Goal: Task Accomplishment & Management: Manage account settings

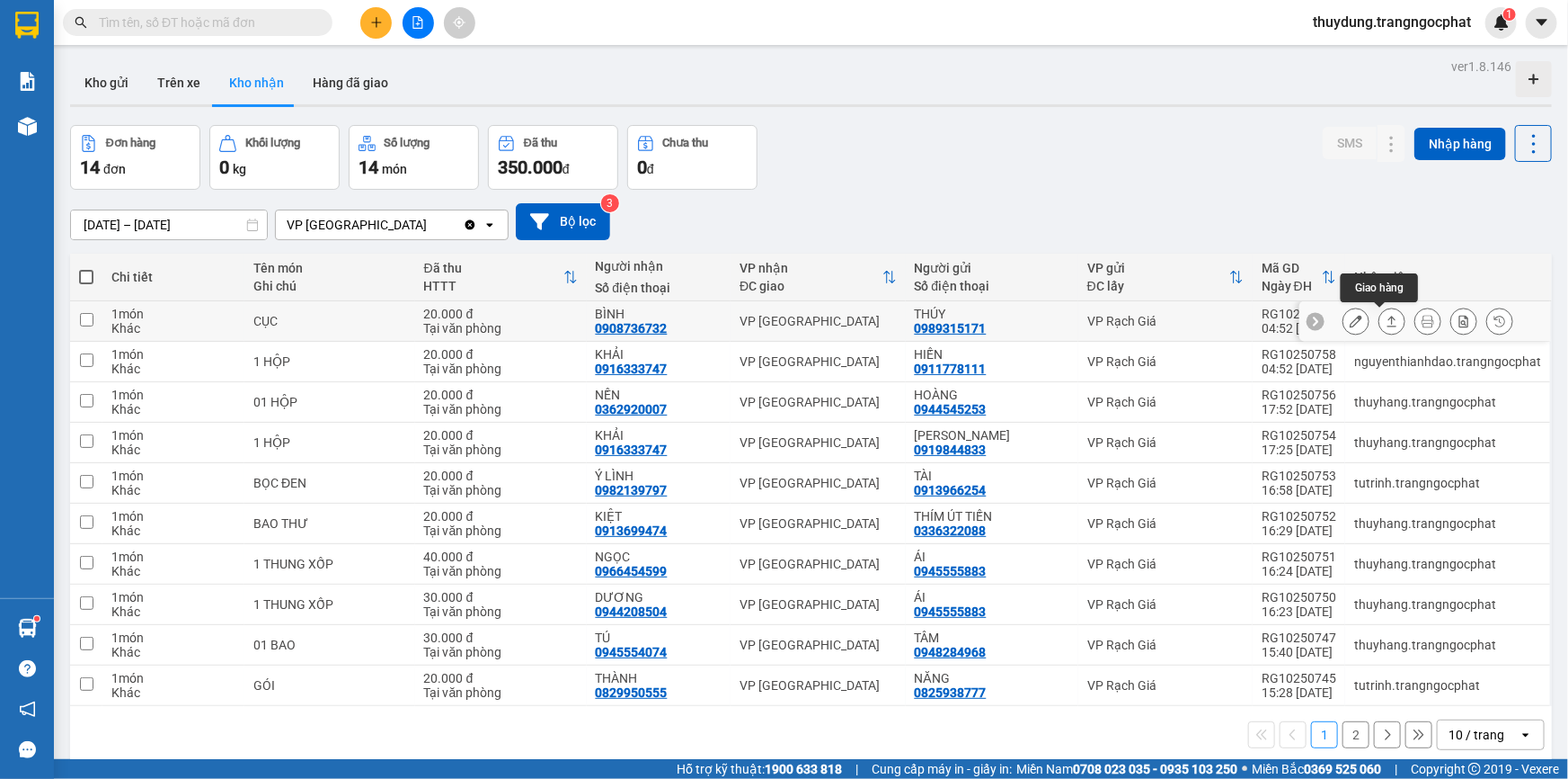
click at [1386, 321] on icon at bounding box center [1392, 321] width 13 height 13
click at [1380, 305] on button at bounding box center [1392, 321] width 25 height 32
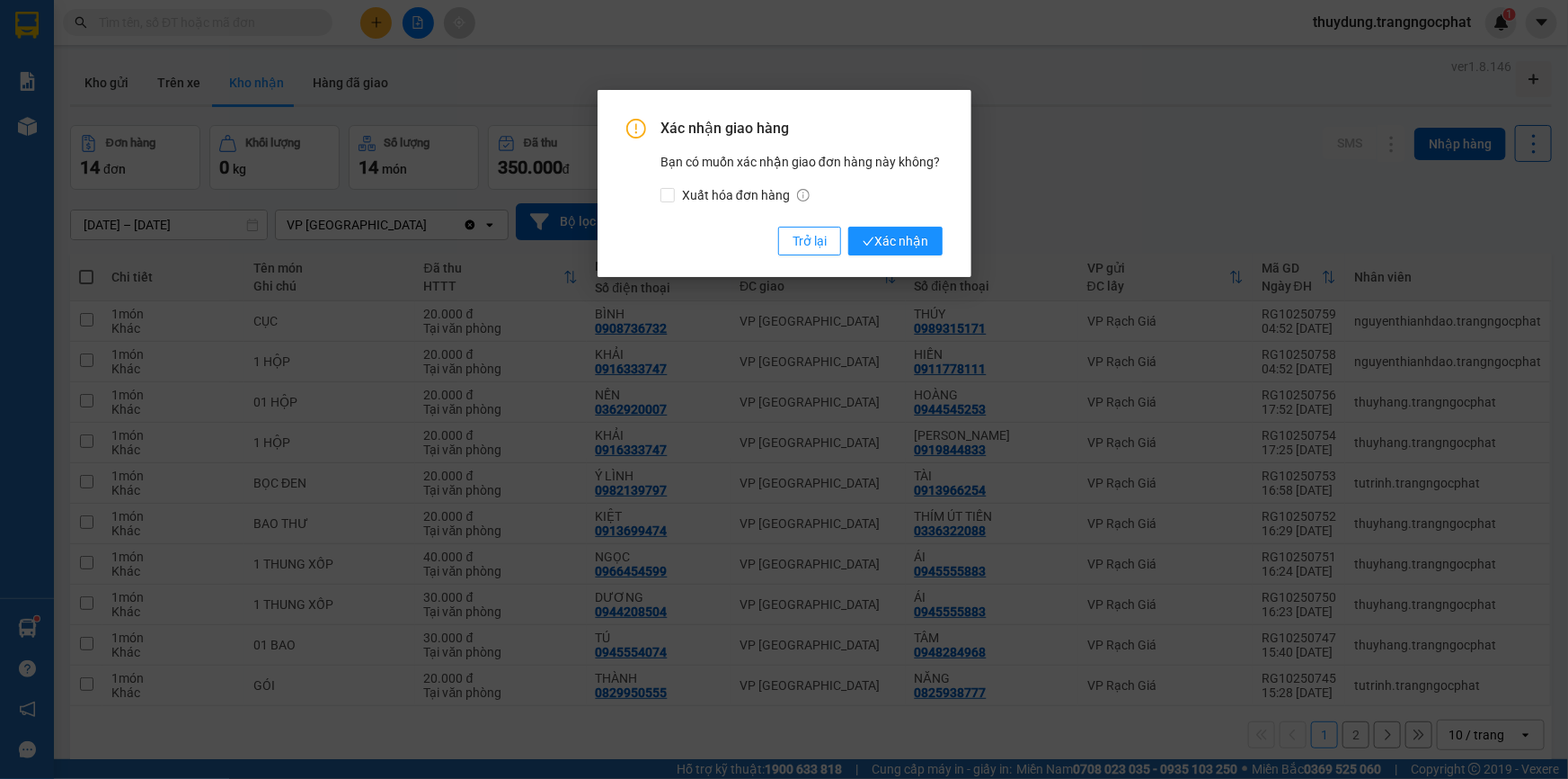
click at [848, 226] on button "Xác nhận" at bounding box center [895, 240] width 95 height 29
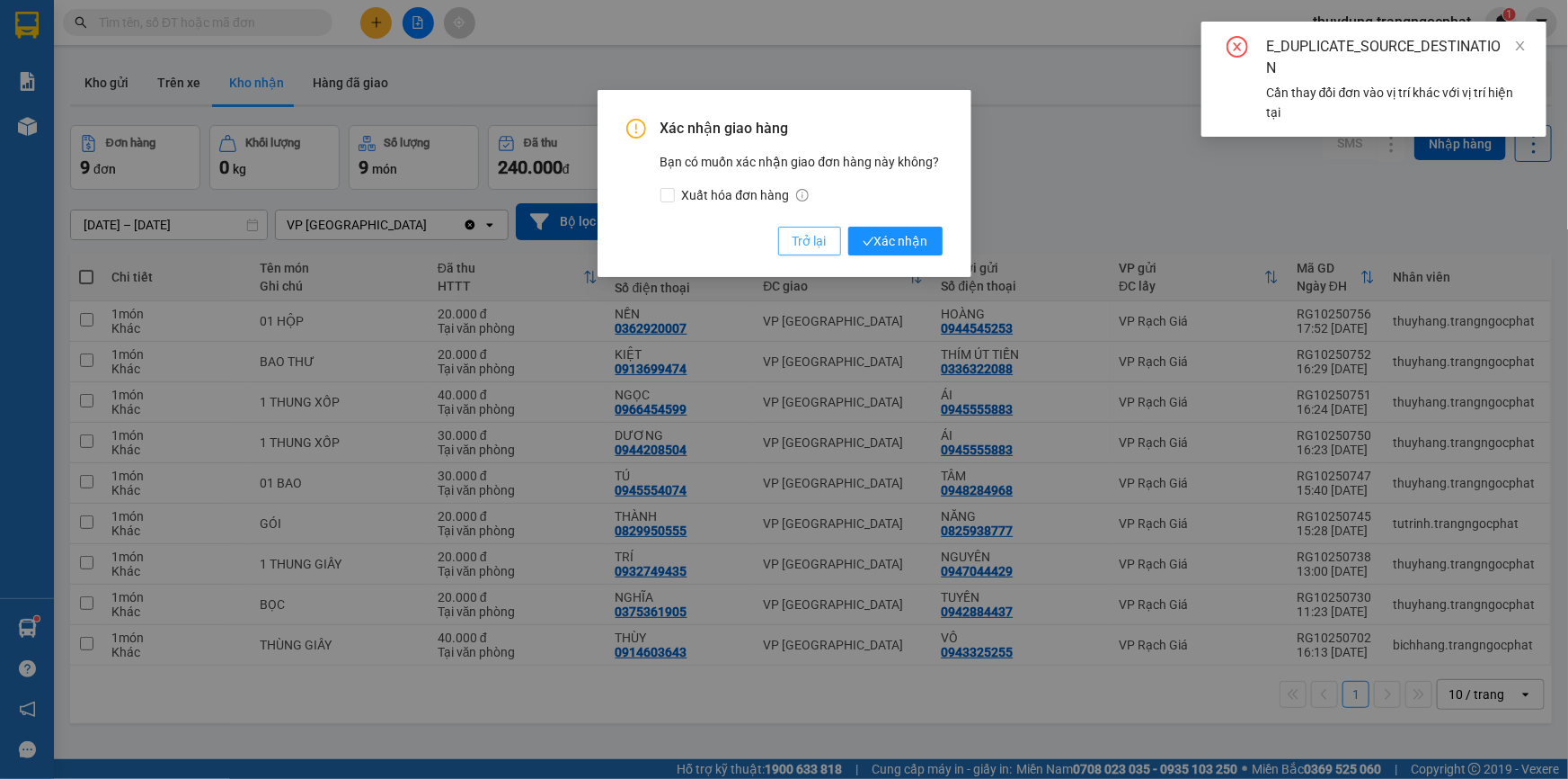
click at [808, 241] on span "Trở lại" at bounding box center [809, 241] width 34 height 20
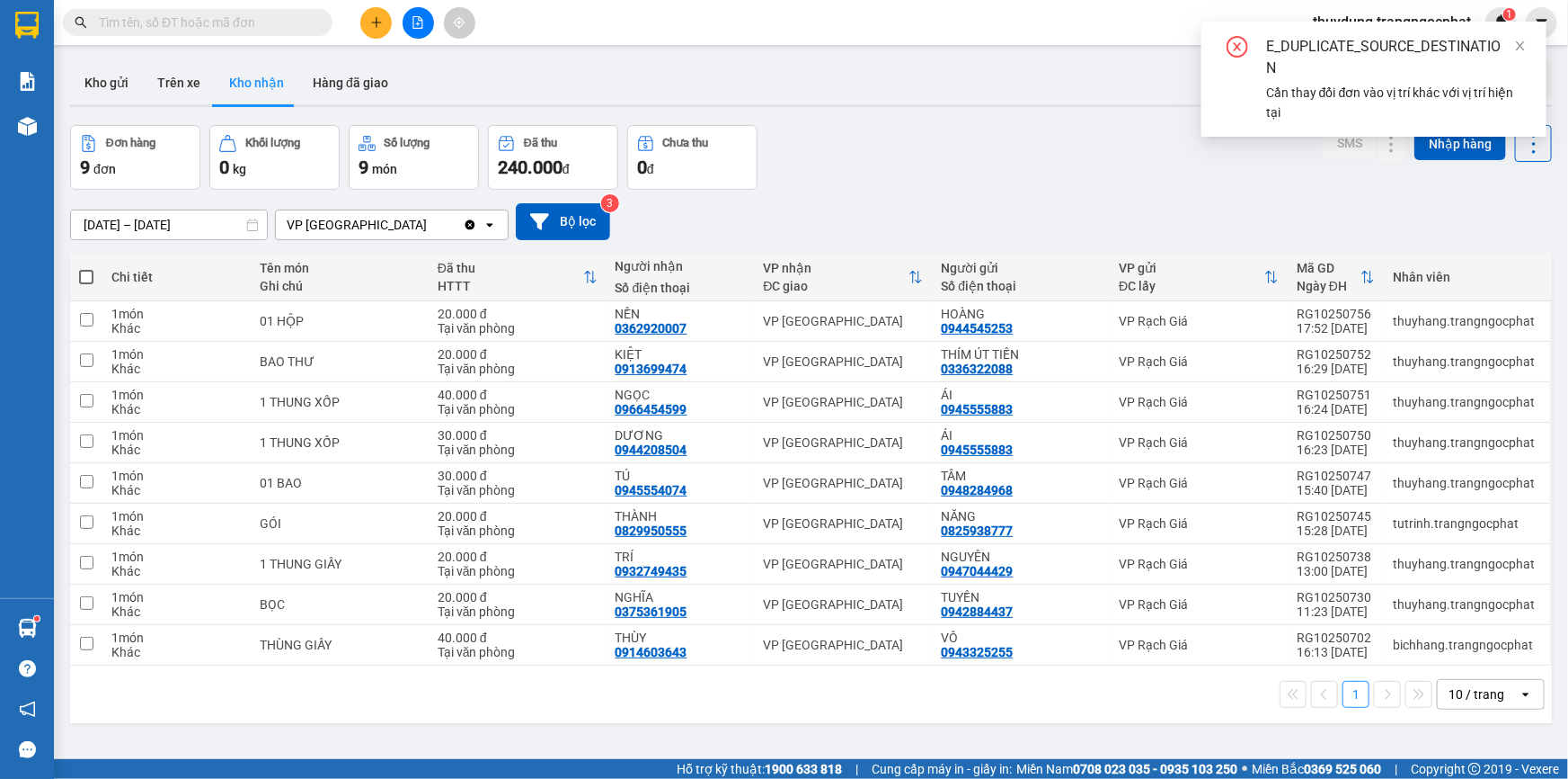
click at [944, 194] on div "11/10/2025 – 13/10/2025 Press the down arrow key to interact with the calendar …" at bounding box center [810, 221] width 1481 height 64
click at [1526, 45] on icon "close" at bounding box center [1520, 46] width 13 height 13
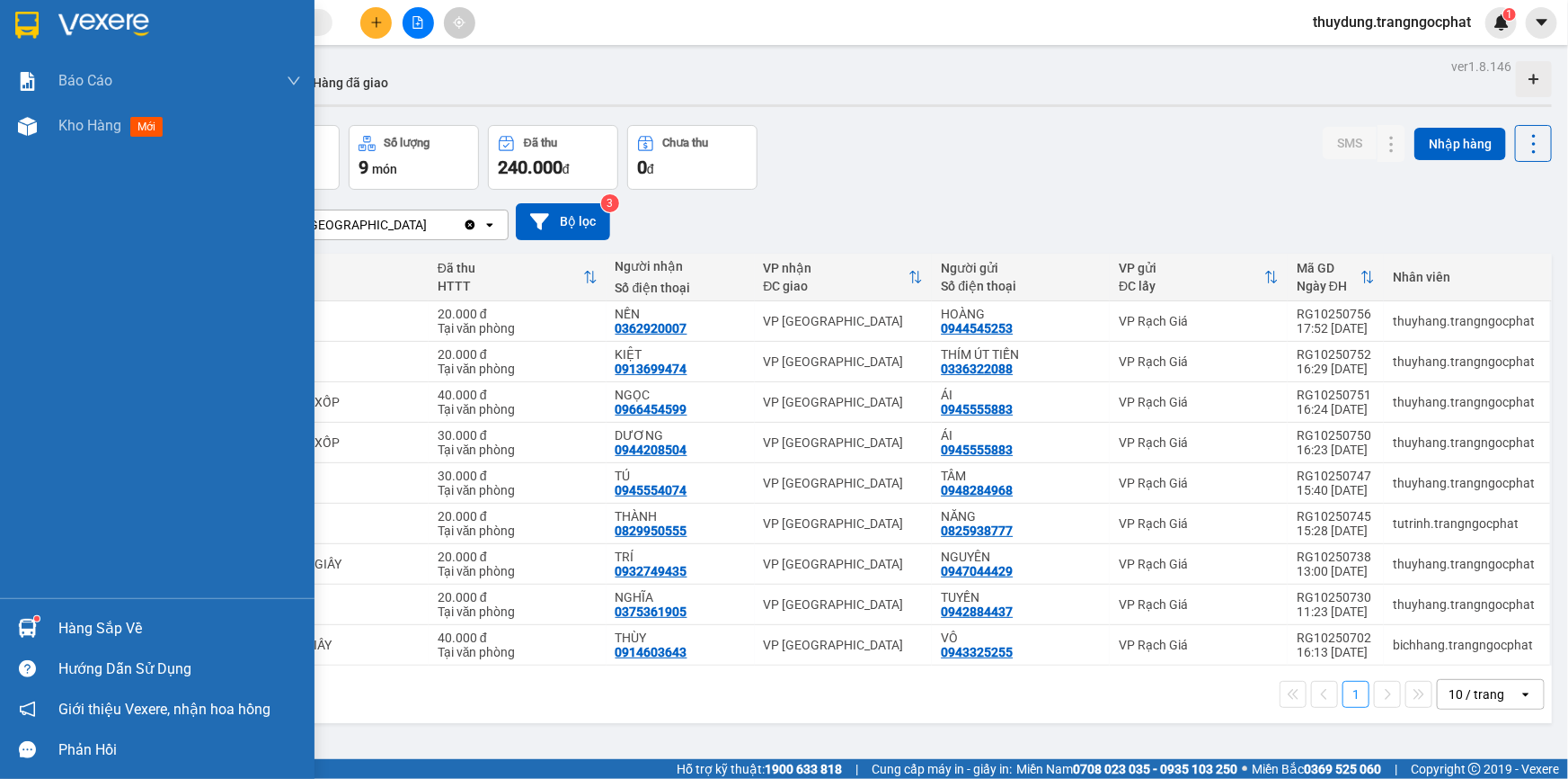
click at [87, 635] on div "Hàng sắp về" at bounding box center [179, 628] width 242 height 27
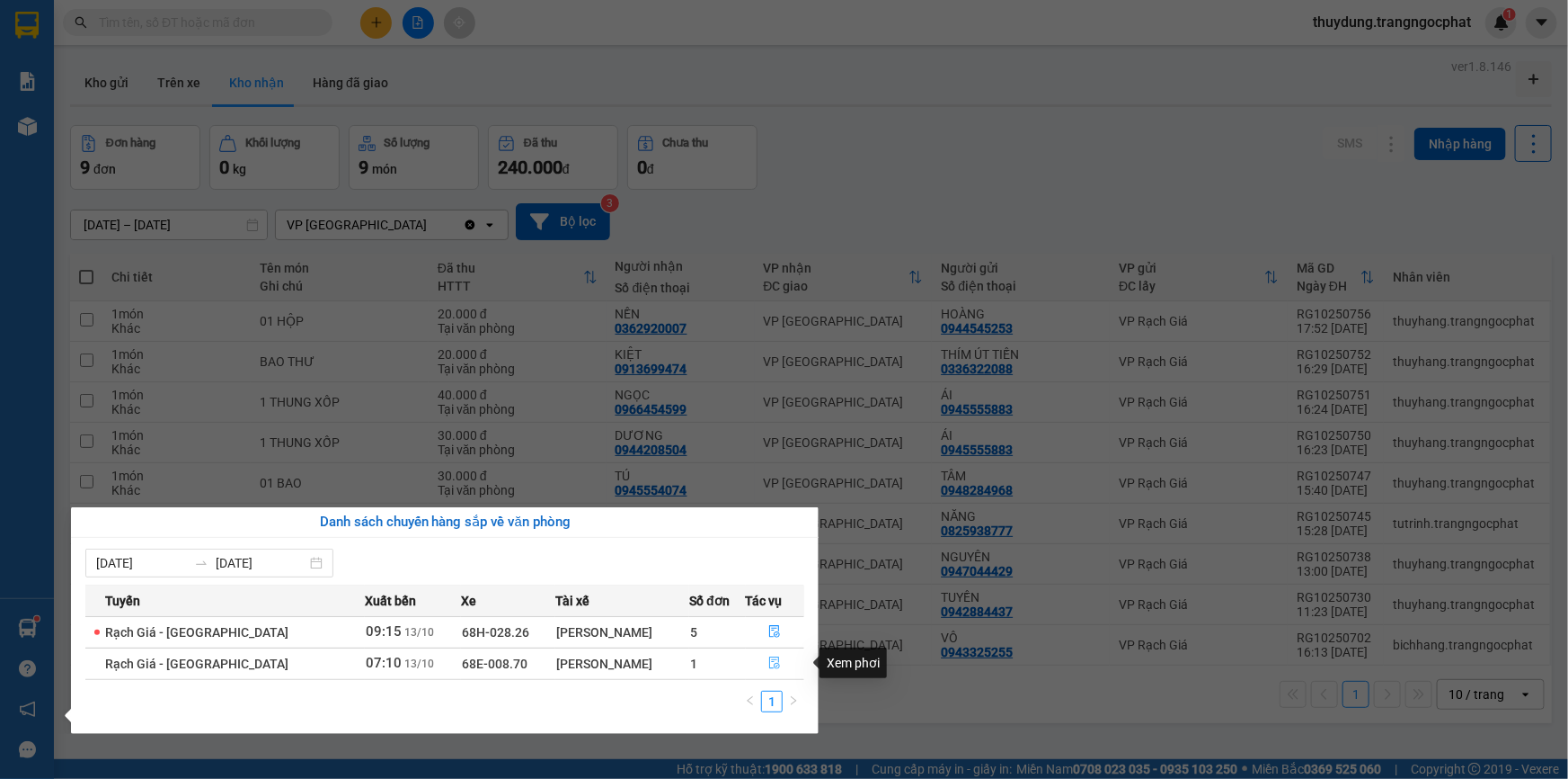
click at [776, 661] on icon "file-done" at bounding box center [776, 662] width 11 height 13
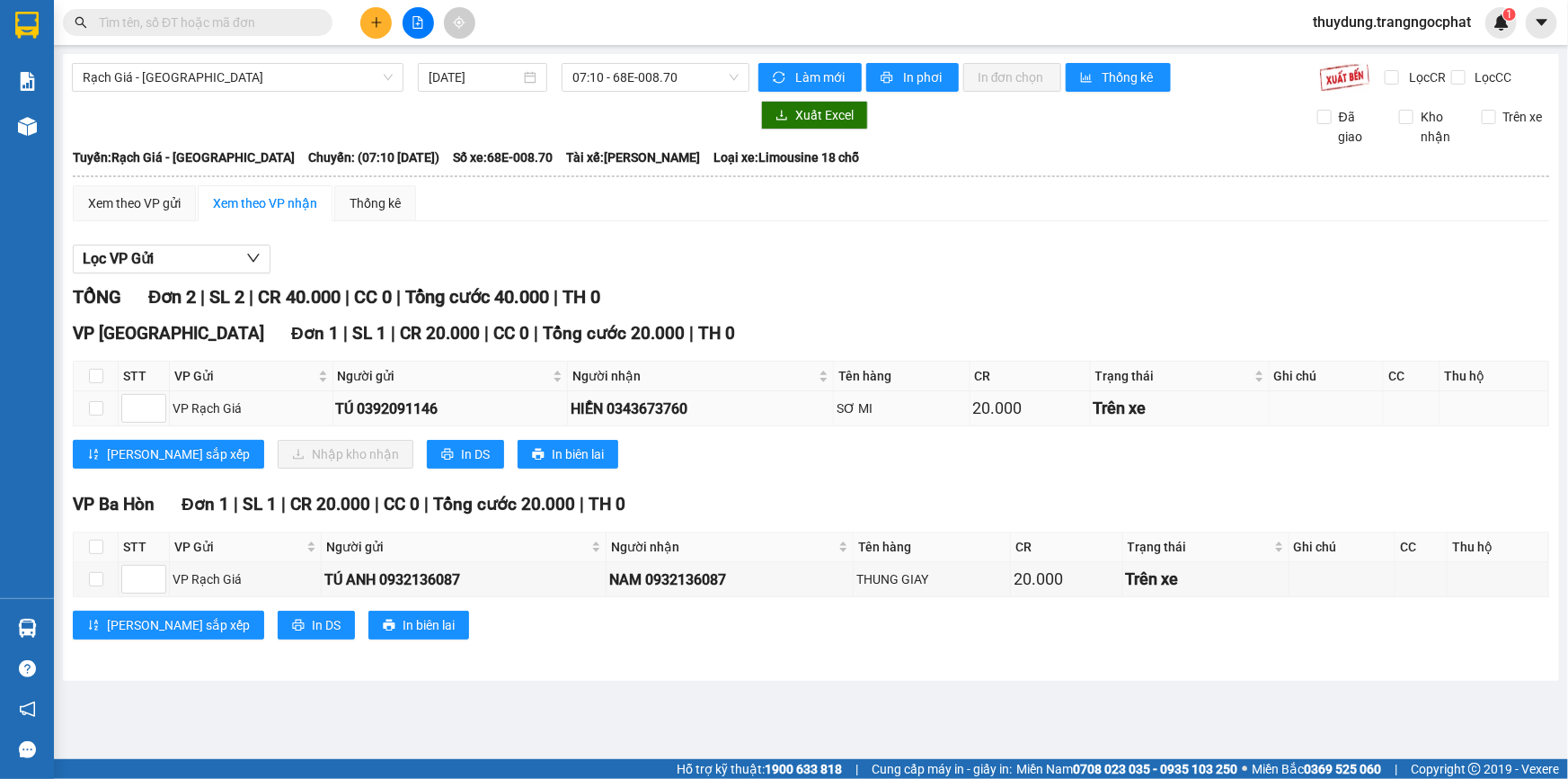
click at [659, 400] on div "HIỂN 0343673760" at bounding box center [700, 408] width 260 height 23
copy div "0343673760"
click at [97, 373] on input "checkbox" at bounding box center [96, 376] width 14 height 14
checkbox input "true"
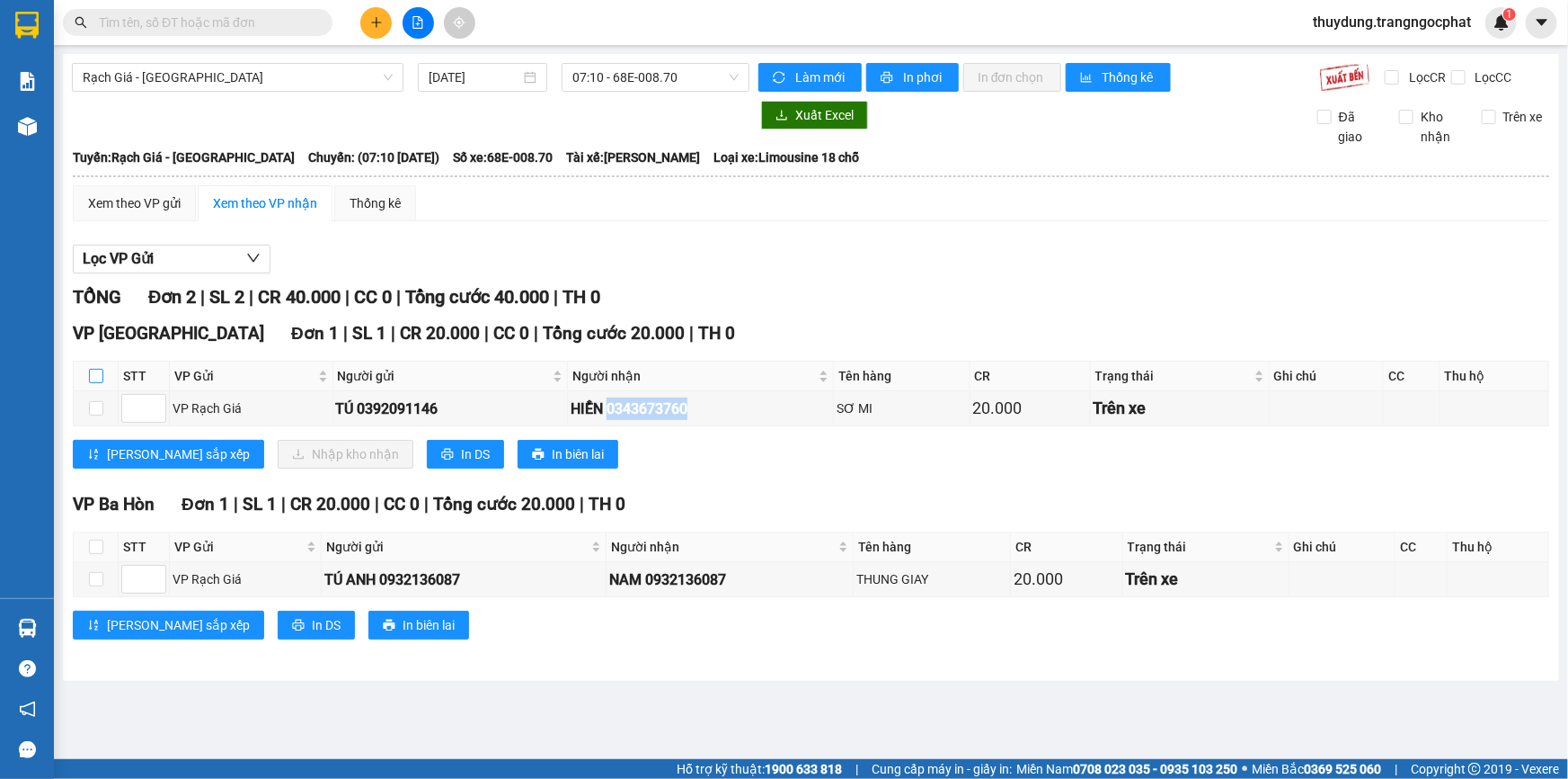
checkbox input "true"
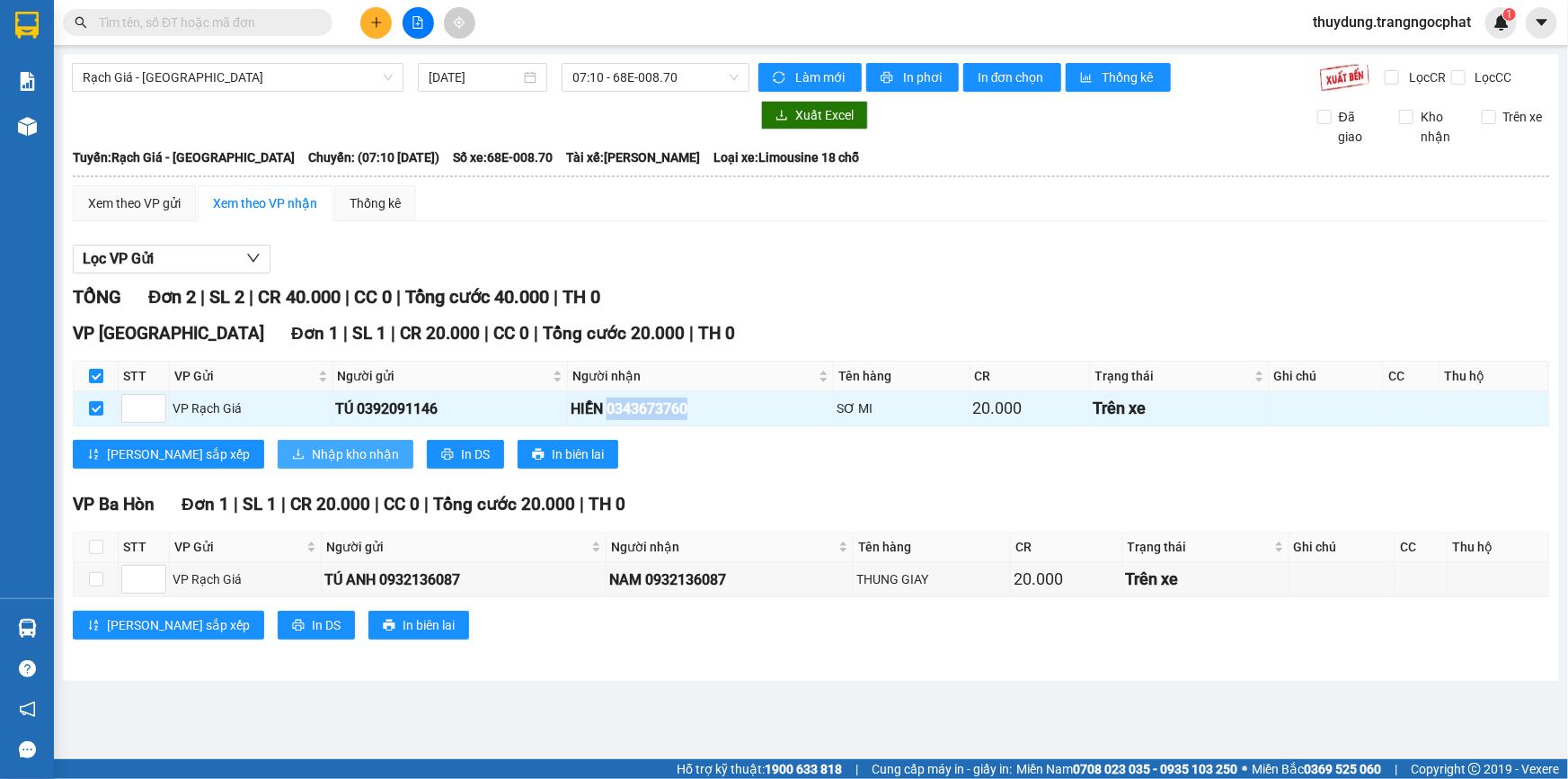
click at [312, 448] on span "Nhập kho nhận" at bounding box center [355, 454] width 87 height 20
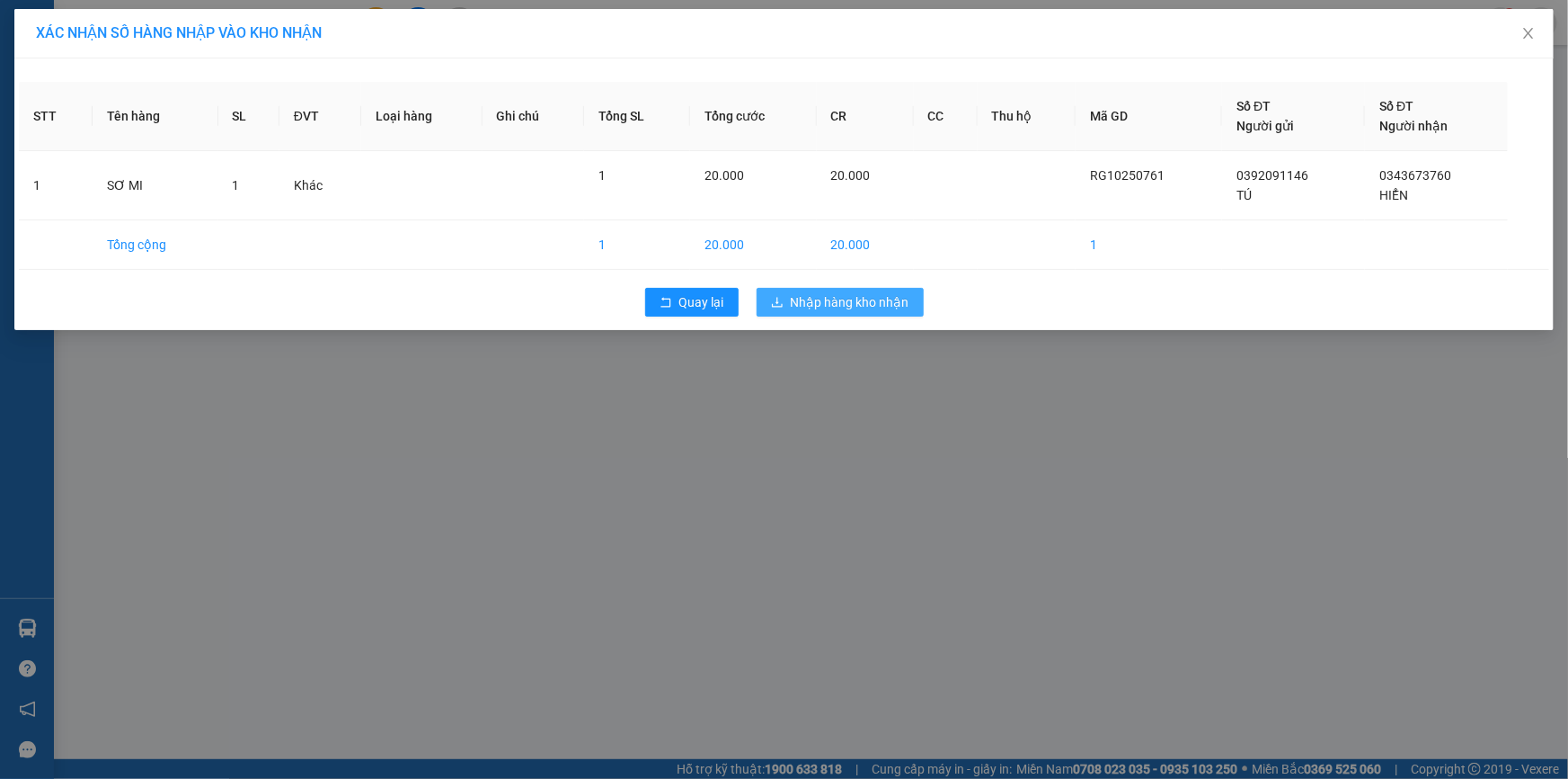
click at [855, 315] on button "Nhập hàng kho nhận" at bounding box center [840, 301] width 167 height 29
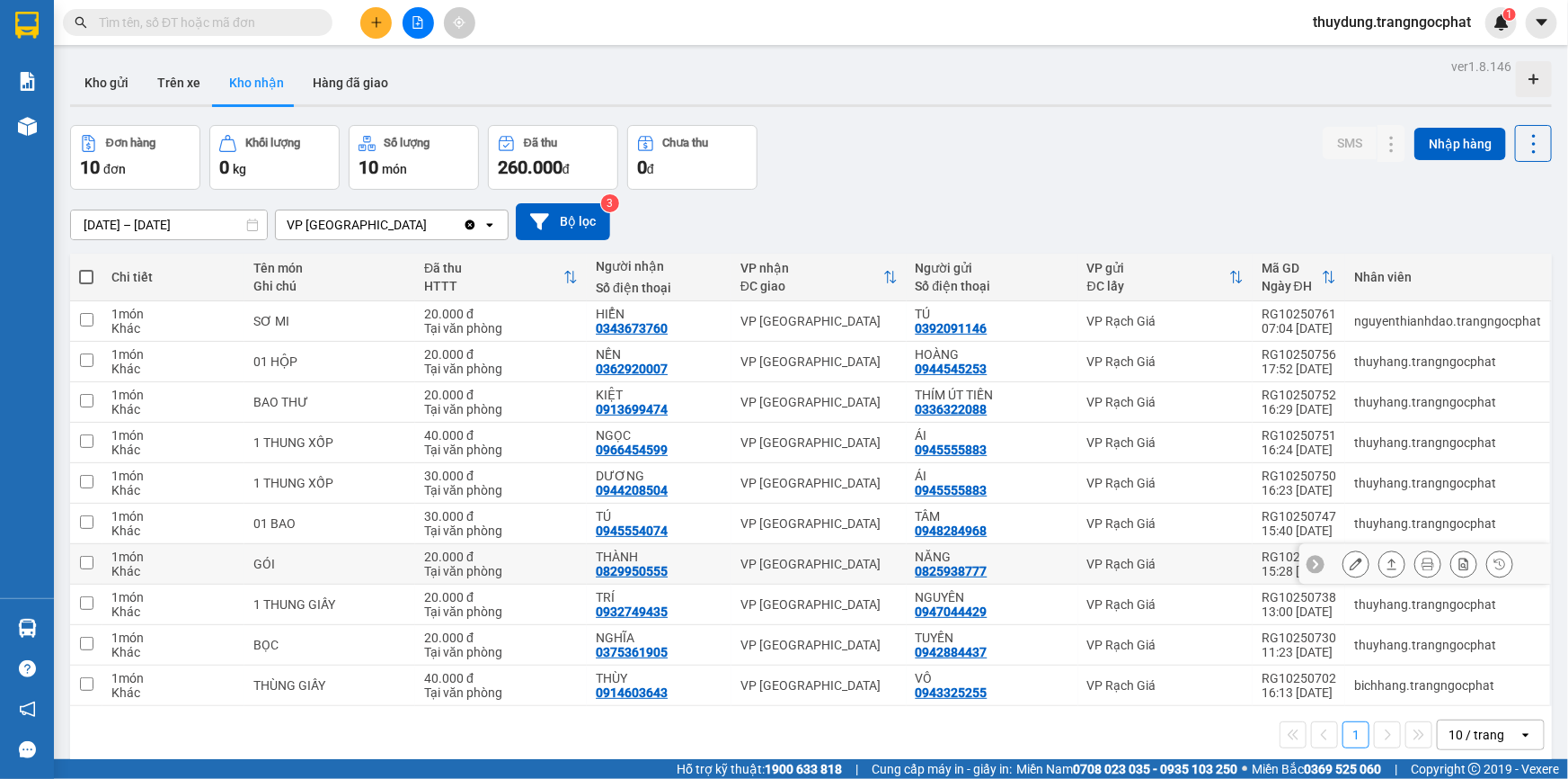
click at [1380, 562] on button at bounding box center [1392, 565] width 25 height 32
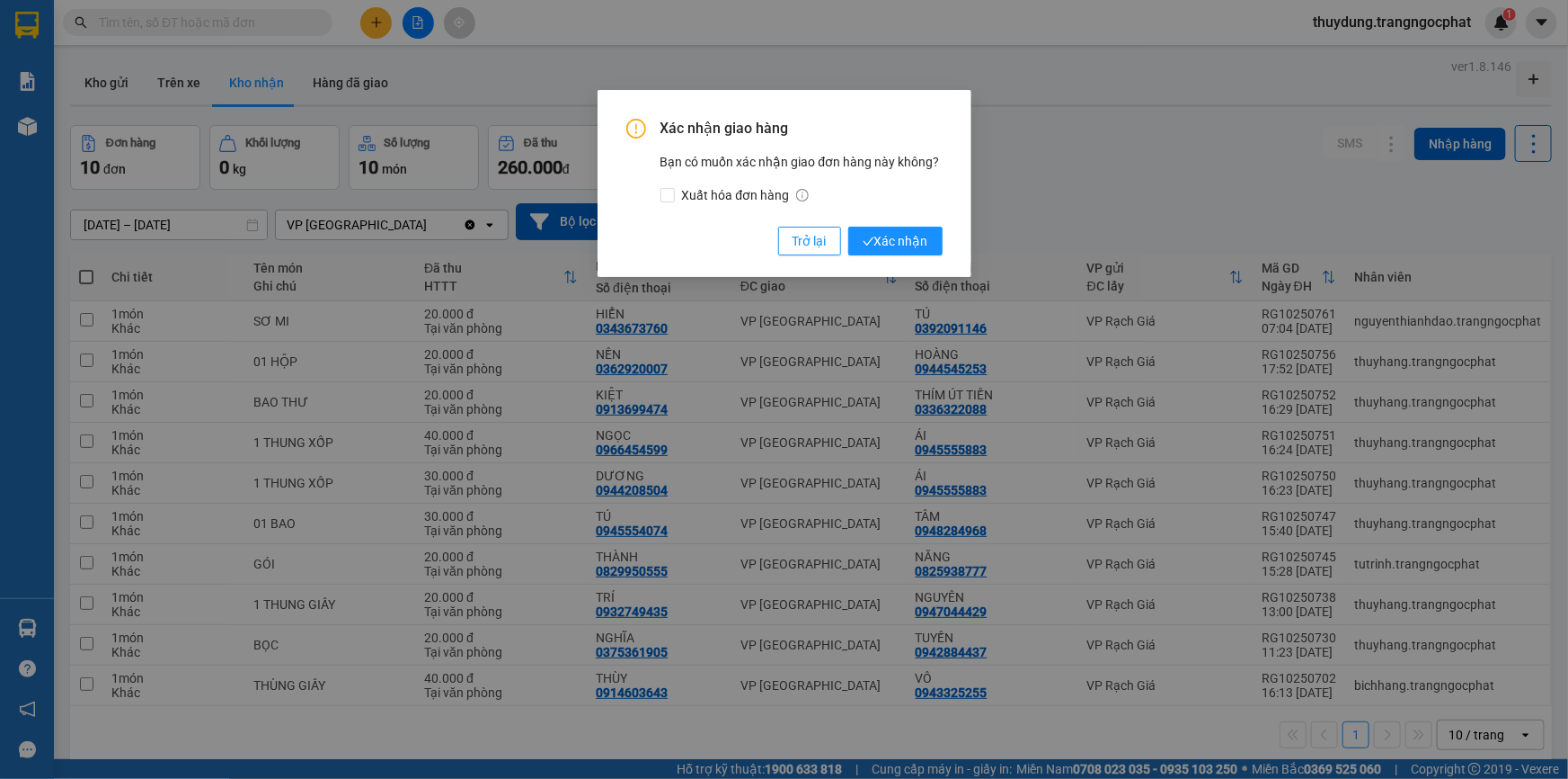
click at [848, 226] on button "Xác nhận" at bounding box center [895, 240] width 95 height 29
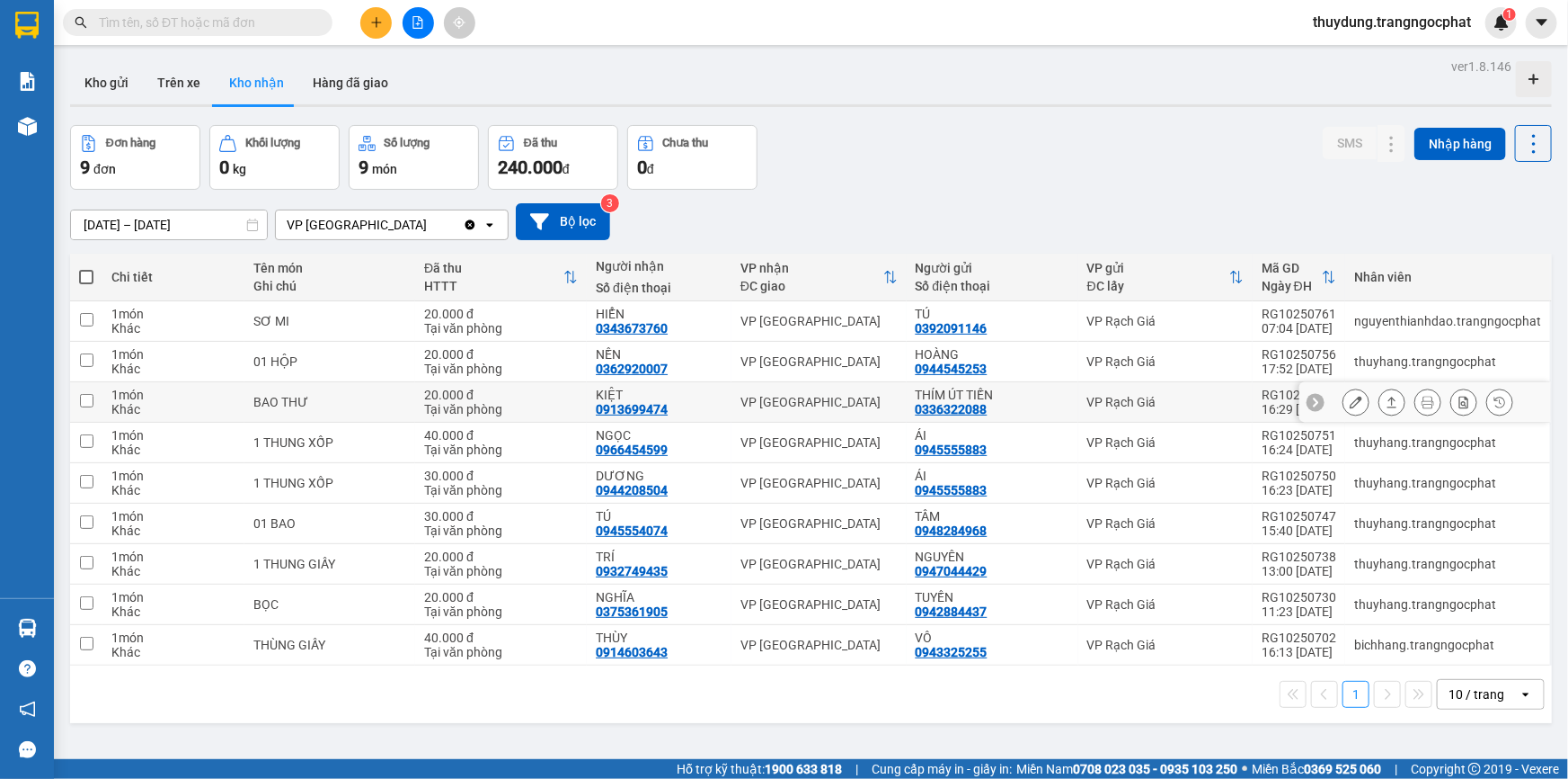
click at [1388, 403] on icon at bounding box center [1393, 402] width 10 height 11
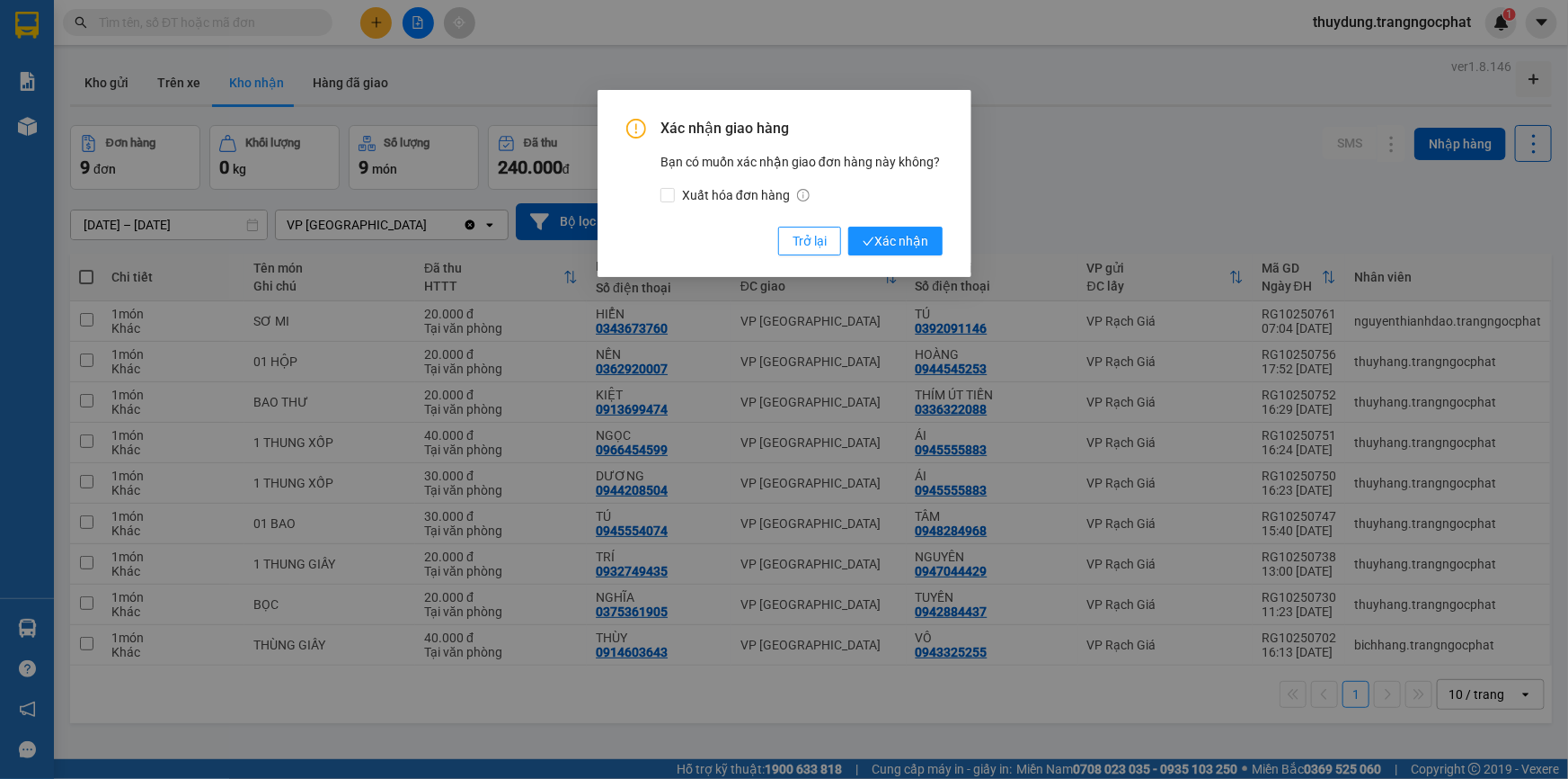
click at [848, 226] on button "Xác nhận" at bounding box center [895, 240] width 95 height 29
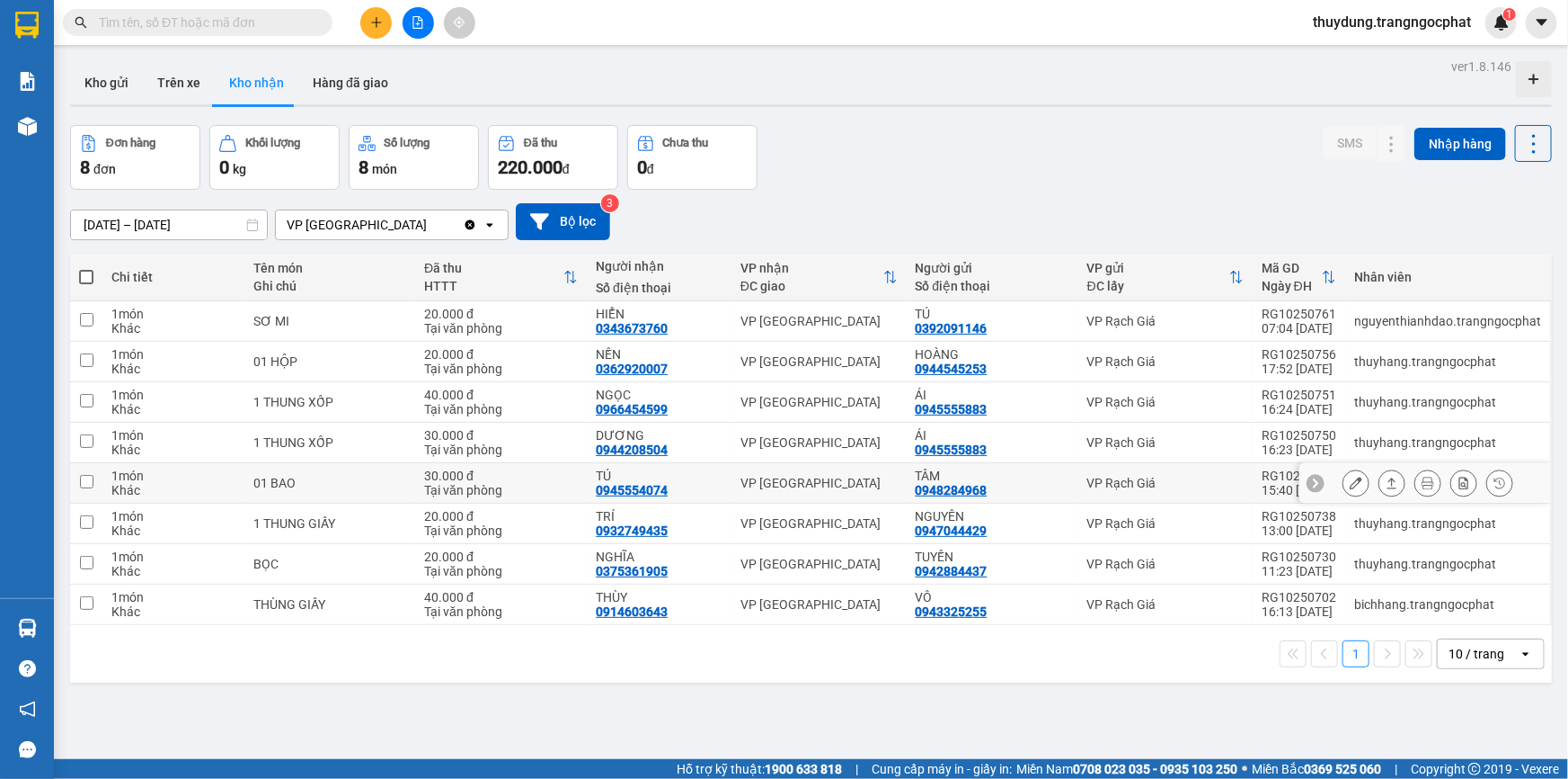
click at [1386, 479] on icon at bounding box center [1392, 483] width 13 height 13
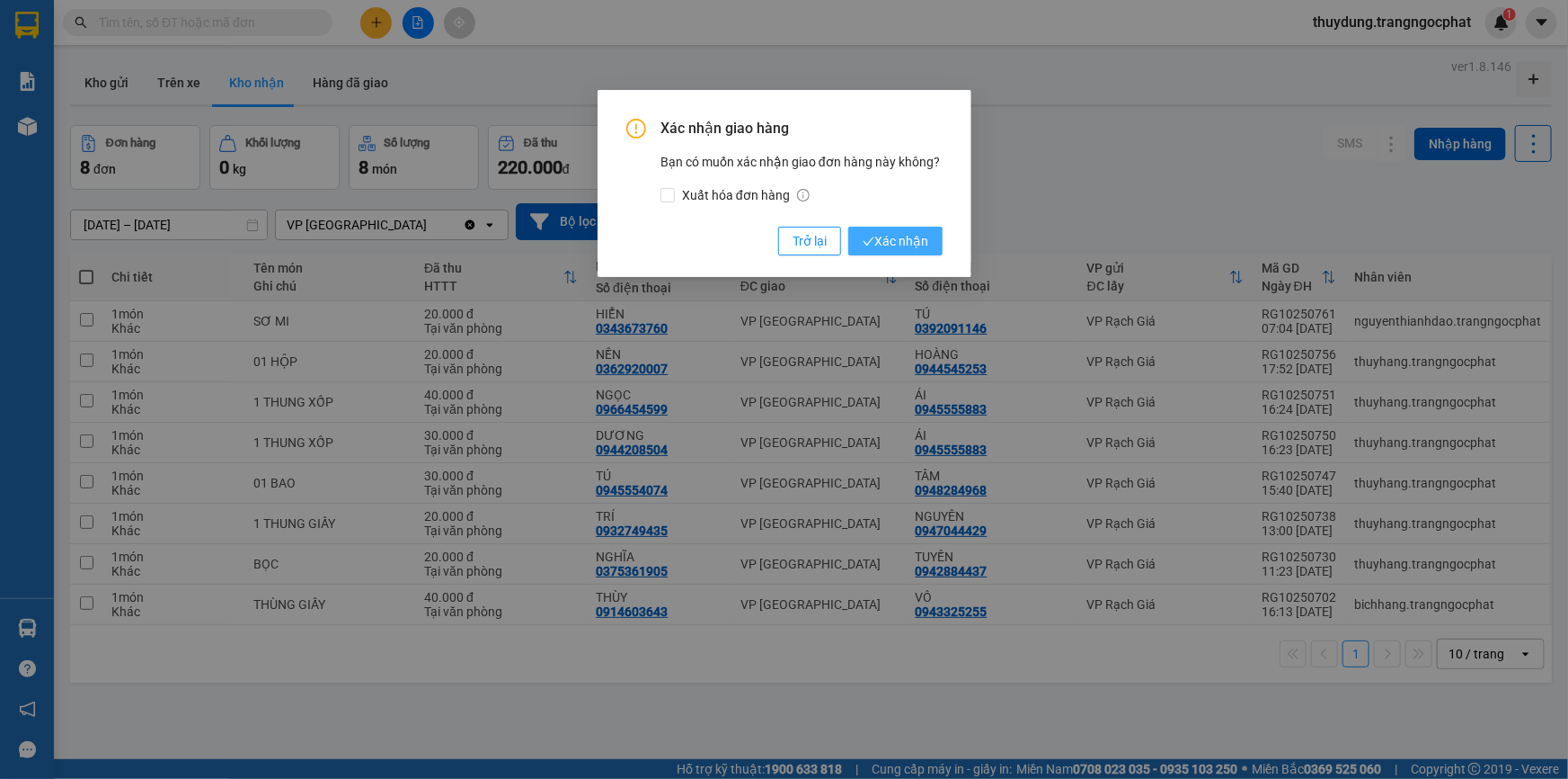
click at [848, 226] on button "Xác nhận" at bounding box center [895, 240] width 95 height 29
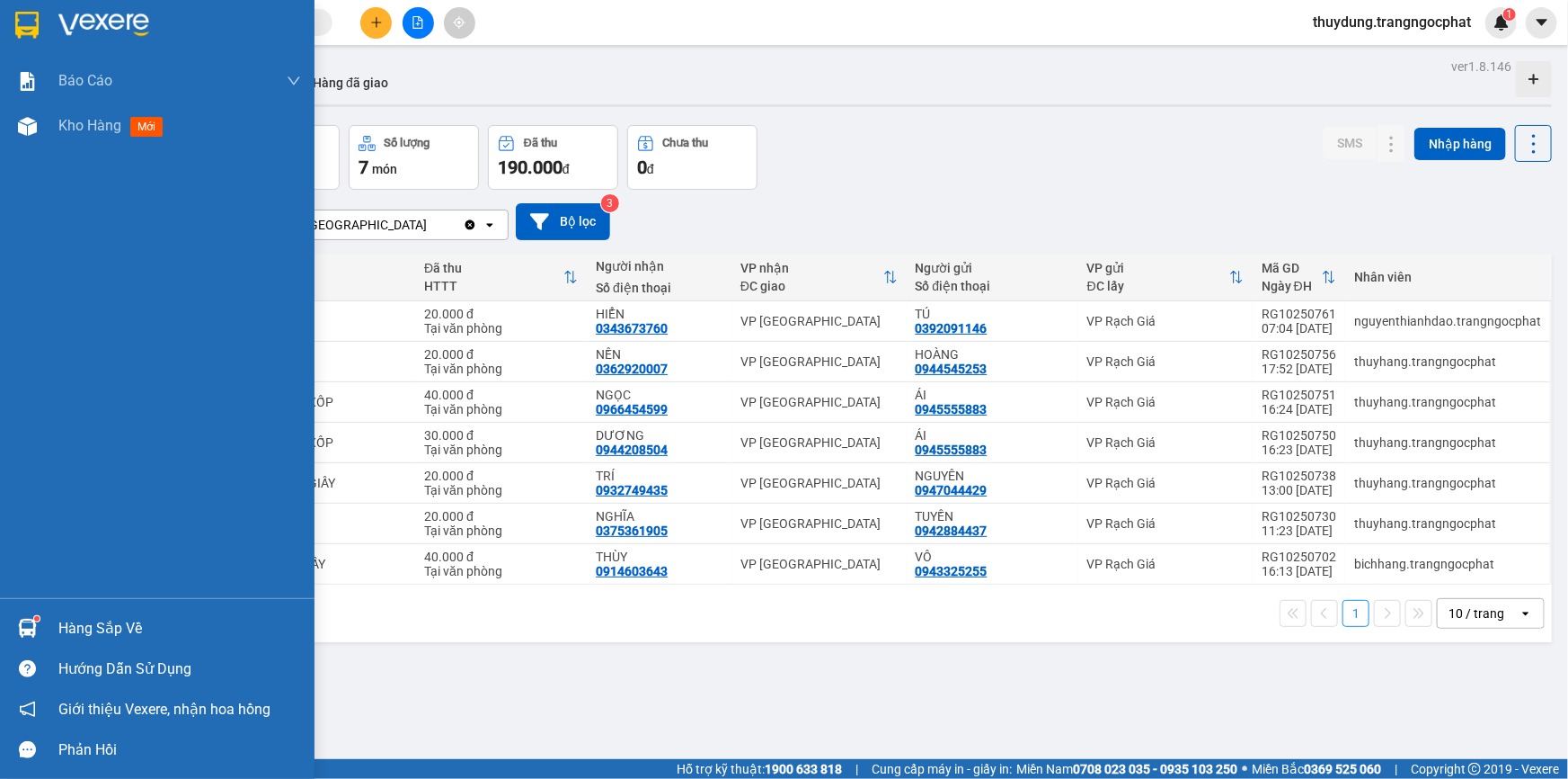
click at [59, 634] on div "Hàng sắp về" at bounding box center [179, 628] width 242 height 27
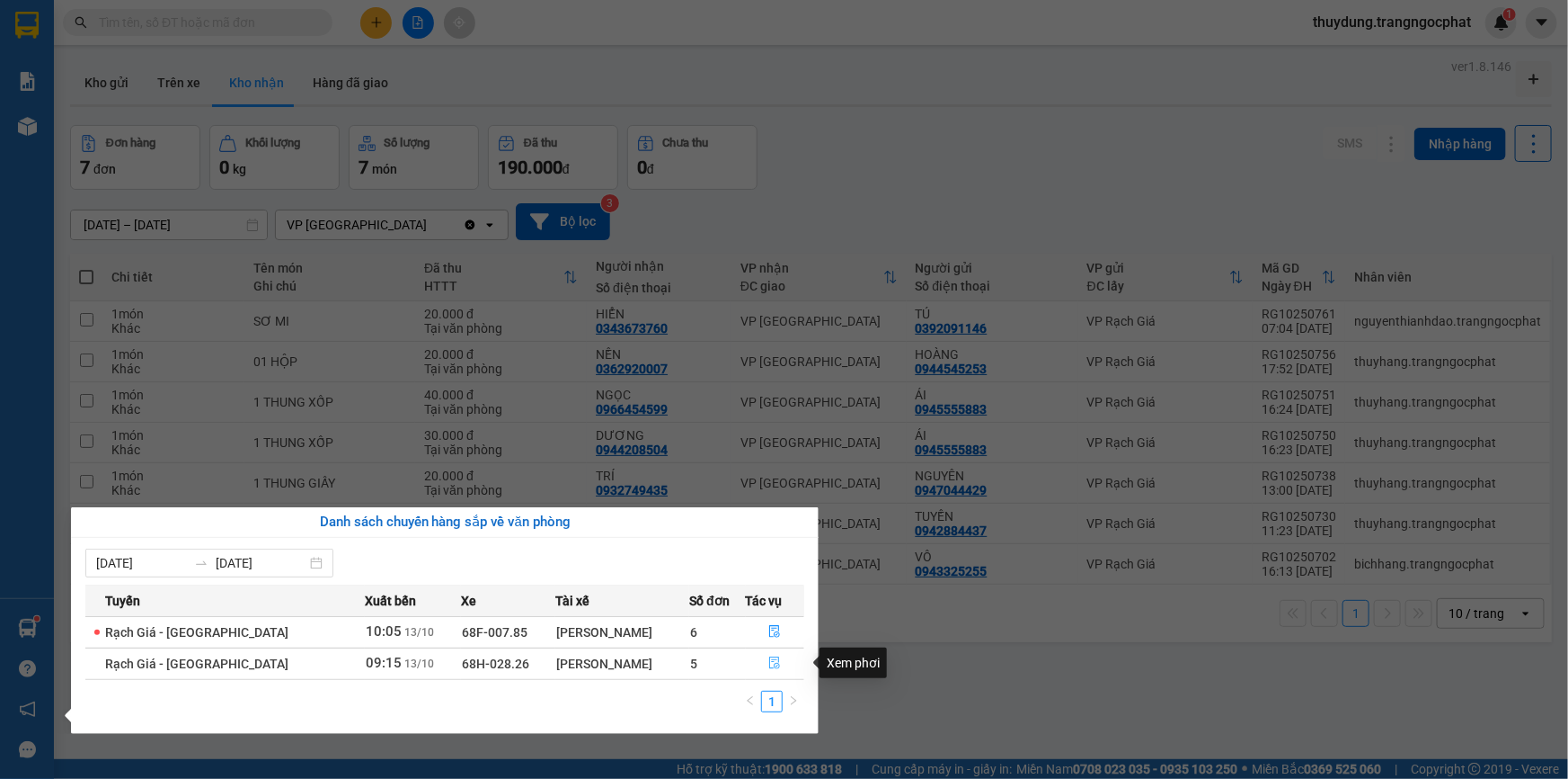
click at [775, 665] on icon "file-done" at bounding box center [776, 662] width 11 height 13
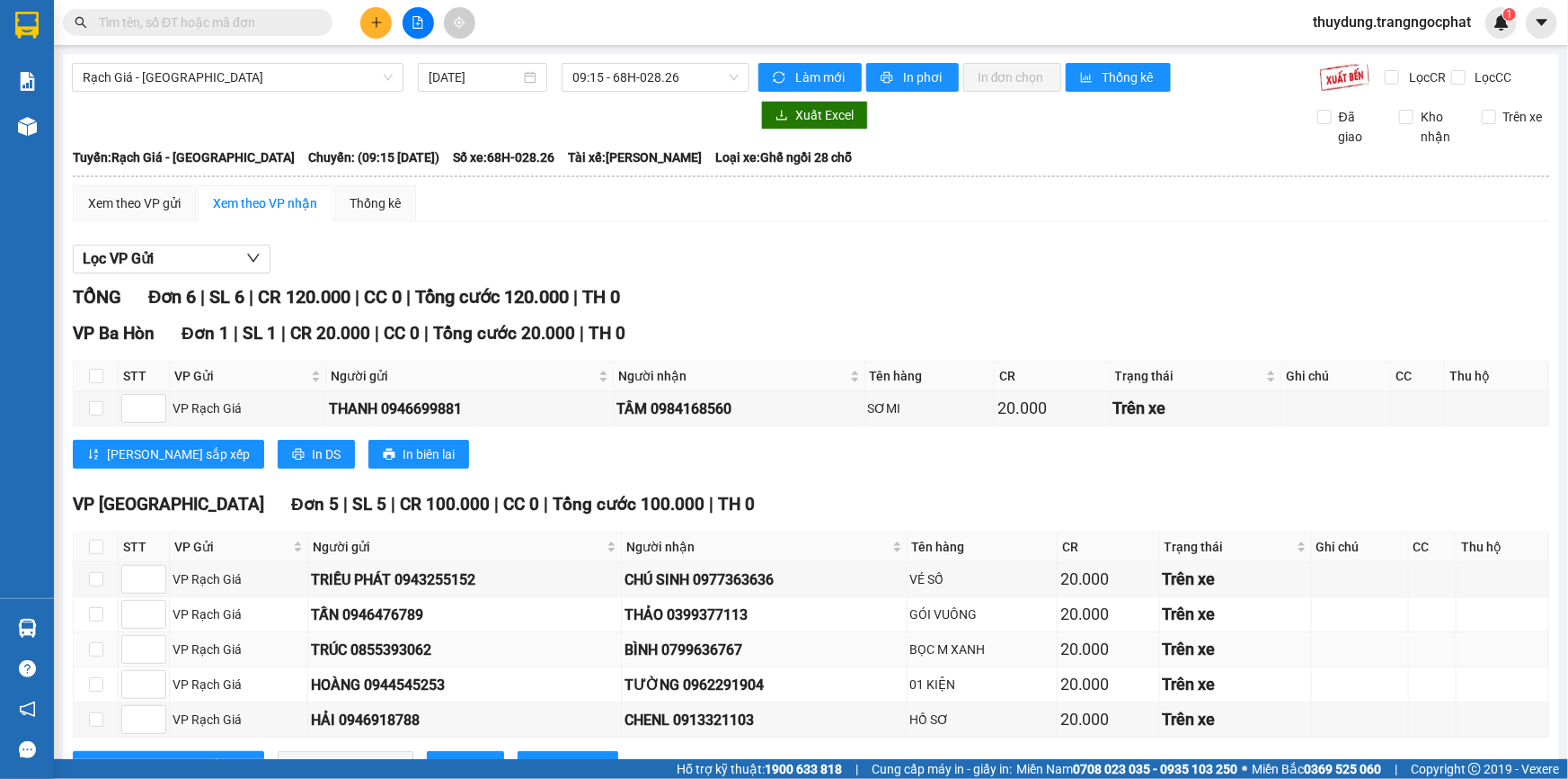
scroll to position [69, 0]
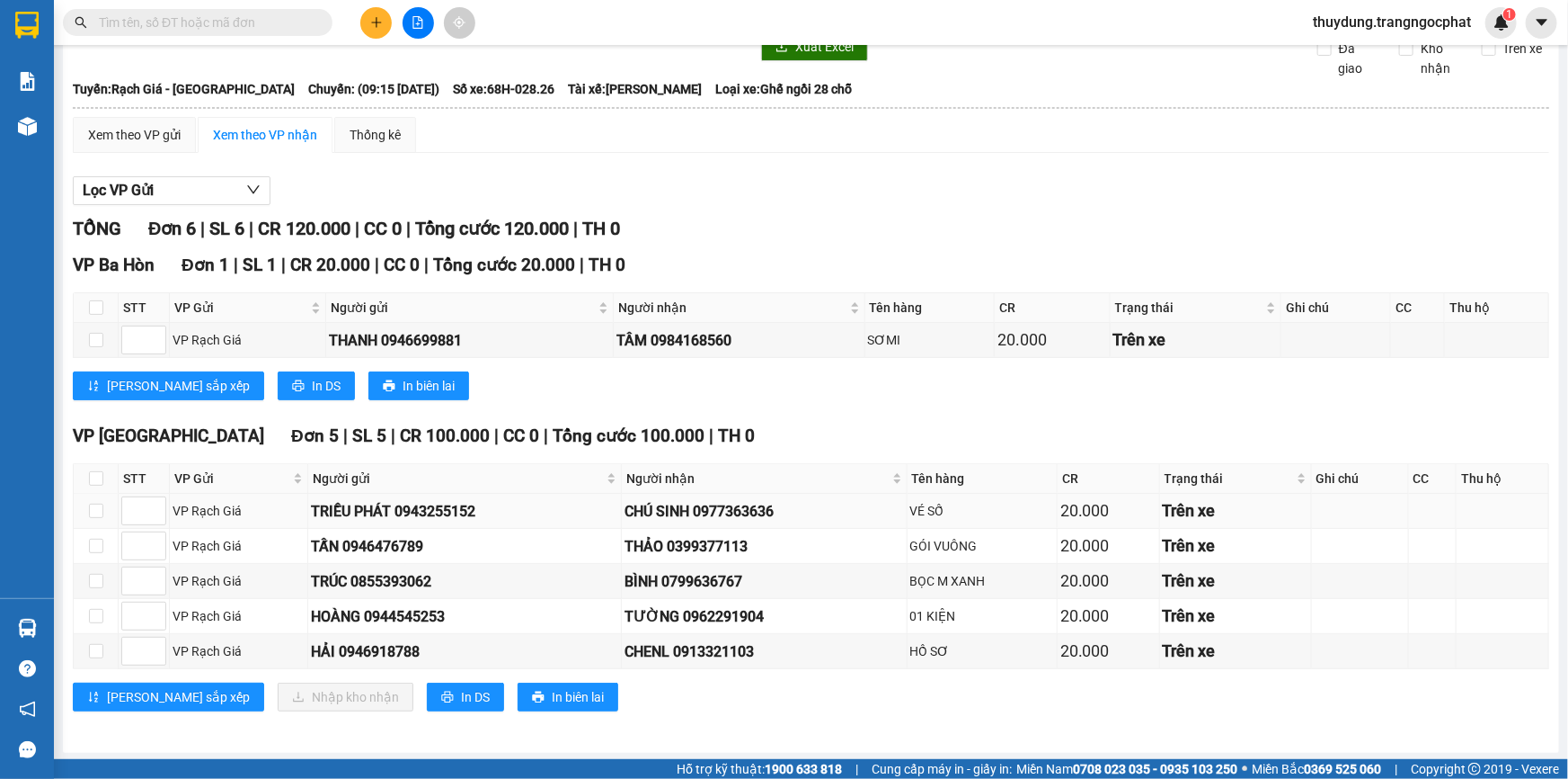
click at [752, 513] on div "CHÚ SINH 0977363636" at bounding box center [765, 511] width 279 height 23
copy div "0977363636"
click at [689, 550] on div "THẢO 0399377113" at bounding box center [765, 546] width 279 height 23
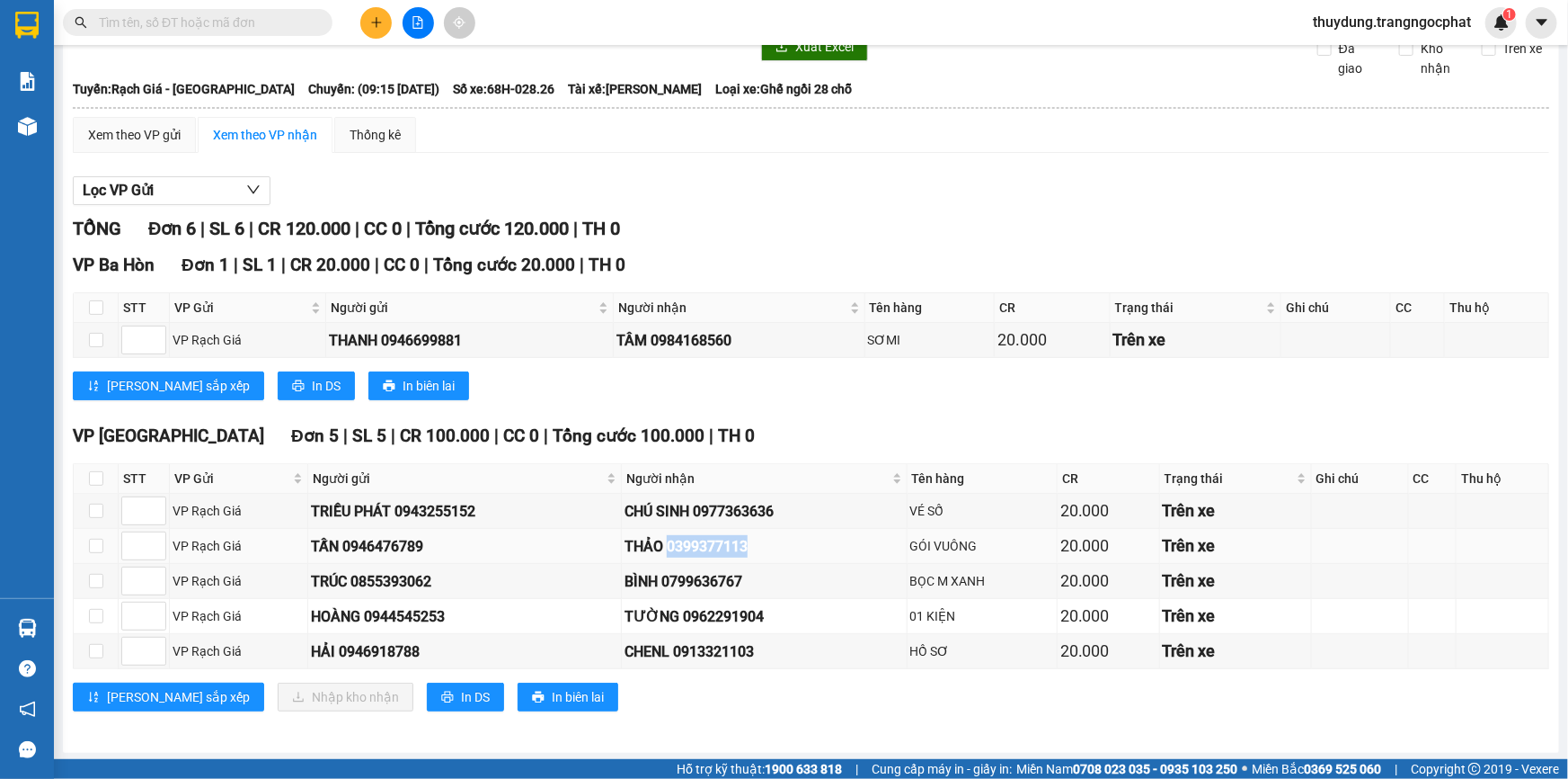
copy div "0399377113"
click at [728, 571] on div "BÌNH 0799636767" at bounding box center [765, 582] width 279 height 23
copy div "0799636767"
click at [716, 606] on div "TƯỜNG 0962291904" at bounding box center [765, 616] width 279 height 23
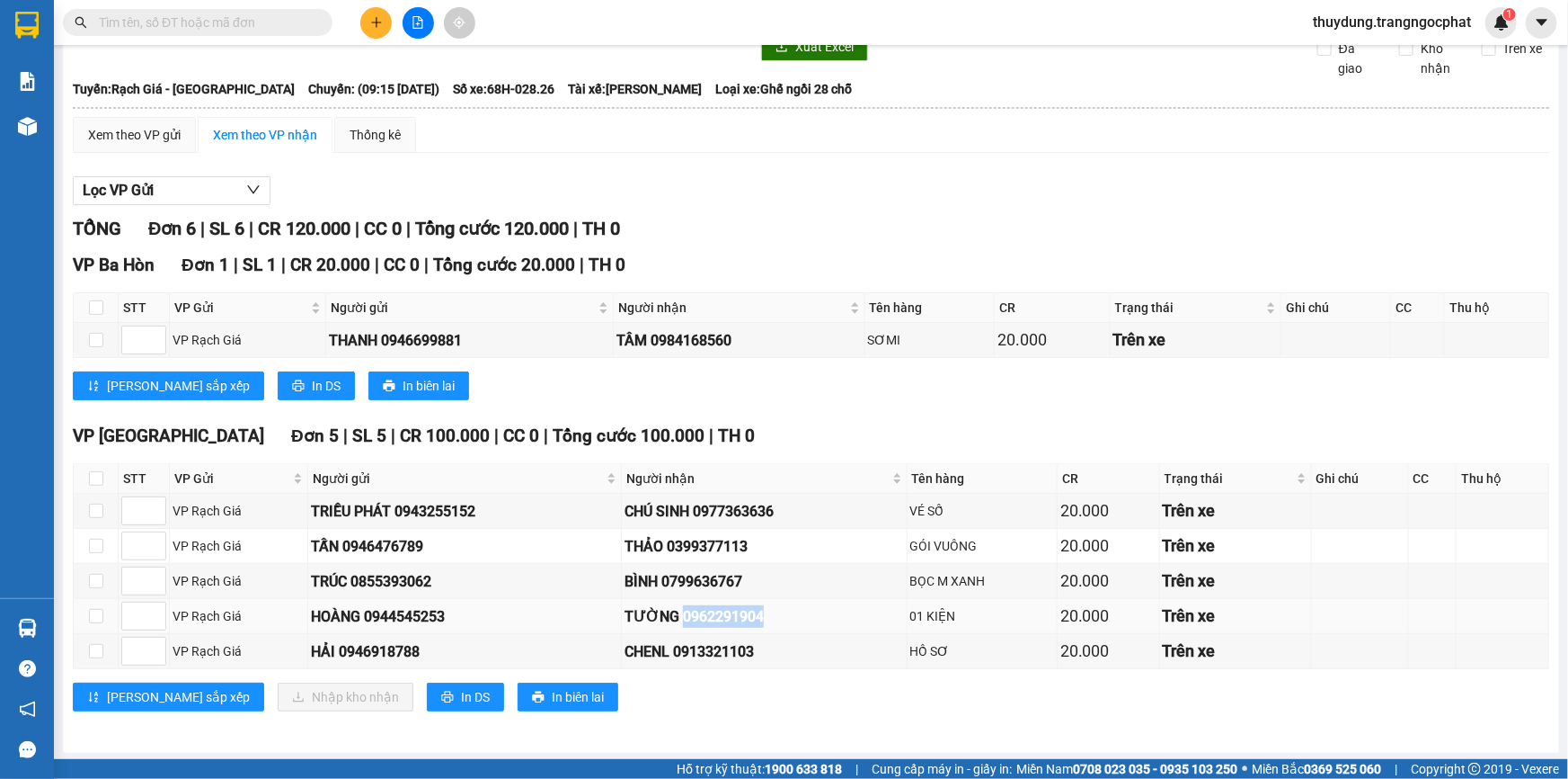
click at [716, 606] on div "TƯỜNG 0962291904" at bounding box center [765, 616] width 279 height 23
copy div "0962291904"
click at [707, 663] on td "CHENL 0913321103" at bounding box center [765, 651] width 286 height 35
click at [707, 662] on td "CHENL 0913321103" at bounding box center [765, 651] width 286 height 35
copy div "0913321103"
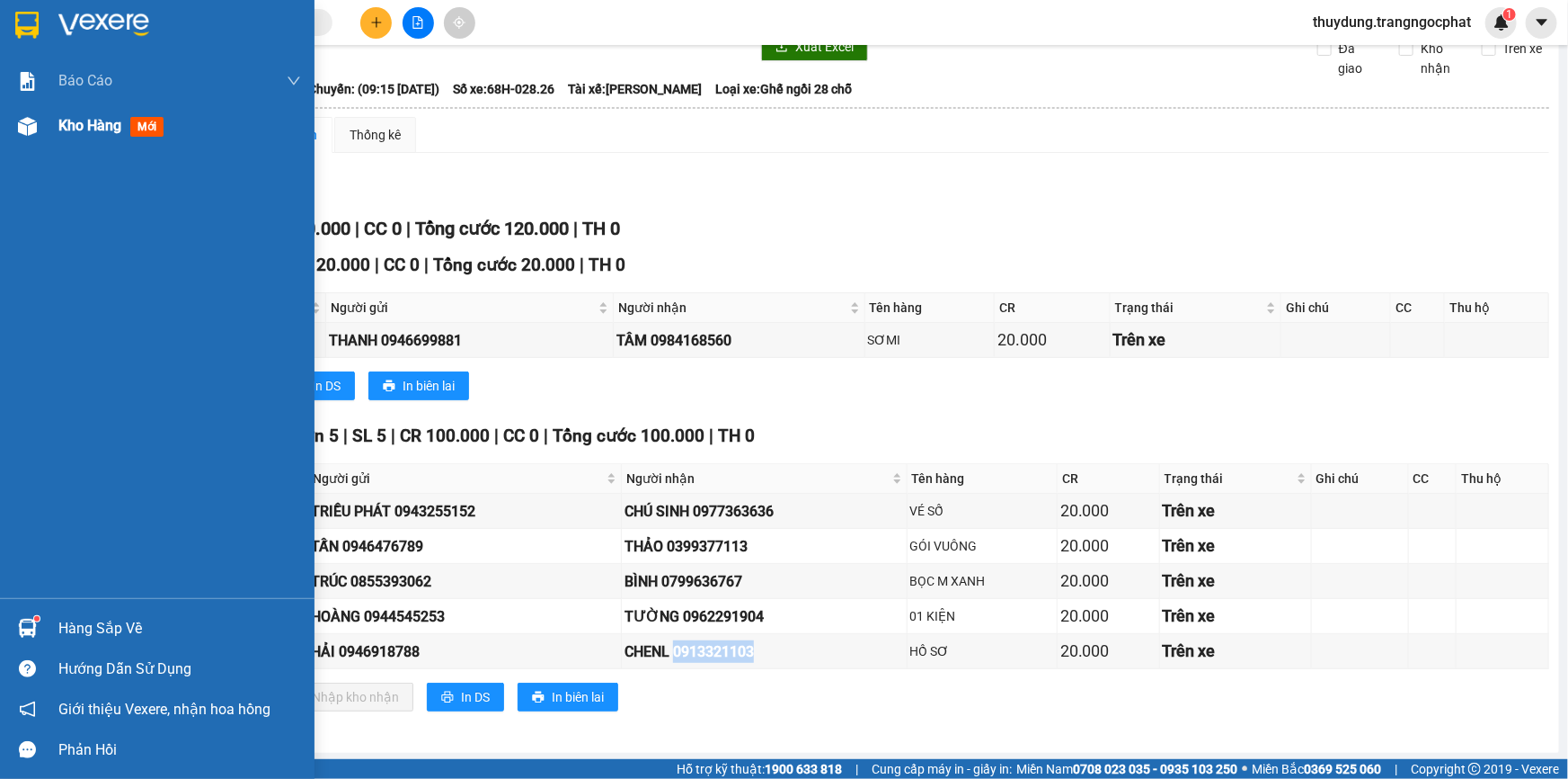
click at [96, 135] on div "Kho hàng mới" at bounding box center [115, 125] width 113 height 23
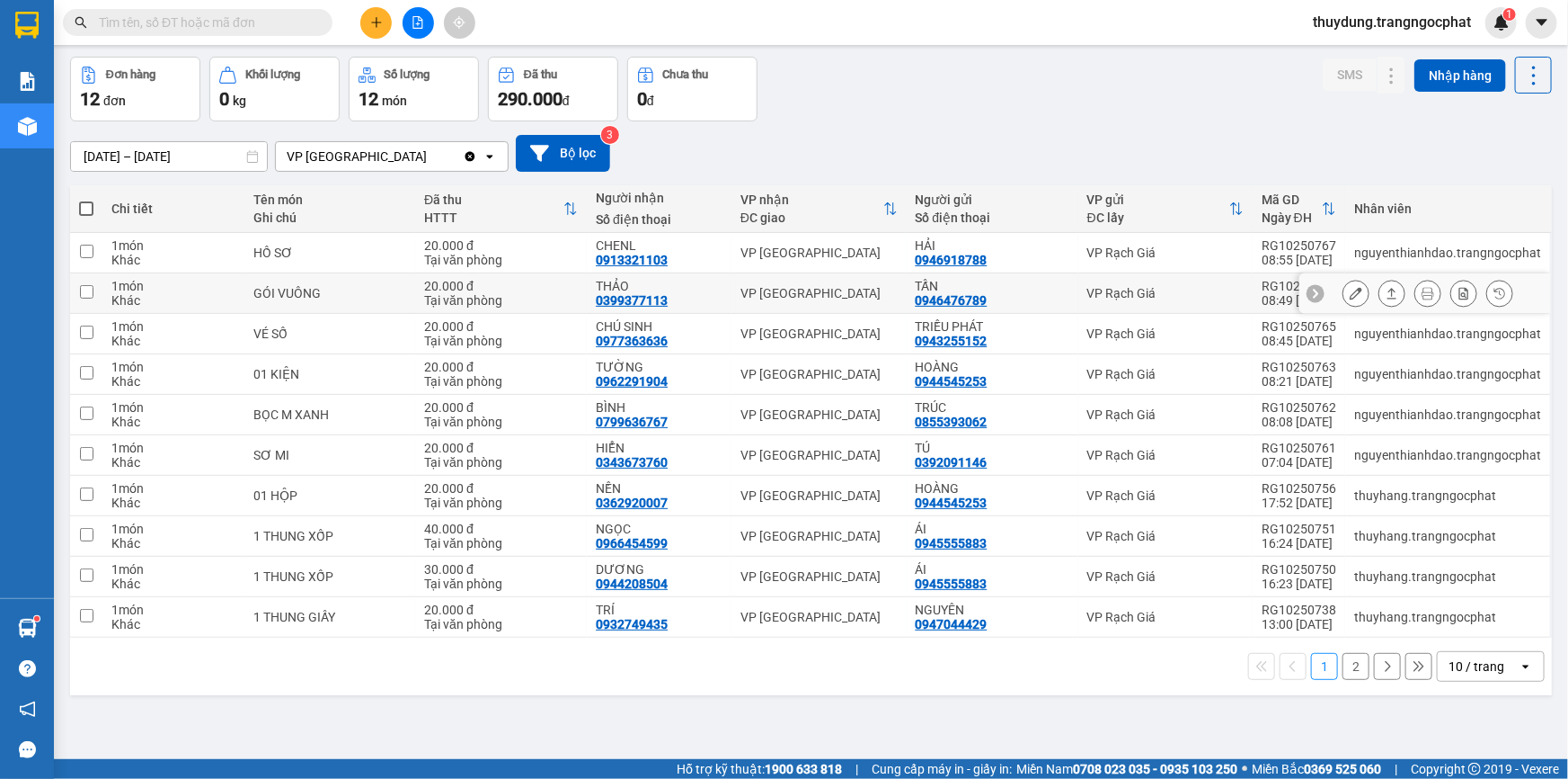
click at [1388, 294] on icon at bounding box center [1393, 292] width 10 height 11
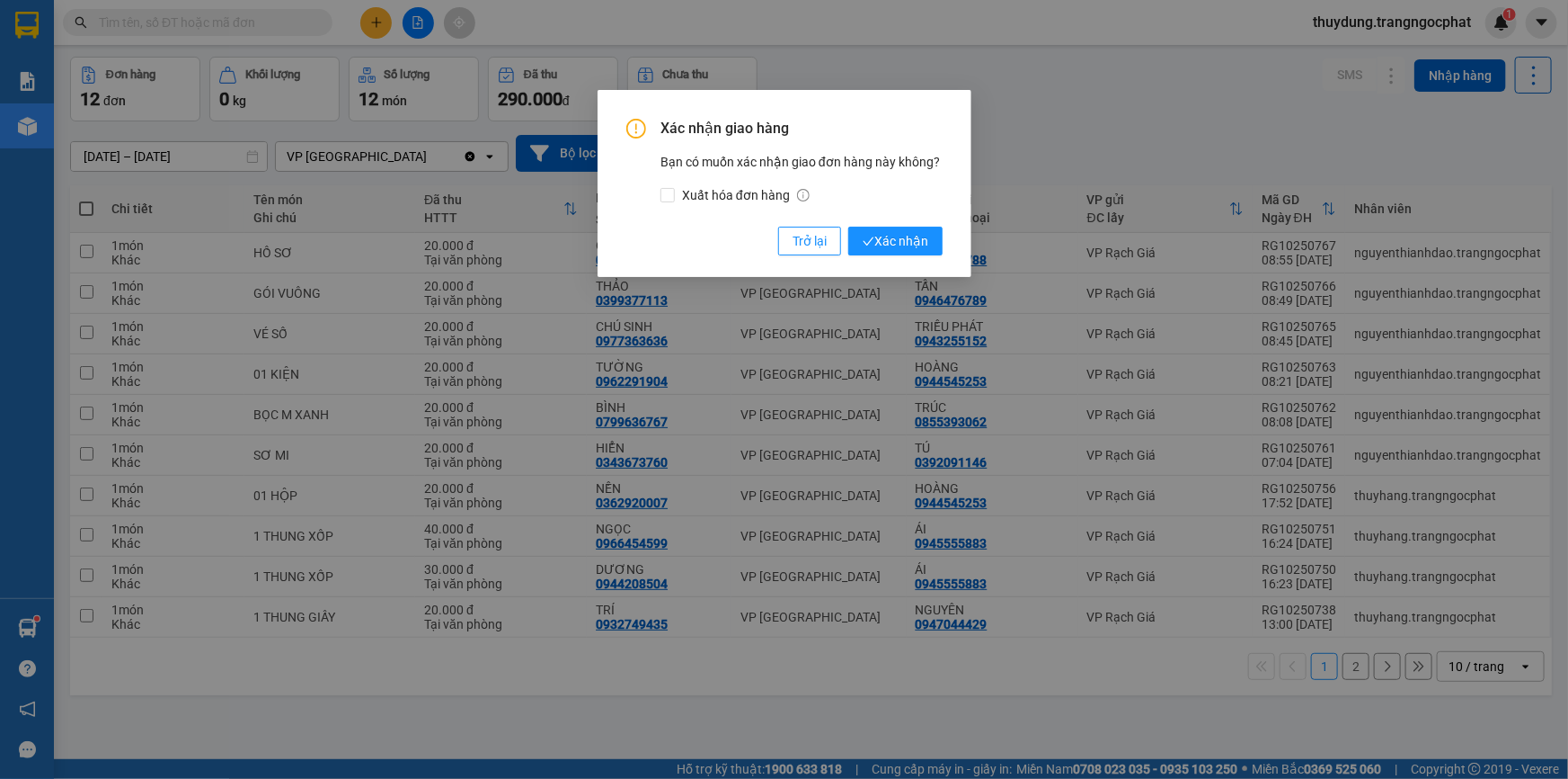
click at [848, 226] on button "Xác nhận" at bounding box center [895, 240] width 95 height 29
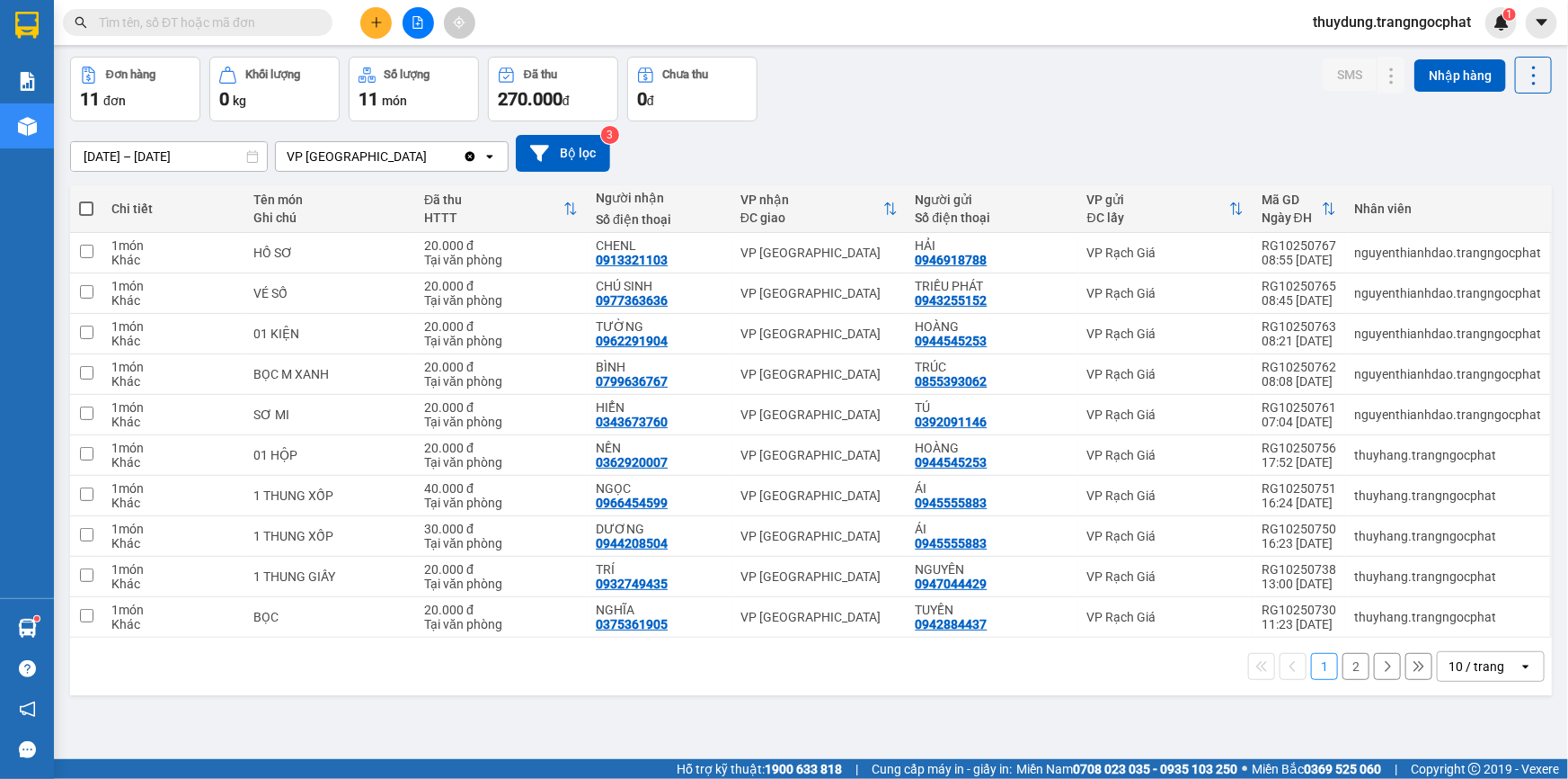
click at [155, 31] on input "text" at bounding box center [204, 23] width 212 height 20
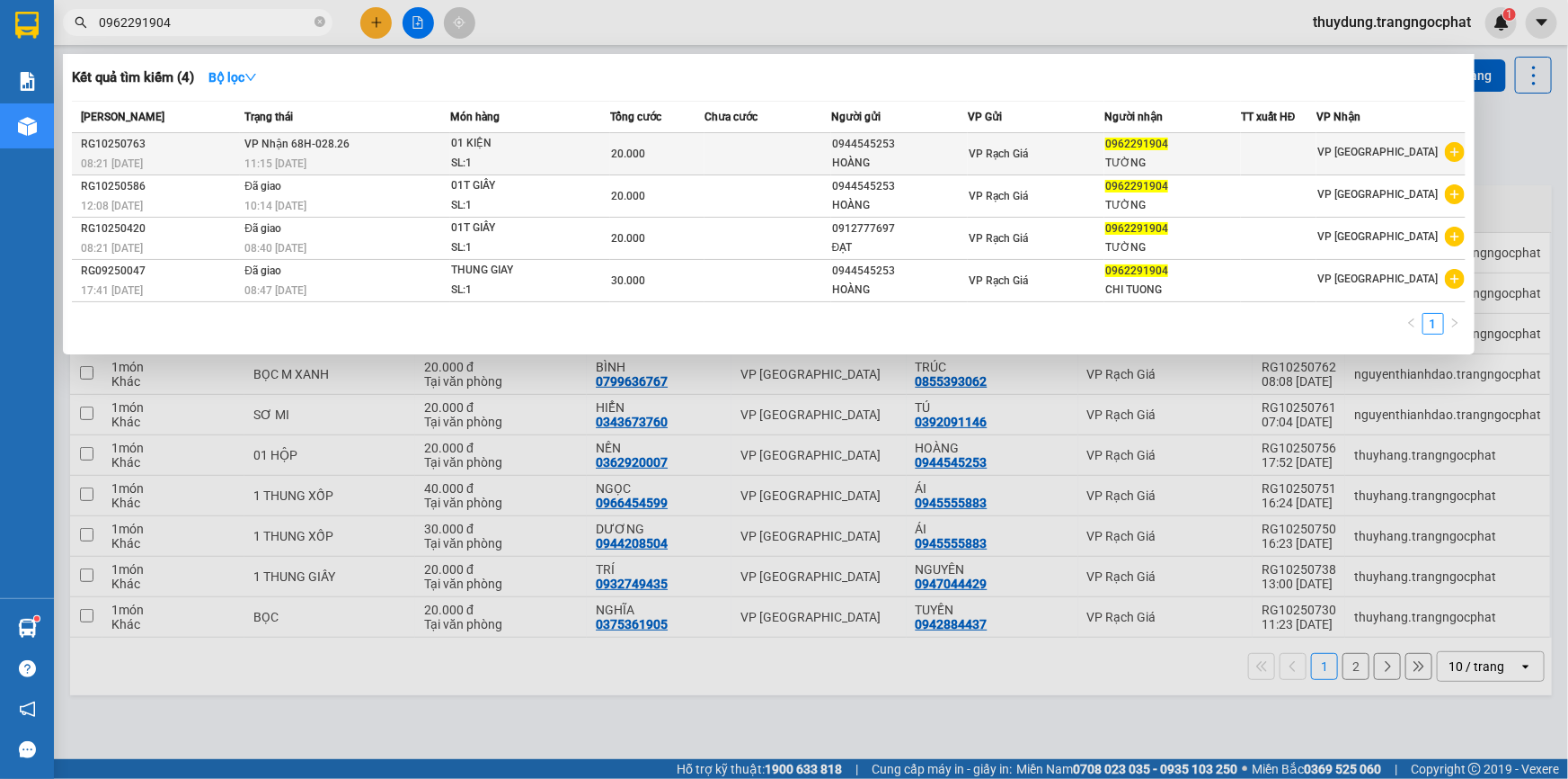
type input "0962291904"
click at [1154, 160] on div "TƯỜNG" at bounding box center [1172, 163] width 135 height 19
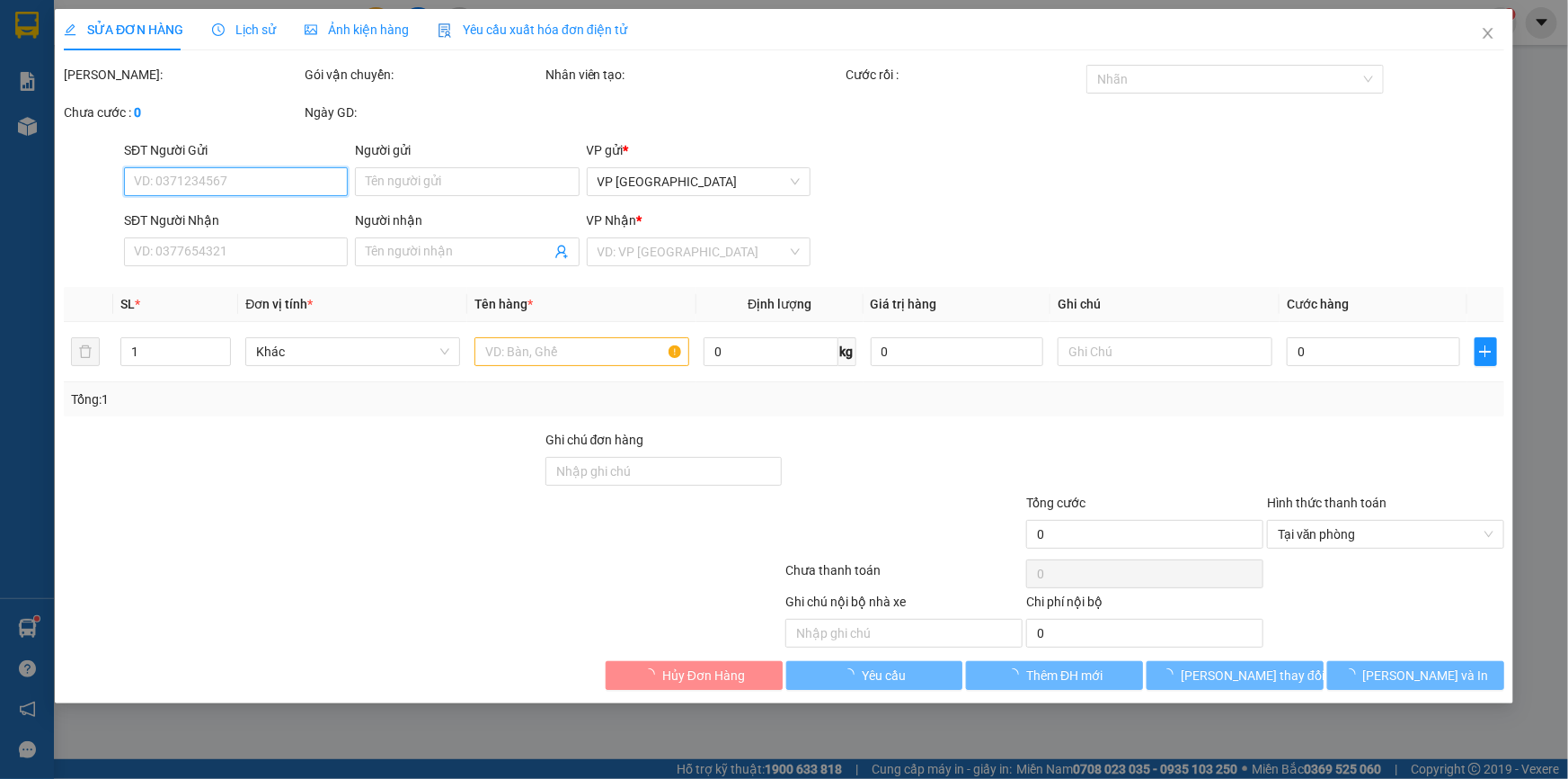
type input "0944545253"
type input "HOÀNG"
type input "0962291904"
type input "TƯỜNG"
type input "20.000"
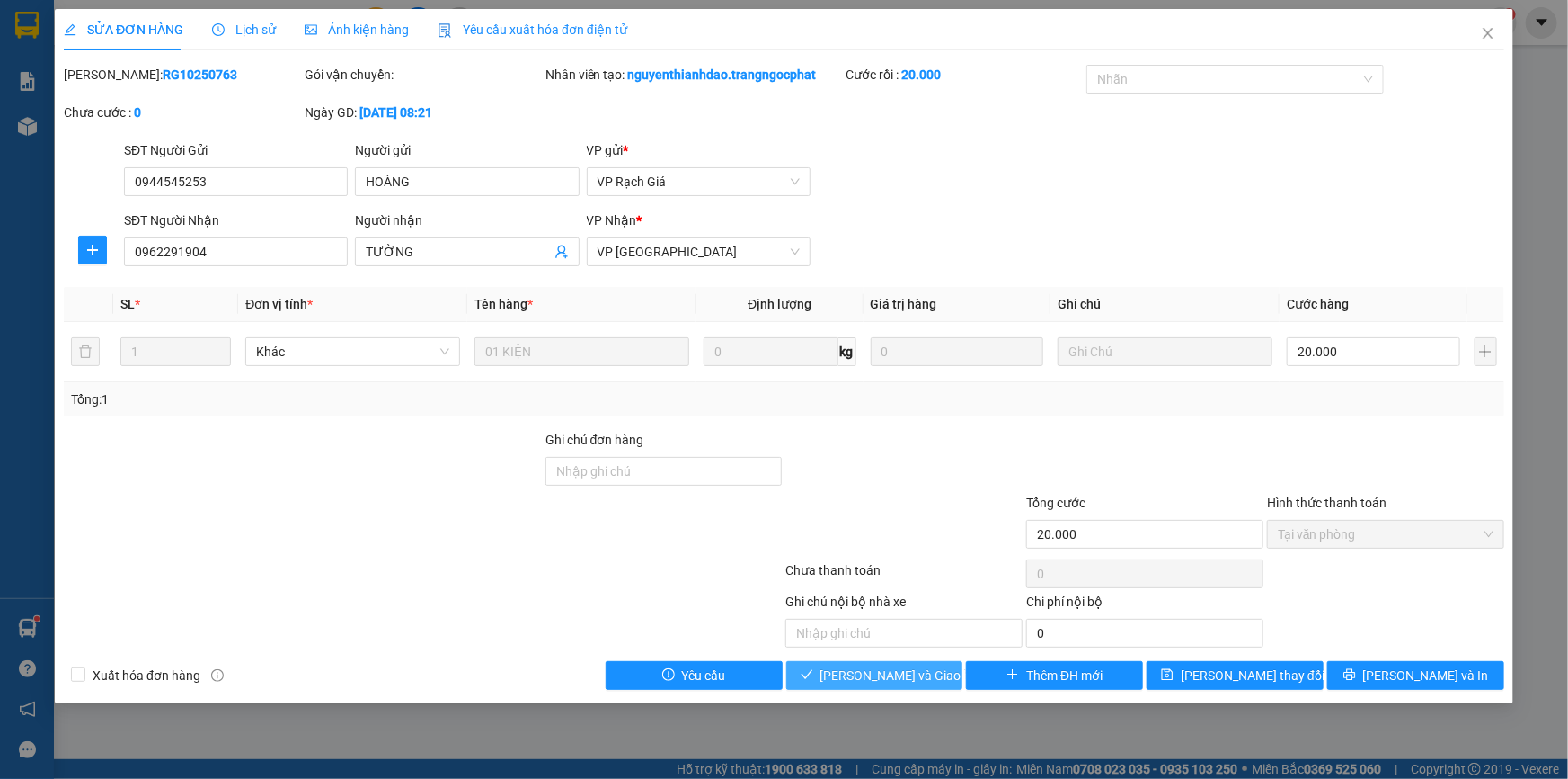
click at [921, 670] on span "Lưu và Giao hàng" at bounding box center [906, 675] width 172 height 20
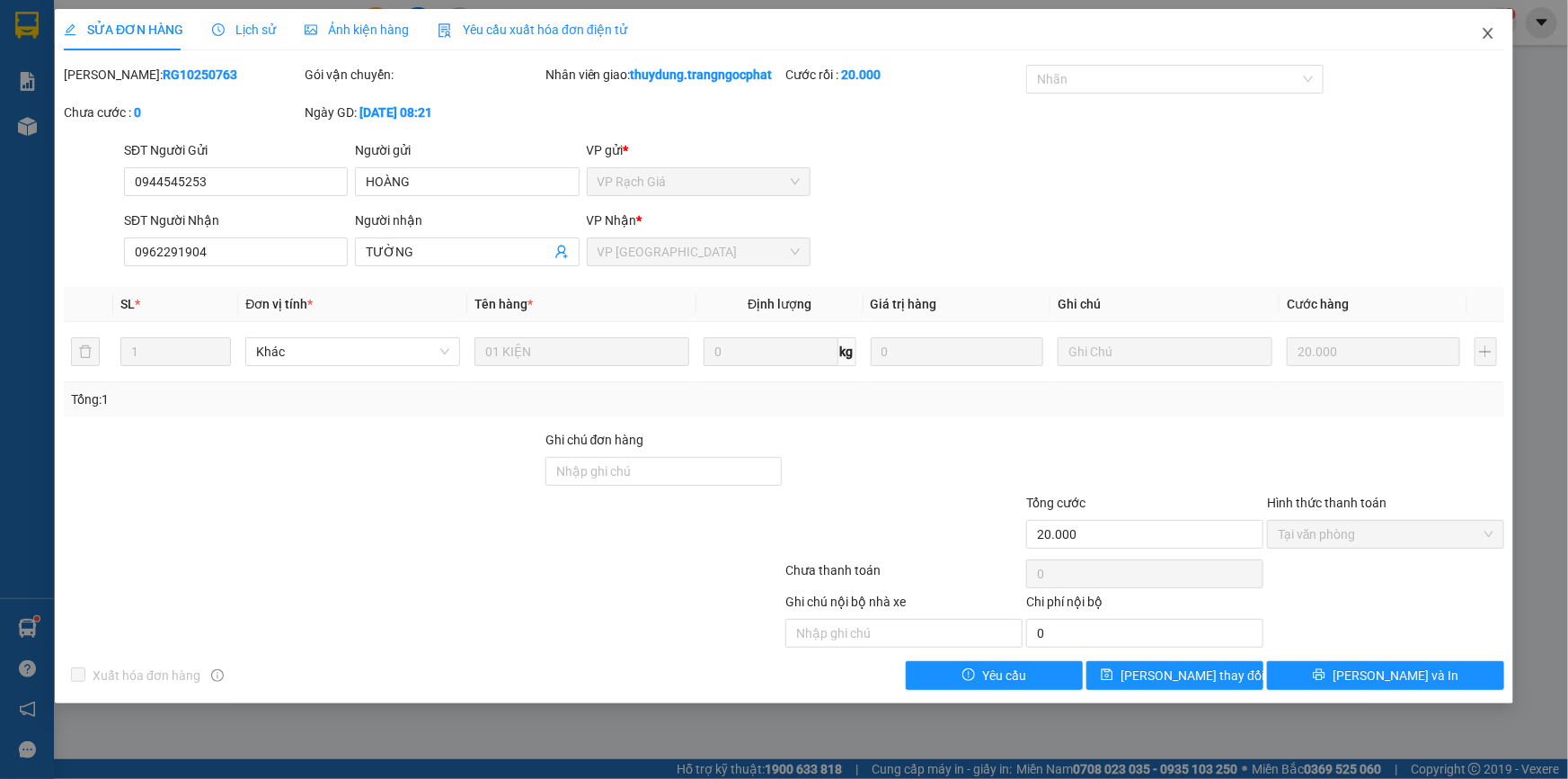
click at [1490, 32] on icon "close" at bounding box center [1487, 33] width 10 height 11
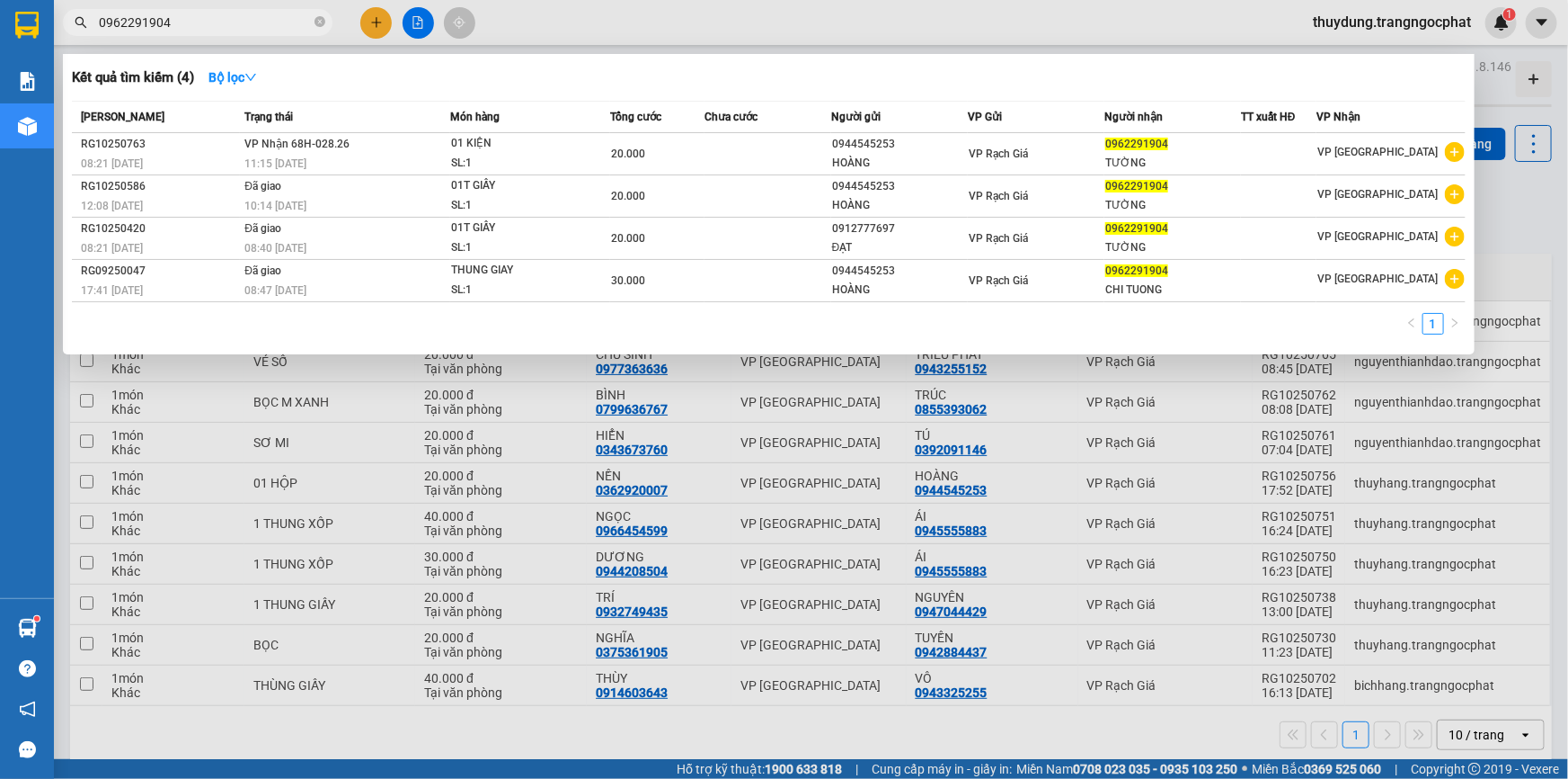
click at [217, 19] on input "0962291904" at bounding box center [204, 23] width 212 height 20
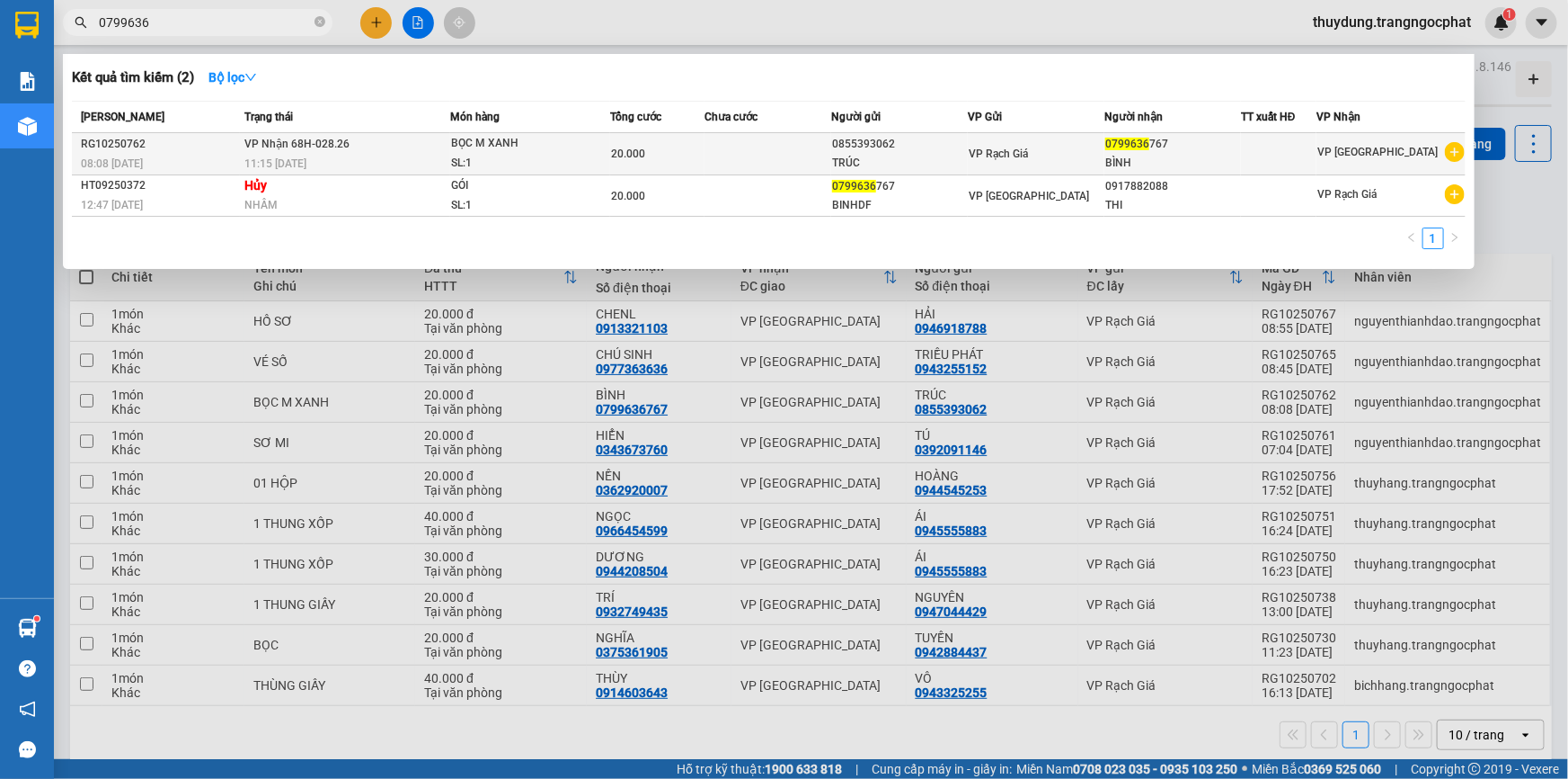
type input "0799636"
click at [521, 158] on div "SL: 1" at bounding box center [518, 164] width 135 height 20
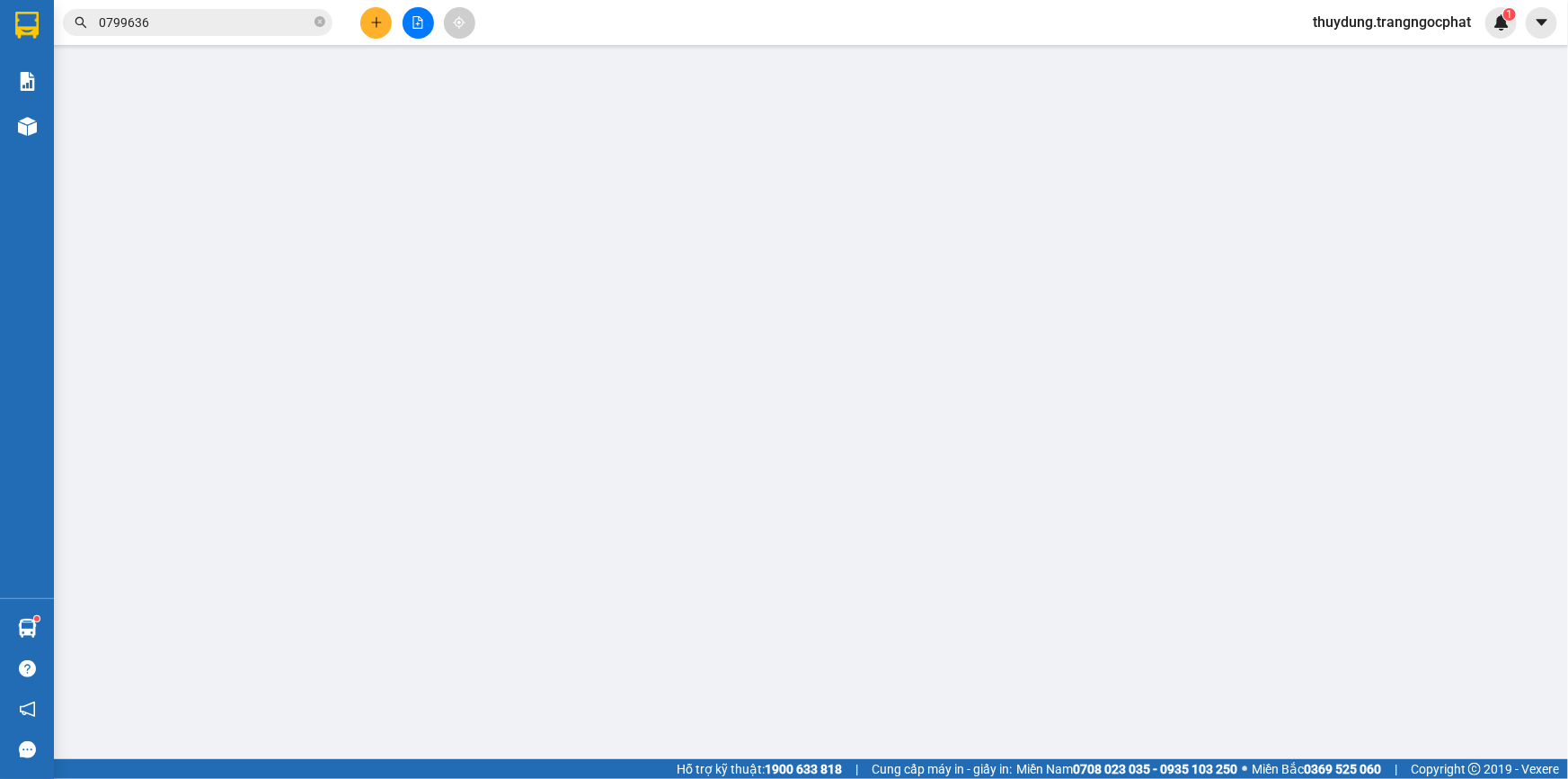
type input "0855393062"
type input "TRÚC"
type input "0799636767"
type input "BÌNH"
type input "20.000"
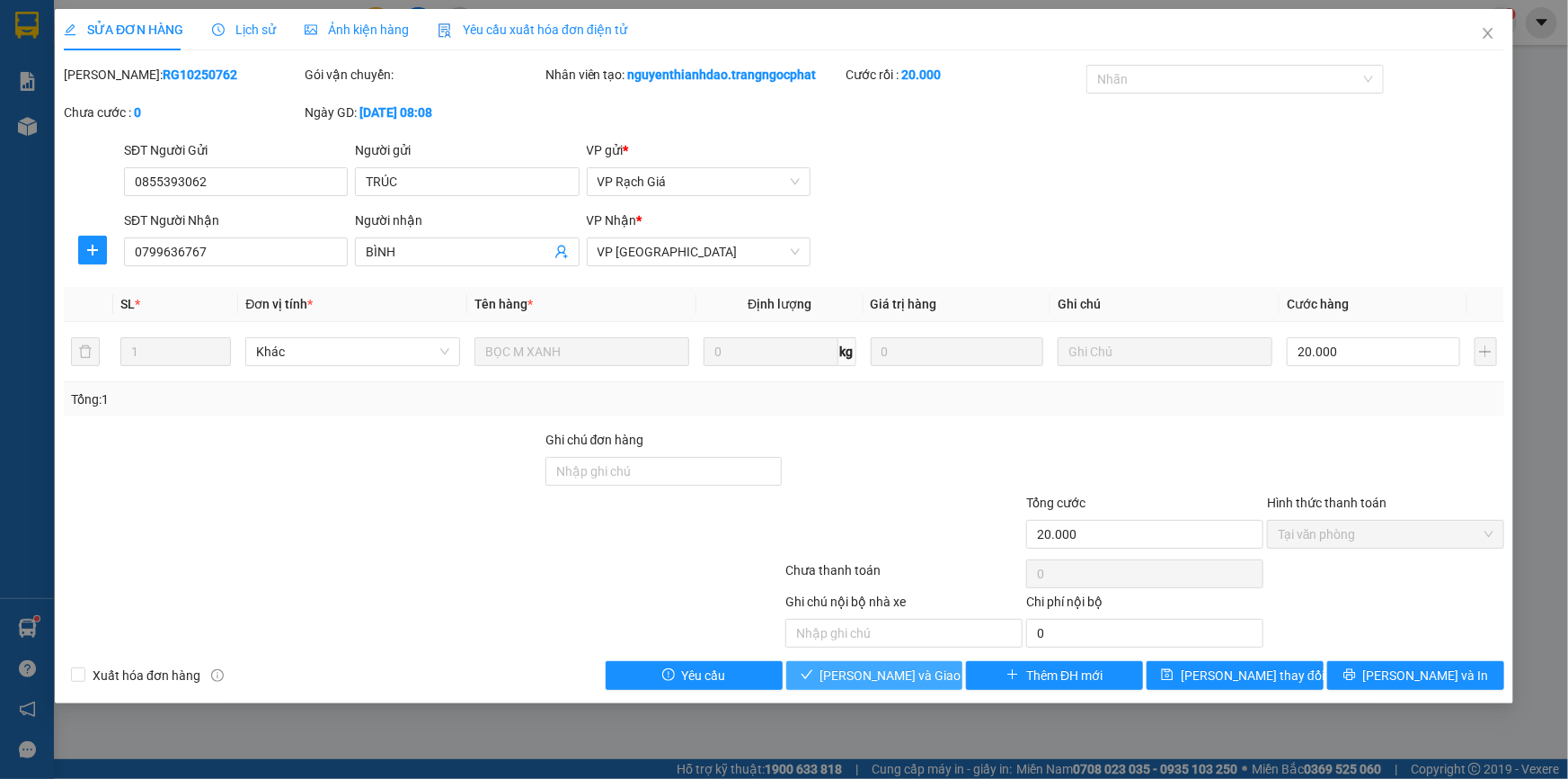
click at [895, 688] on button "Lưu và Giao hàng" at bounding box center [875, 675] width 177 height 29
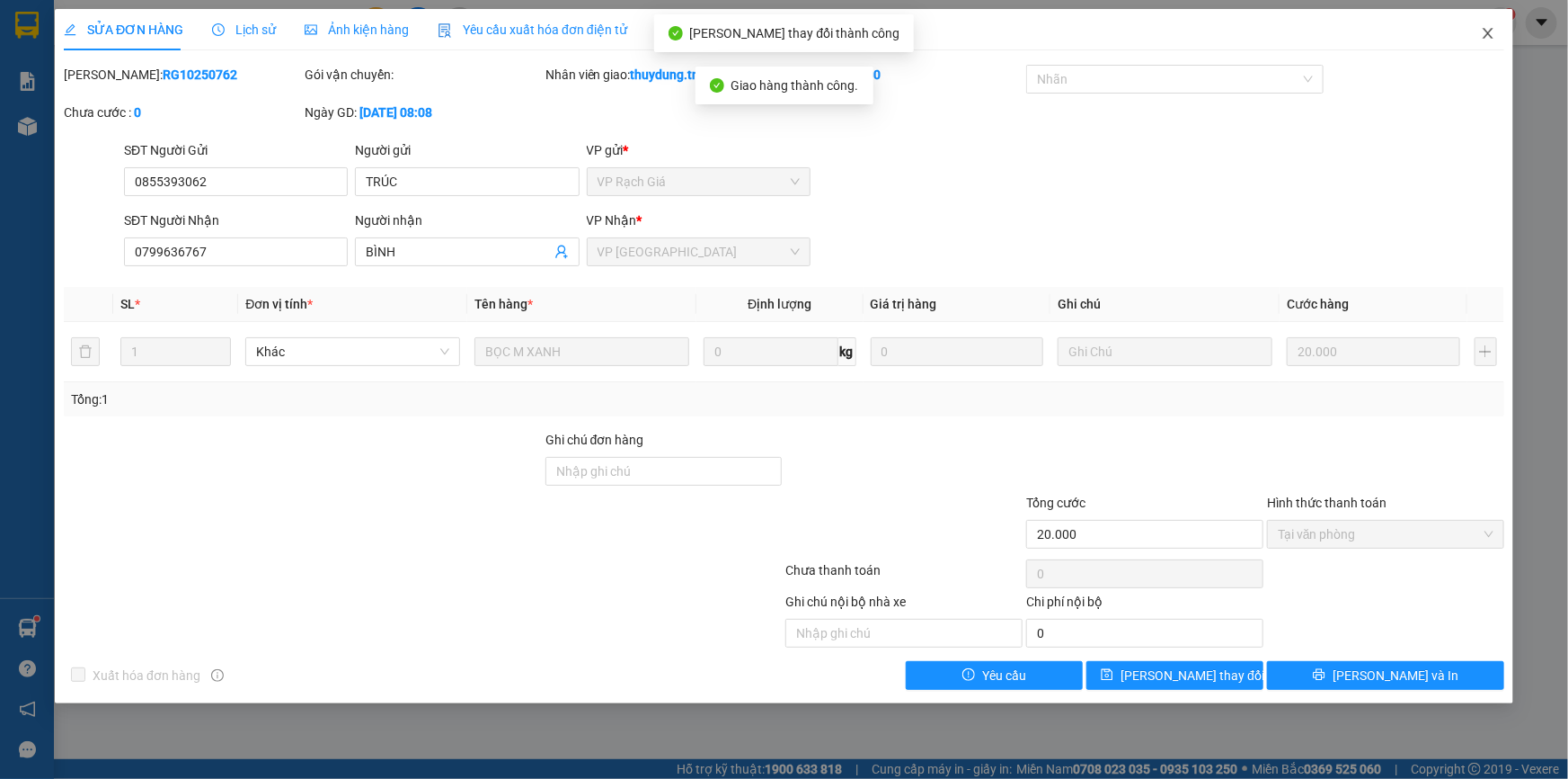
click at [1482, 42] on span "Close" at bounding box center [1488, 34] width 50 height 50
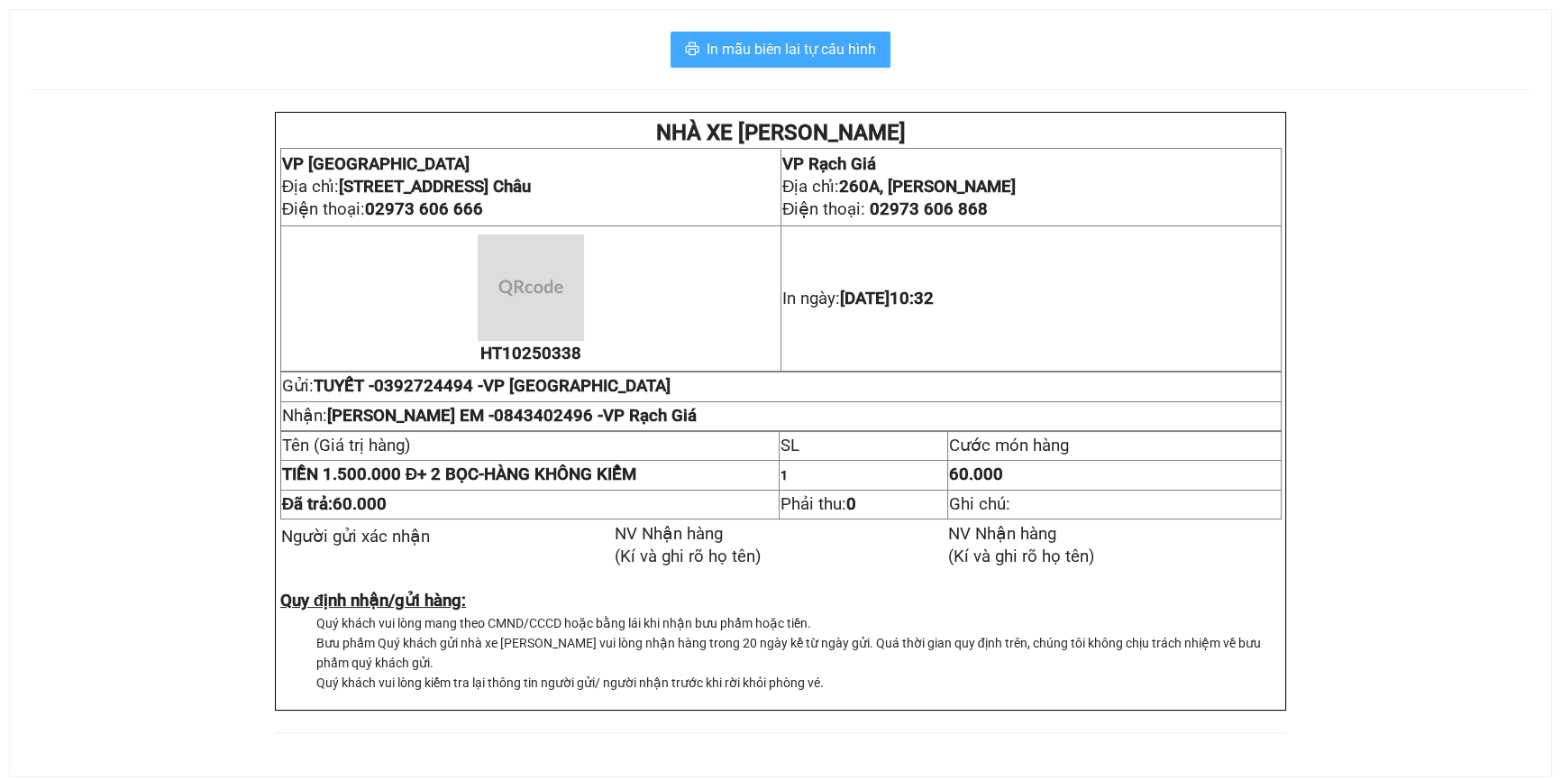
click at [839, 45] on span "In mẫu biên lai tự cấu hình" at bounding box center [791, 49] width 169 height 23
click at [840, 44] on span "In mẫu biên lai tự cấu hình" at bounding box center [791, 49] width 169 height 23
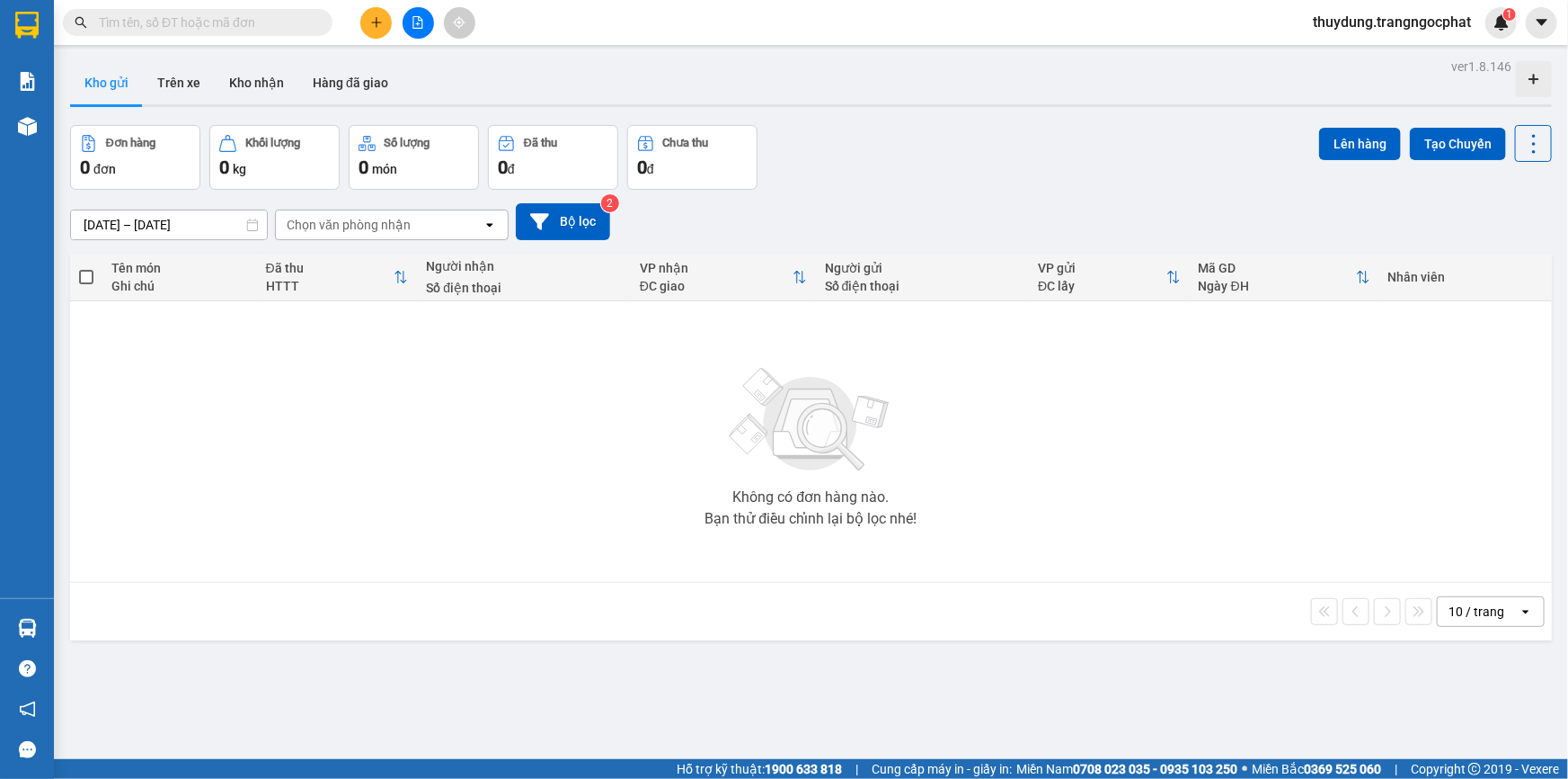
drag, startPoint x: 1105, startPoint y: 428, endPoint x: 944, endPoint y: 278, distance: 220.0
click at [1105, 428] on div "Không có đơn hàng nào. Bạn thử điều chỉnh lại bộ lọc nhé!" at bounding box center [810, 441] width 1463 height 269
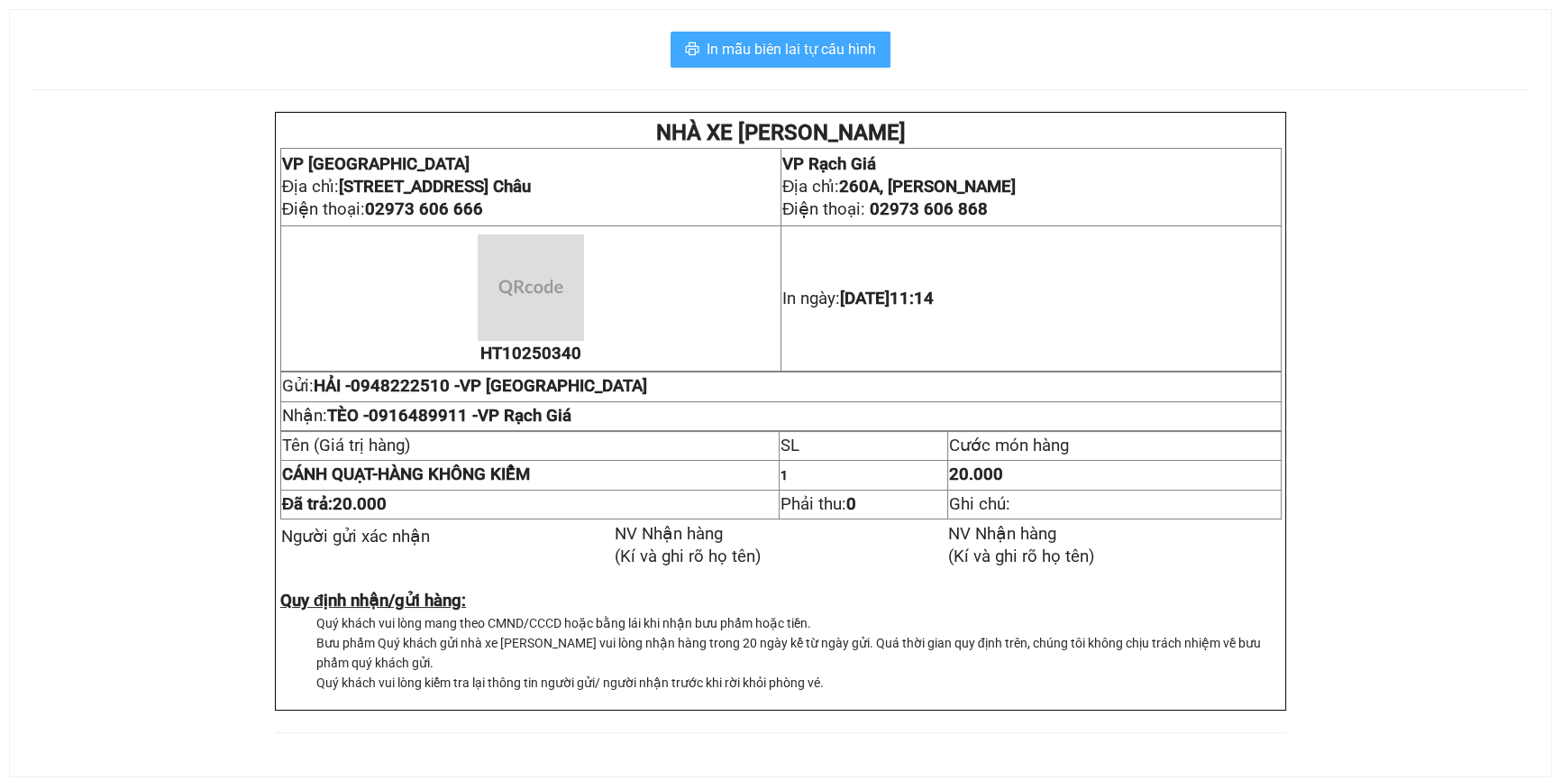
click at [778, 43] on span "In mẫu biên lai tự cấu hình" at bounding box center [791, 49] width 169 height 23
click at [740, 65] on button "In mẫu biên lai tự cấu hình" at bounding box center [781, 50] width 220 height 36
click at [855, 42] on span "In mẫu biên lai tự cấu hình" at bounding box center [791, 49] width 169 height 23
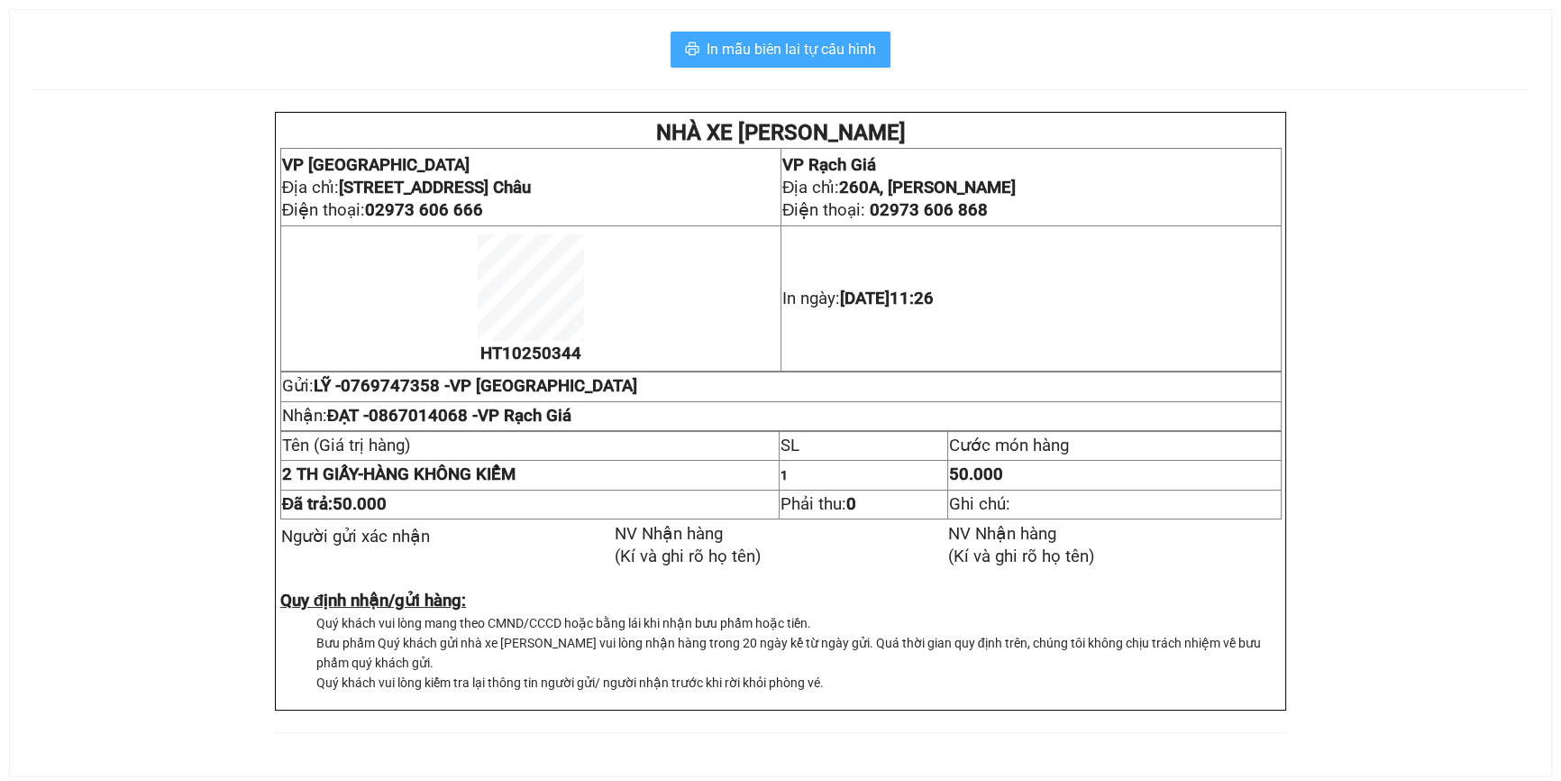
click at [861, 53] on span "In mẫu biên lai tự cấu hình" at bounding box center [791, 49] width 169 height 23
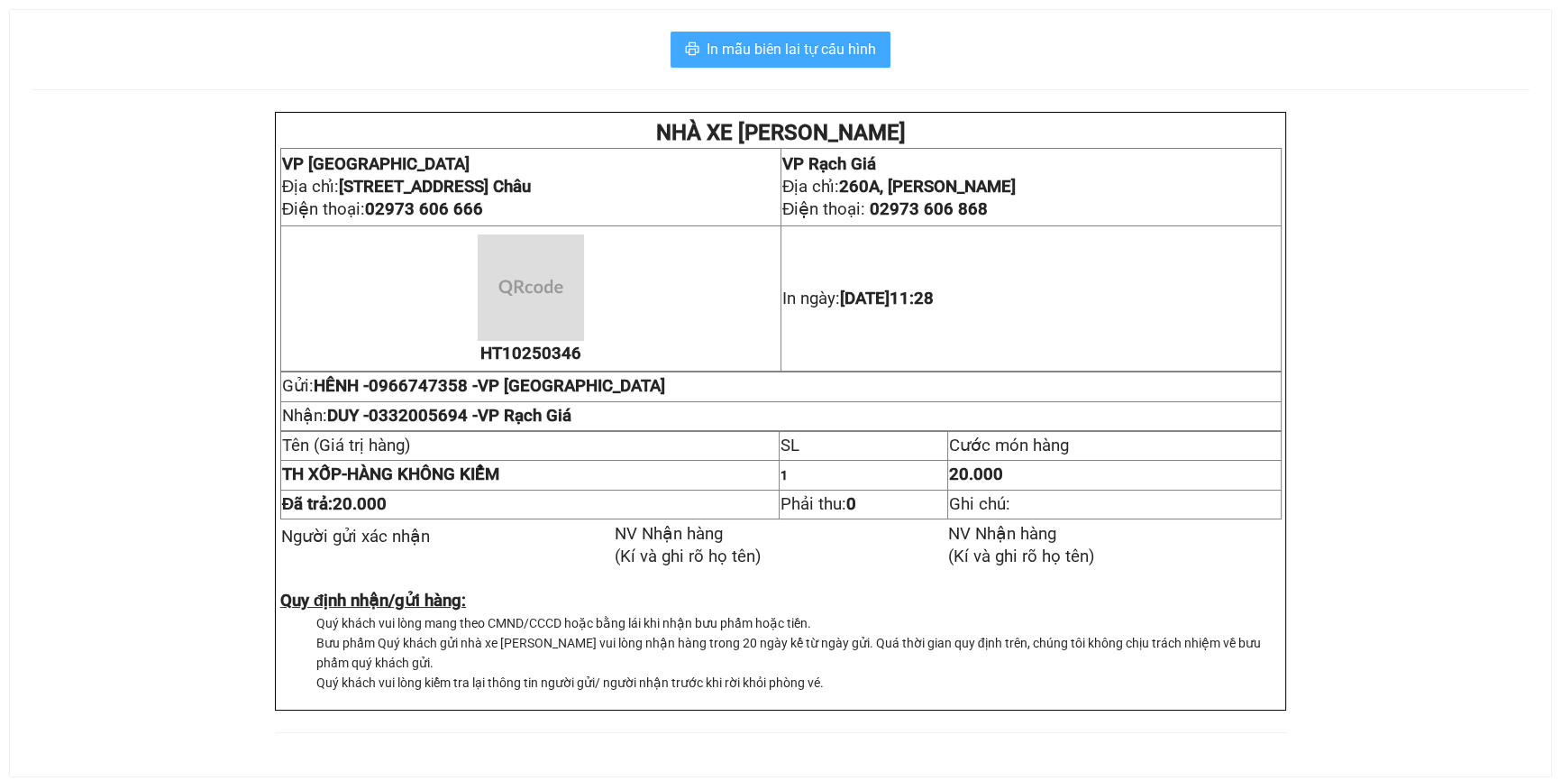
click at [840, 48] on span "In mẫu biên lai tự cấu hình" at bounding box center [791, 49] width 169 height 23
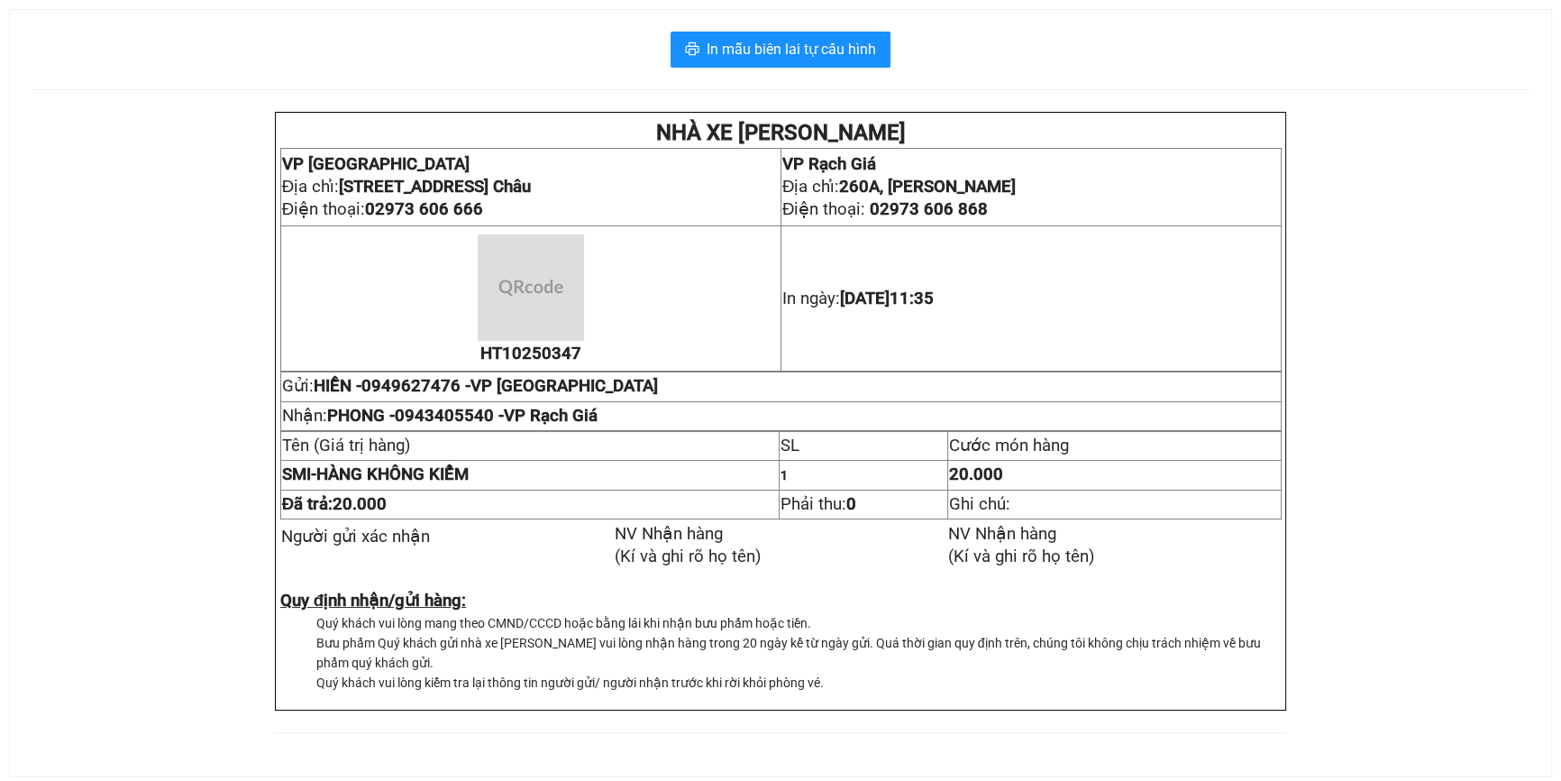
click at [835, 69] on div "In mẫu biên lai tự cấu hình NHÀ XE [PERSON_NAME] VP [GEOGRAPHIC_DATA] chỉ: [STR…" at bounding box center [780, 393] width 1541 height 766
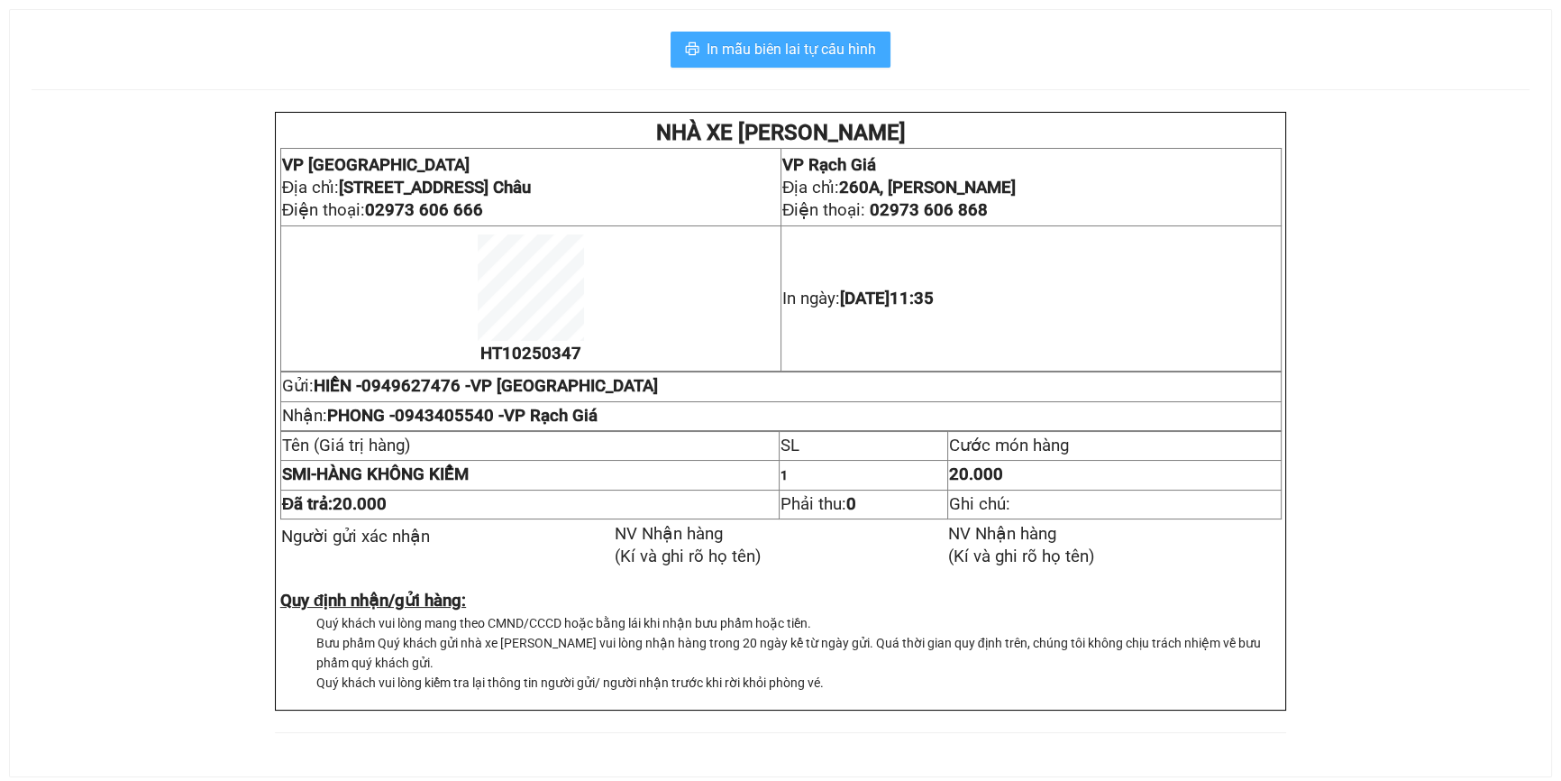
click at [836, 62] on button "In mẫu biên lai tự cấu hình" at bounding box center [781, 50] width 220 height 36
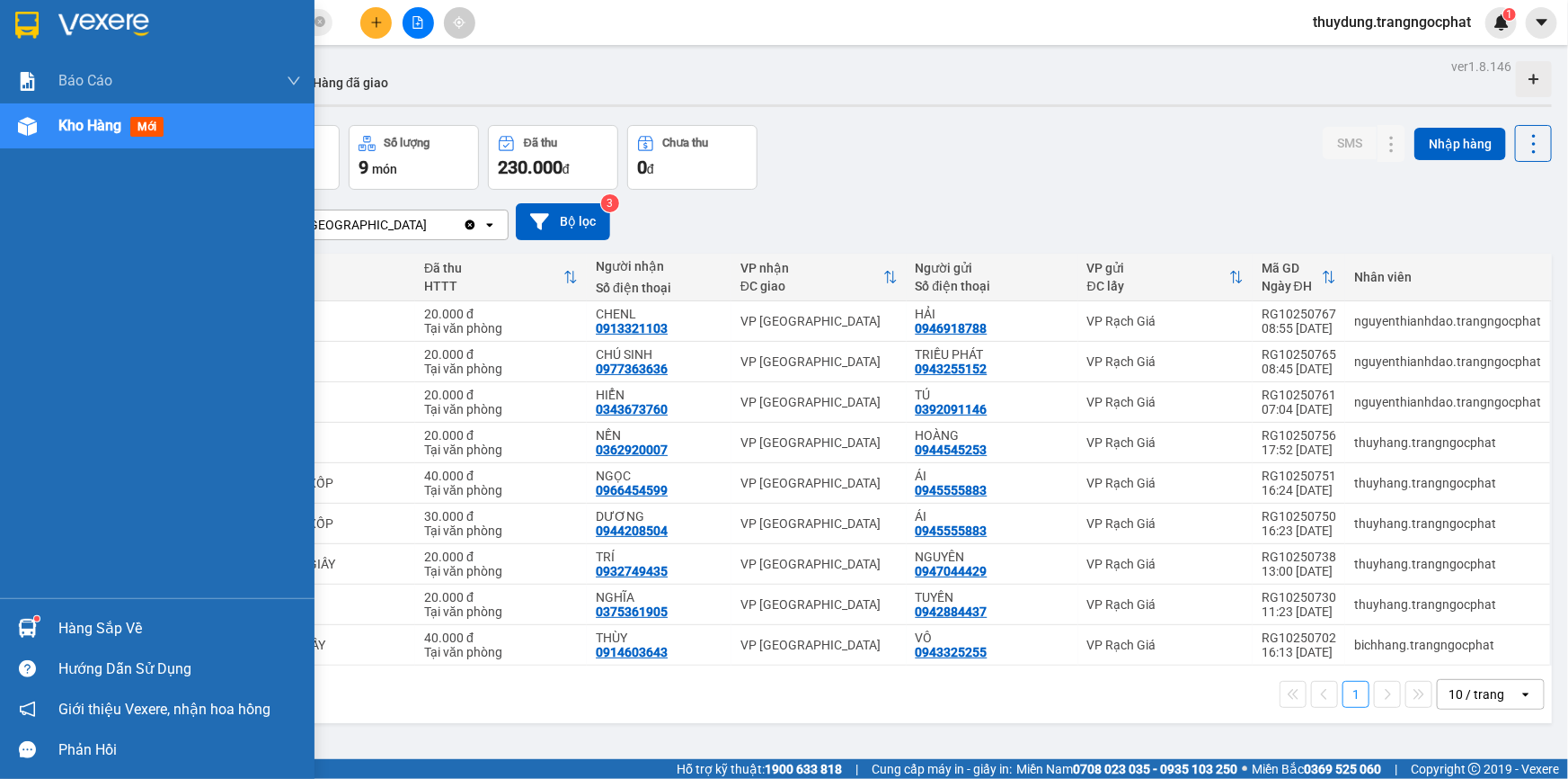
click at [114, 634] on div "Hàng sắp về" at bounding box center [179, 628] width 242 height 27
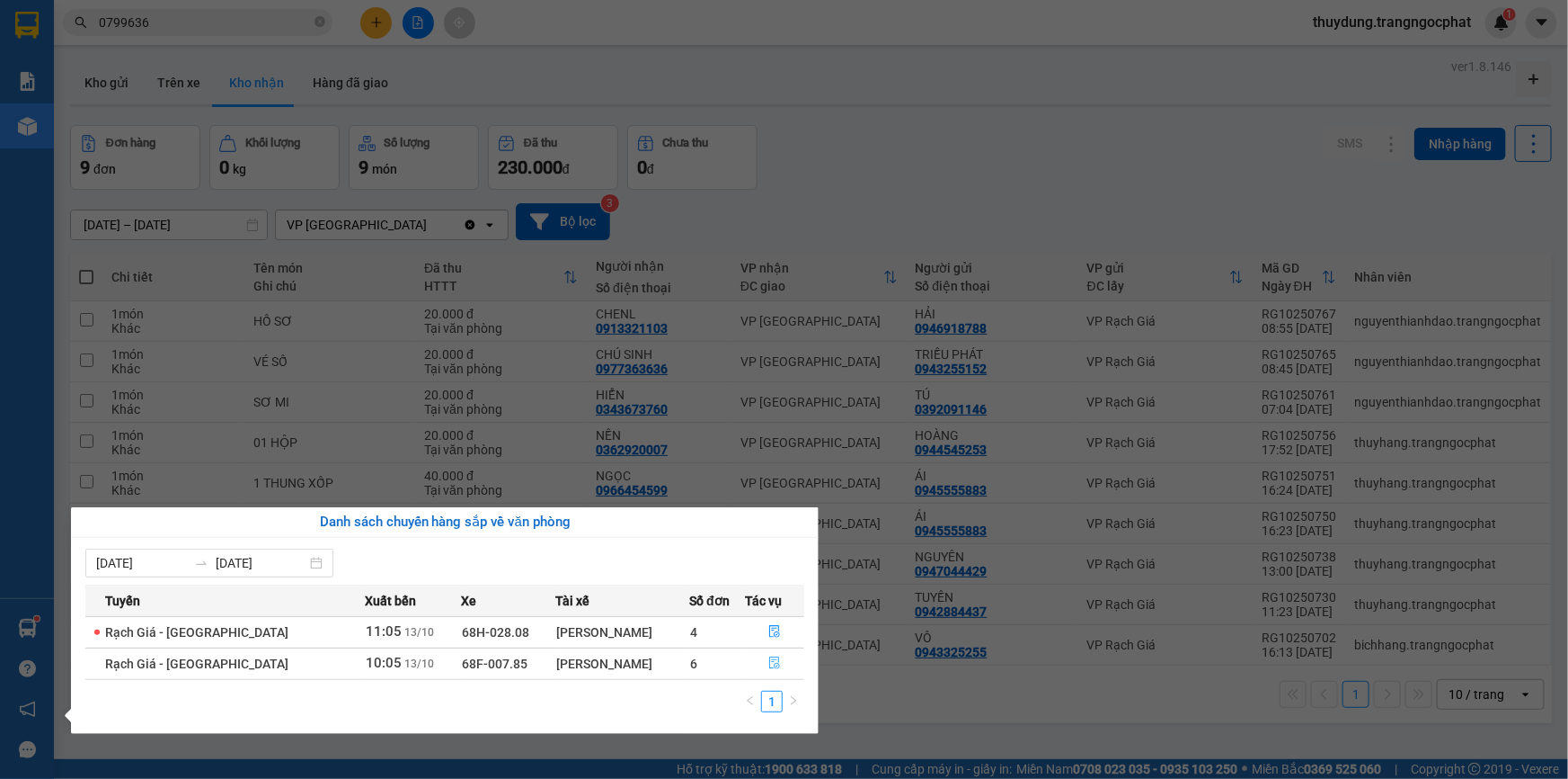
click at [774, 654] on button "button" at bounding box center [776, 663] width 58 height 29
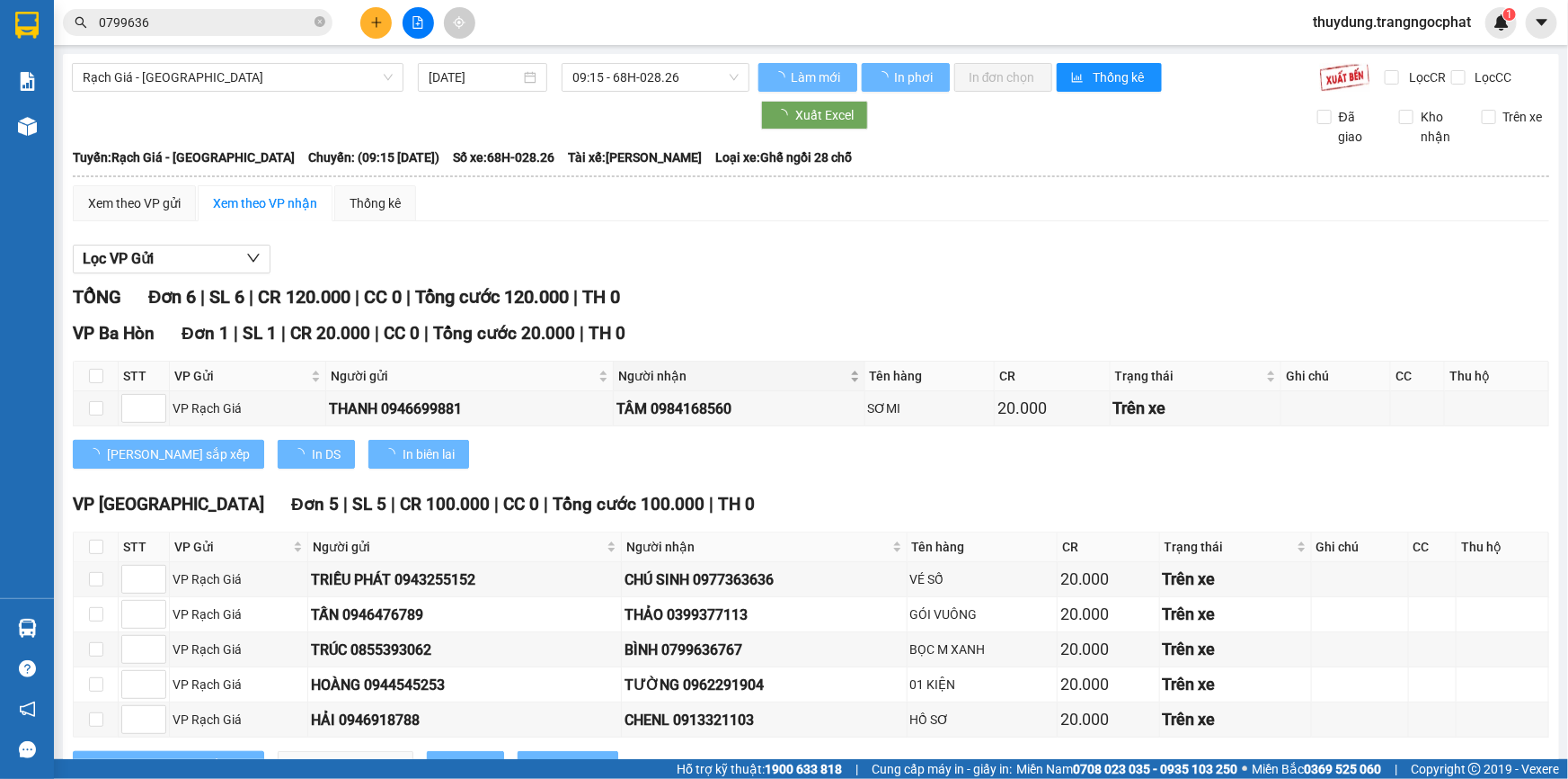
scroll to position [69, 0]
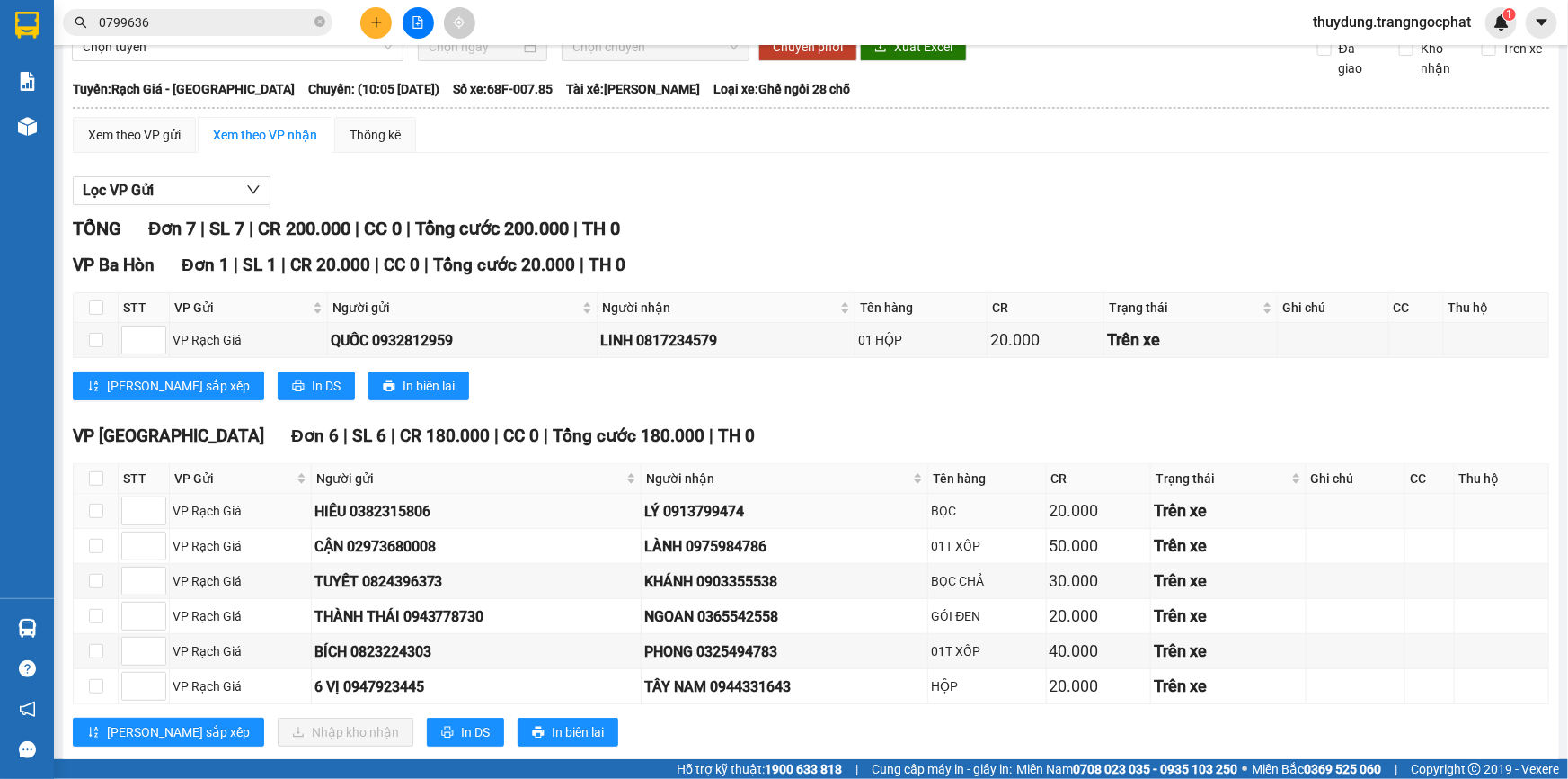
click at [734, 500] on div "LÝ 0913799474" at bounding box center [784, 511] width 280 height 23
click at [733, 500] on div "LÝ 0913799474" at bounding box center [784, 511] width 280 height 23
copy div "0913799474"
click at [724, 552] on div "LÀNH 0975984786" at bounding box center [784, 546] width 280 height 23
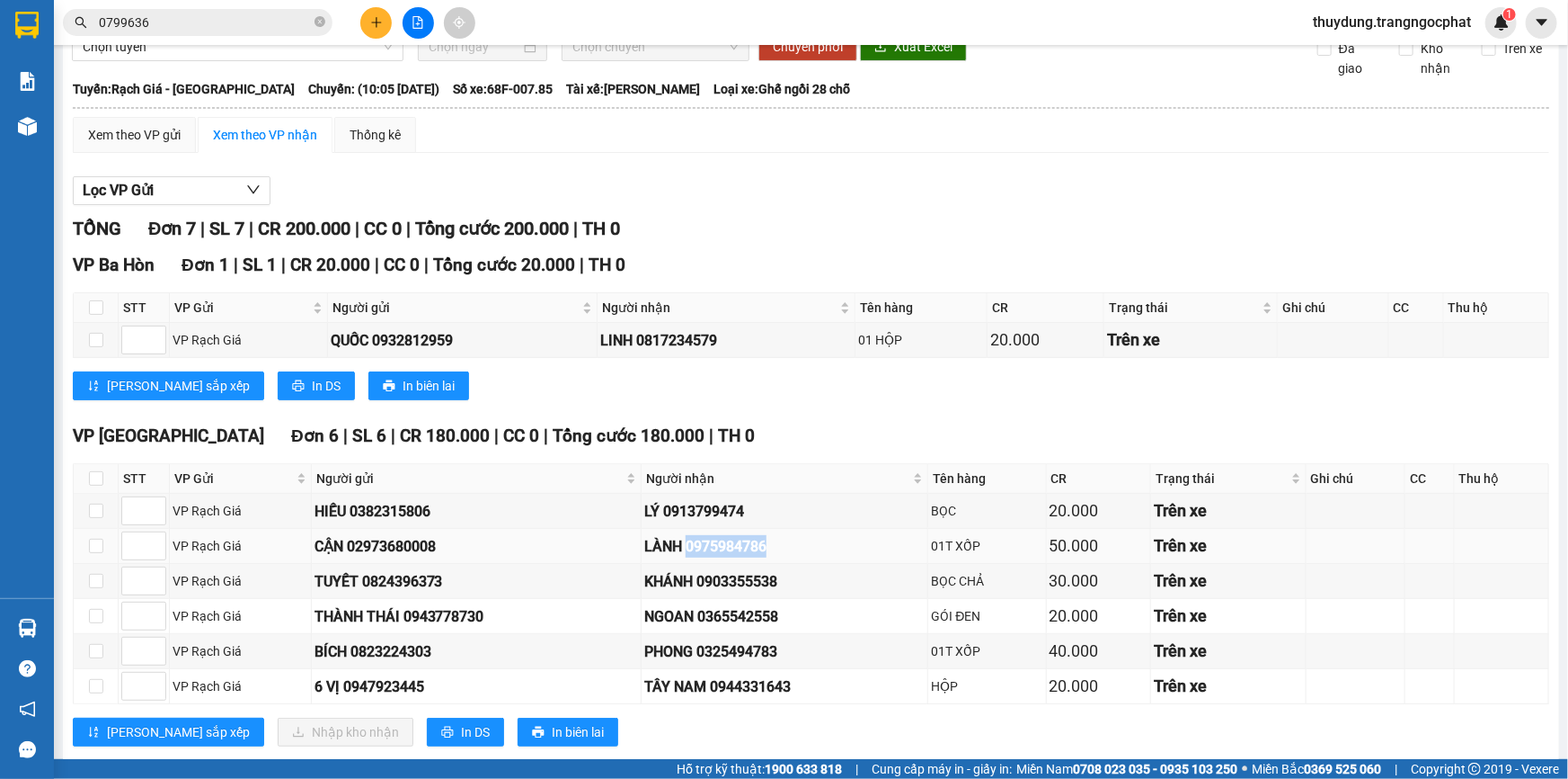
copy div "0975984786"
click at [734, 580] on div "KHÁNH 0903355538" at bounding box center [784, 582] width 280 height 23
copy div "0903355538"
click at [740, 617] on div "NGOAN 0365542558" at bounding box center [784, 616] width 280 height 23
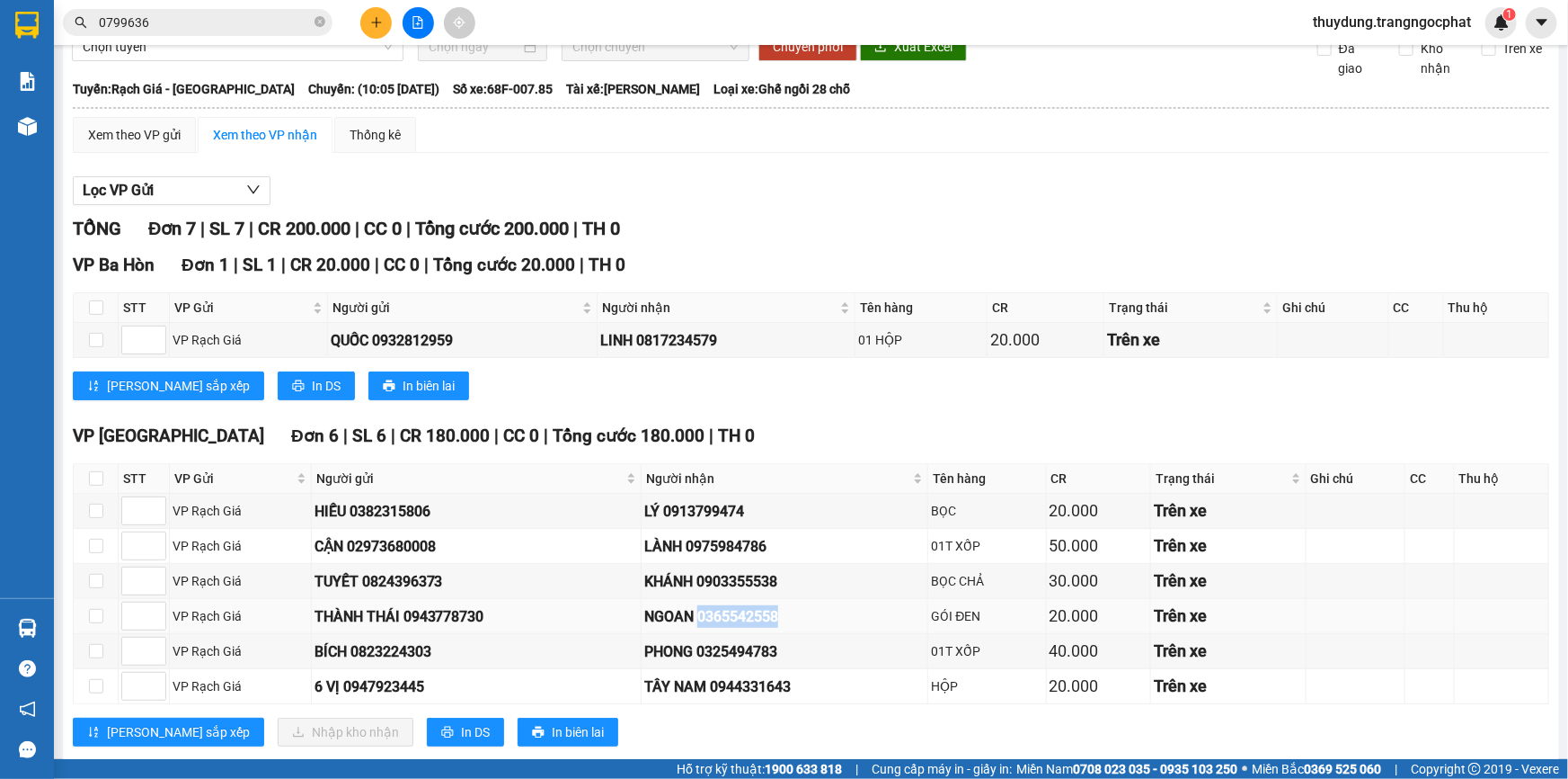
click at [740, 617] on div "NGOAN 0365542558" at bounding box center [784, 616] width 280 height 23
copy div "0365542558"
click at [741, 644] on div "PHONG 0325494783" at bounding box center [784, 651] width 280 height 23
click at [743, 647] on div "PHONG 0325494783" at bounding box center [784, 651] width 280 height 23
copy div "0325494783"
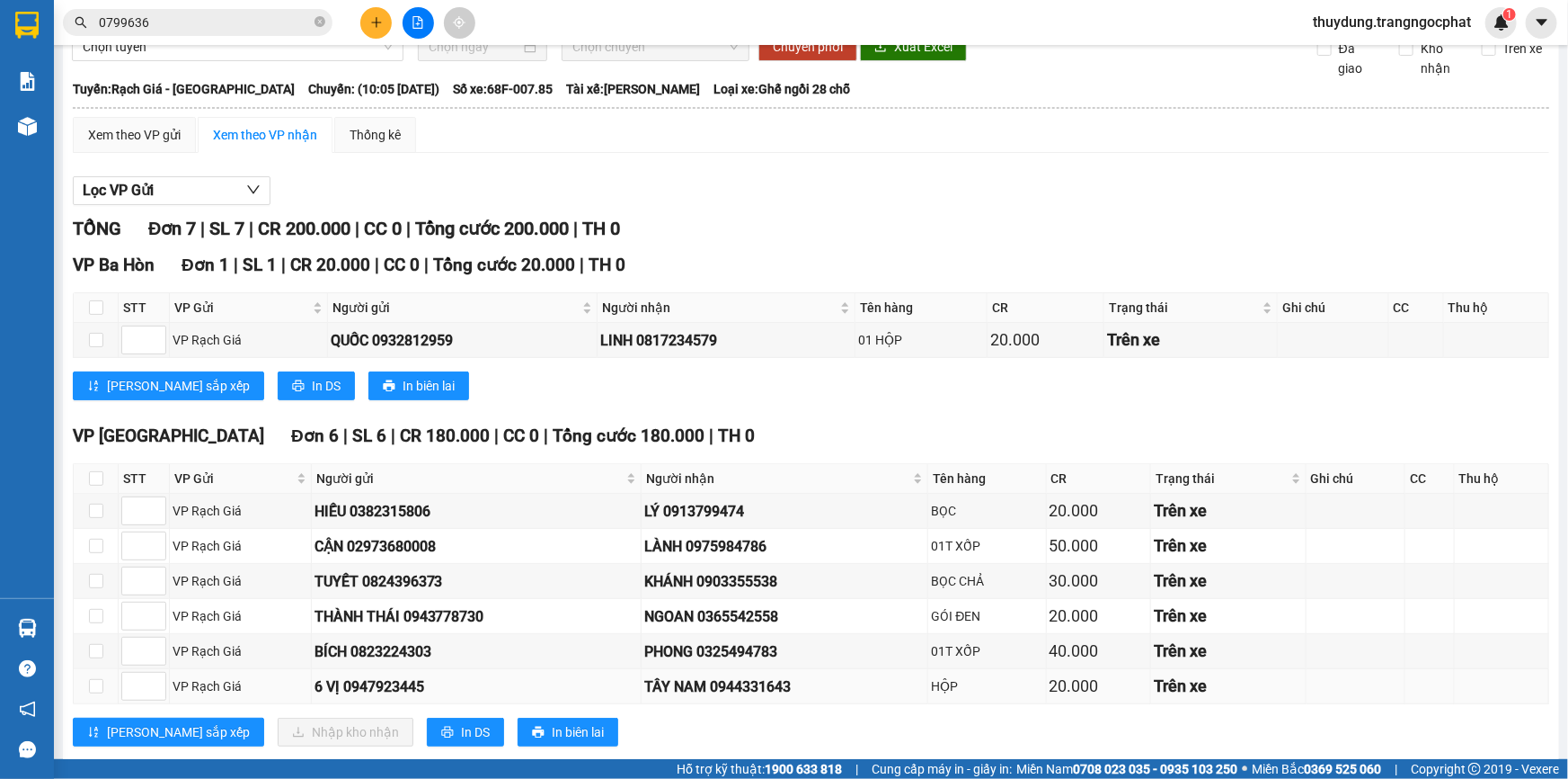
click at [770, 693] on div "TÂY NAM 0944331643" at bounding box center [784, 686] width 280 height 23
copy div "0944331643"
click at [96, 686] on input "checkbox" at bounding box center [96, 686] width 14 height 14
checkbox input "true"
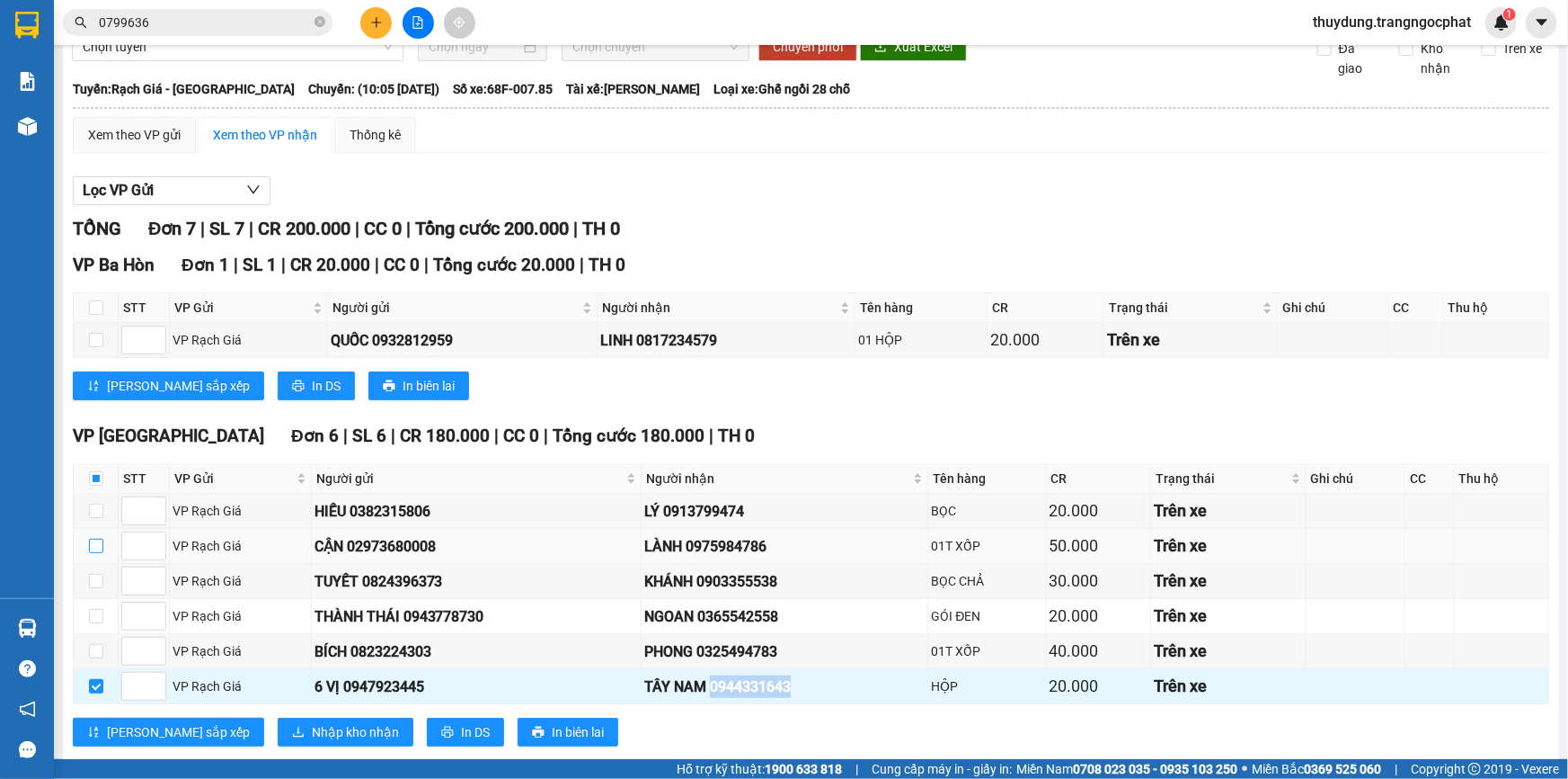
click at [91, 547] on input "checkbox" at bounding box center [96, 546] width 14 height 14
checkbox input "true"
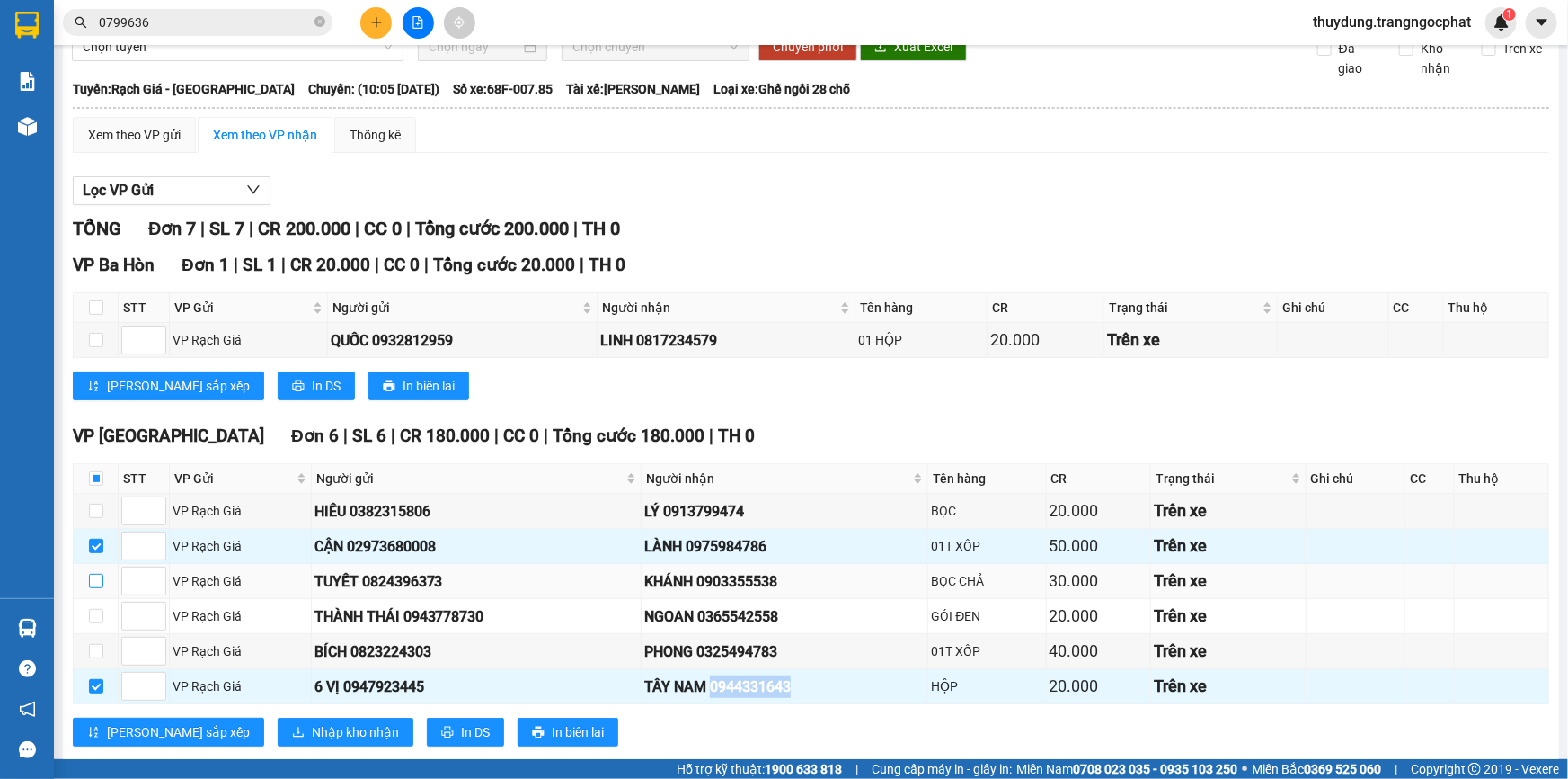
click at [98, 578] on input "checkbox" at bounding box center [96, 581] width 14 height 14
checkbox input "true"
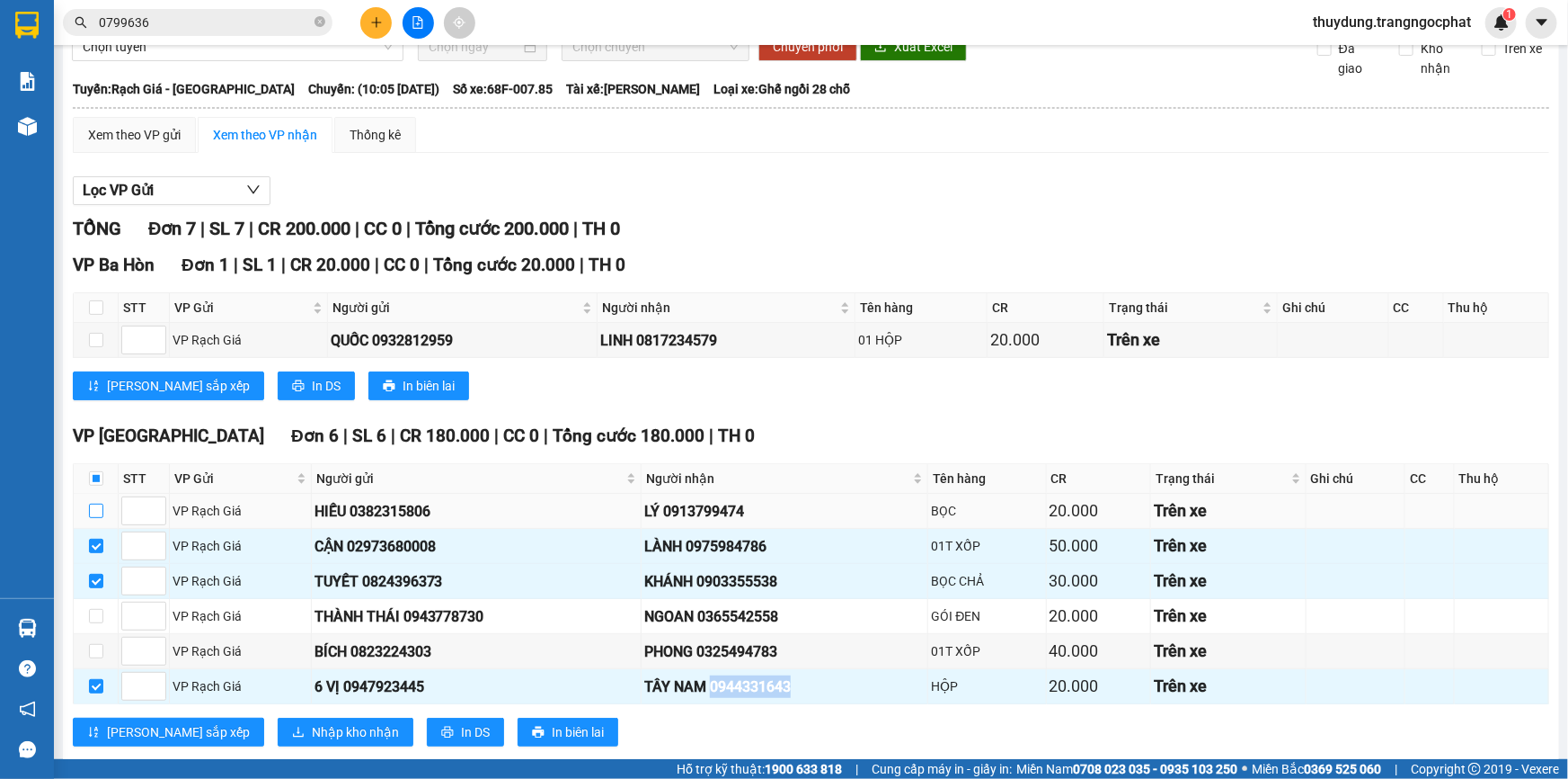
click at [98, 516] on input "checkbox" at bounding box center [96, 511] width 14 height 14
checkbox input "true"
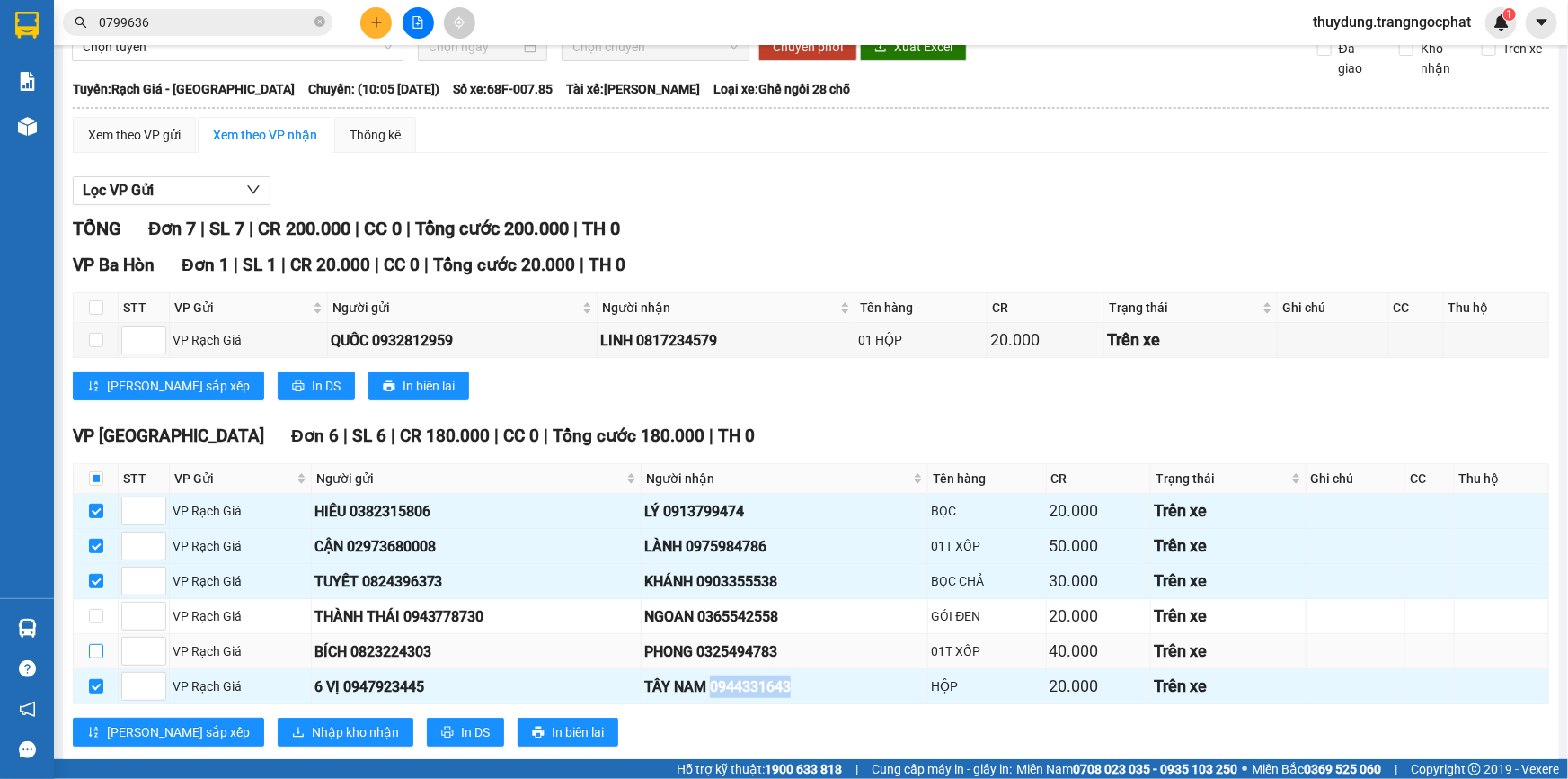
click at [98, 650] on input "checkbox" at bounding box center [96, 650] width 14 height 14
checkbox input "true"
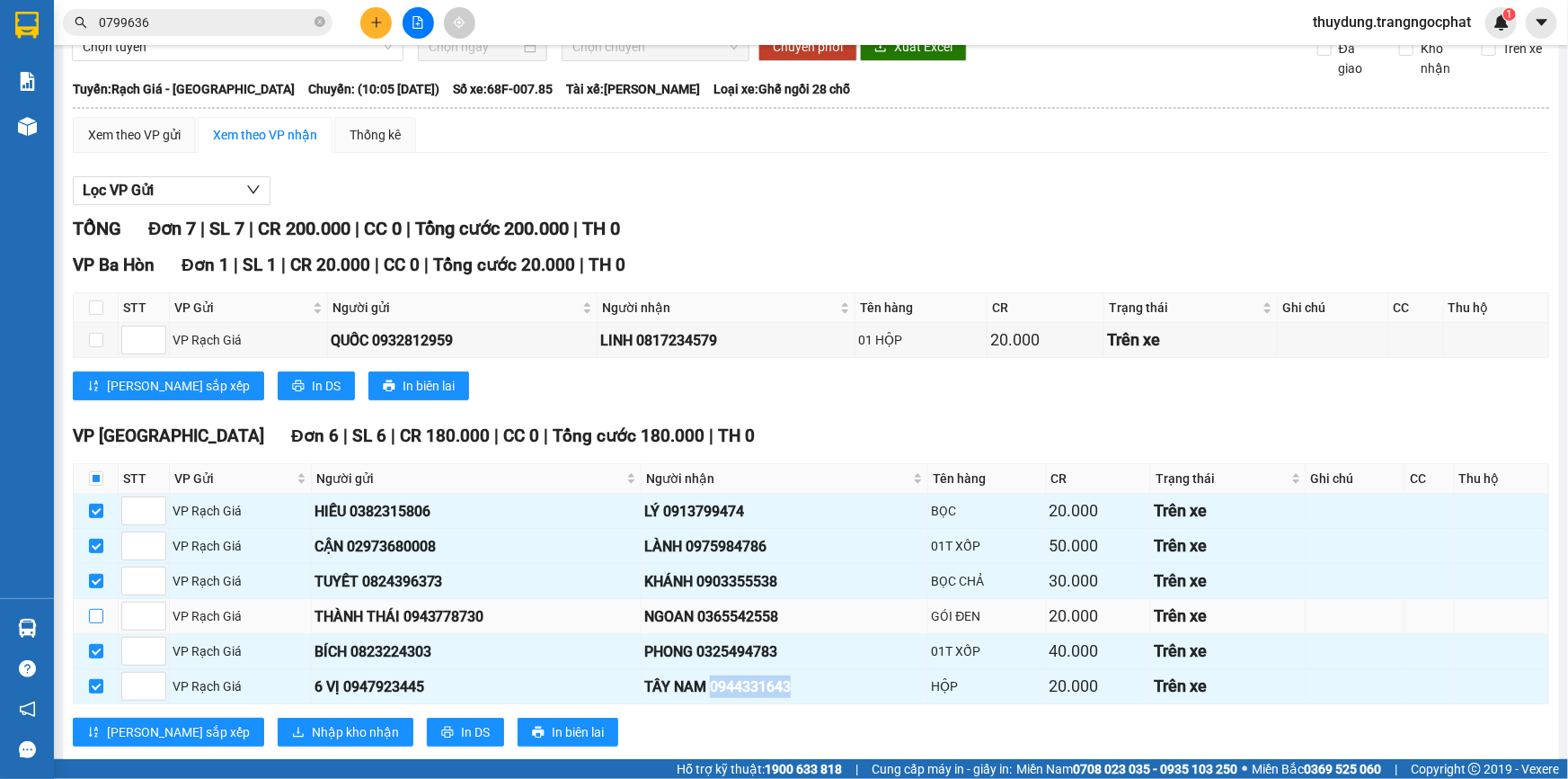
click at [91, 615] on input "checkbox" at bounding box center [96, 615] width 14 height 14
checkbox input "true"
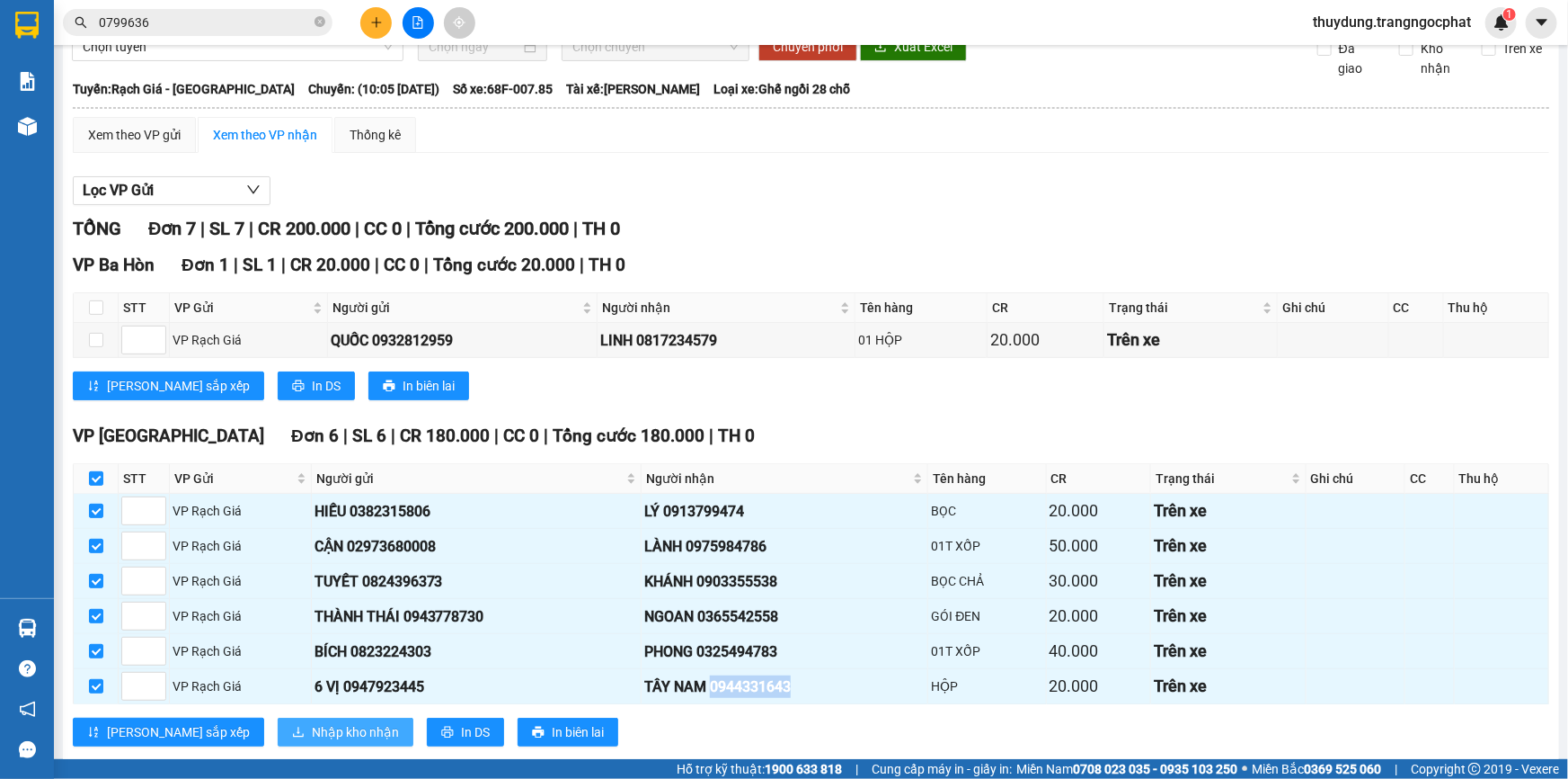
click at [312, 724] on span "Nhập kho nhận" at bounding box center [355, 732] width 87 height 20
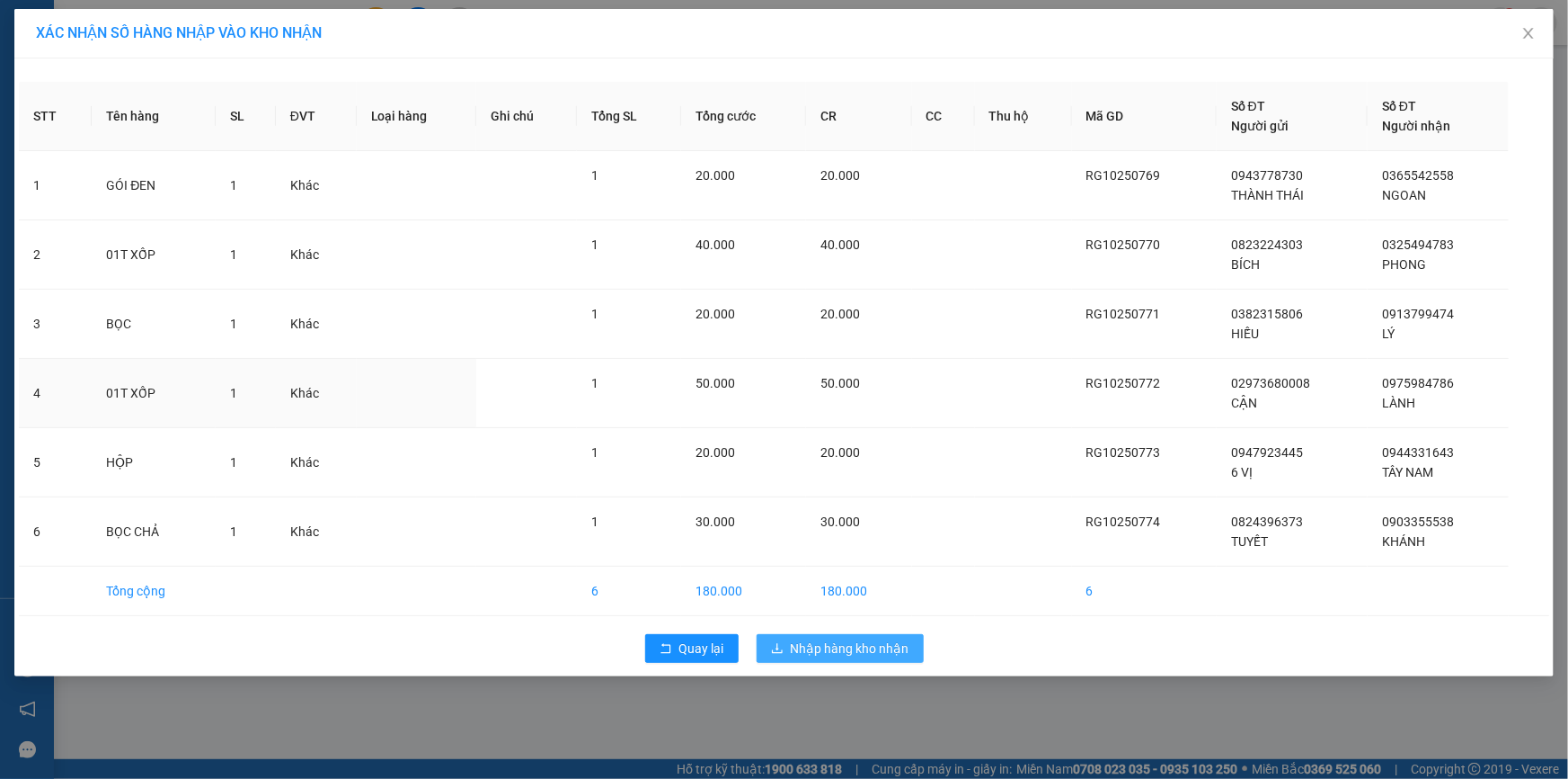
drag, startPoint x: 834, startPoint y: 379, endPoint x: 809, endPoint y: 387, distance: 26.2
click at [833, 379] on span "50.000" at bounding box center [840, 383] width 40 height 14
click at [838, 660] on button "Nhập hàng kho nhận" at bounding box center [840, 648] width 167 height 29
click at [842, 656] on span "Nhập hàng kho nhận" at bounding box center [849, 648] width 119 height 20
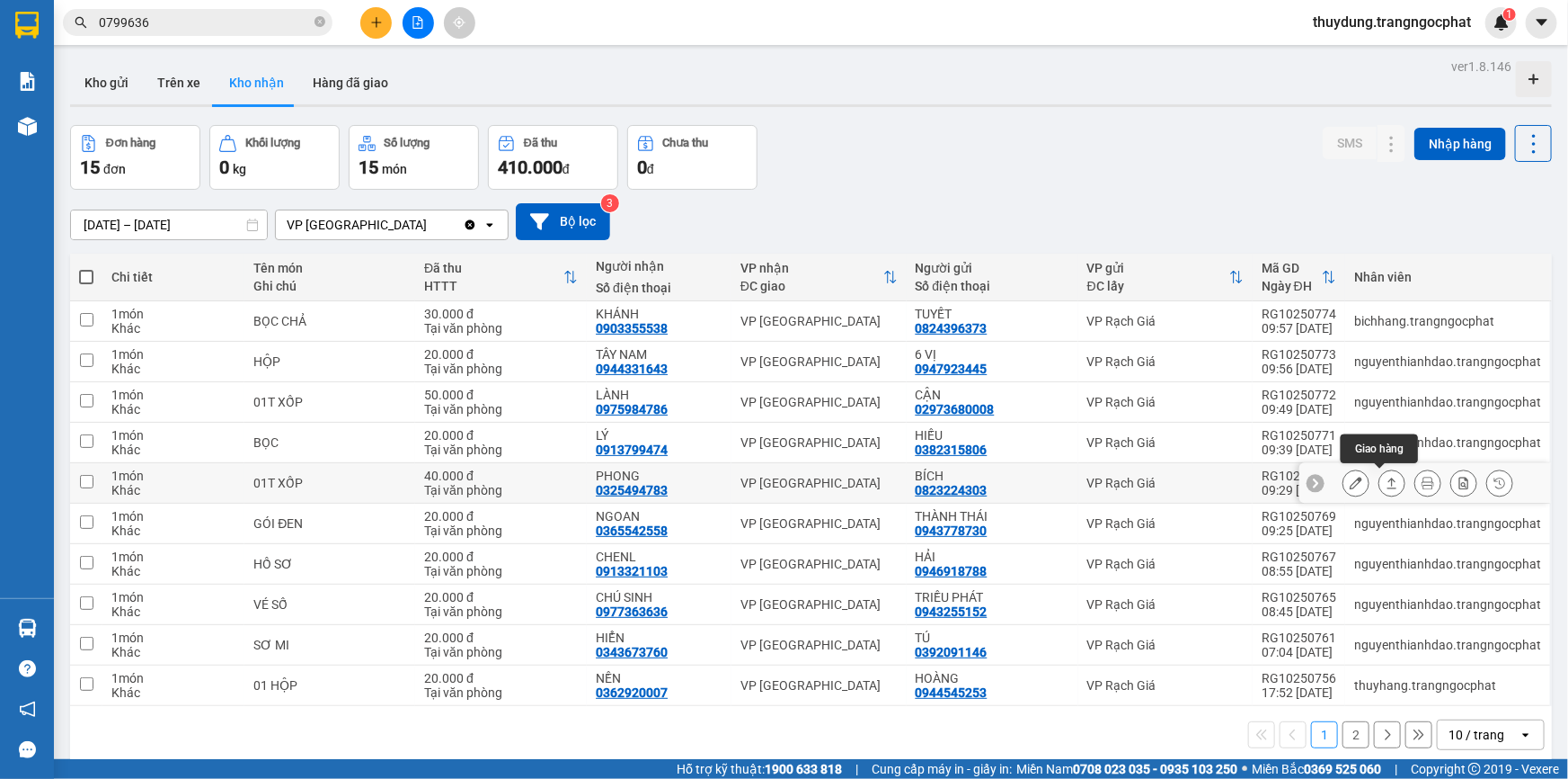
click at [1386, 482] on icon at bounding box center [1392, 483] width 13 height 13
click at [1380, 468] on button at bounding box center [1392, 484] width 25 height 32
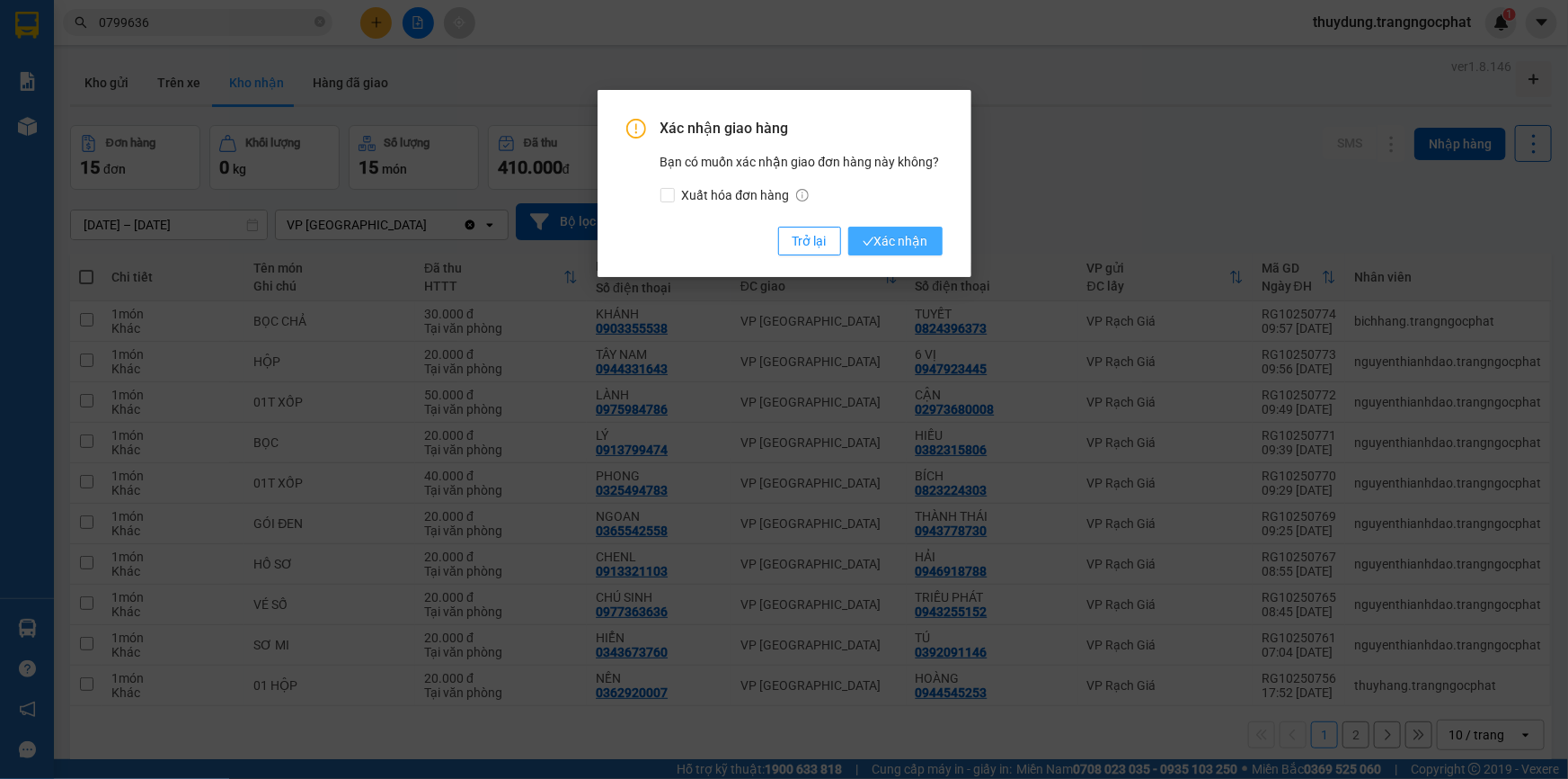
click at [916, 249] on span "Xác nhận" at bounding box center [895, 241] width 66 height 20
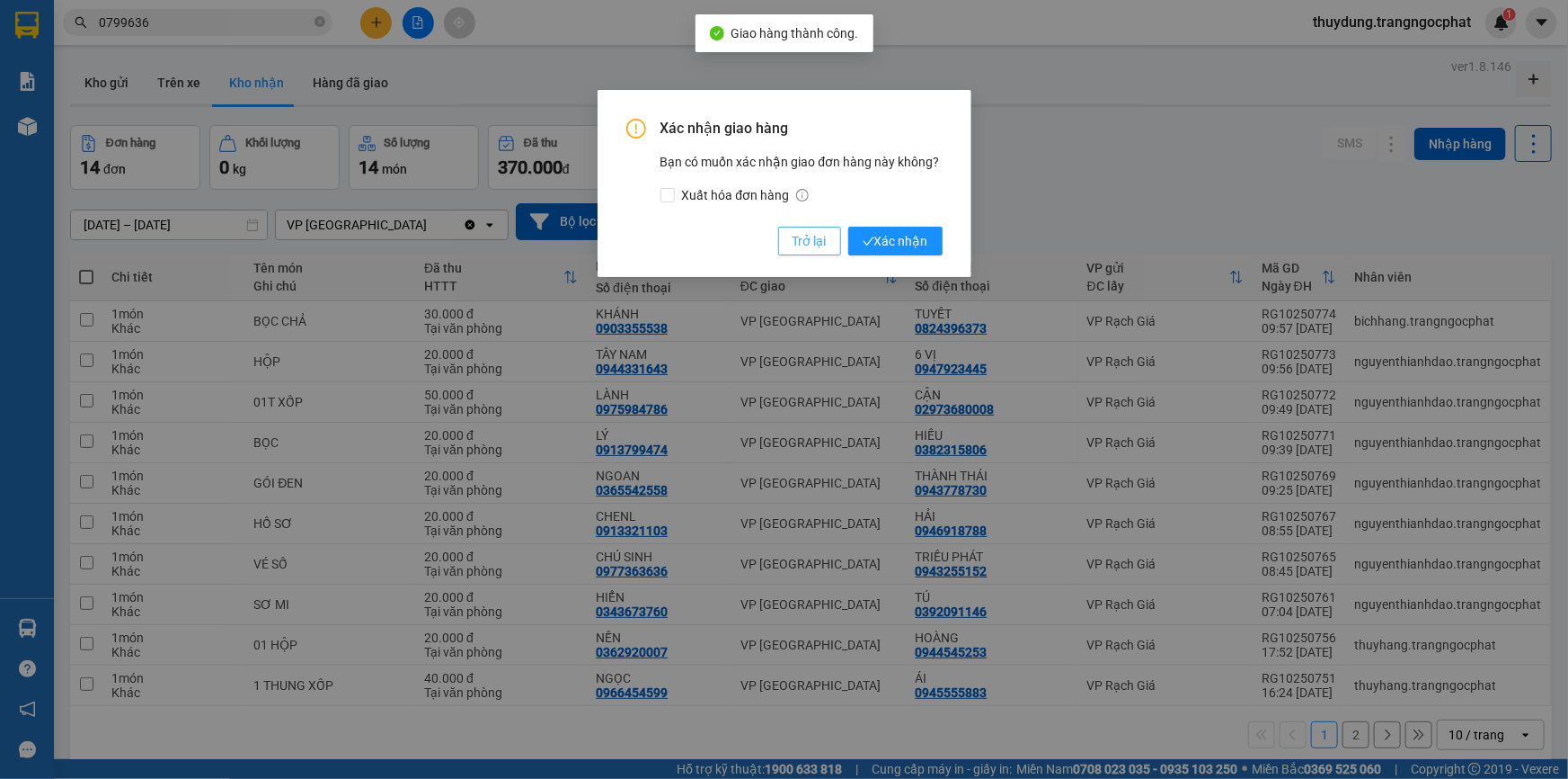
click at [784, 242] on button "Trở lại" at bounding box center [809, 240] width 63 height 29
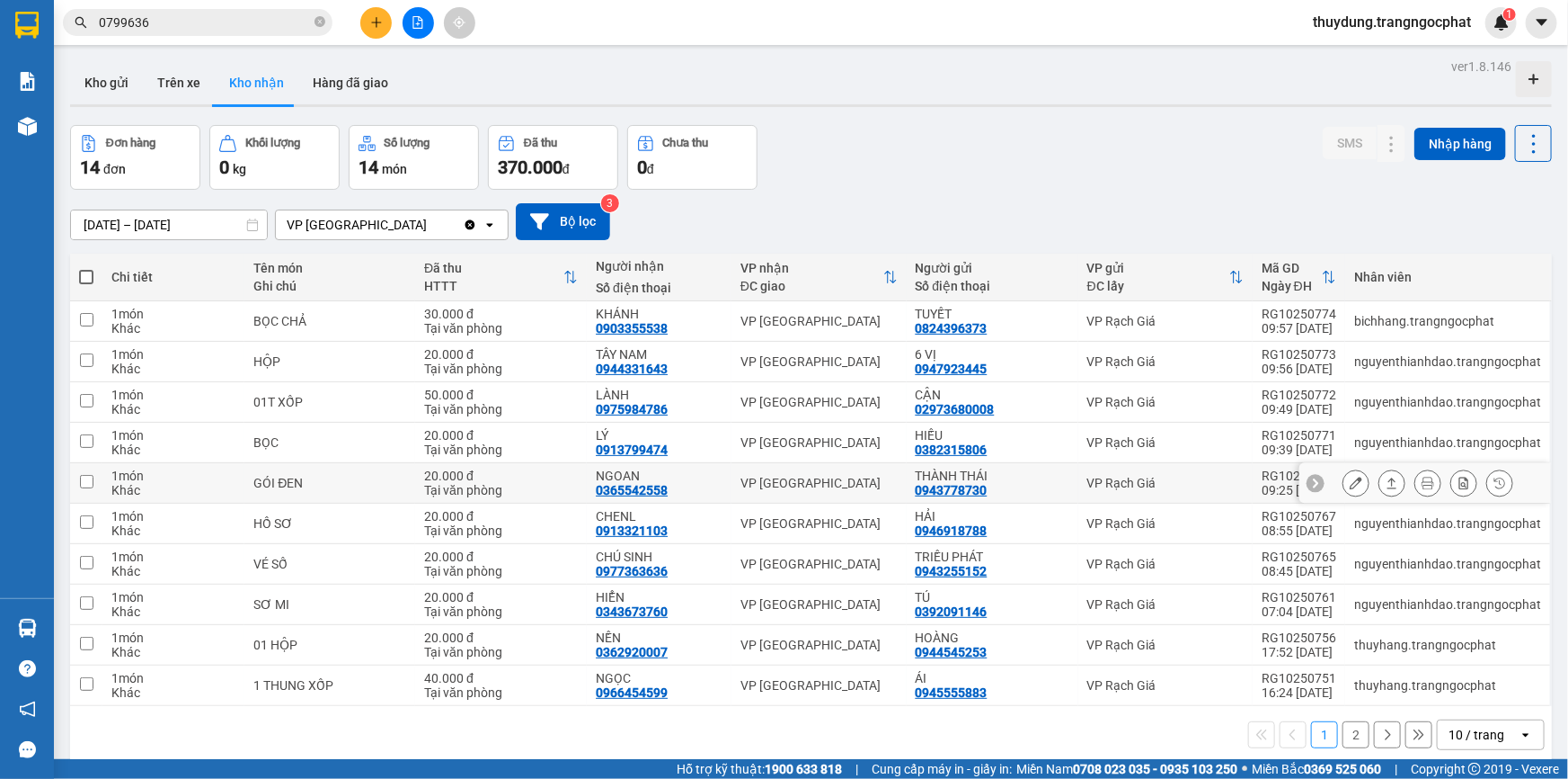
click at [1386, 488] on icon at bounding box center [1392, 483] width 13 height 13
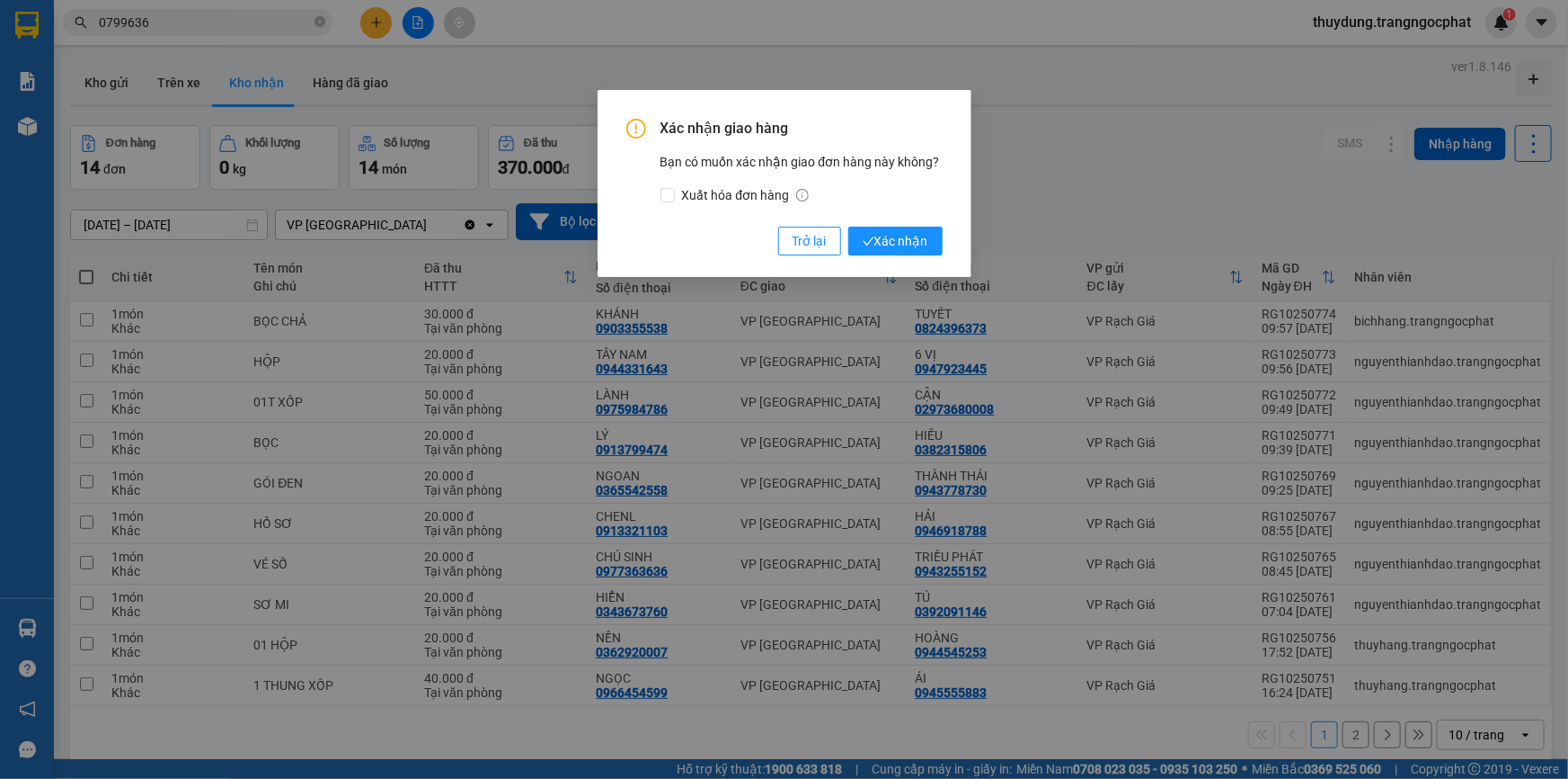
click at [848, 226] on button "Xác nhận" at bounding box center [895, 240] width 95 height 29
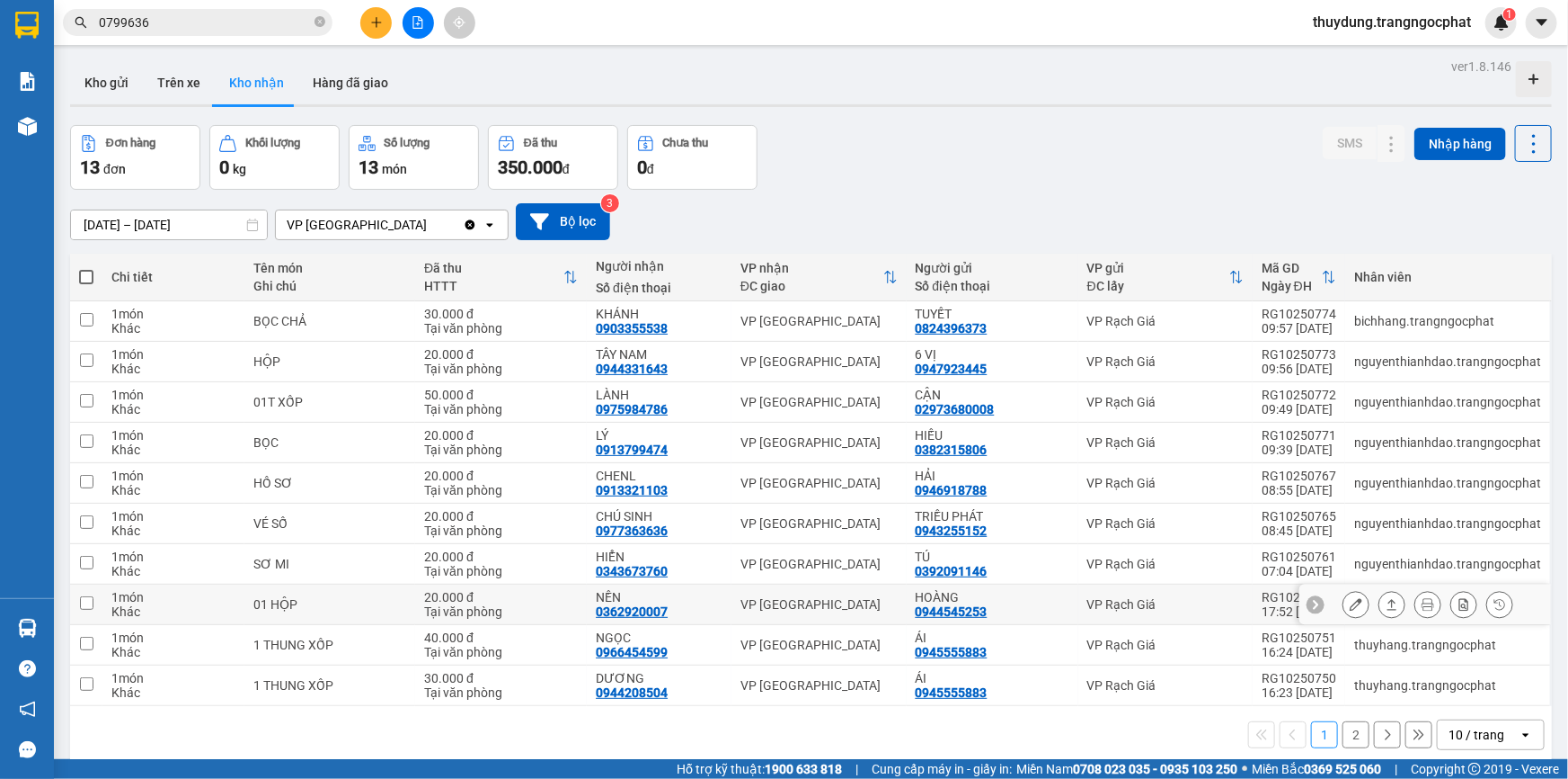
drag, startPoint x: 1381, startPoint y: 605, endPoint x: 1366, endPoint y: 602, distance: 15.3
click at [1388, 605] on icon at bounding box center [1393, 603] width 10 height 11
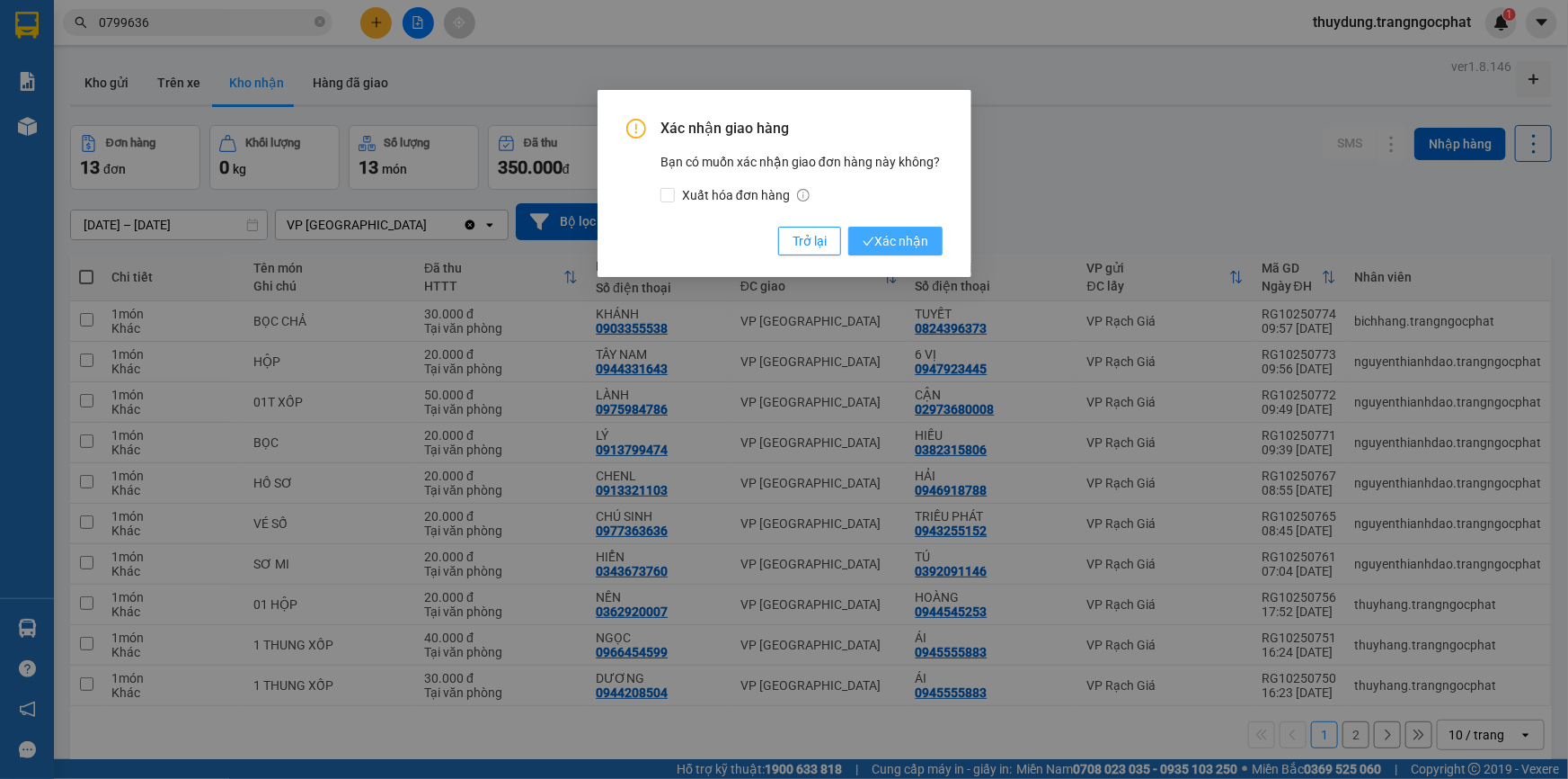
click at [848, 226] on button "Xác nhận" at bounding box center [895, 240] width 95 height 29
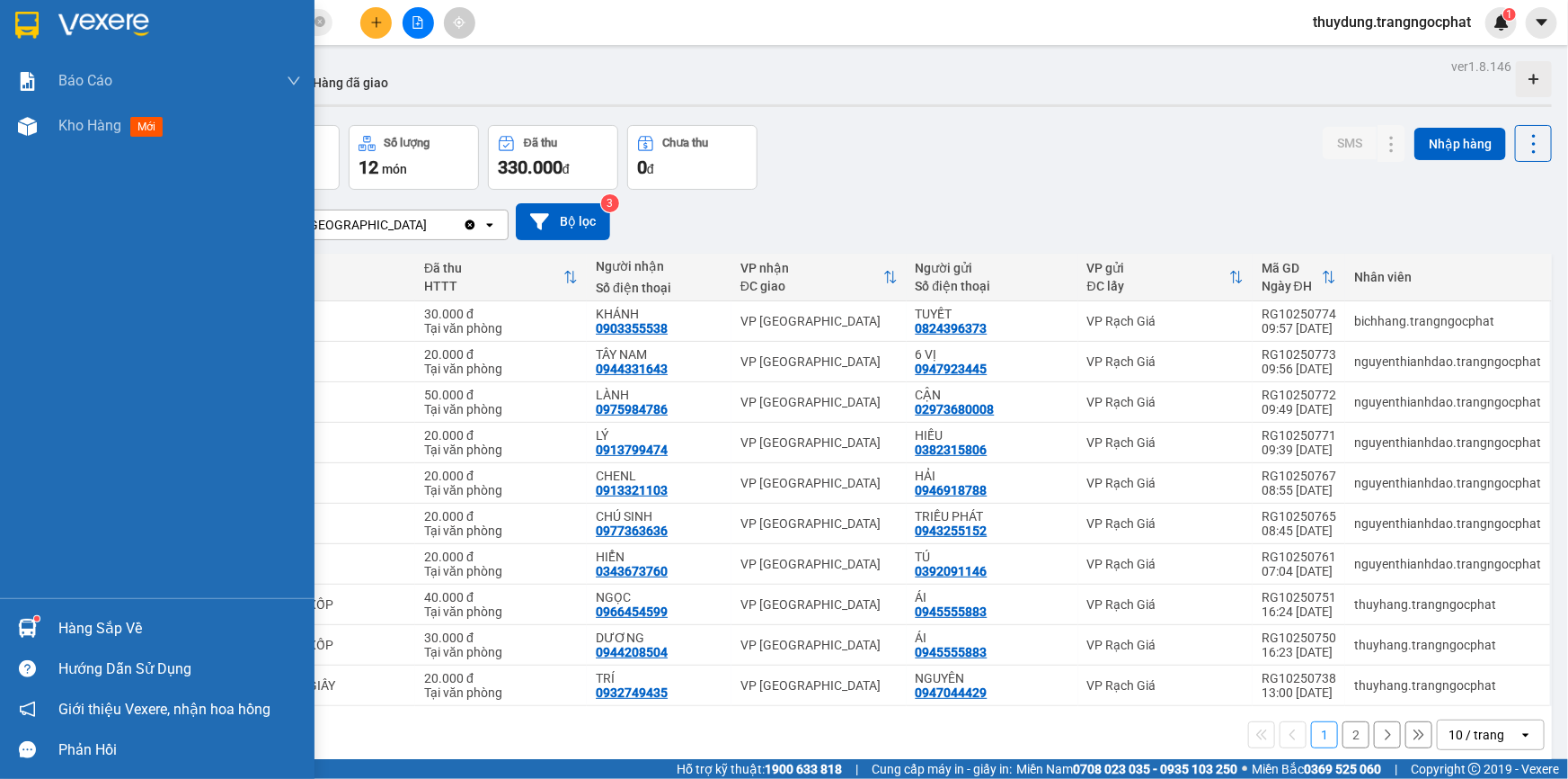
click at [111, 629] on div "Hàng sắp về" at bounding box center [179, 628] width 242 height 27
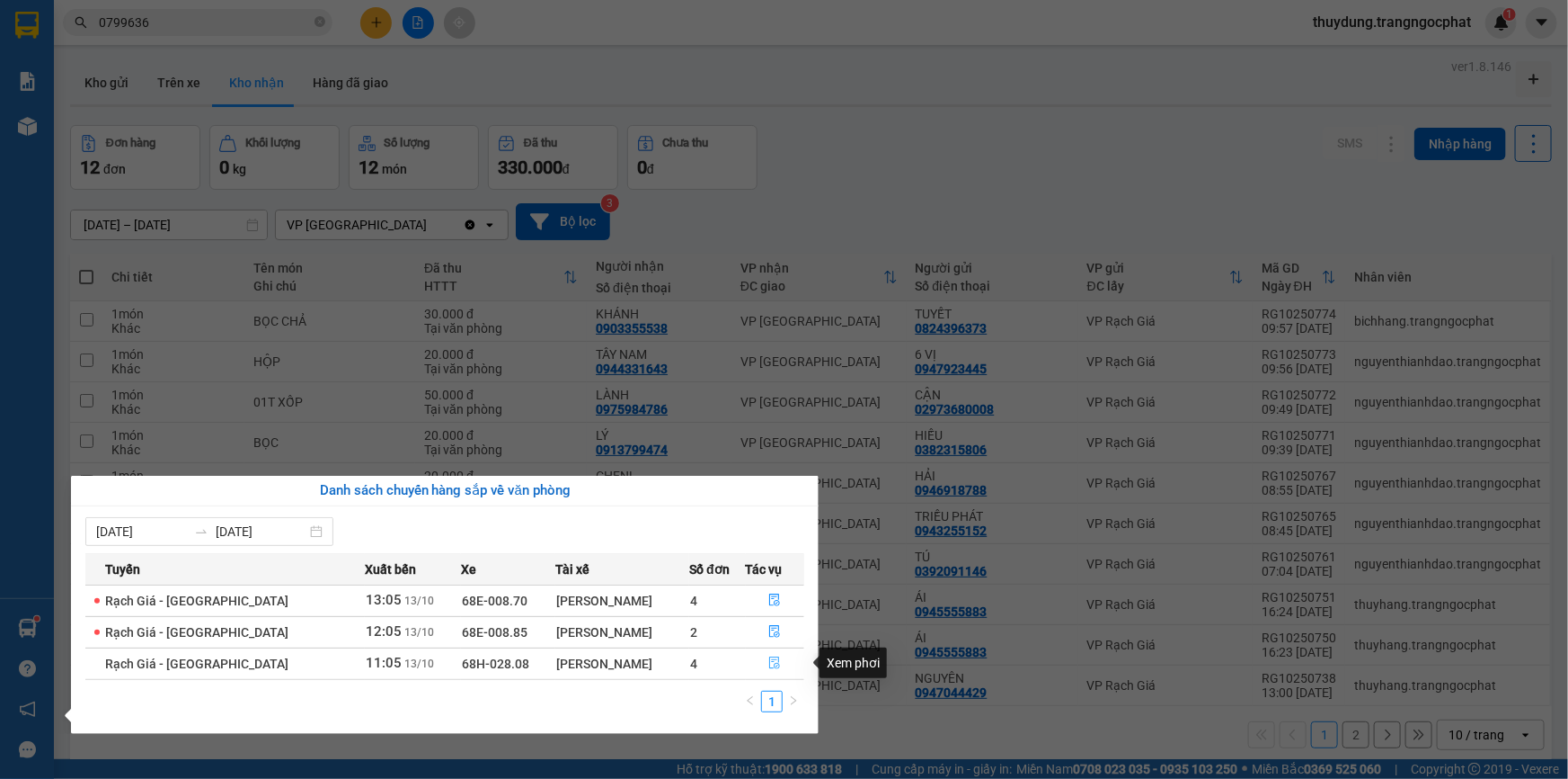
click at [769, 662] on icon "file-done" at bounding box center [775, 662] width 13 height 13
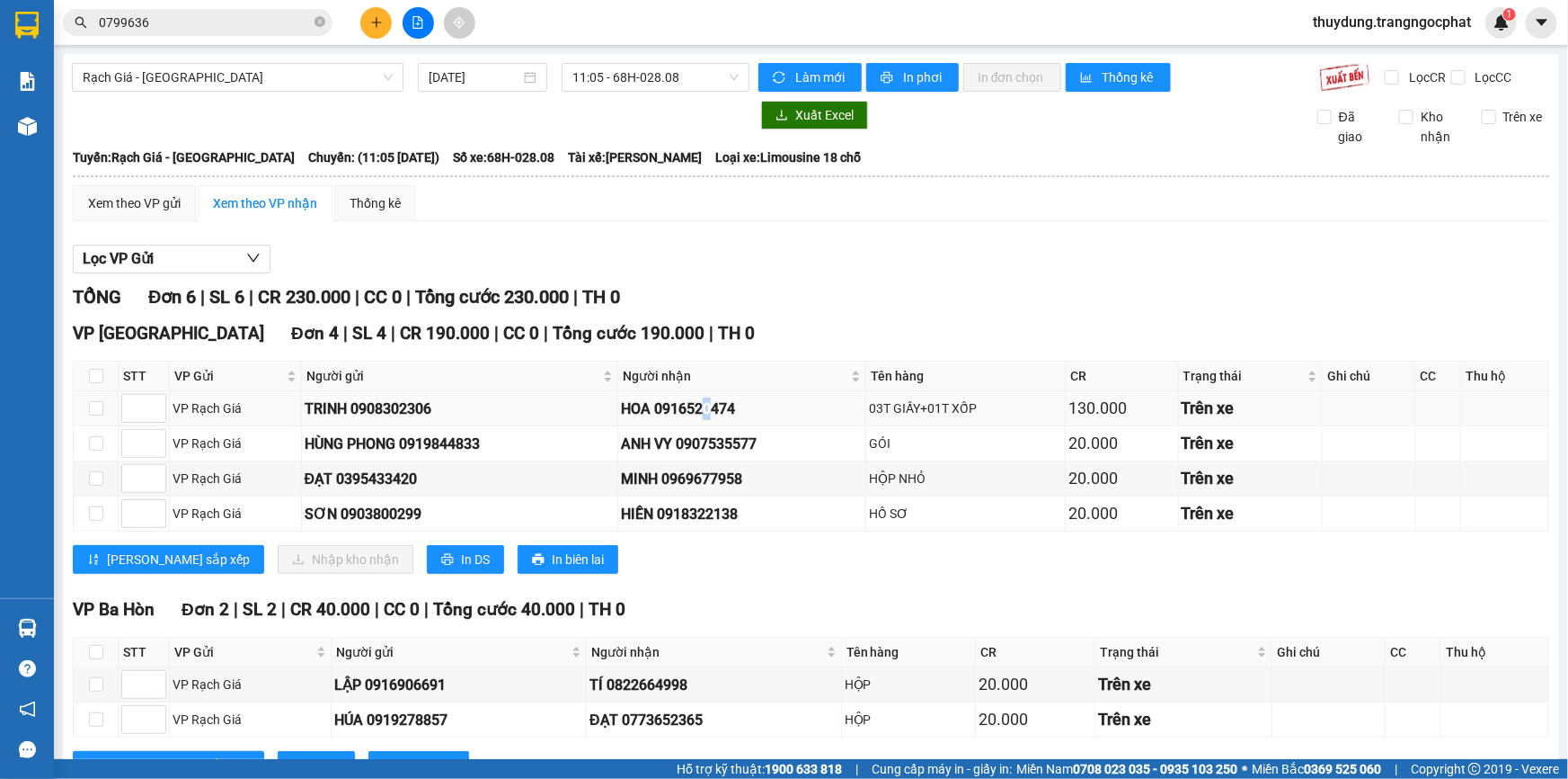
click at [714, 411] on div "HOA 0916520474" at bounding box center [742, 408] width 241 height 23
drag, startPoint x: 712, startPoint y: 414, endPoint x: 696, endPoint y: 412, distance: 16.1
click at [696, 412] on div "HOA 0916520474" at bounding box center [742, 408] width 241 height 23
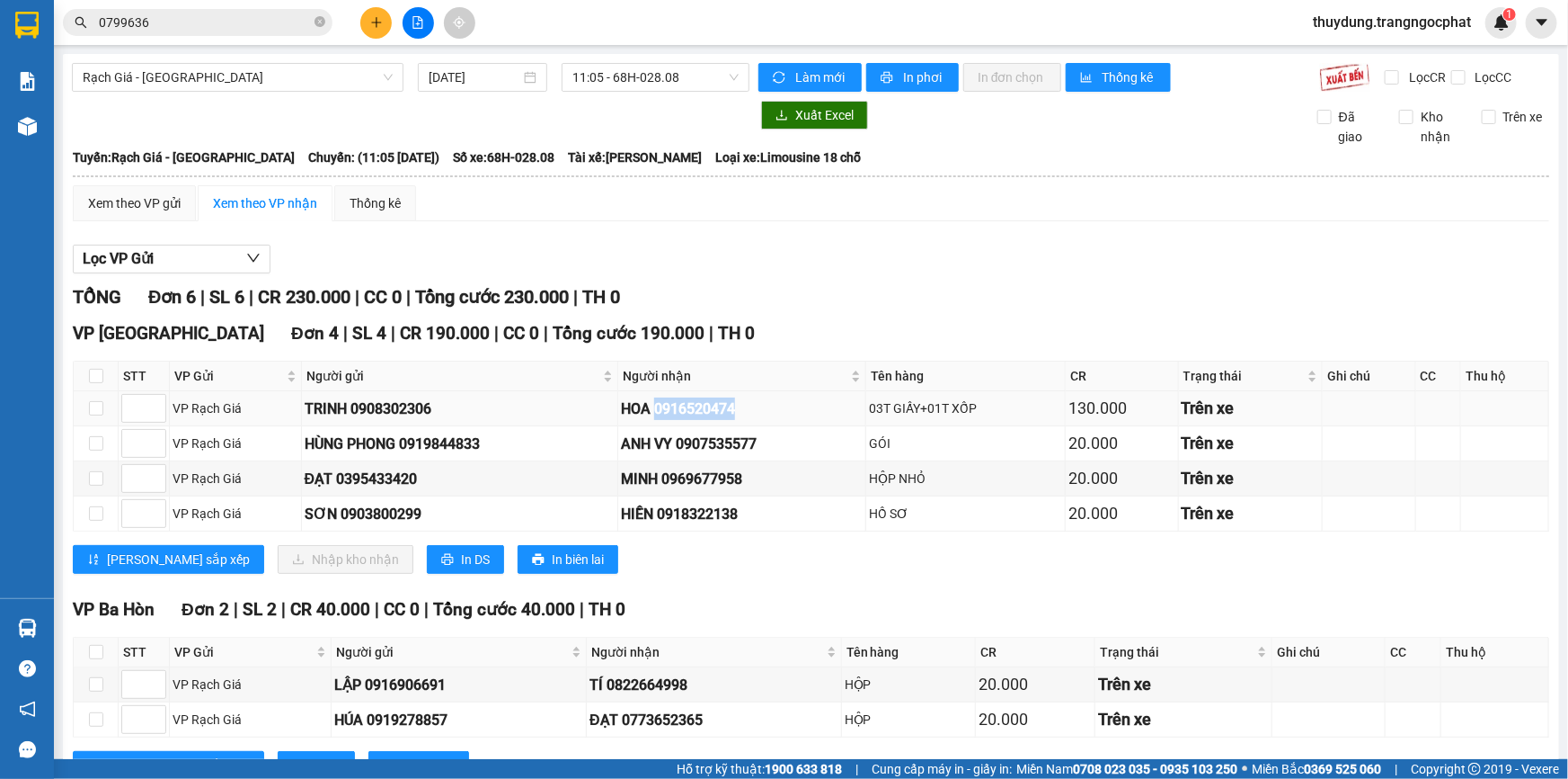
copy div "0916520474"
click at [733, 434] on div "ANH VY 0907535577" at bounding box center [742, 444] width 241 height 23
copy div "0907535577"
click at [720, 475] on div "MINH 0969677958" at bounding box center [742, 479] width 241 height 23
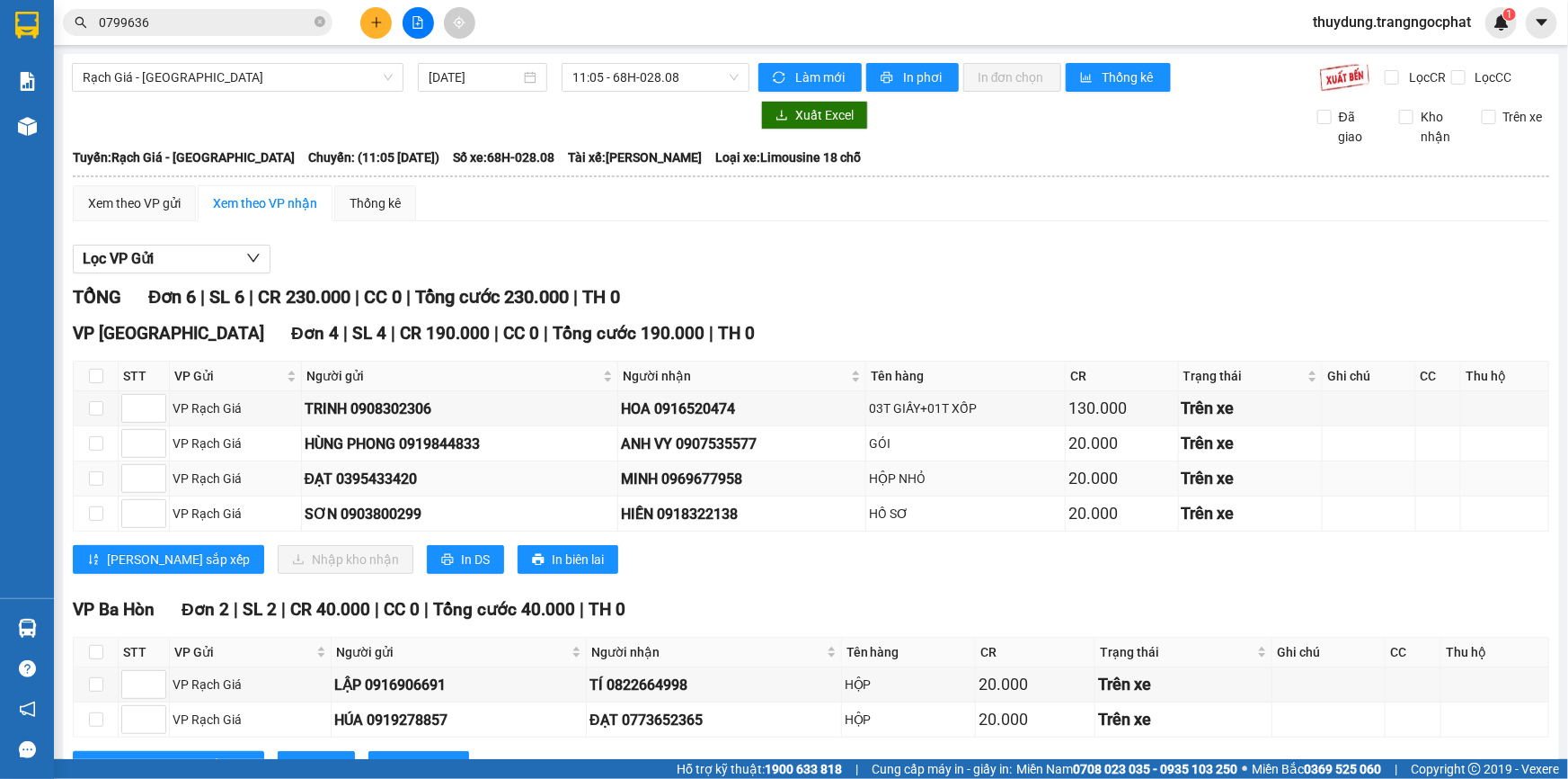
click at [720, 475] on div "MINH 0969677958" at bounding box center [742, 479] width 241 height 23
copy div "0969677958"
click at [710, 512] on div "HIỀN 0918322138" at bounding box center [742, 514] width 241 height 23
drag, startPoint x: 710, startPoint y: 512, endPoint x: 700, endPoint y: 513, distance: 10.0
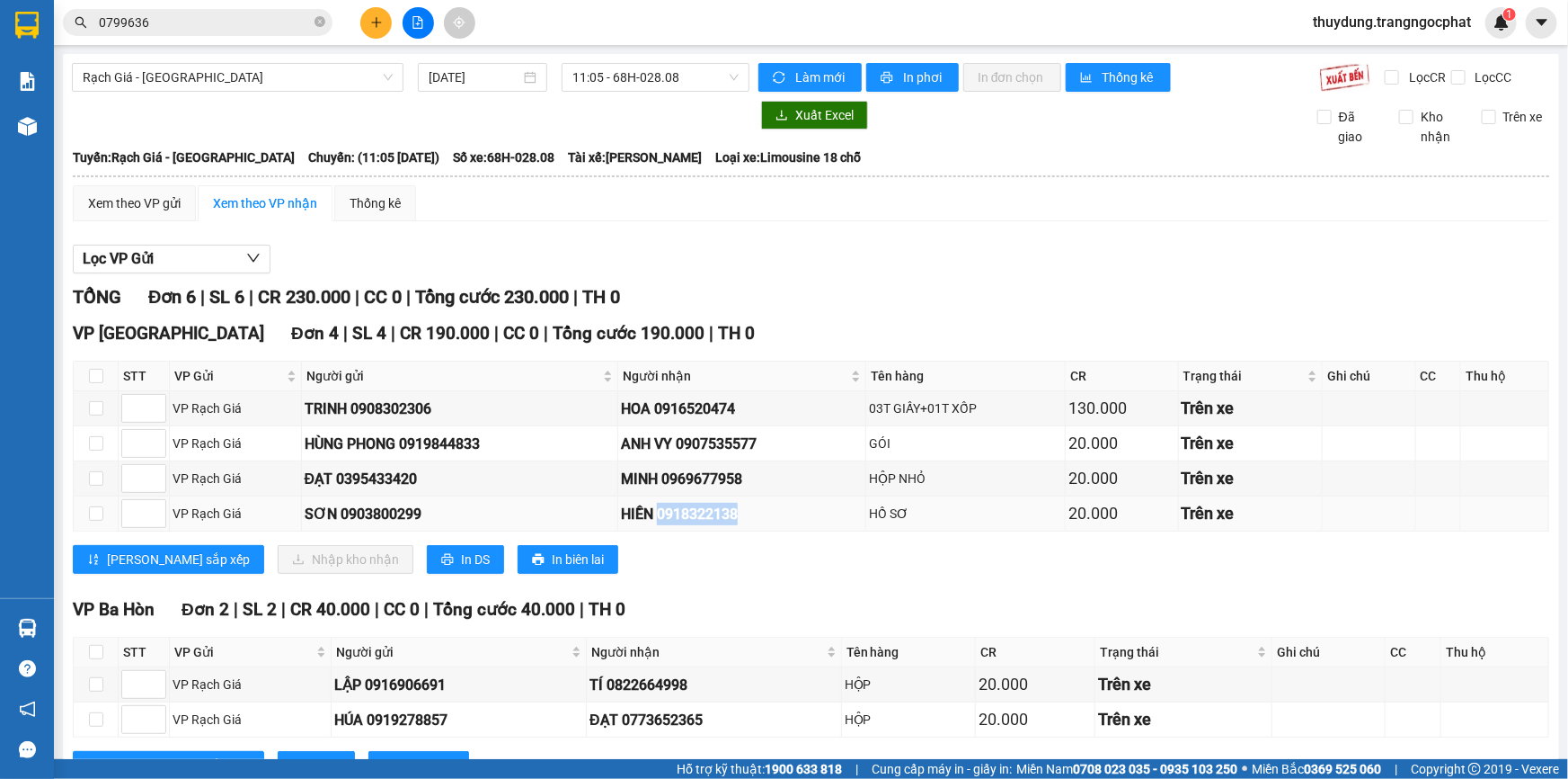
copy div "0918322138"
click at [86, 478] on td at bounding box center [96, 478] width 45 height 35
click at [95, 478] on input "checkbox" at bounding box center [96, 478] width 14 height 14
checkbox input "true"
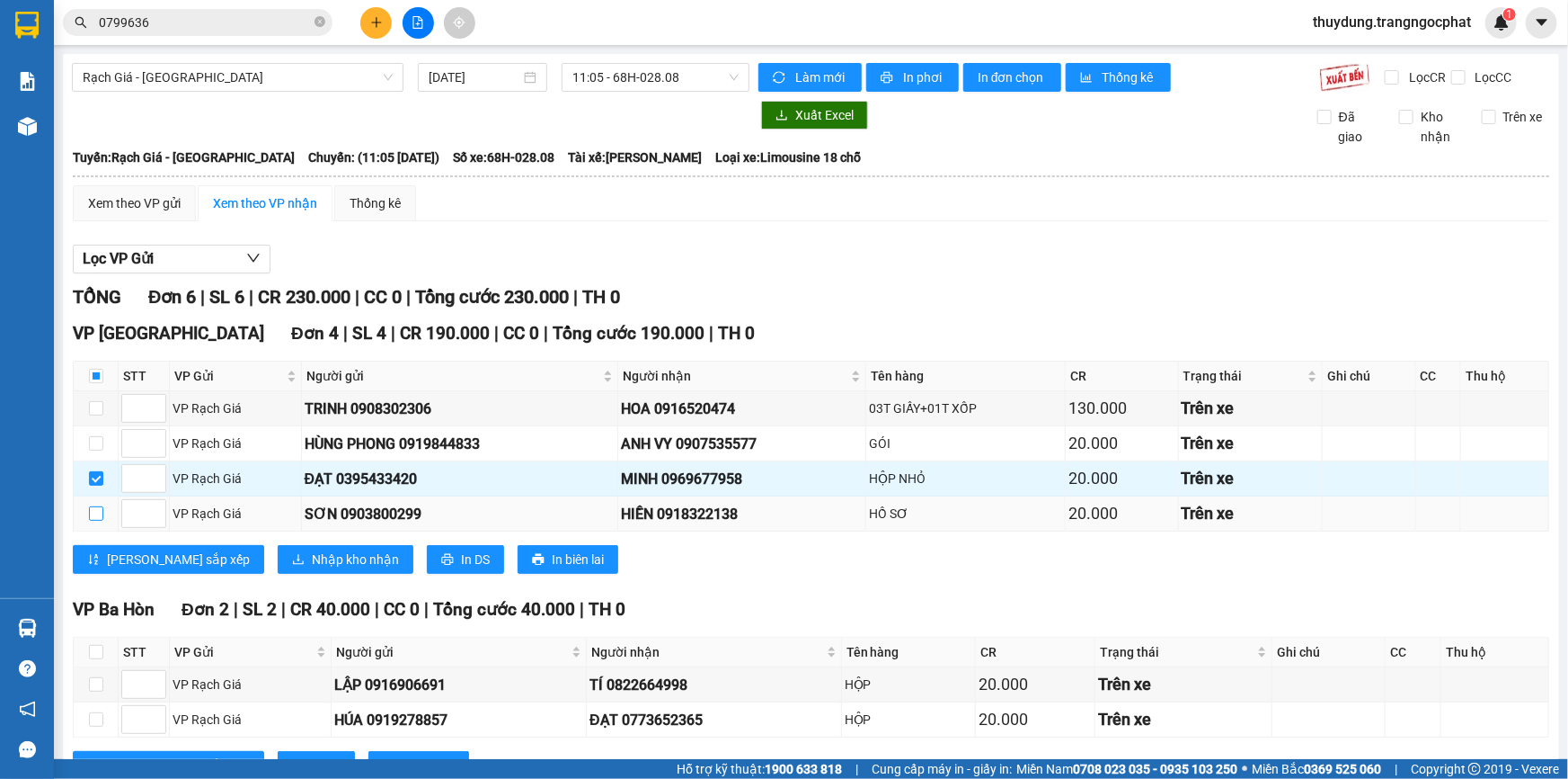
click at [98, 516] on input "checkbox" at bounding box center [96, 514] width 14 height 14
checkbox input "true"
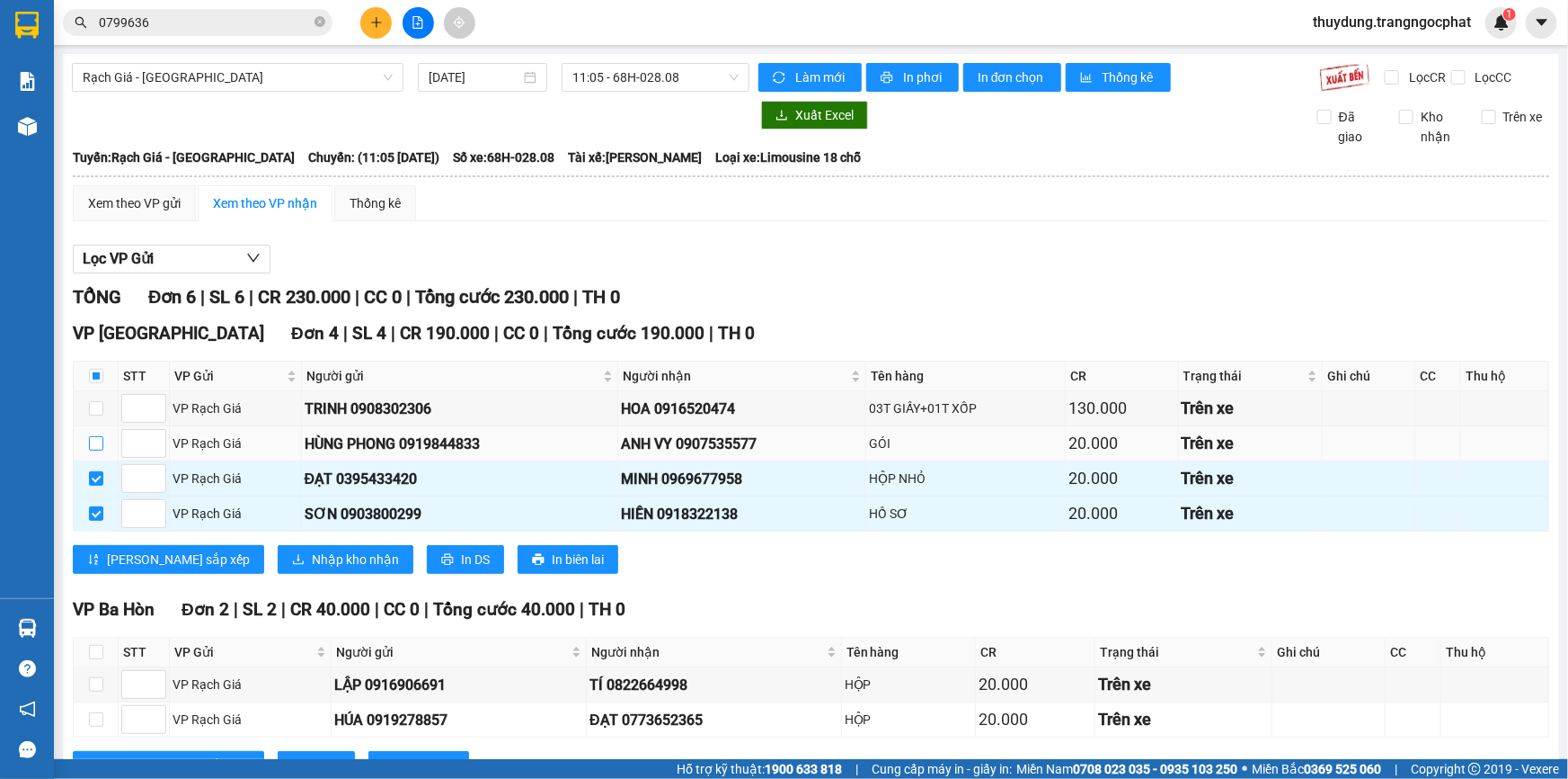
click at [95, 440] on input "checkbox" at bounding box center [96, 443] width 14 height 14
checkbox input "true"
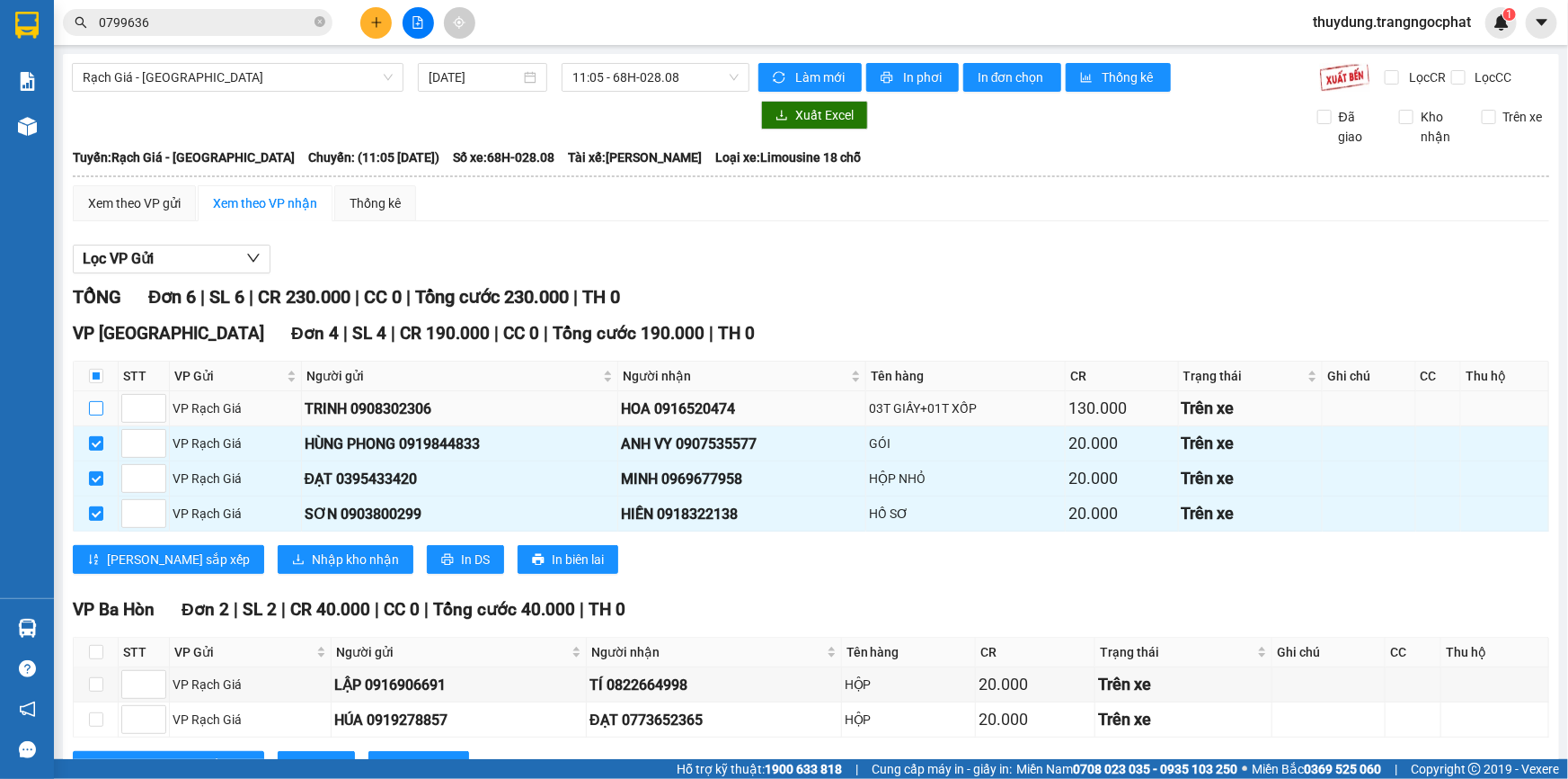
click at [92, 410] on input "checkbox" at bounding box center [96, 408] width 14 height 14
checkbox input "true"
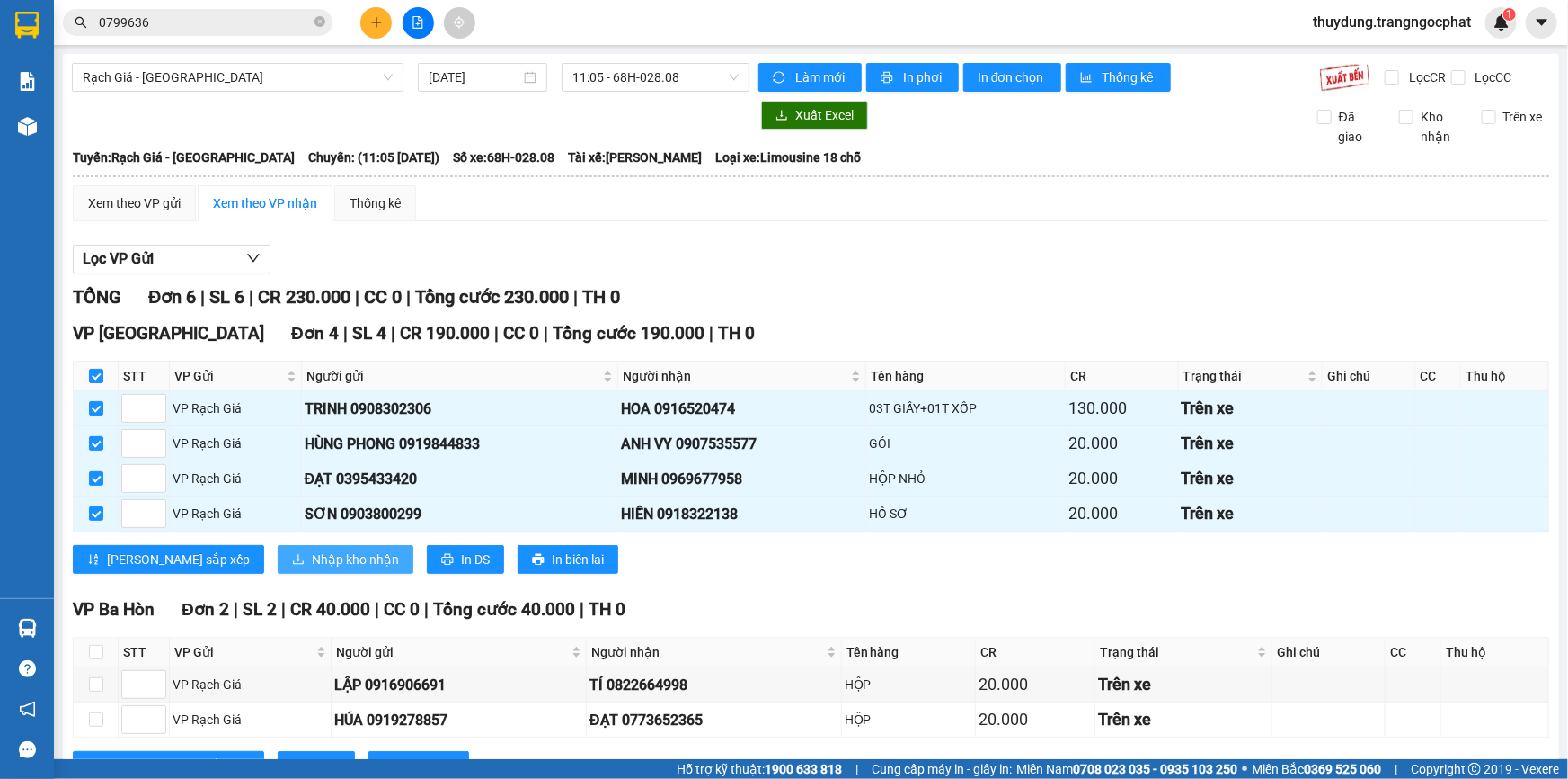
click at [278, 563] on button "Nhập kho nhận" at bounding box center [346, 559] width 136 height 29
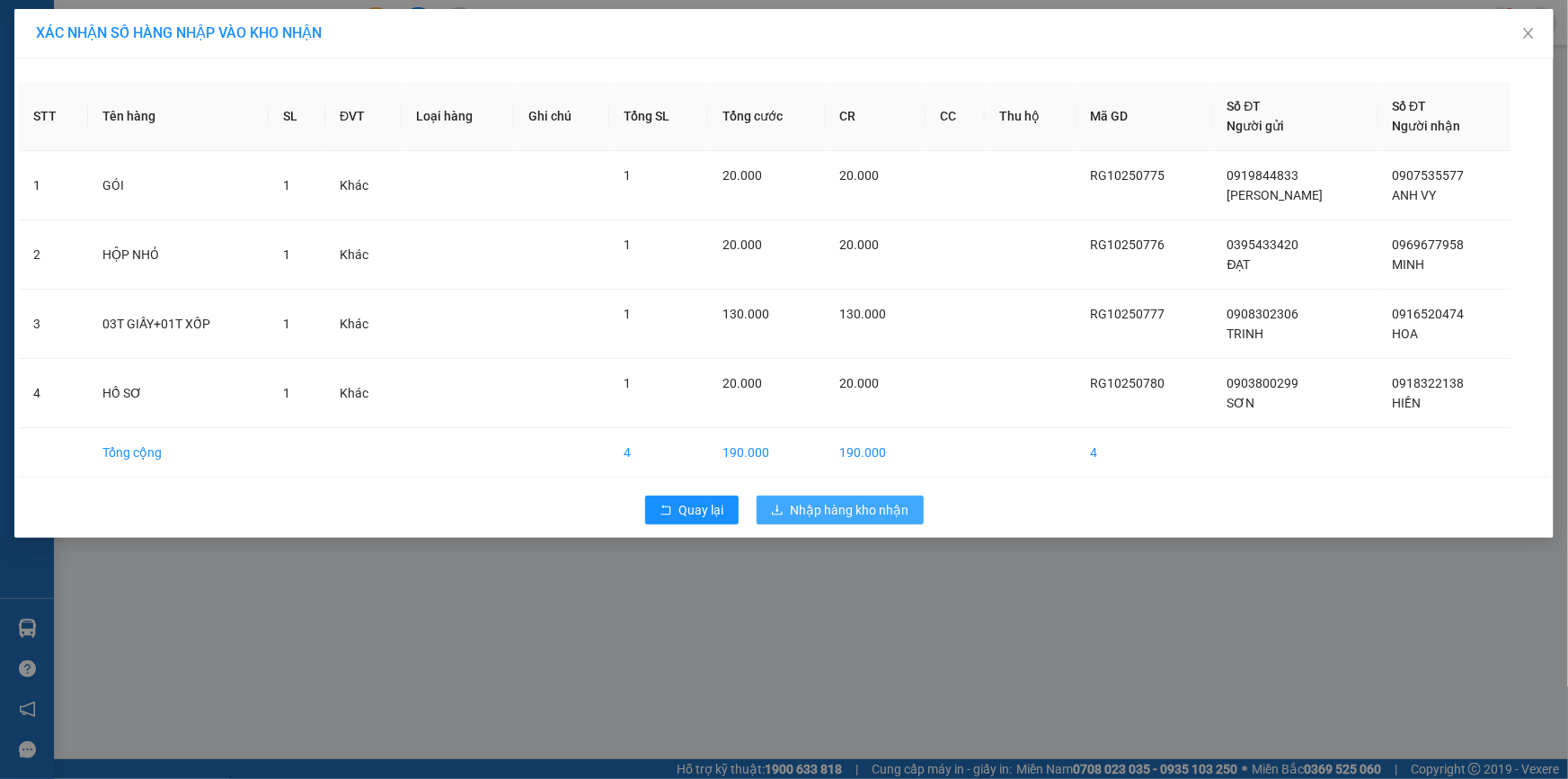
click at [852, 519] on span "Nhập hàng kho nhận" at bounding box center [849, 510] width 119 height 20
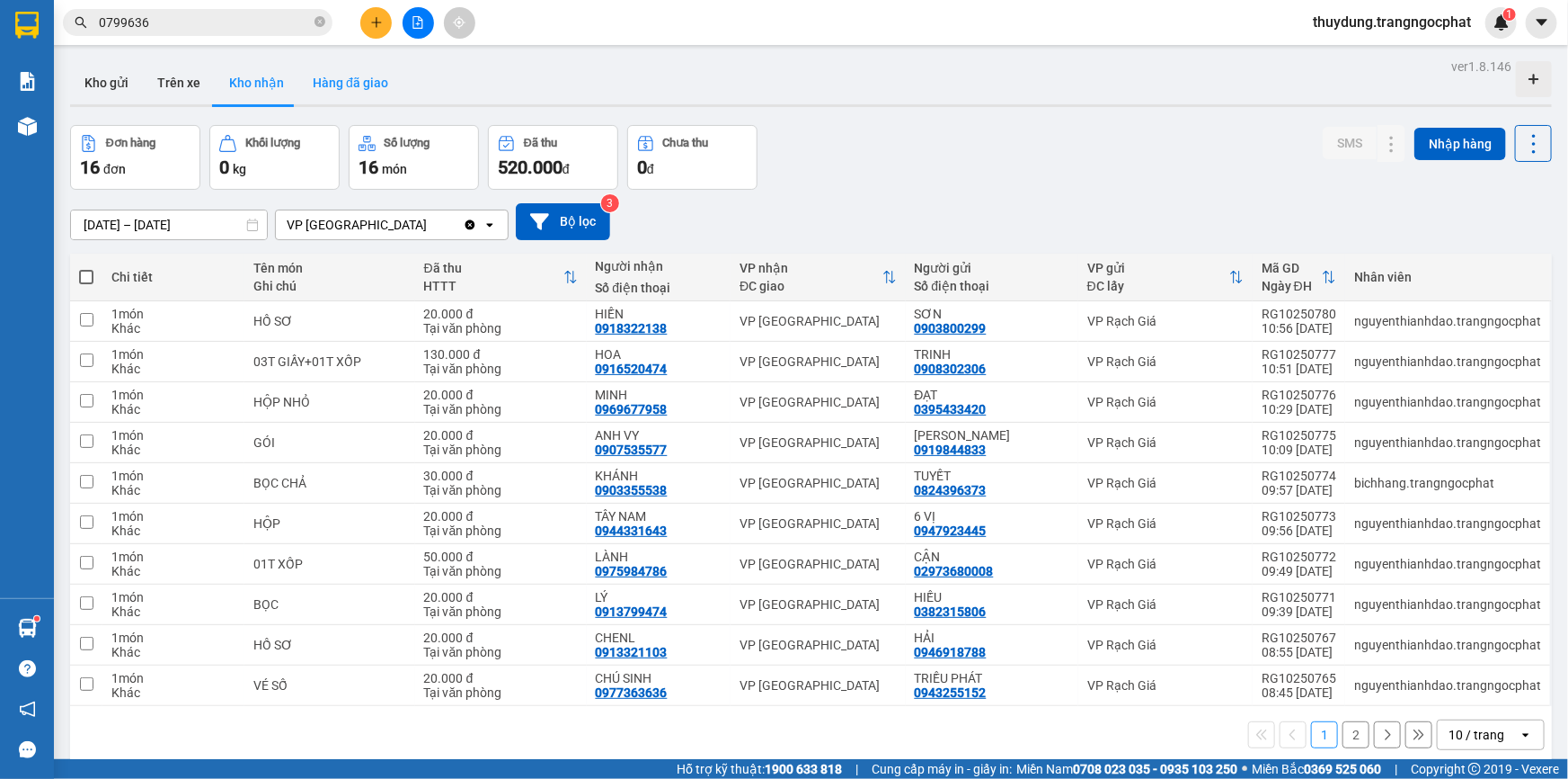
click at [360, 85] on button "Hàng đã giao" at bounding box center [350, 82] width 105 height 43
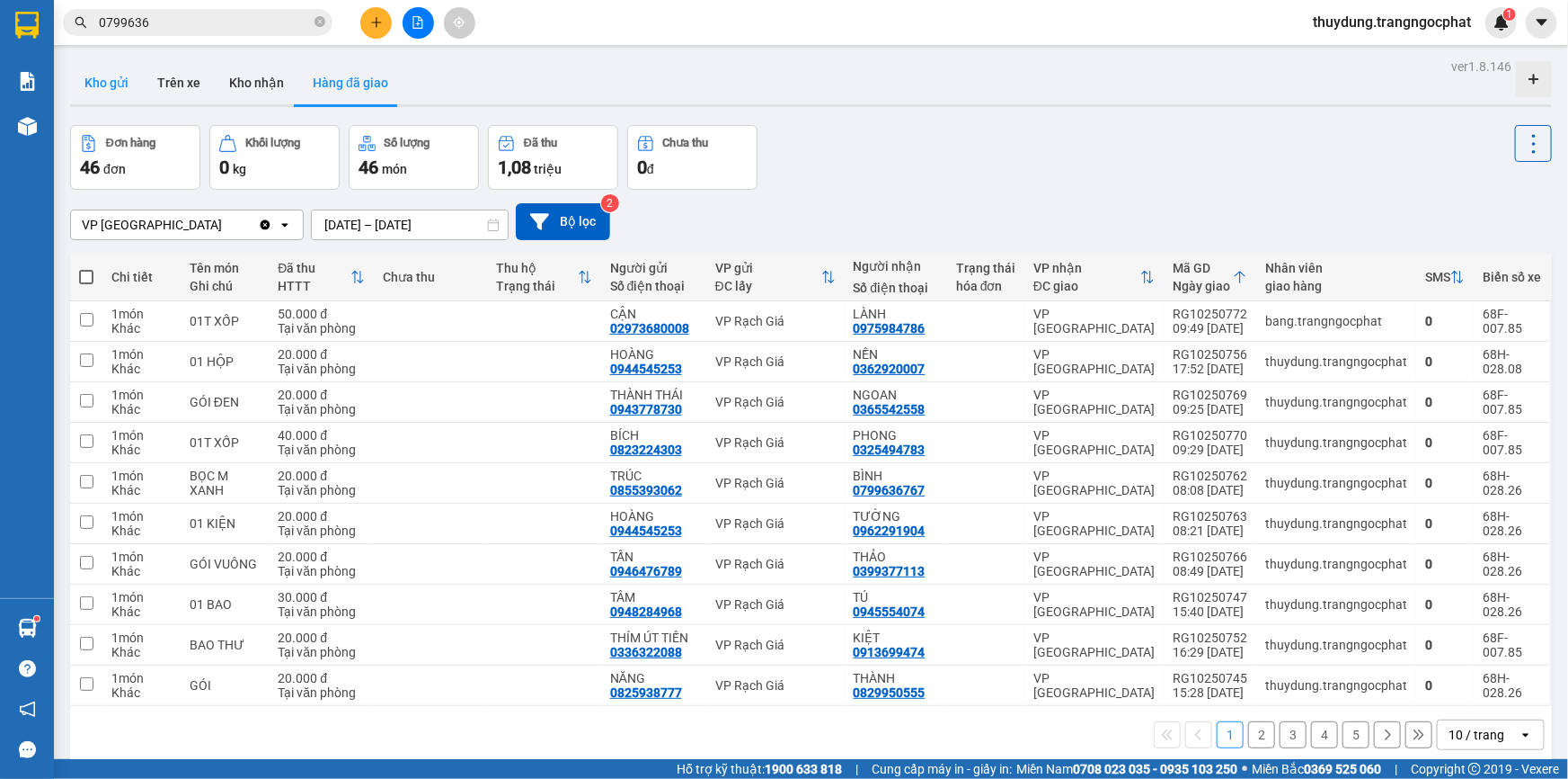
click at [119, 76] on button "Kho gửi" at bounding box center [106, 82] width 73 height 43
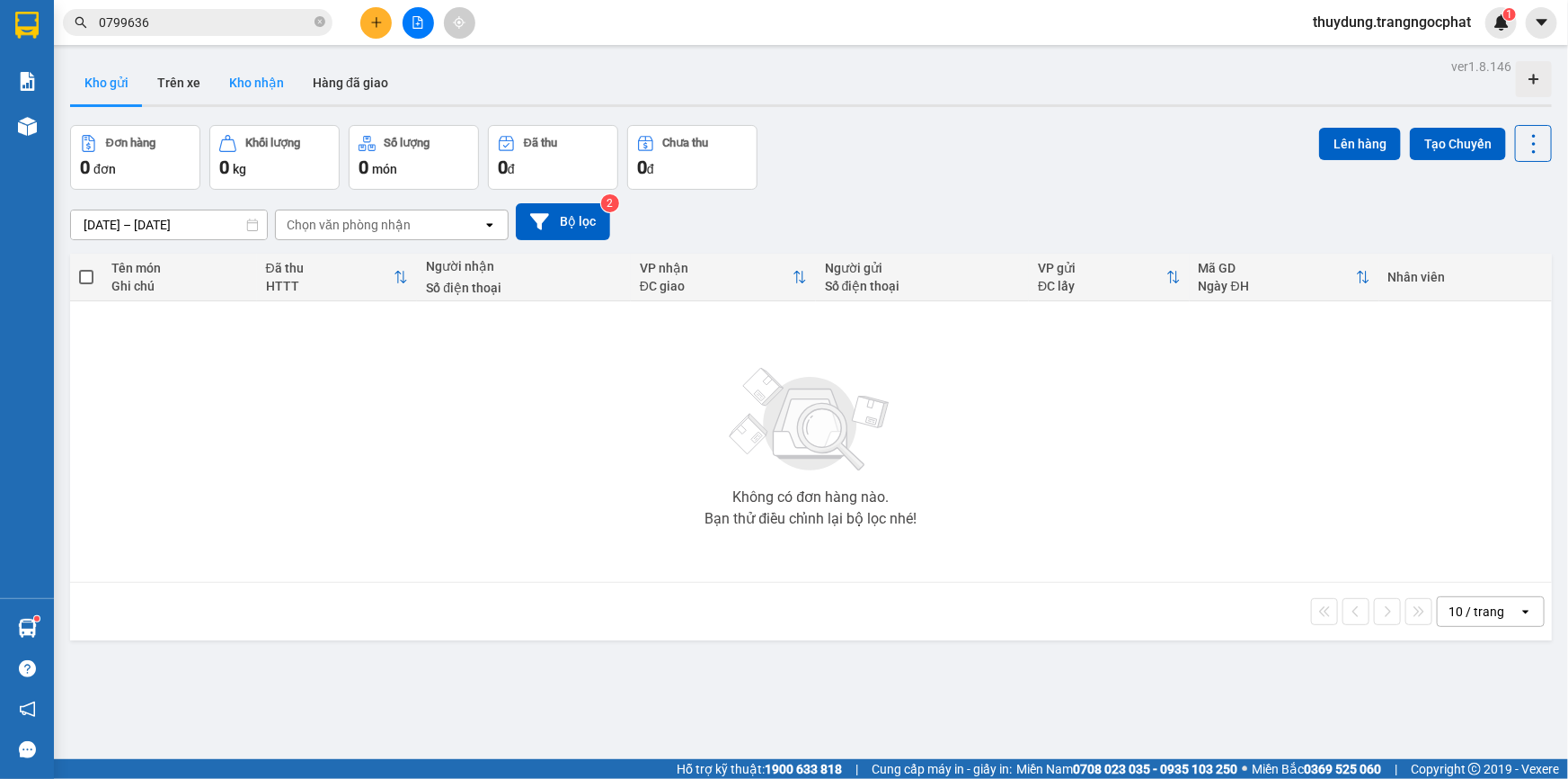
click at [261, 80] on button "Kho nhận" at bounding box center [256, 82] width 84 height 43
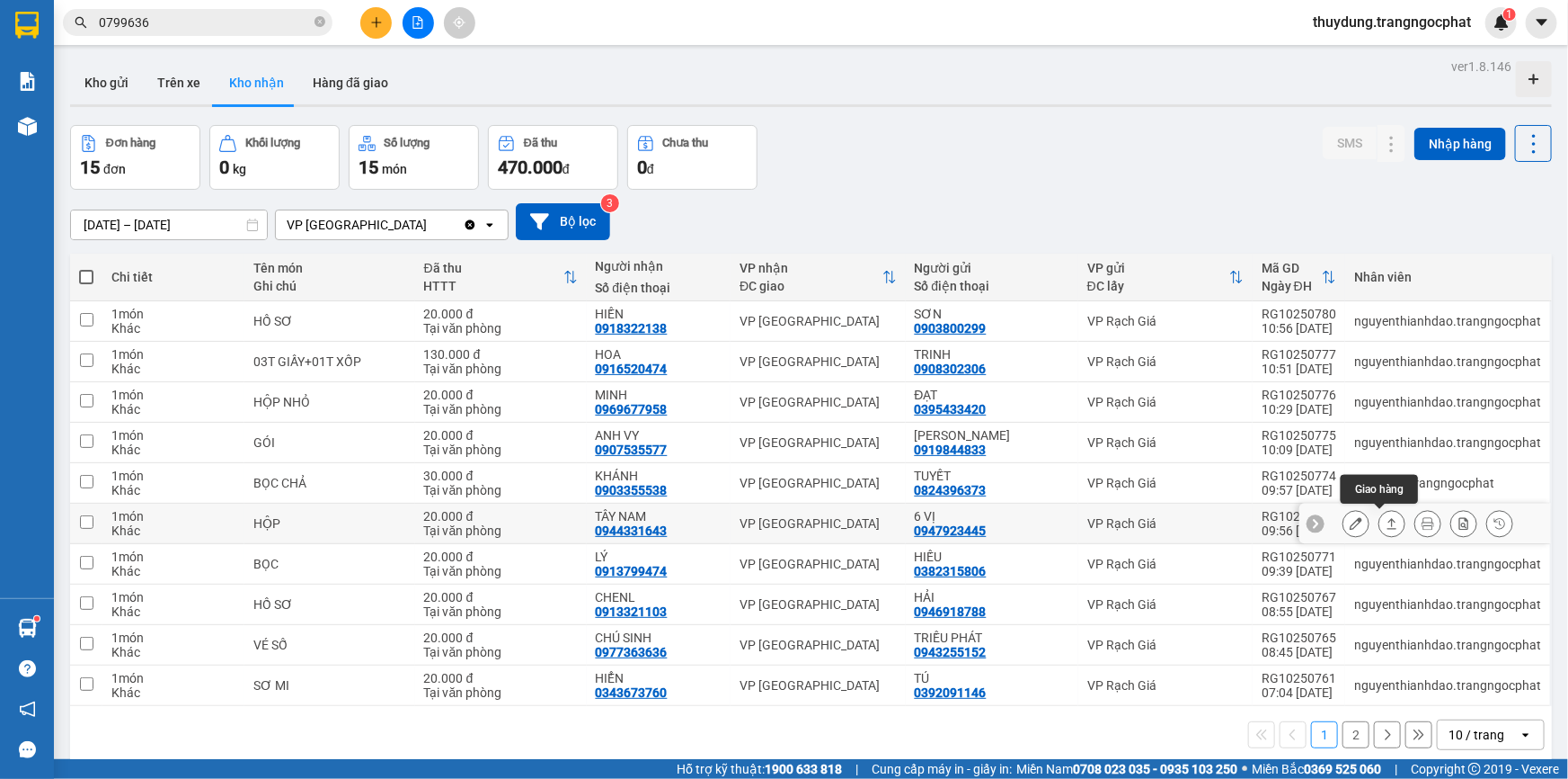
click at [1386, 517] on icon at bounding box center [1392, 523] width 13 height 13
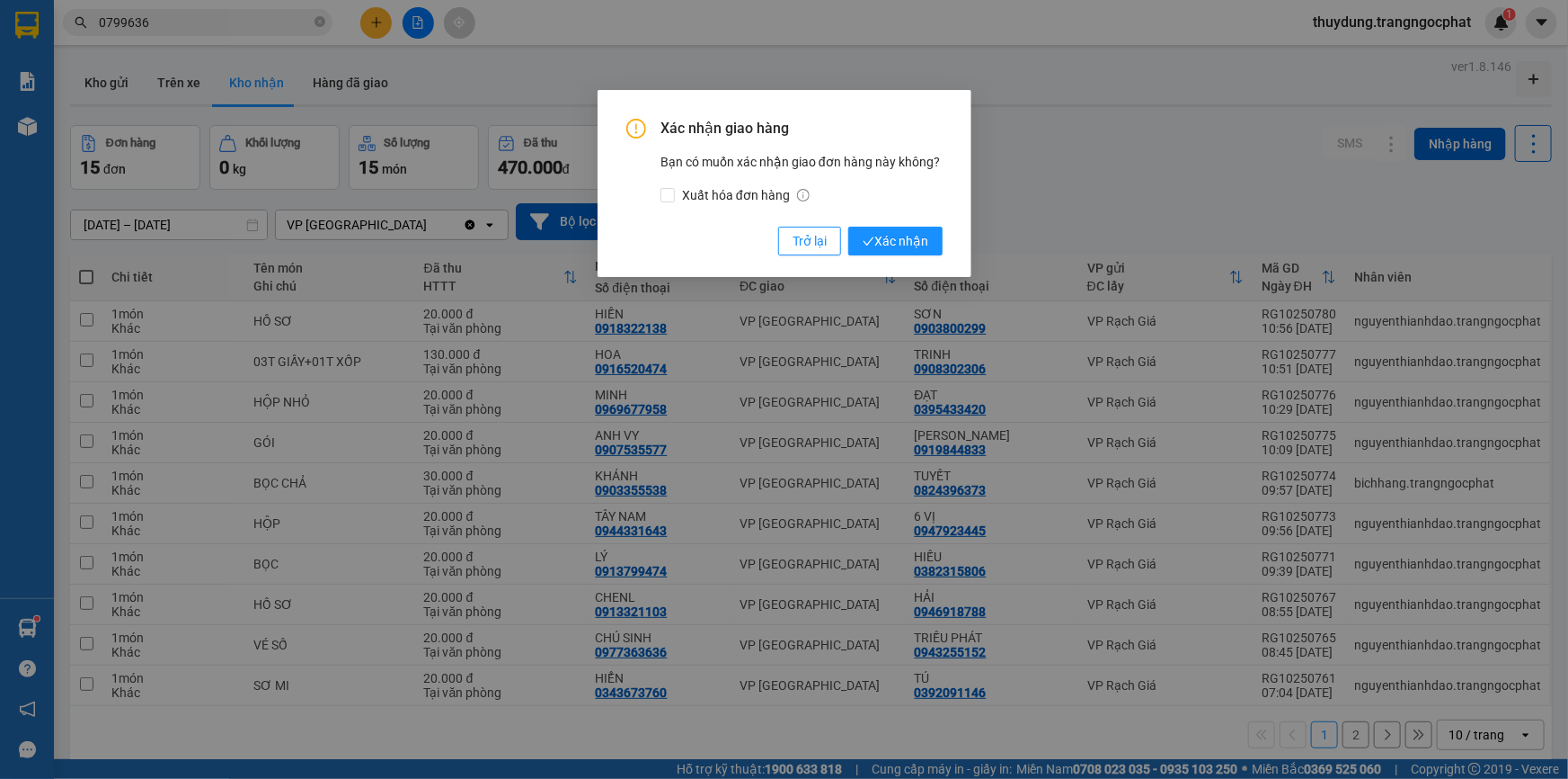
click at [848, 226] on button "Xác nhận" at bounding box center [895, 240] width 95 height 29
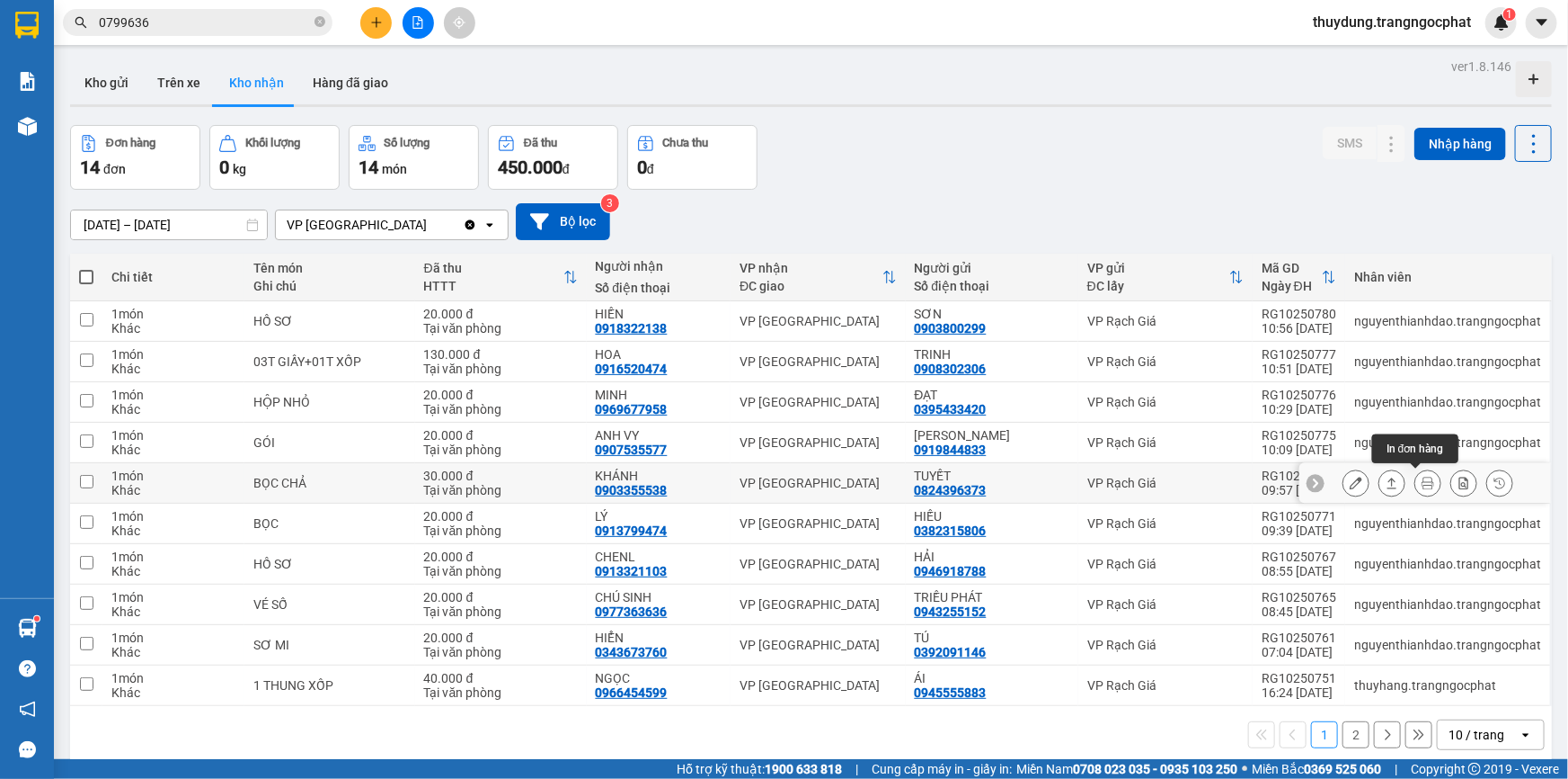
click at [1421, 479] on icon at bounding box center [1427, 483] width 13 height 13
click at [1386, 482] on icon at bounding box center [1392, 483] width 13 height 13
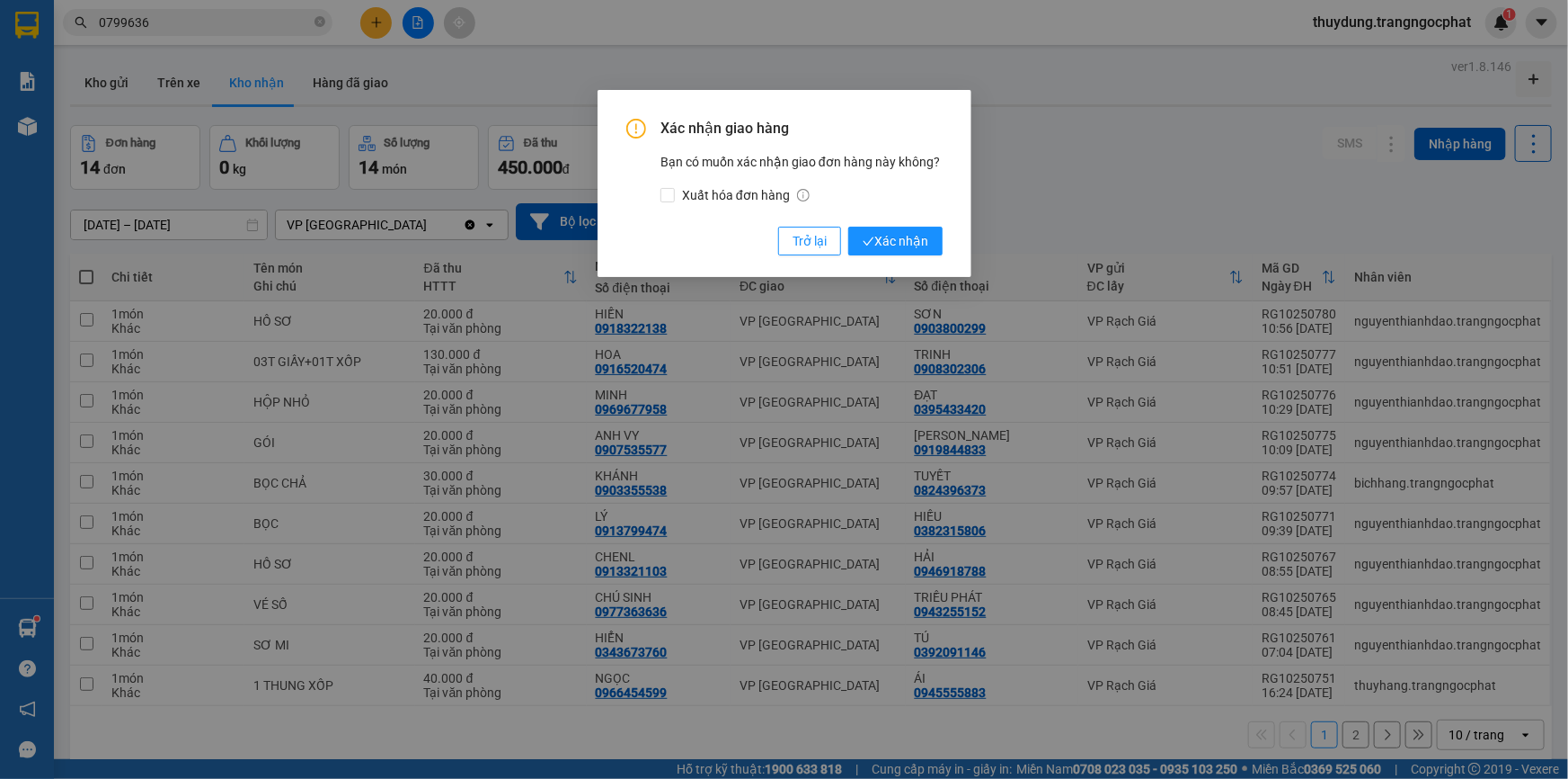
click at [848, 226] on button "Xác nhận" at bounding box center [895, 240] width 95 height 29
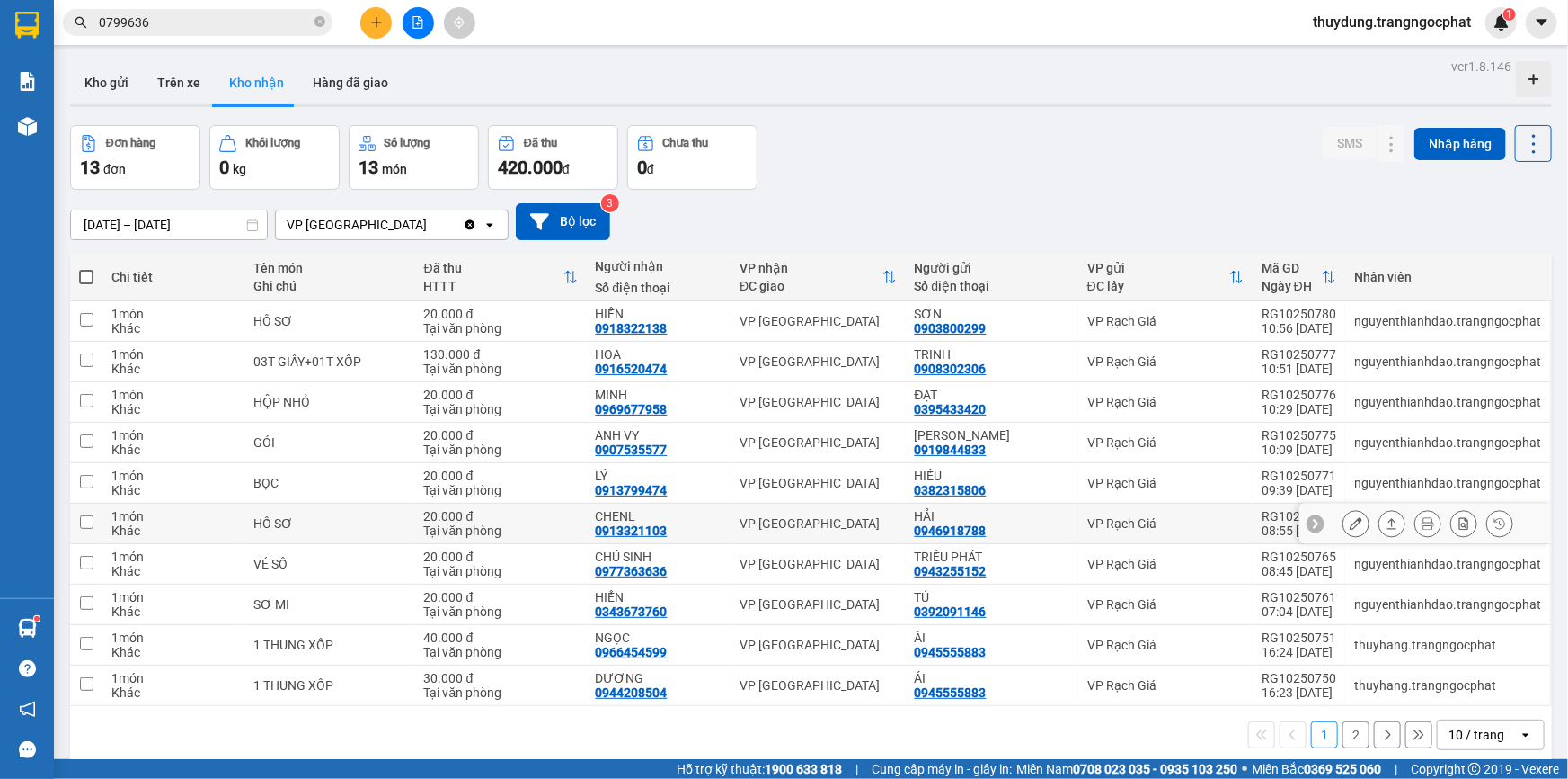
click at [1393, 525] on div at bounding box center [1427, 523] width 170 height 27
click at [1389, 524] on button at bounding box center [1392, 524] width 25 height 32
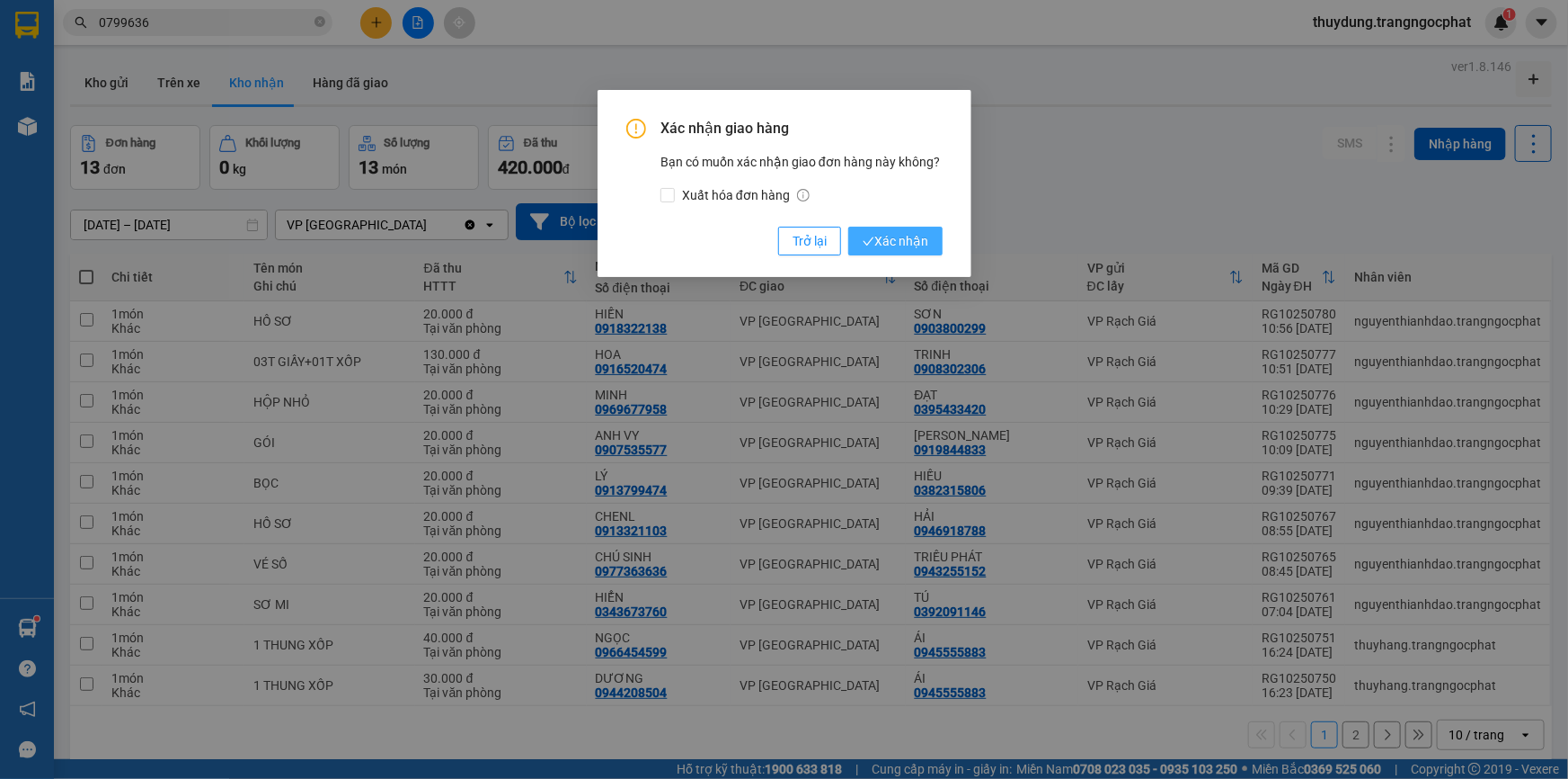
click at [848, 226] on button "Xác nhận" at bounding box center [895, 240] width 95 height 29
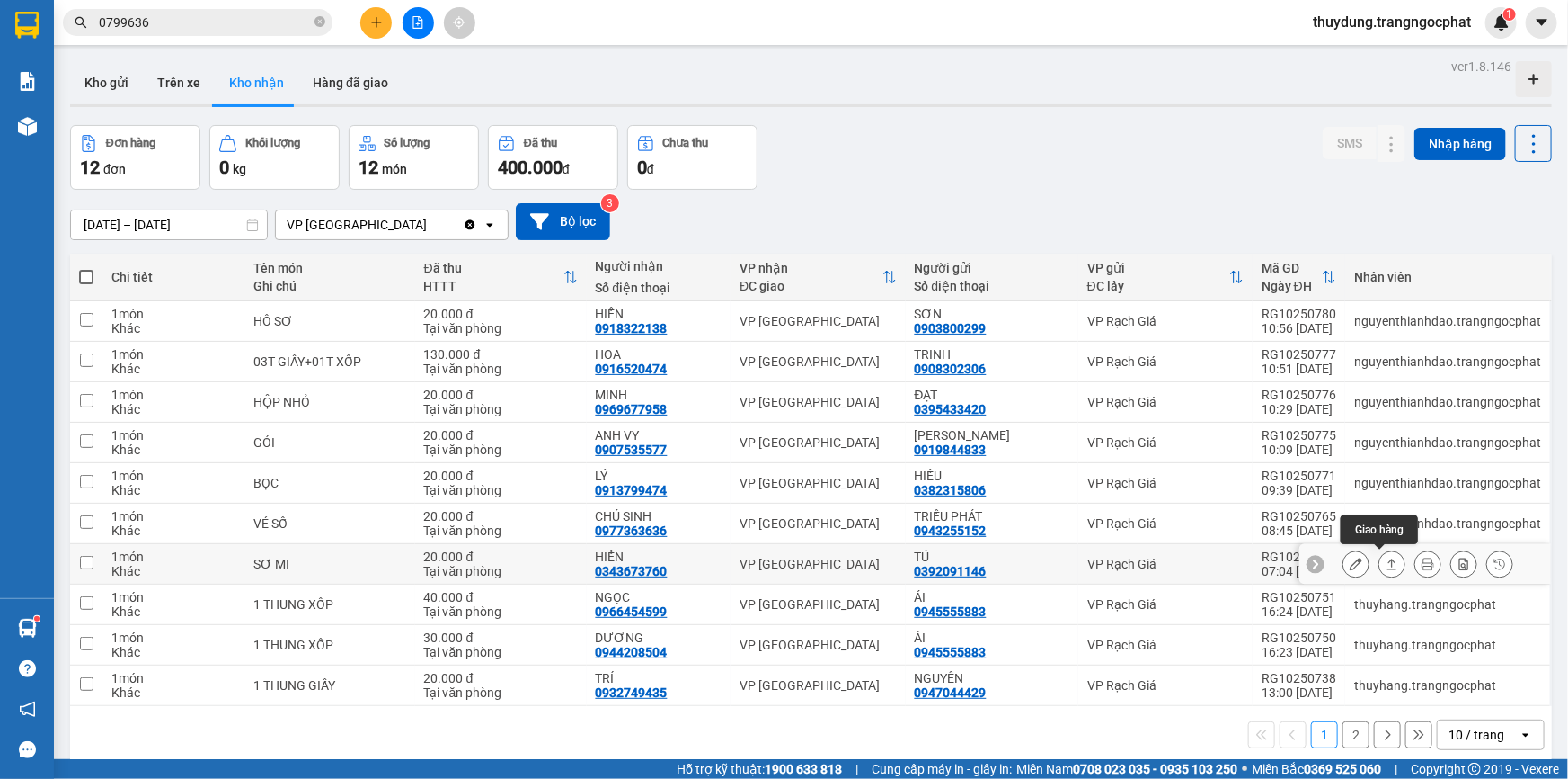
click at [1386, 565] on icon at bounding box center [1392, 564] width 13 height 13
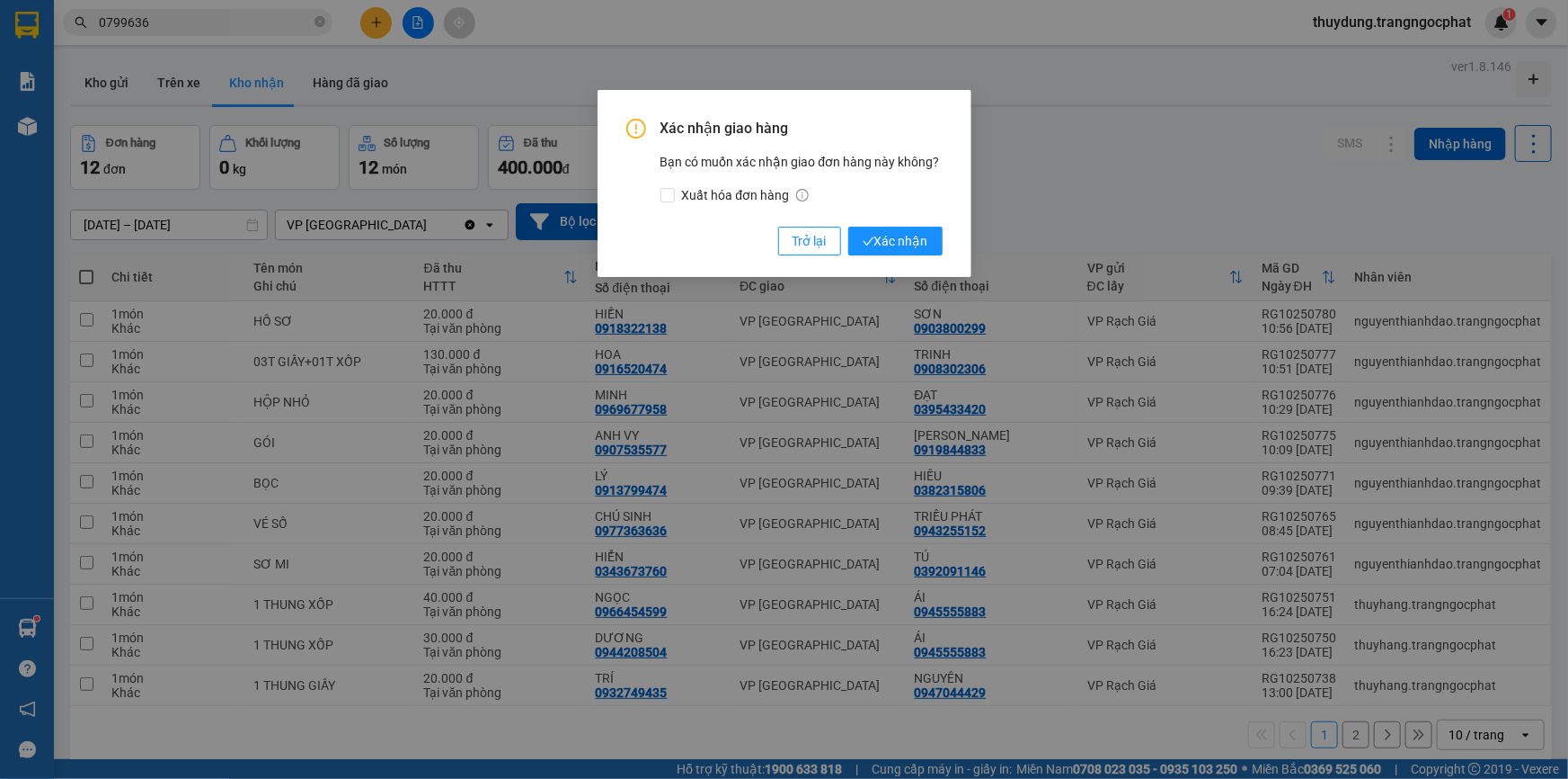
click at [848, 226] on button "Xác nhận" at bounding box center [895, 240] width 95 height 29
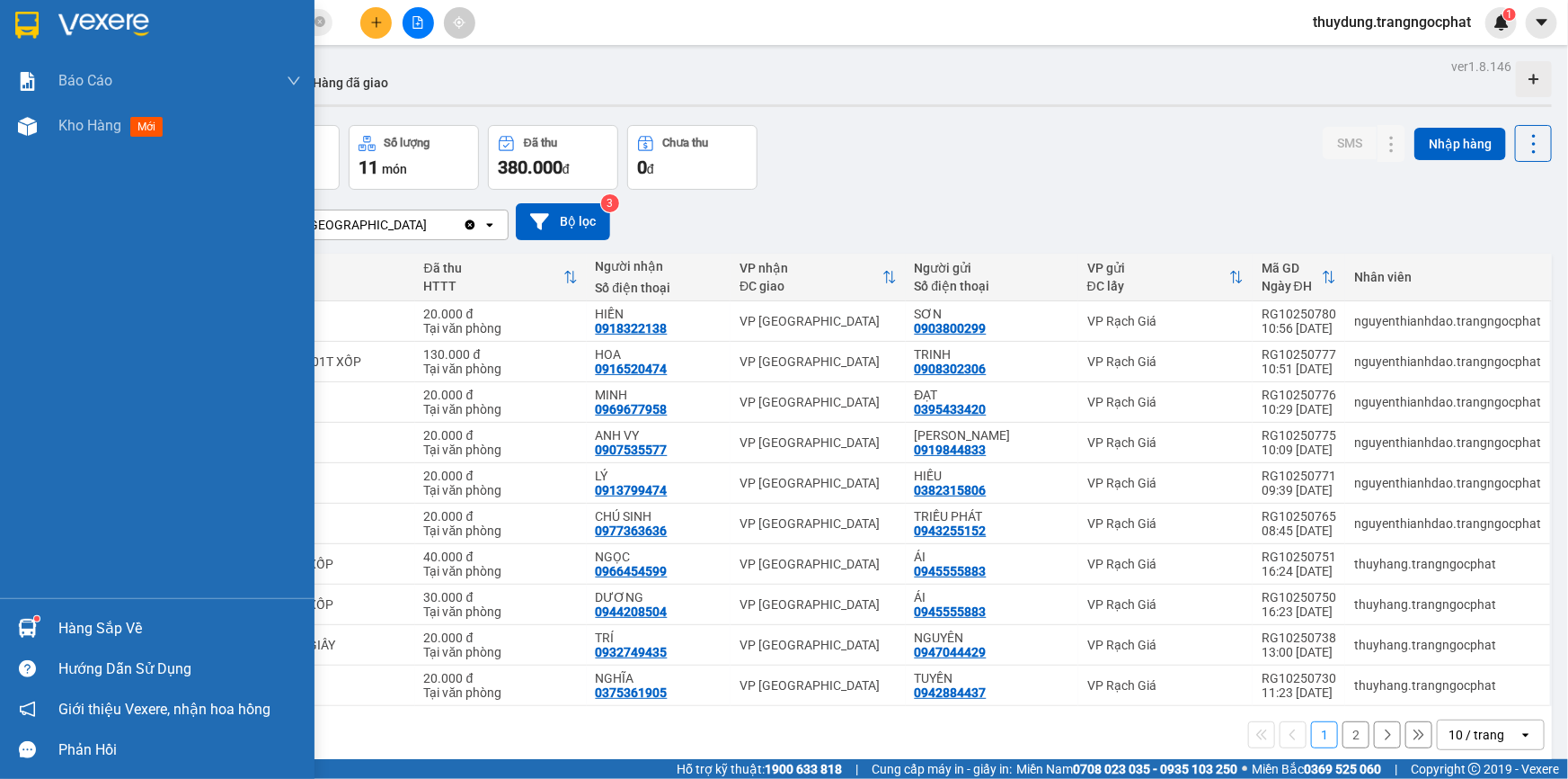
click at [92, 623] on div "Hàng sắp về" at bounding box center [179, 628] width 242 height 27
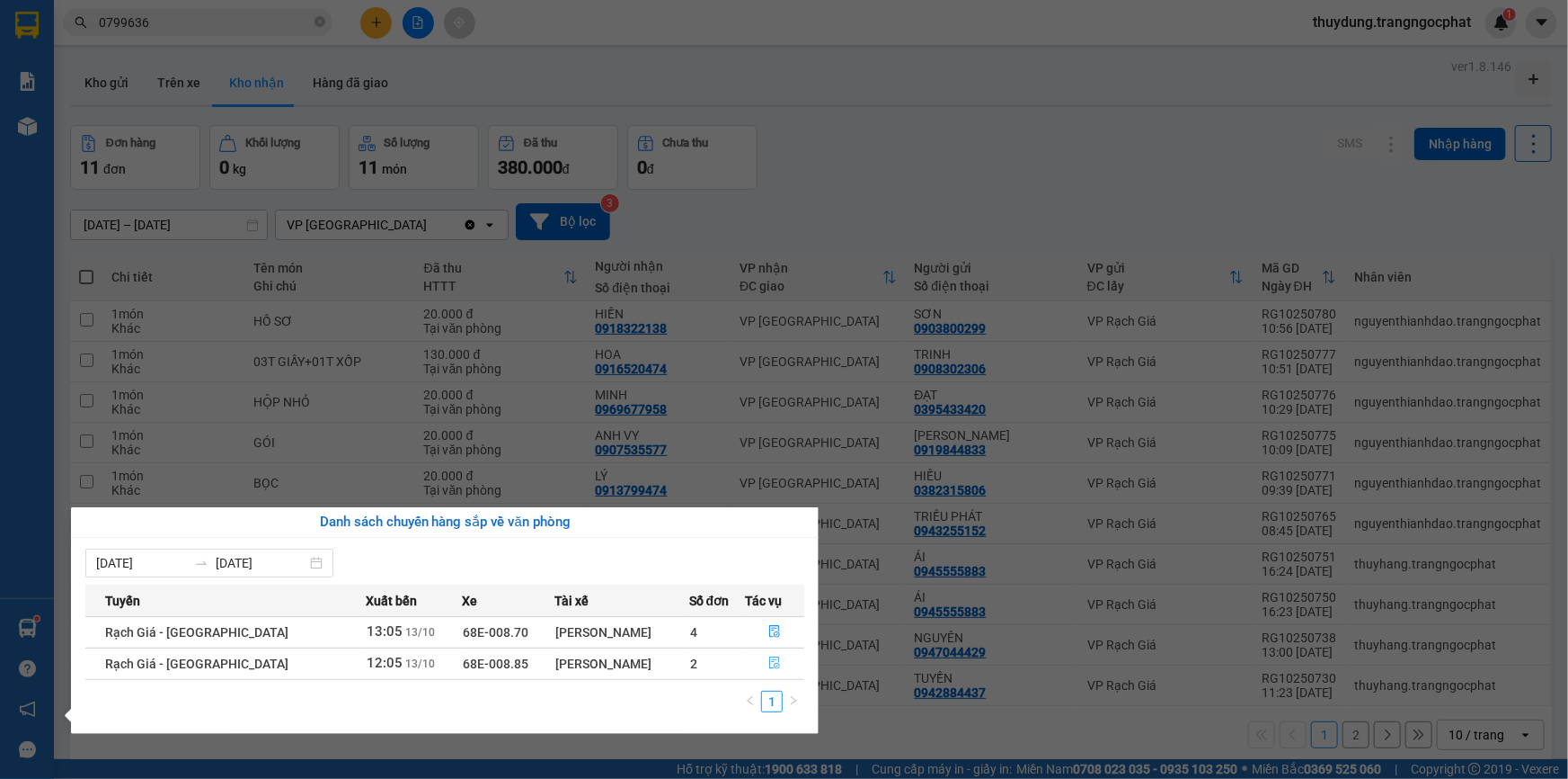
click at [772, 665] on icon "file-done" at bounding box center [775, 662] width 11 height 13
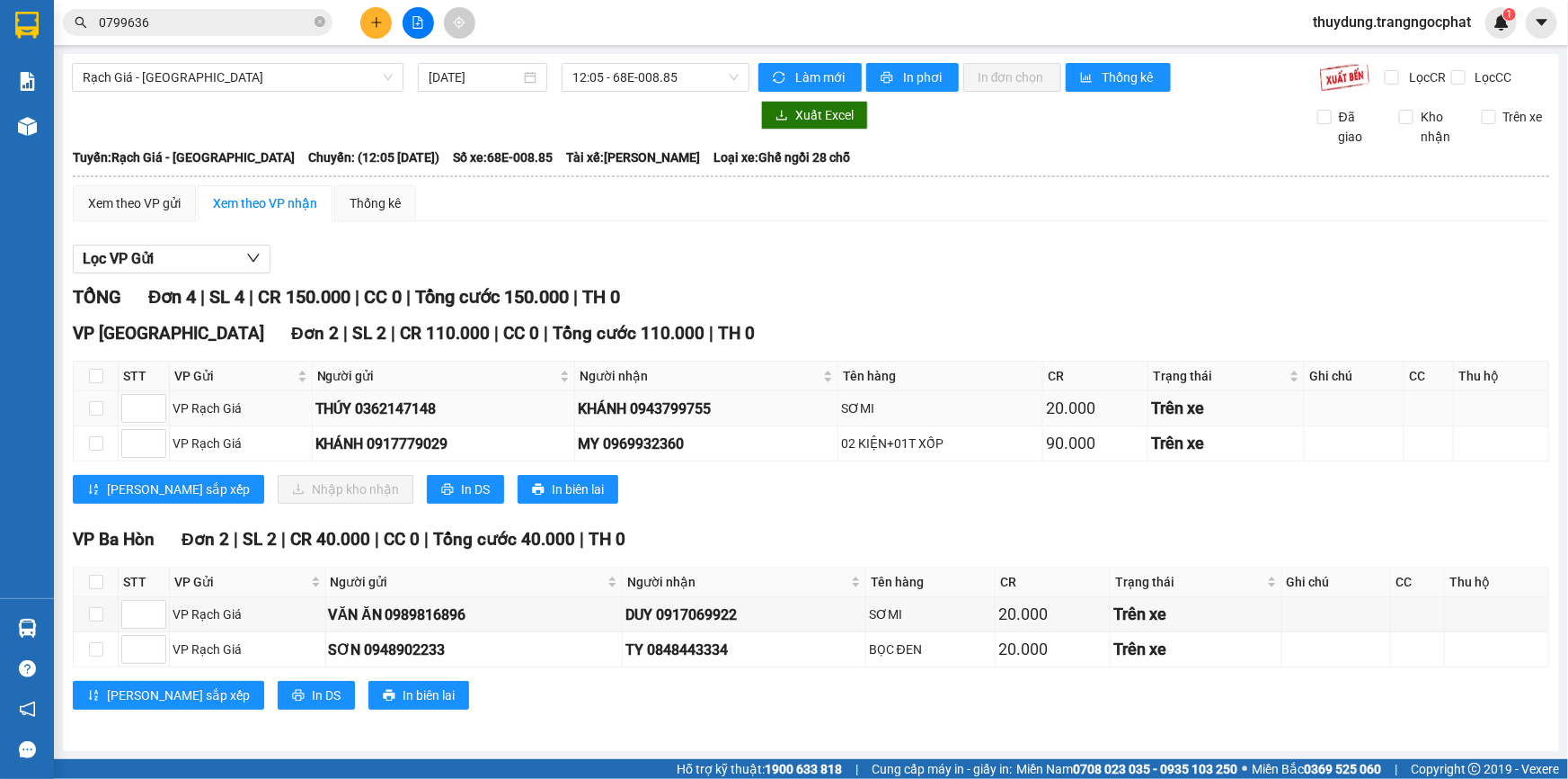
click at [680, 403] on div "KHÁNH 0943799755" at bounding box center [707, 408] width 257 height 23
click at [101, 372] on input "checkbox" at bounding box center [96, 376] width 14 height 14
checkbox input "true"
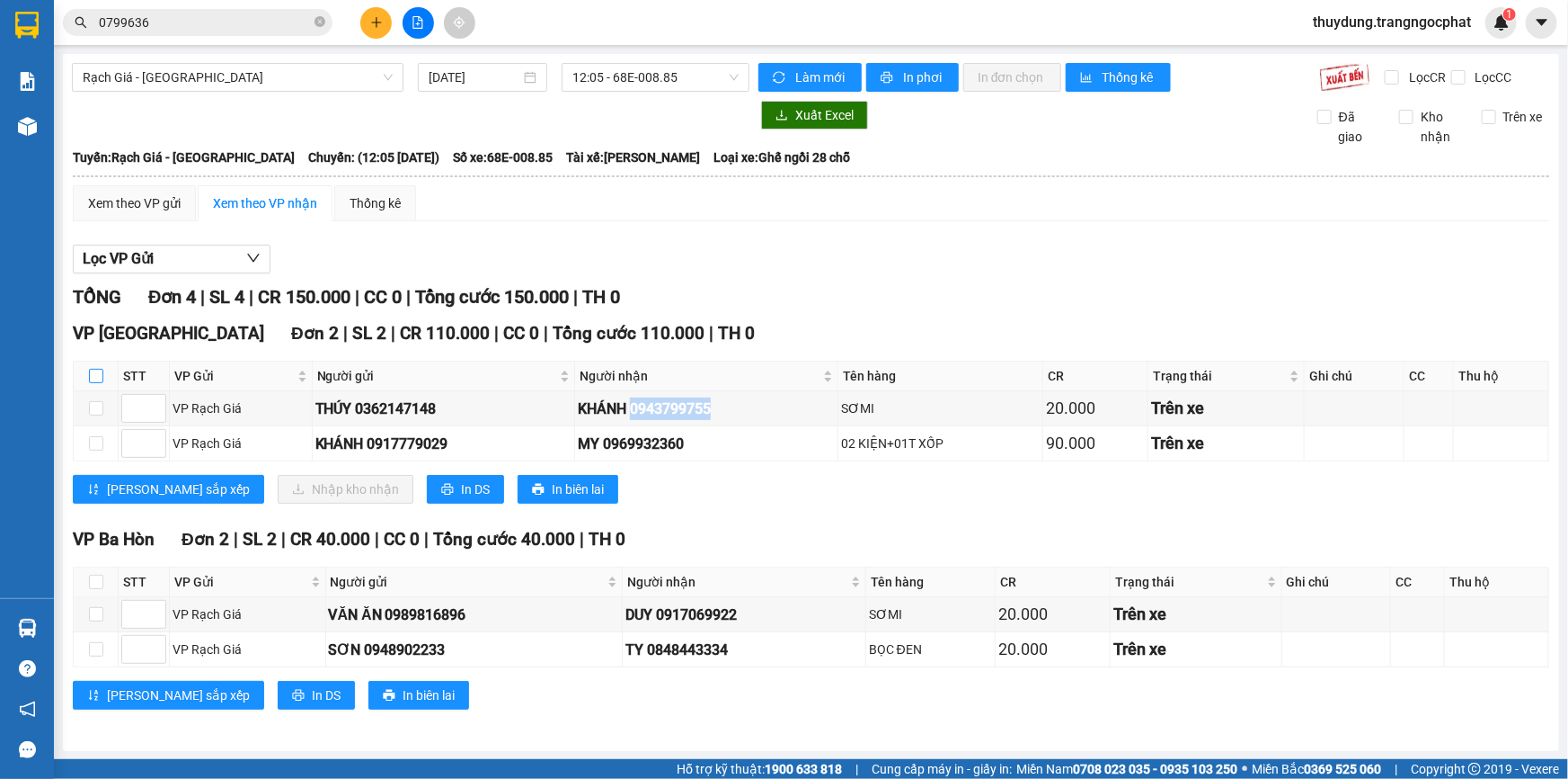
checkbox input "true"
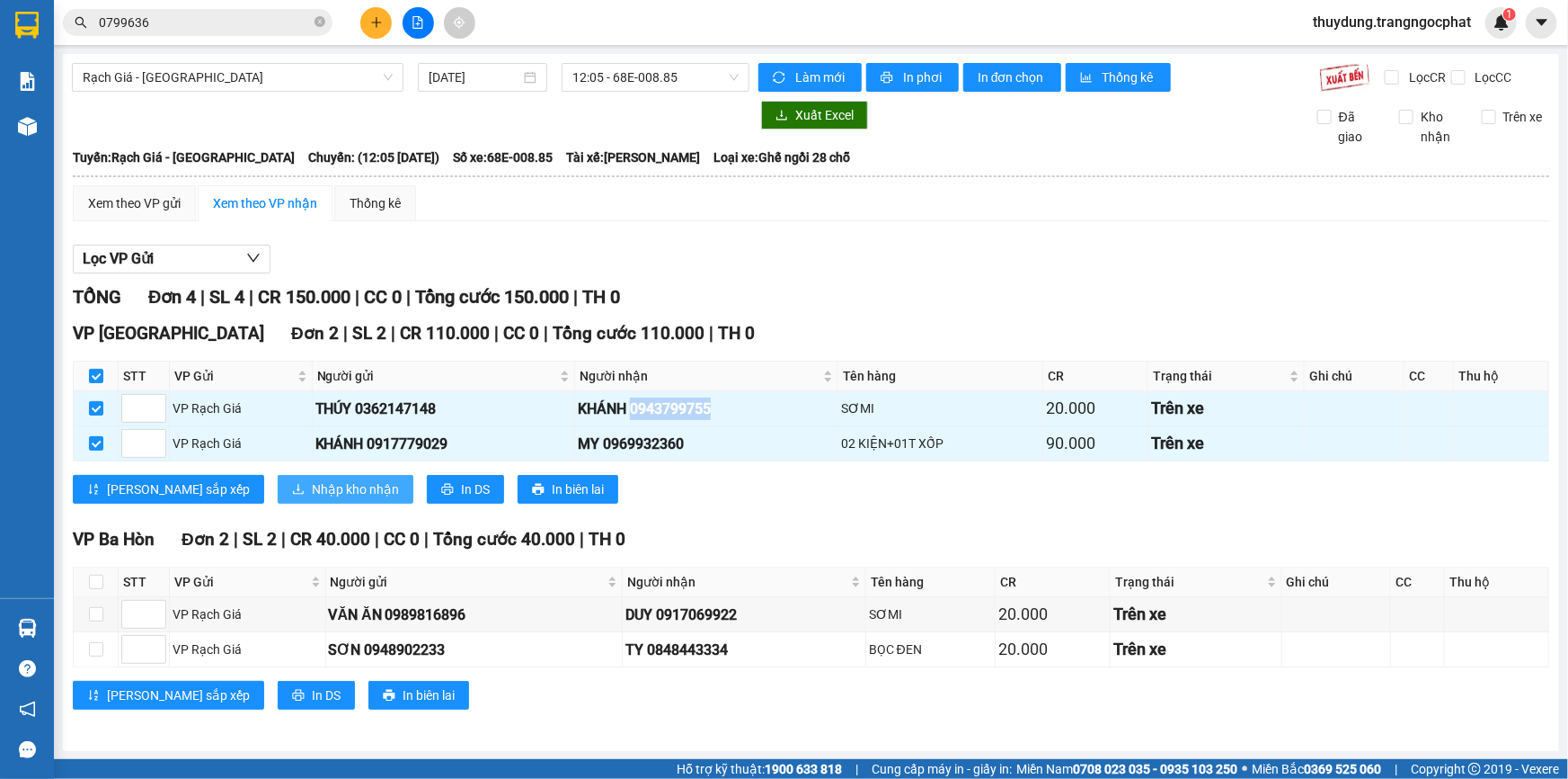
click at [312, 492] on span "Nhập kho nhận" at bounding box center [355, 489] width 87 height 20
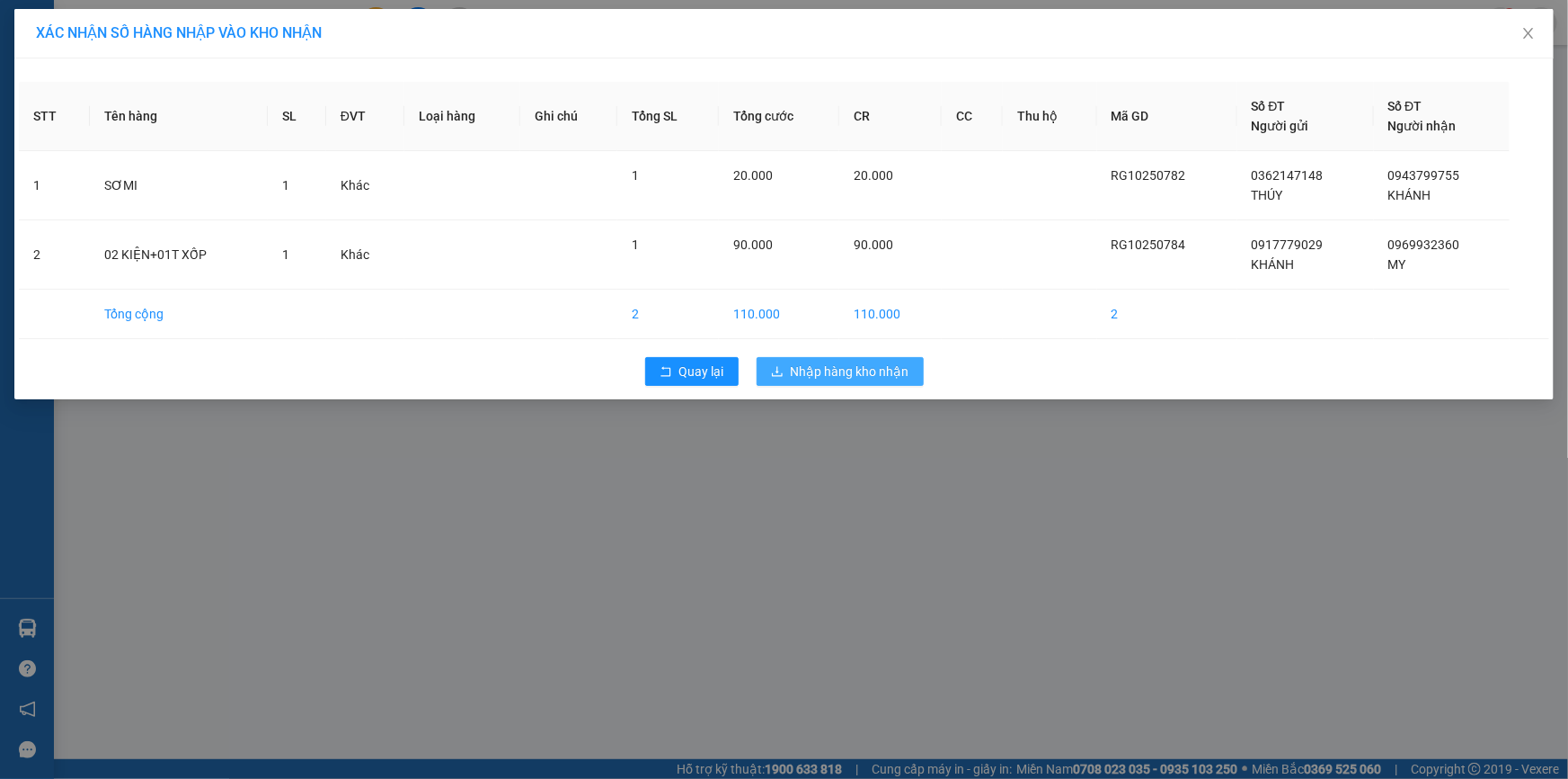
click at [865, 378] on span "Nhập hàng kho nhận" at bounding box center [849, 371] width 119 height 20
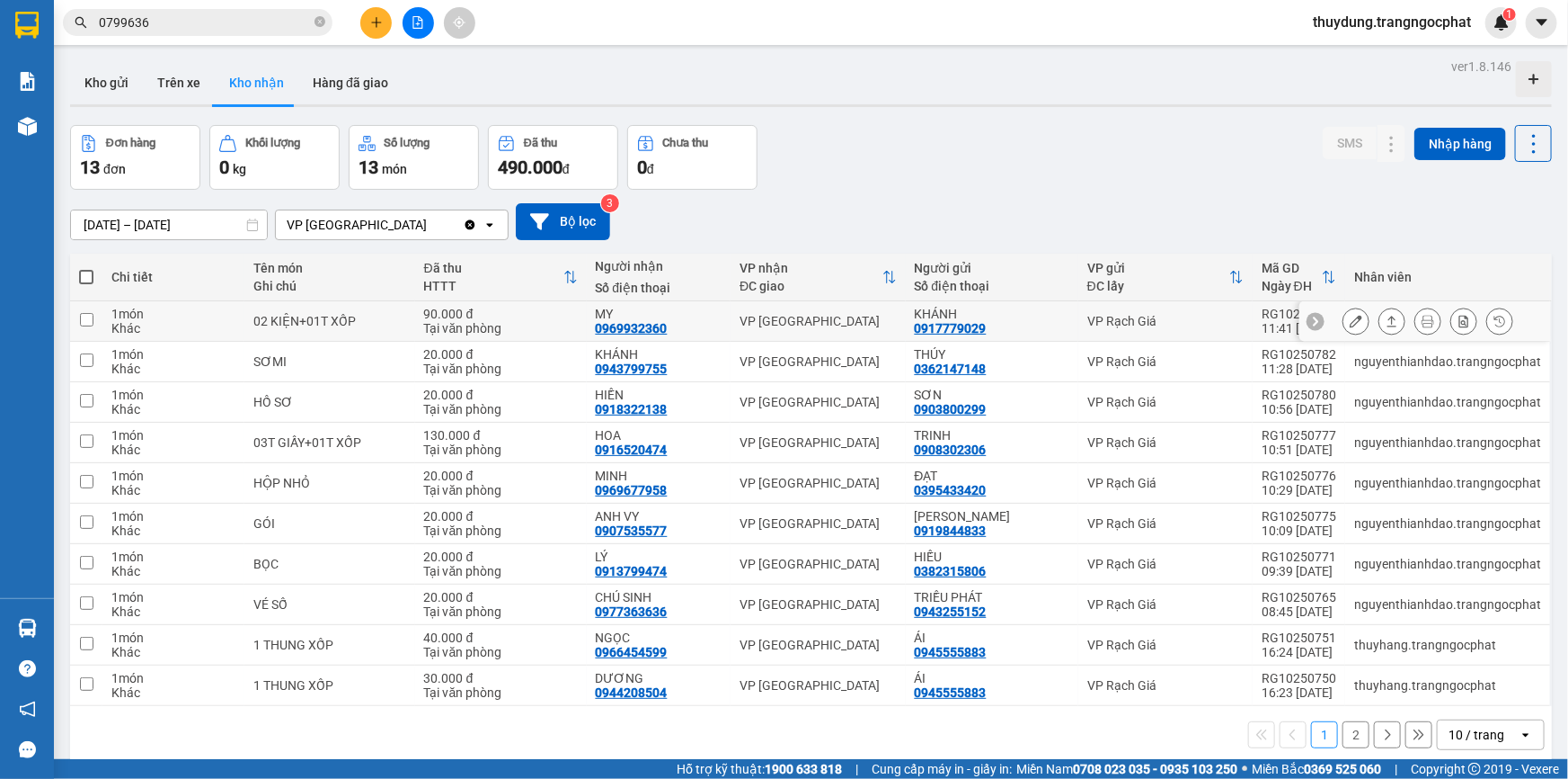
click at [1380, 327] on button at bounding box center [1392, 321] width 25 height 32
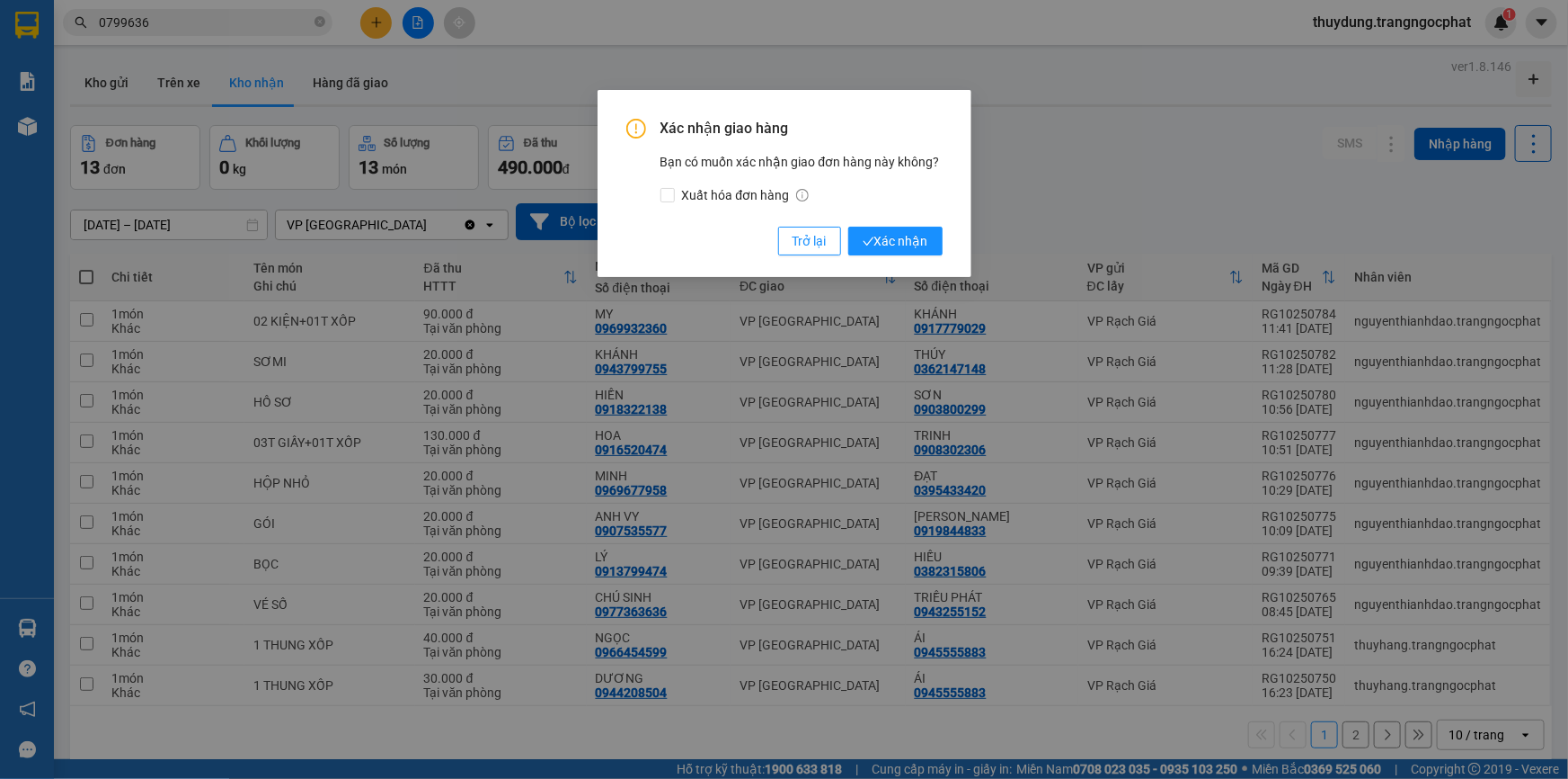
click at [848, 226] on button "Xác nhận" at bounding box center [895, 240] width 95 height 29
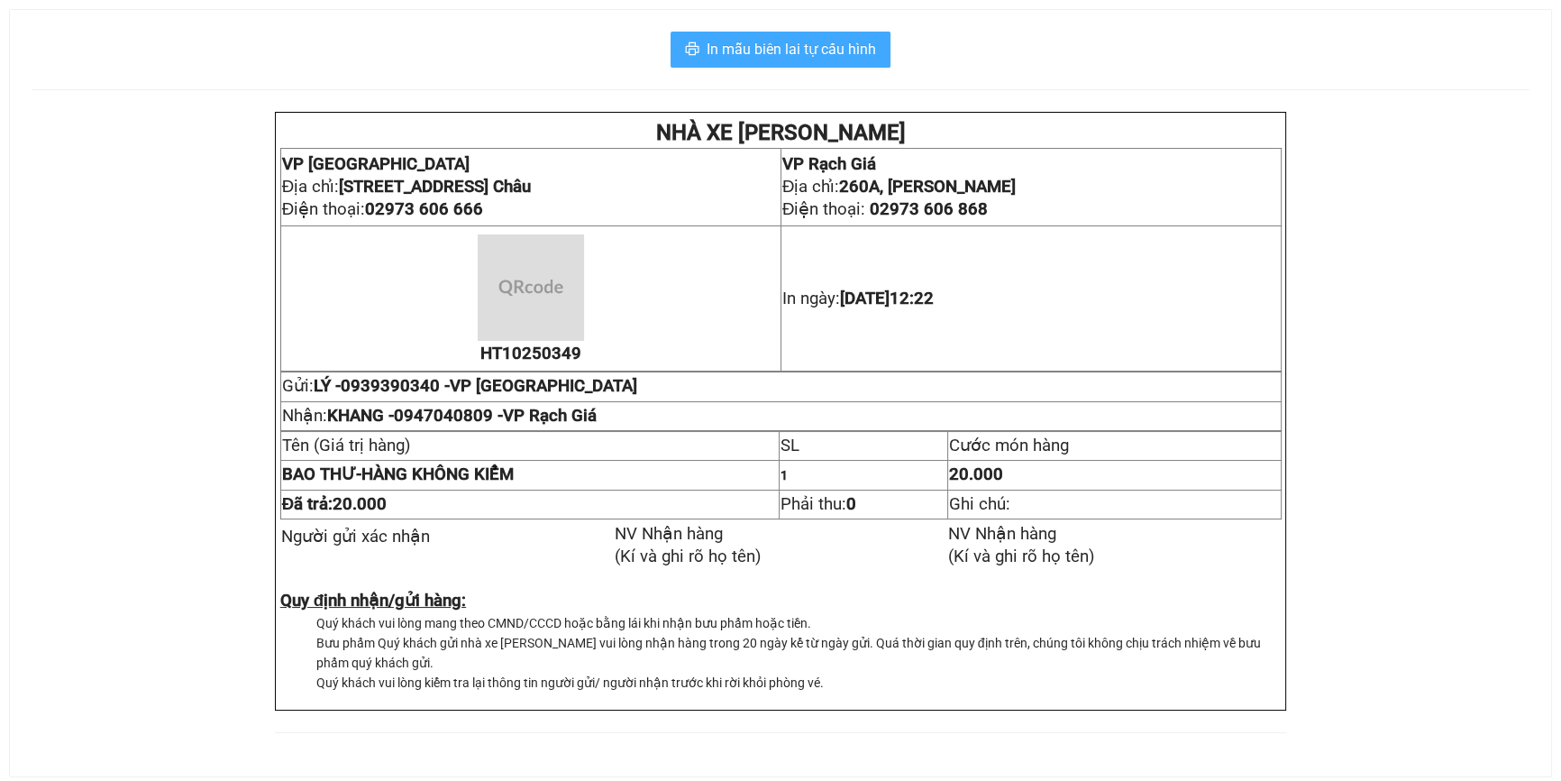
click at [755, 50] on span "In mẫu biên lai tự cấu hình" at bounding box center [791, 49] width 169 height 23
click at [843, 62] on button "In mẫu biên lai tự cấu hình" at bounding box center [781, 50] width 220 height 36
click at [842, 56] on span "In mẫu biên lai tự cấu hình" at bounding box center [791, 49] width 169 height 23
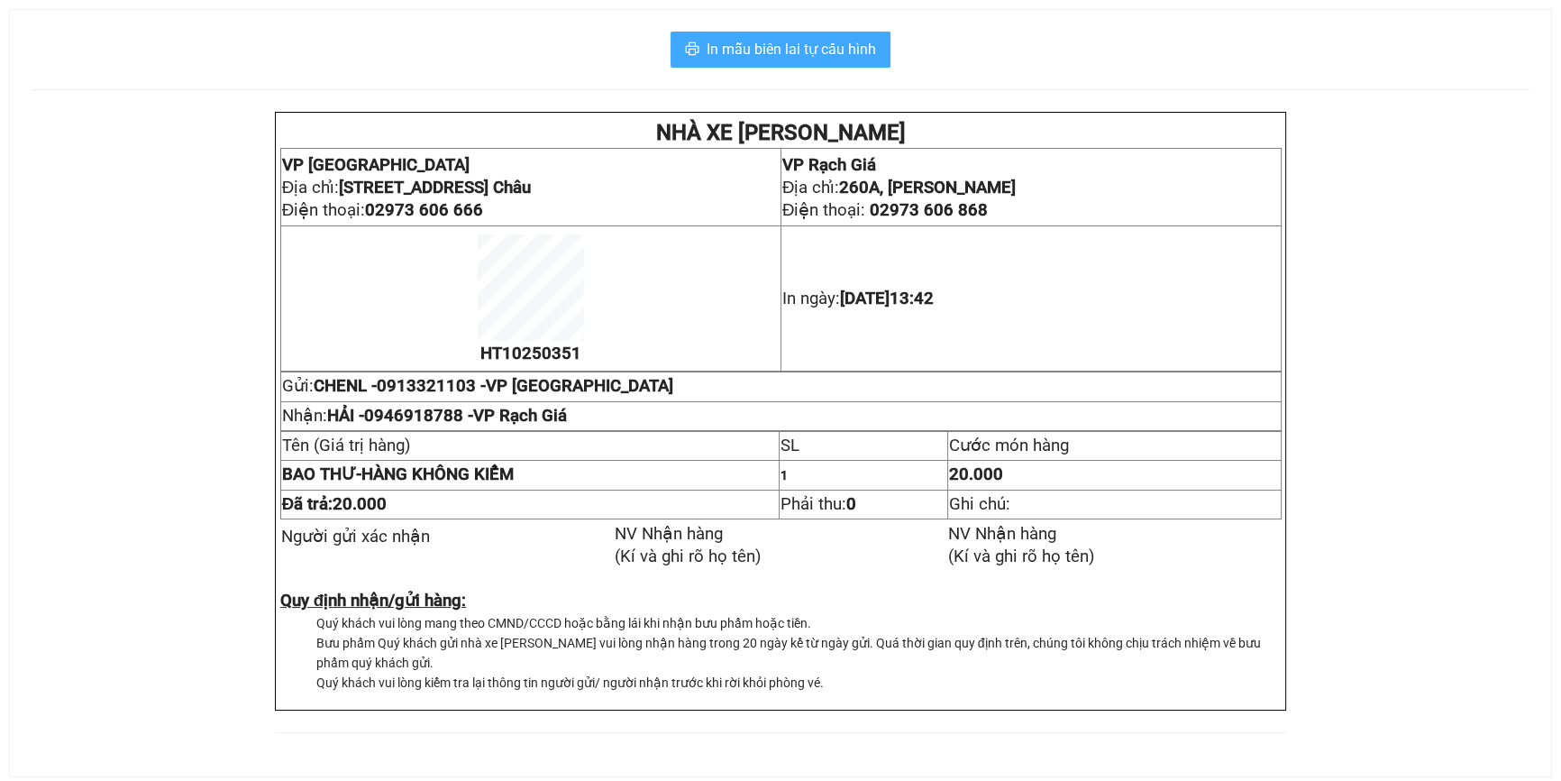
click at [780, 46] on span "In mẫu biên lai tự cấu hình" at bounding box center [791, 49] width 169 height 23
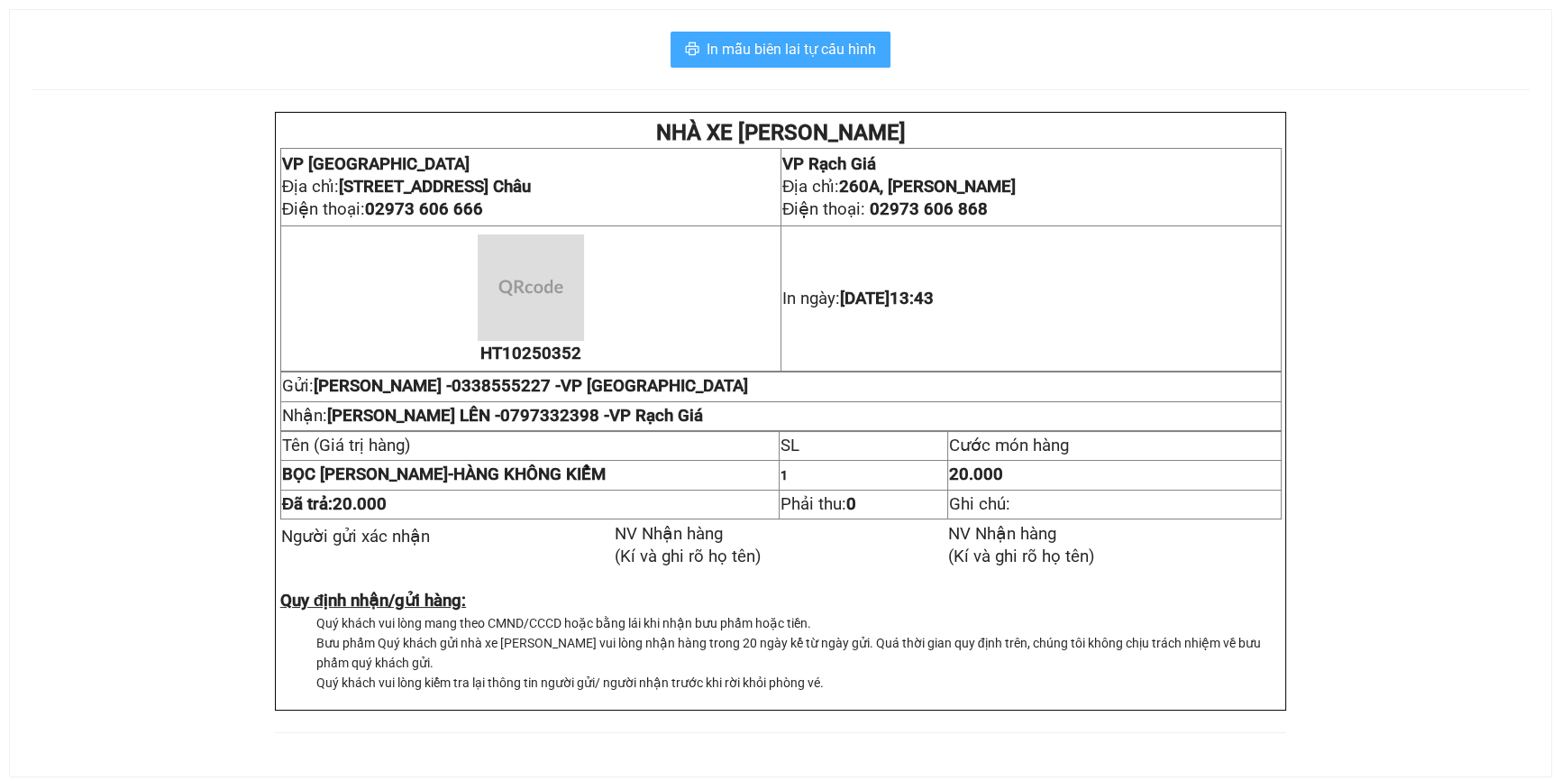
click at [830, 35] on button "In mẫu biên lai tự cấu hình" at bounding box center [781, 50] width 220 height 36
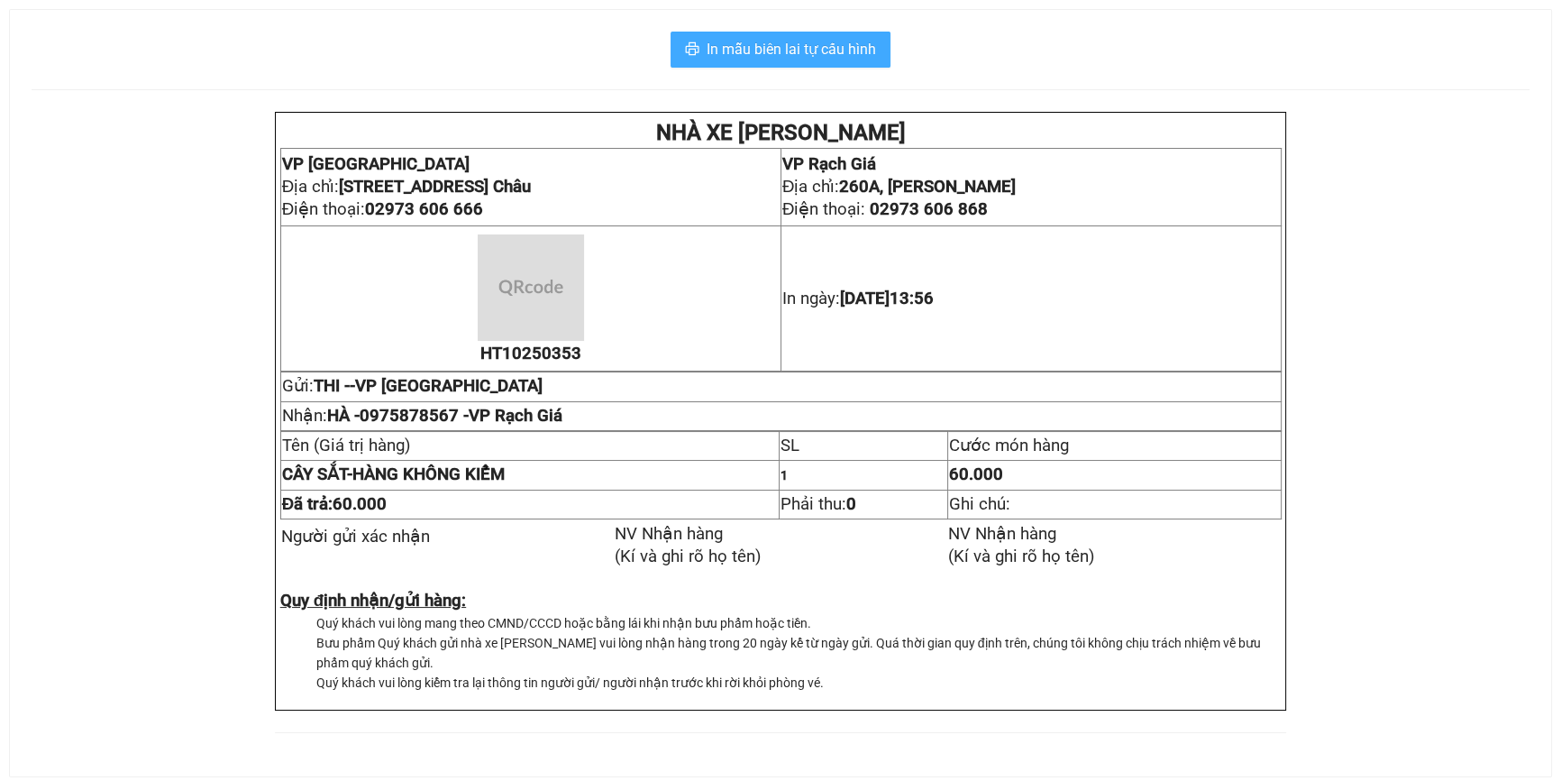
click at [864, 51] on span "In mẫu biên lai tự cấu hình" at bounding box center [791, 49] width 169 height 23
click at [855, 50] on span "In mẫu biên lai tự cấu hình" at bounding box center [791, 49] width 169 height 23
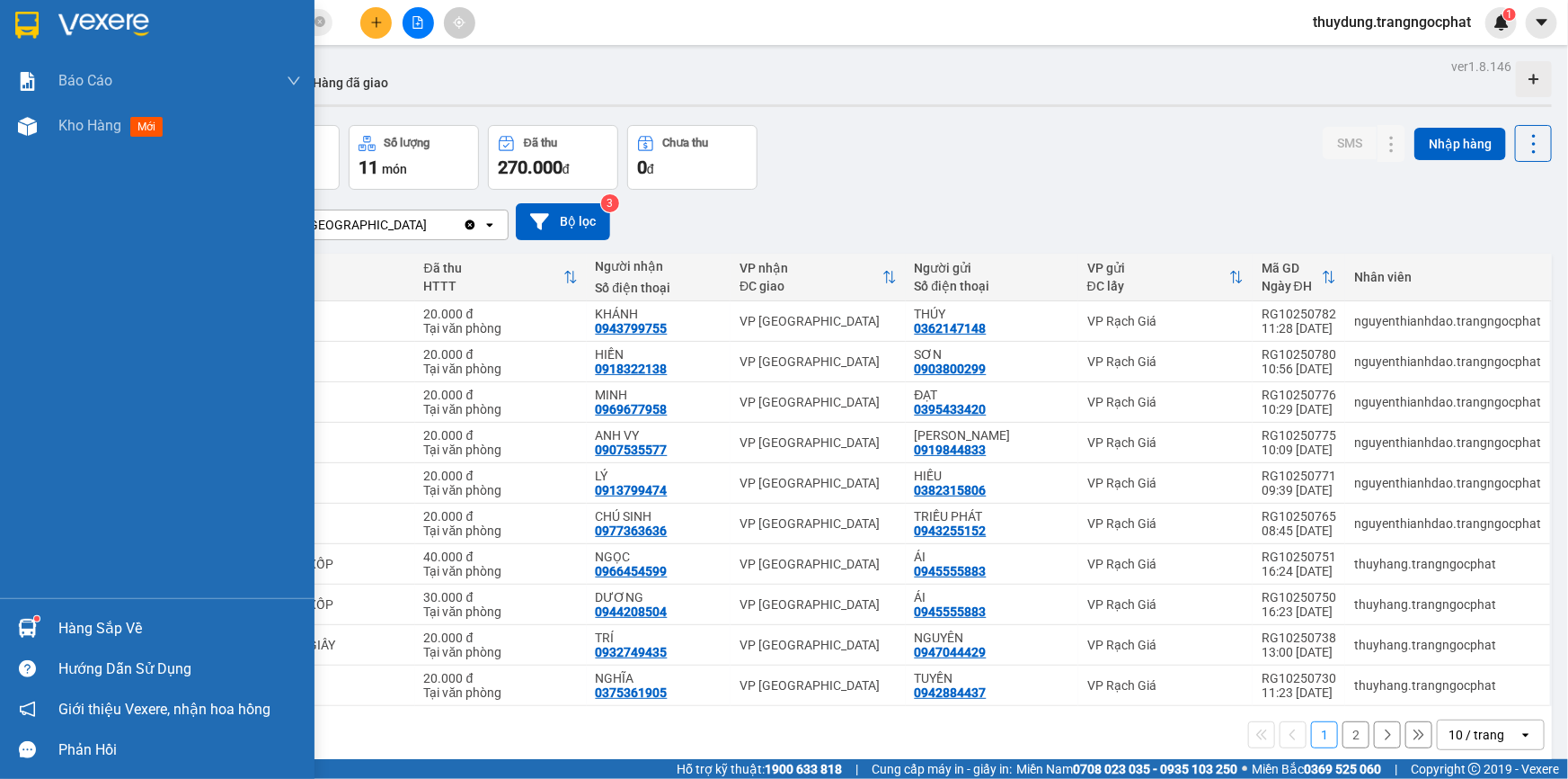
click at [76, 619] on div "Hàng sắp về" at bounding box center [179, 628] width 242 height 27
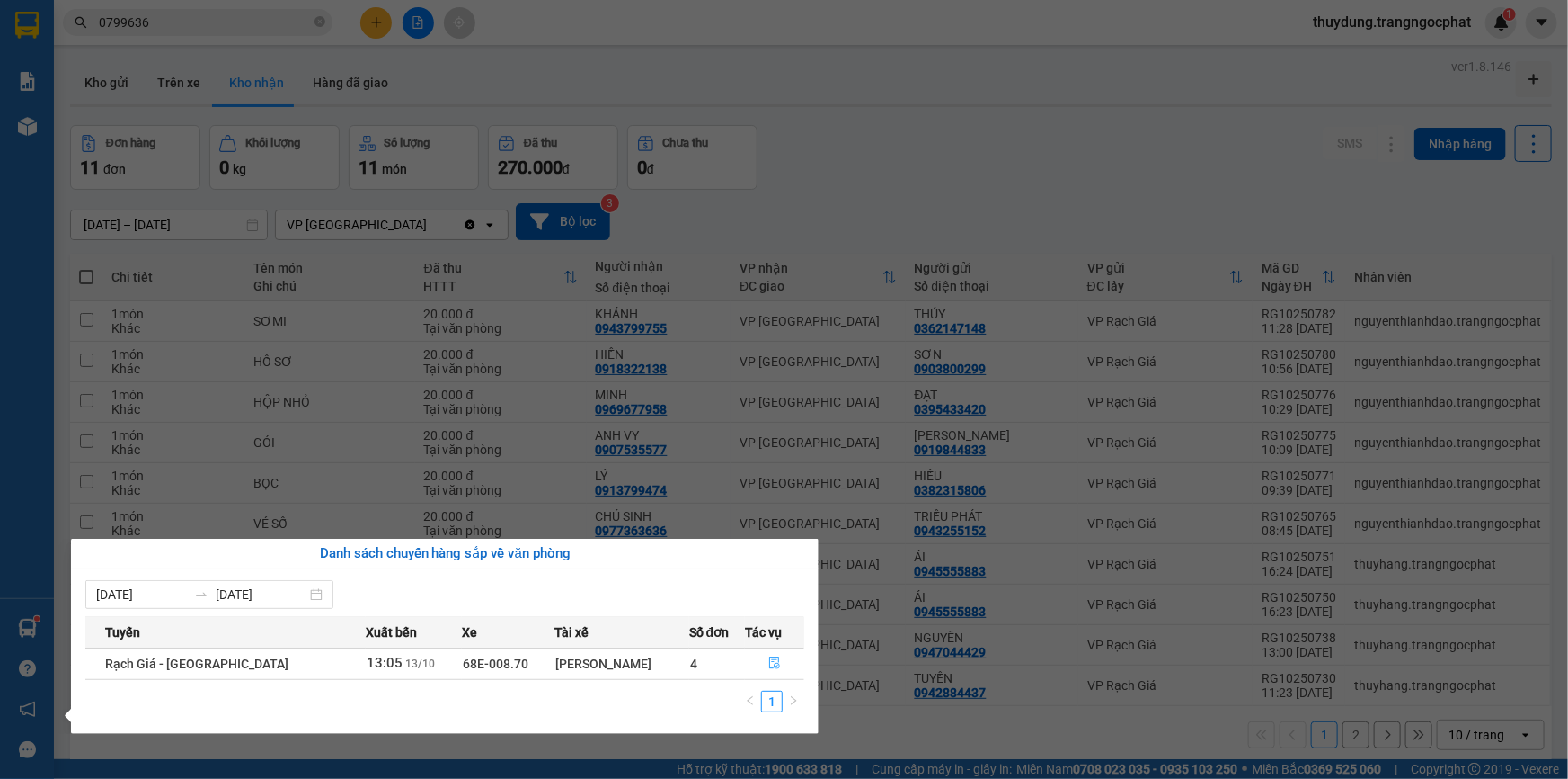
click at [774, 661] on button "button" at bounding box center [775, 663] width 58 height 29
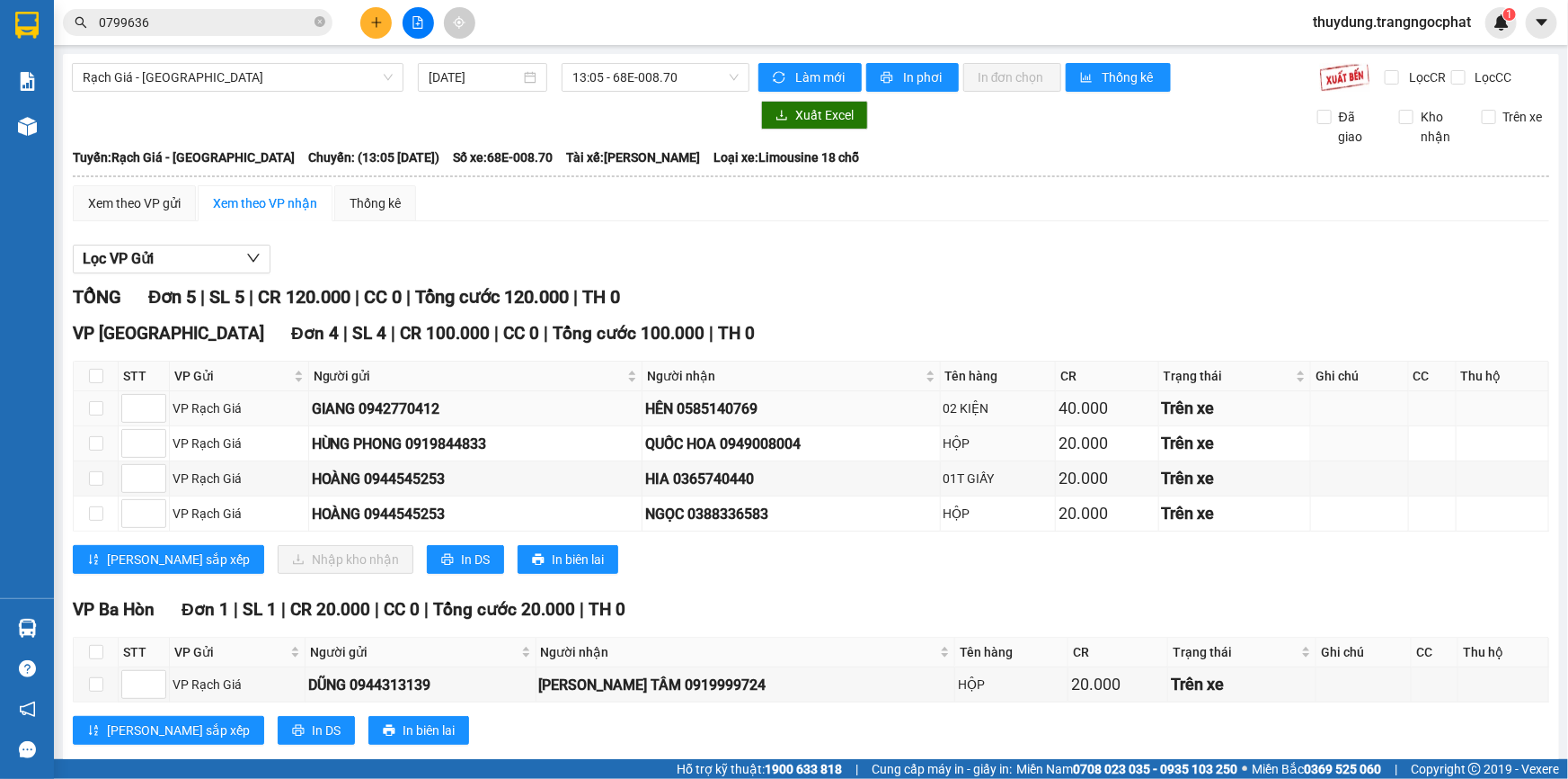
click at [746, 419] on td "HÊN 0585140769" at bounding box center [791, 408] width 297 height 35
click at [743, 419] on td "HÊN 0585140769" at bounding box center [791, 408] width 297 height 35
click at [743, 412] on div "HÊN 0585140769" at bounding box center [790, 408] width 291 height 23
copy div "0585140769"
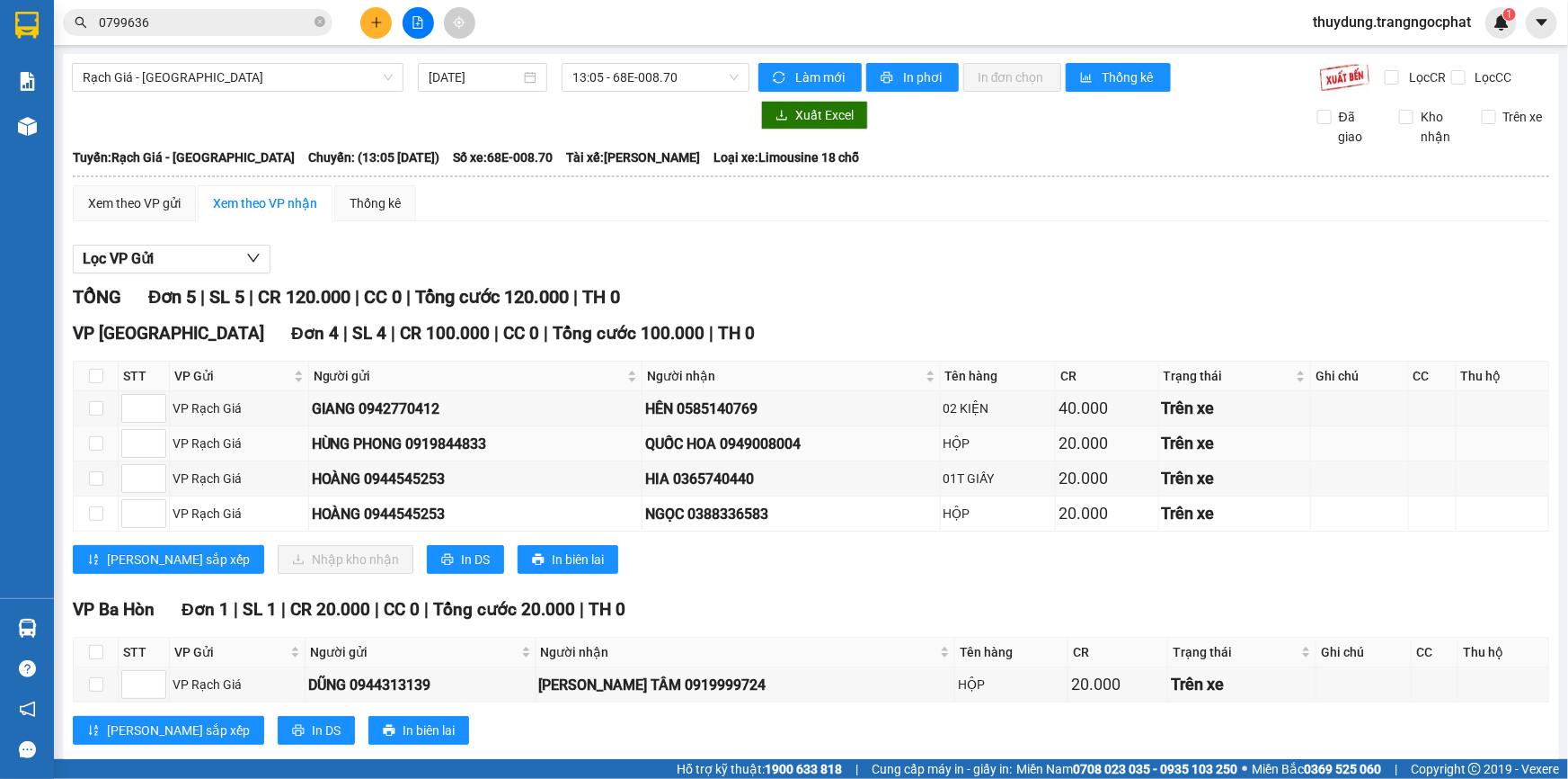
click at [771, 443] on div "QUỐC HOA 0949008004" at bounding box center [790, 444] width 291 height 23
copy div "0949008004"
click at [714, 477] on div "HIA 0365740440" at bounding box center [790, 479] width 291 height 23
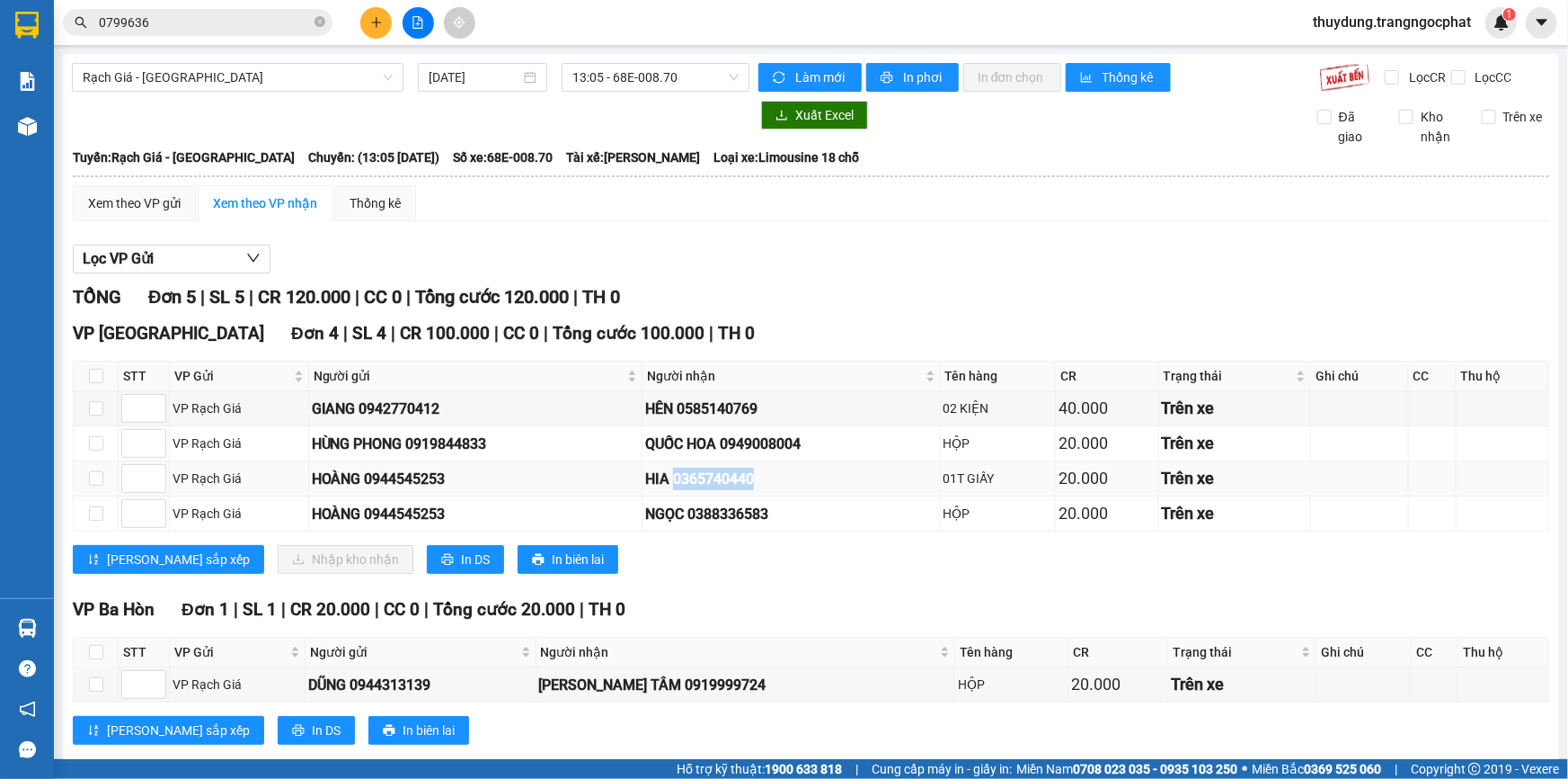
copy div "0365740440"
click at [760, 512] on div "NGỌC 0388336583" at bounding box center [790, 514] width 291 height 23
click at [760, 511] on div "NGỌC 0388336583" at bounding box center [790, 514] width 291 height 23
copy div "0388336583"
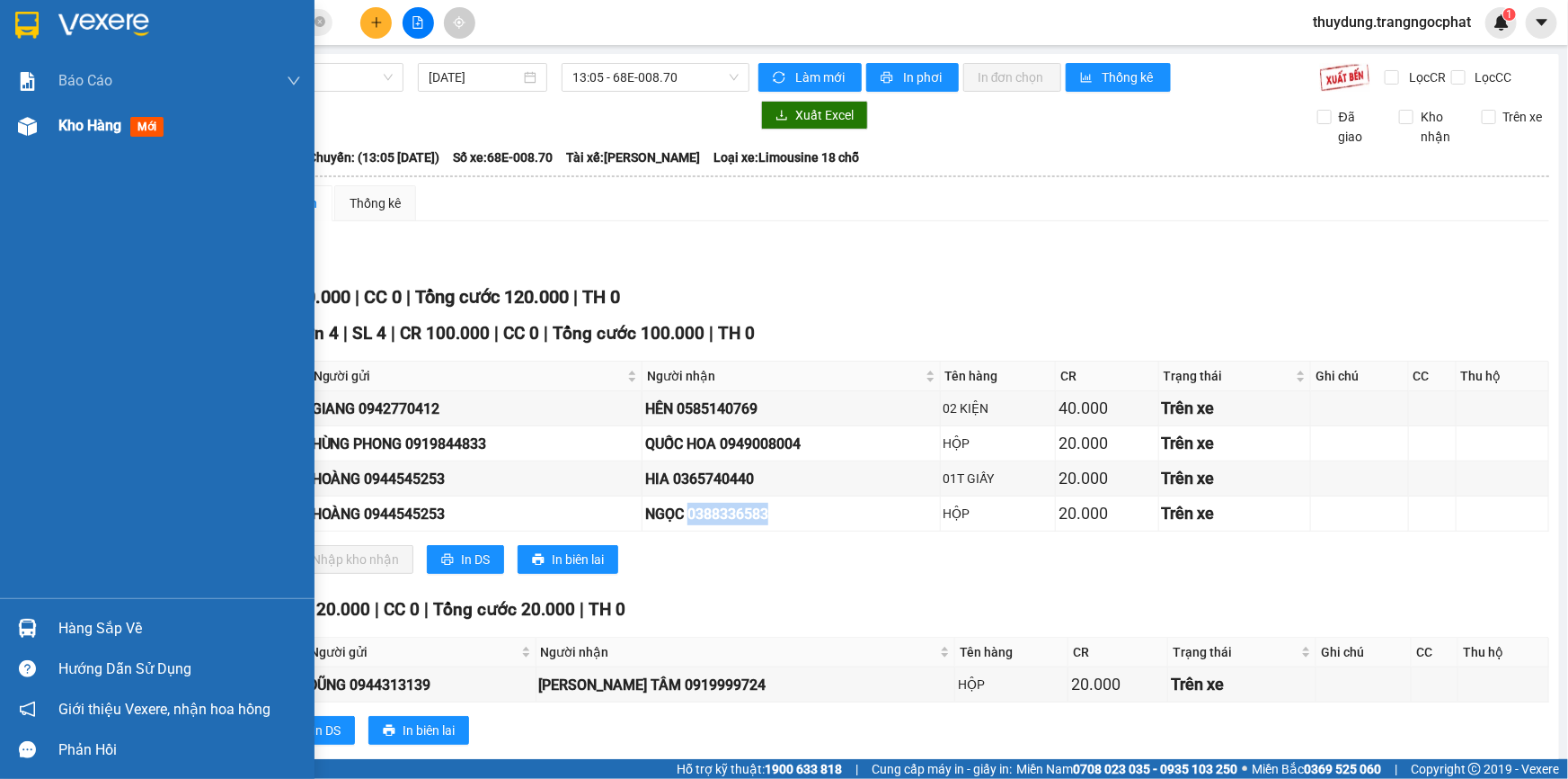
click at [144, 113] on div "Kho hàng mới" at bounding box center [179, 126] width 242 height 45
click at [87, 128] on span "Kho hàng" at bounding box center [90, 125] width 63 height 17
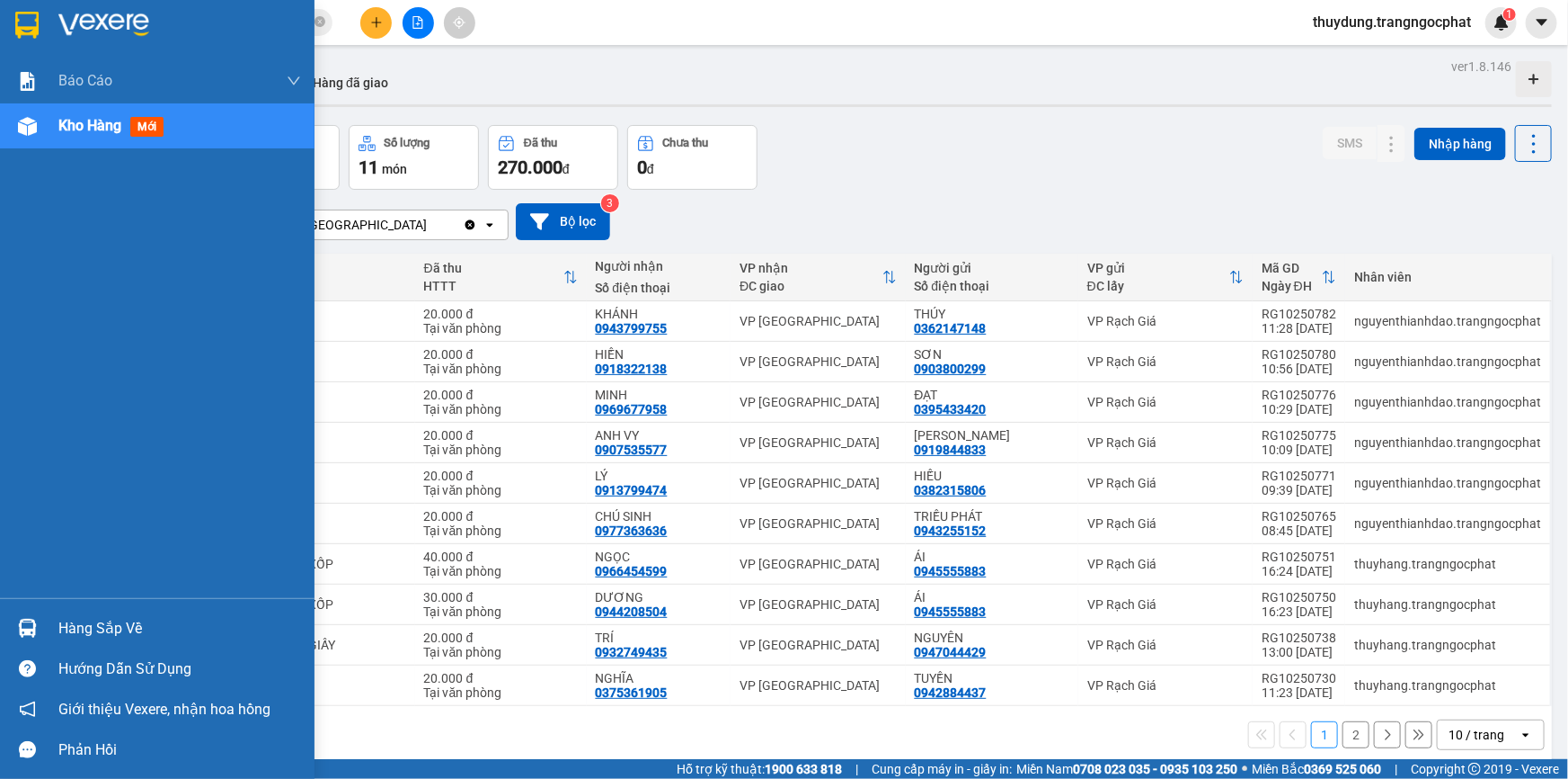
click at [114, 613] on div "Hàng sắp về" at bounding box center [157, 627] width 315 height 41
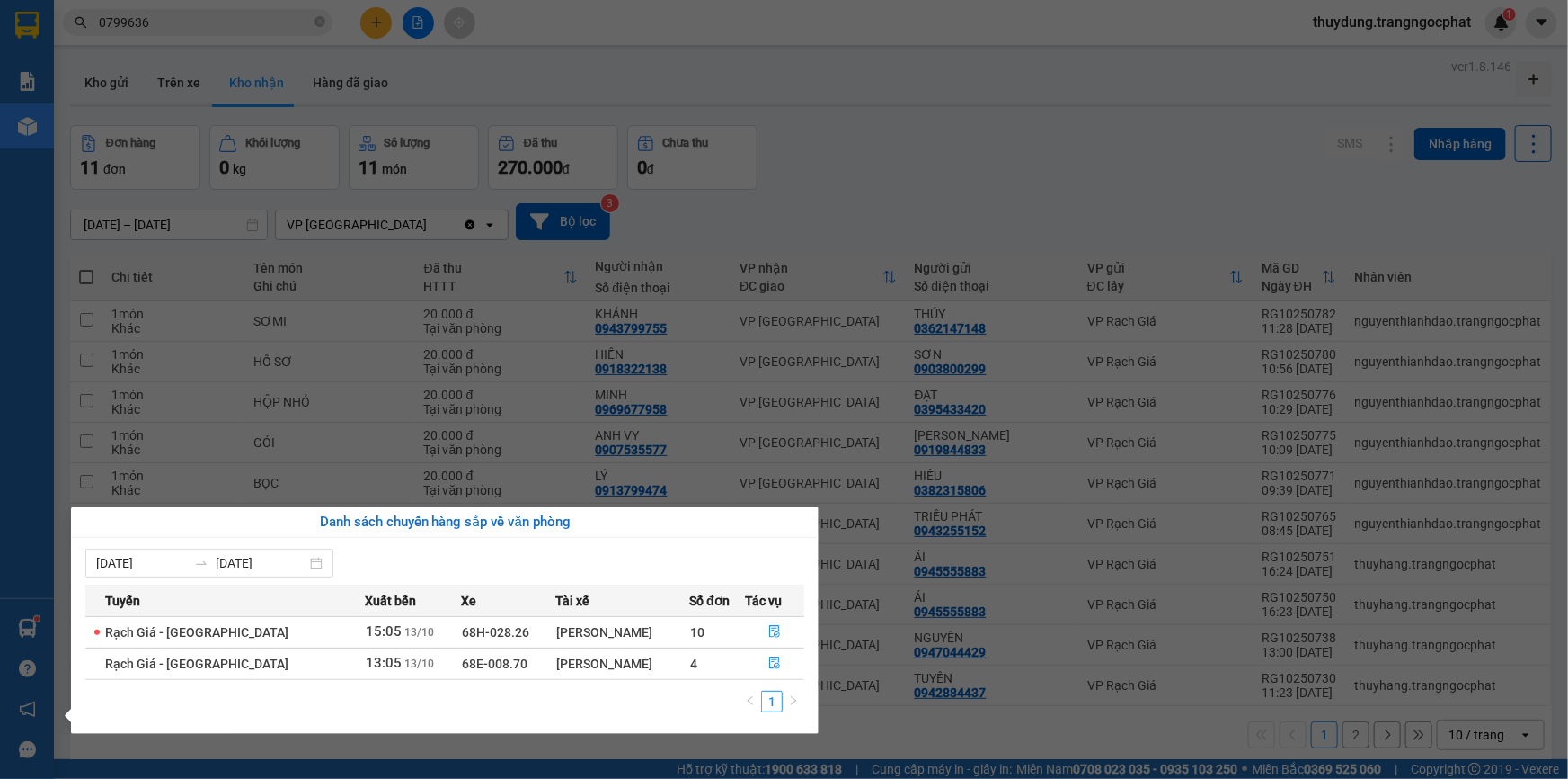
click at [625, 274] on section "Kết quả tìm kiếm ( 2 ) Bộ lọc Mã ĐH Trạng thái Món hàng Tổng cước Chưa cước Ngư…" at bounding box center [784, 389] width 1568 height 779
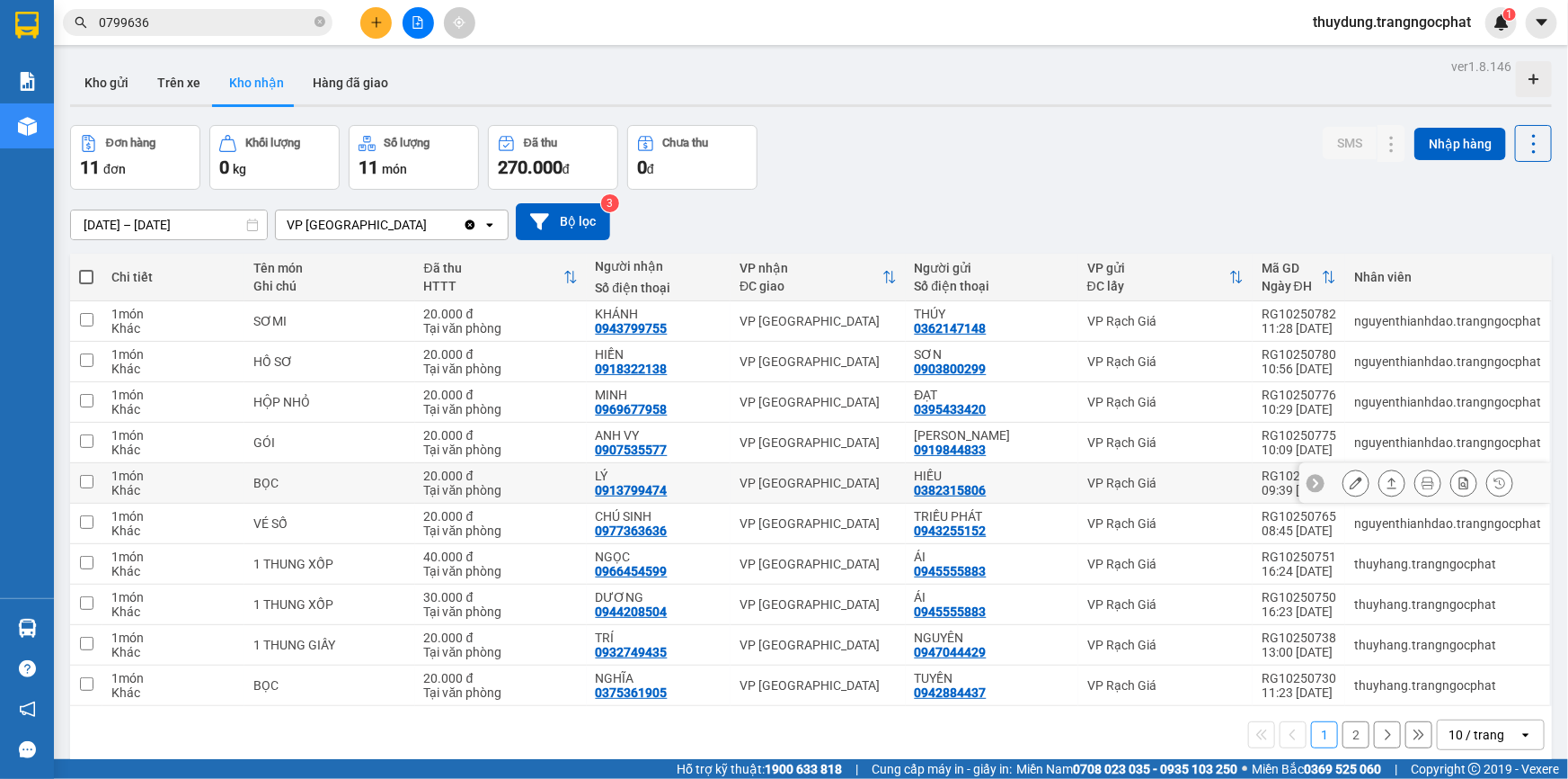
click at [1380, 479] on button at bounding box center [1392, 484] width 25 height 32
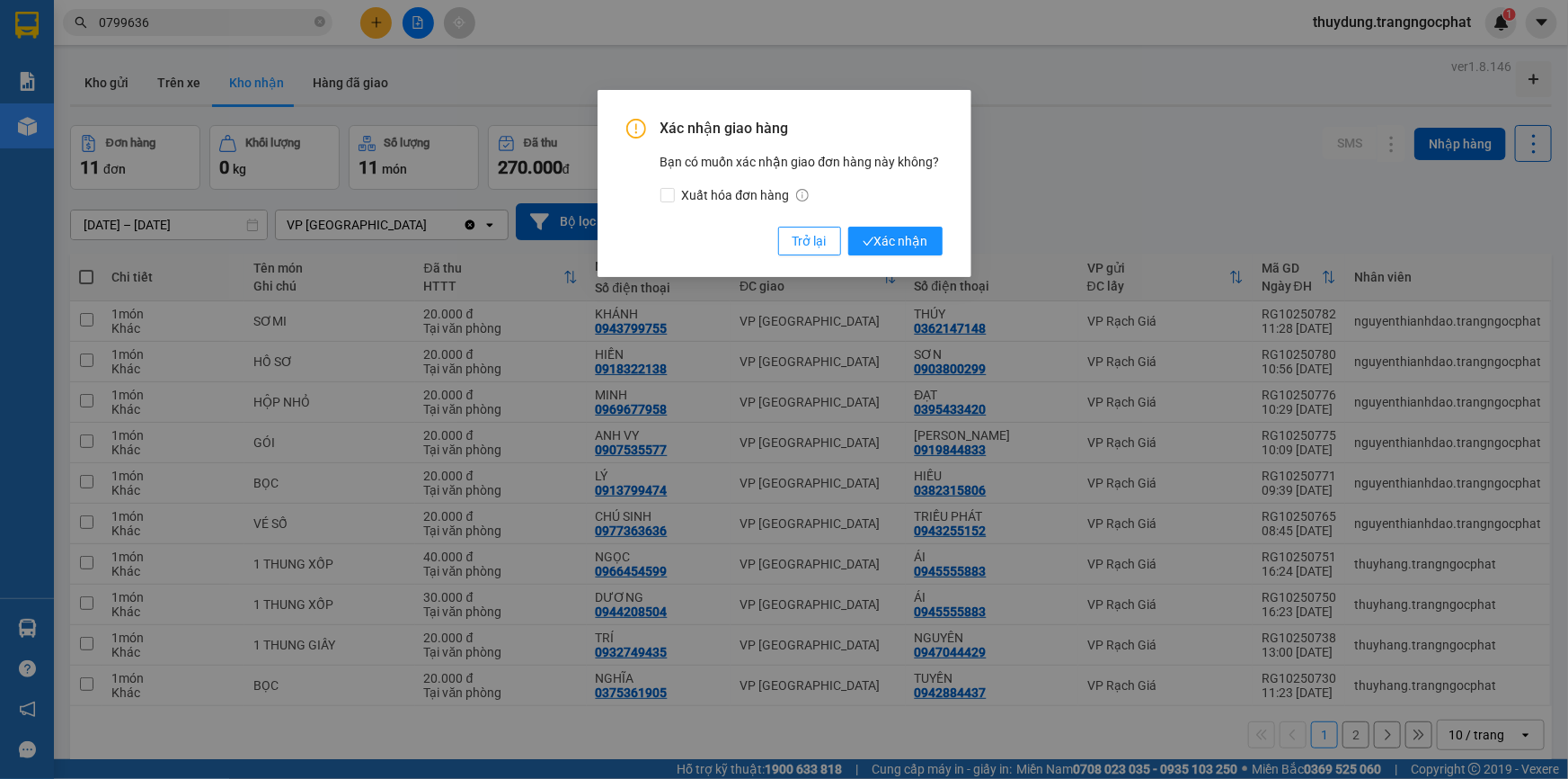
click at [848, 226] on button "Xác nhận" at bounding box center [895, 240] width 95 height 29
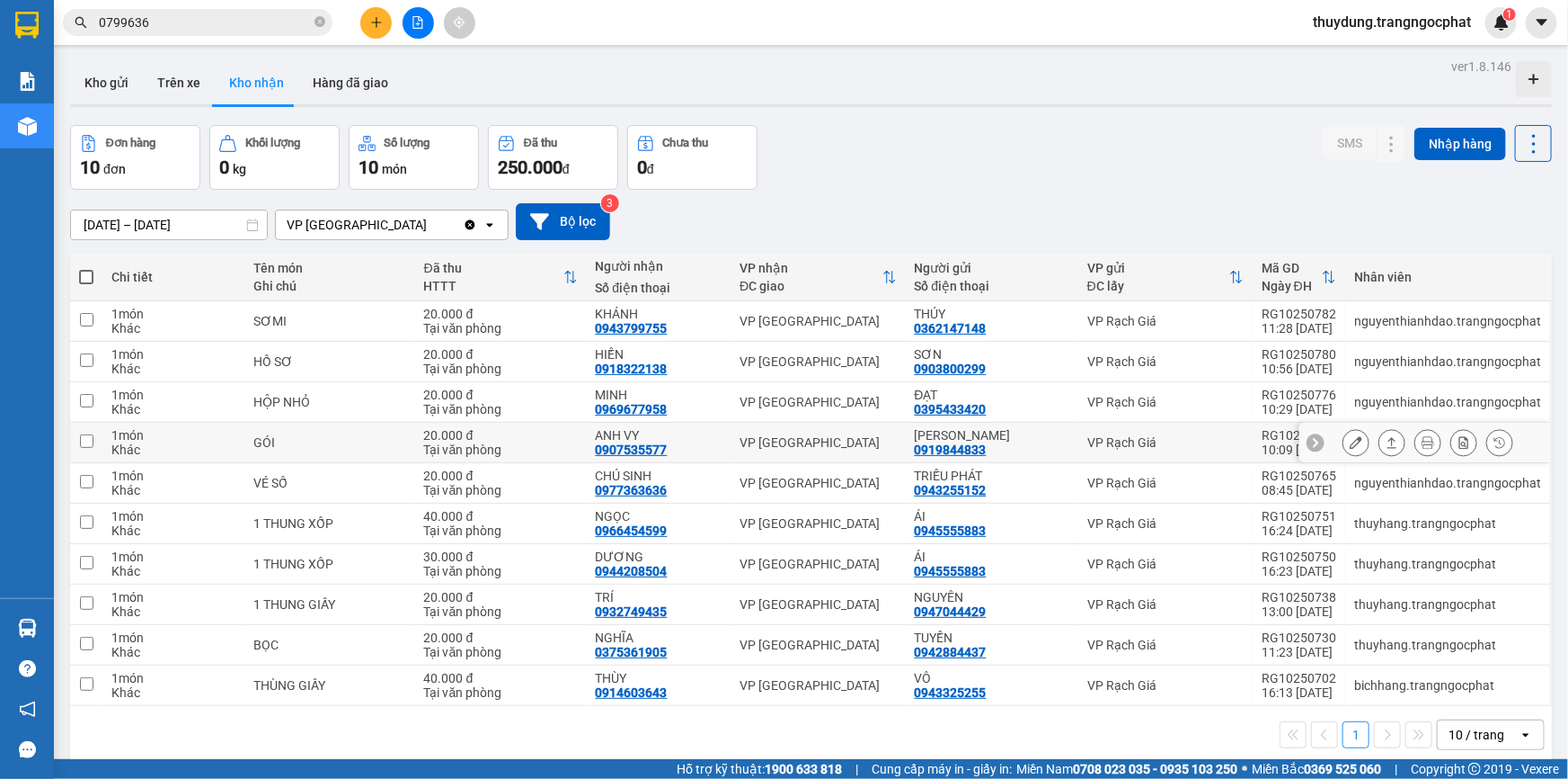
scroll to position [81, 0]
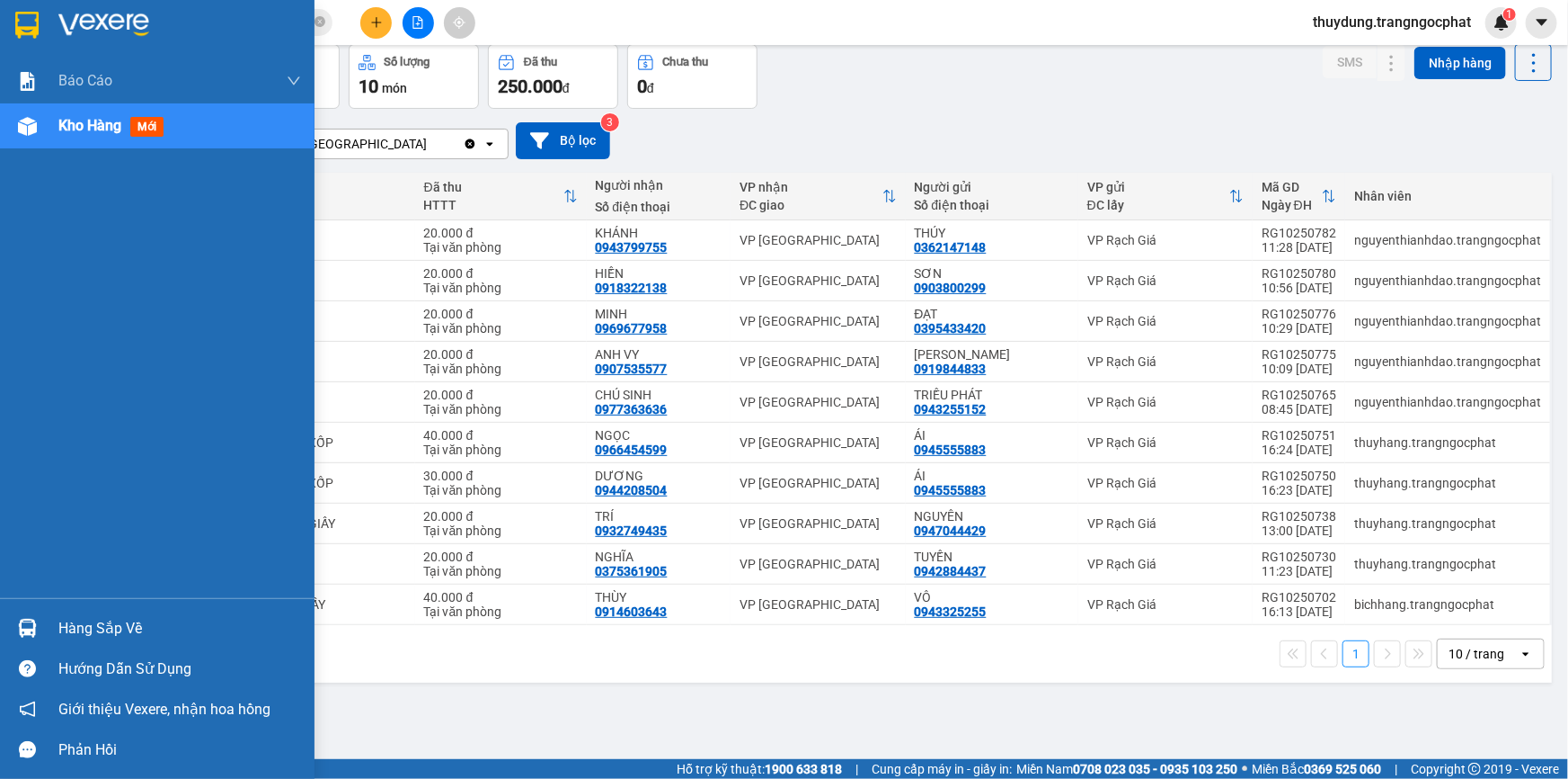
click at [150, 617] on div "Hàng sắp về" at bounding box center [179, 628] width 242 height 27
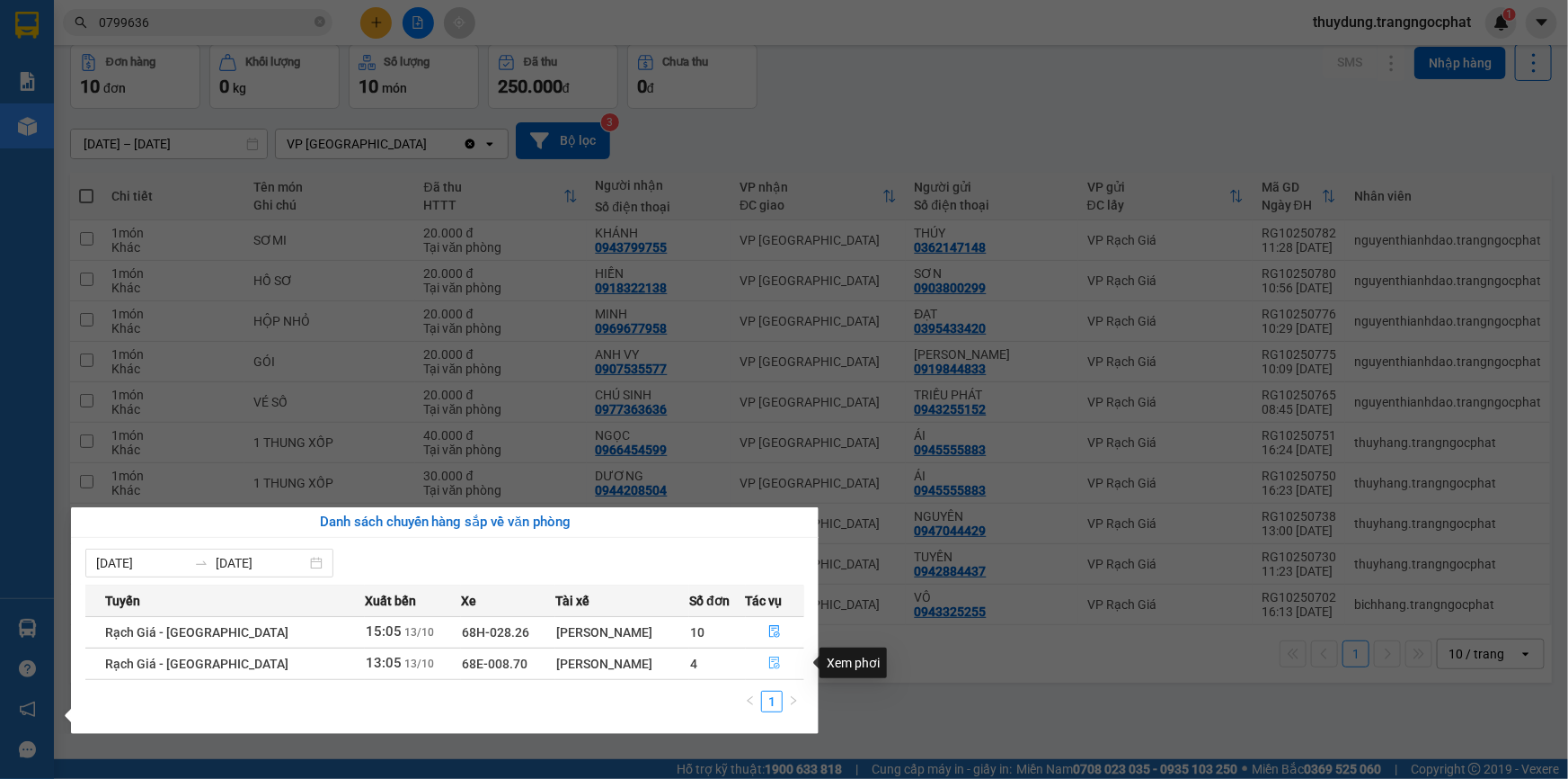
click at [769, 653] on button "button" at bounding box center [776, 663] width 58 height 29
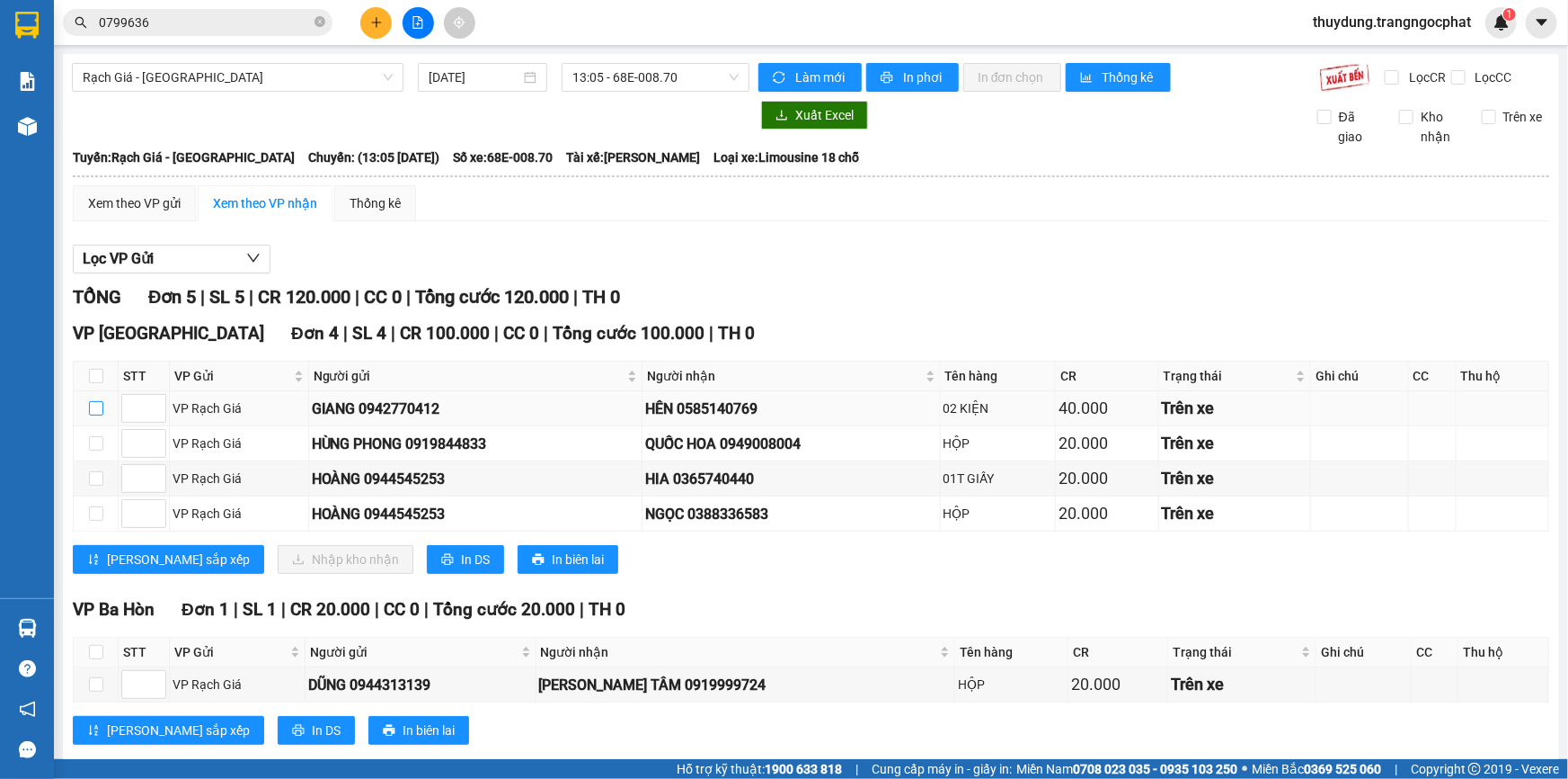
click at [89, 412] on input "checkbox" at bounding box center [96, 408] width 14 height 14
checkbox input "true"
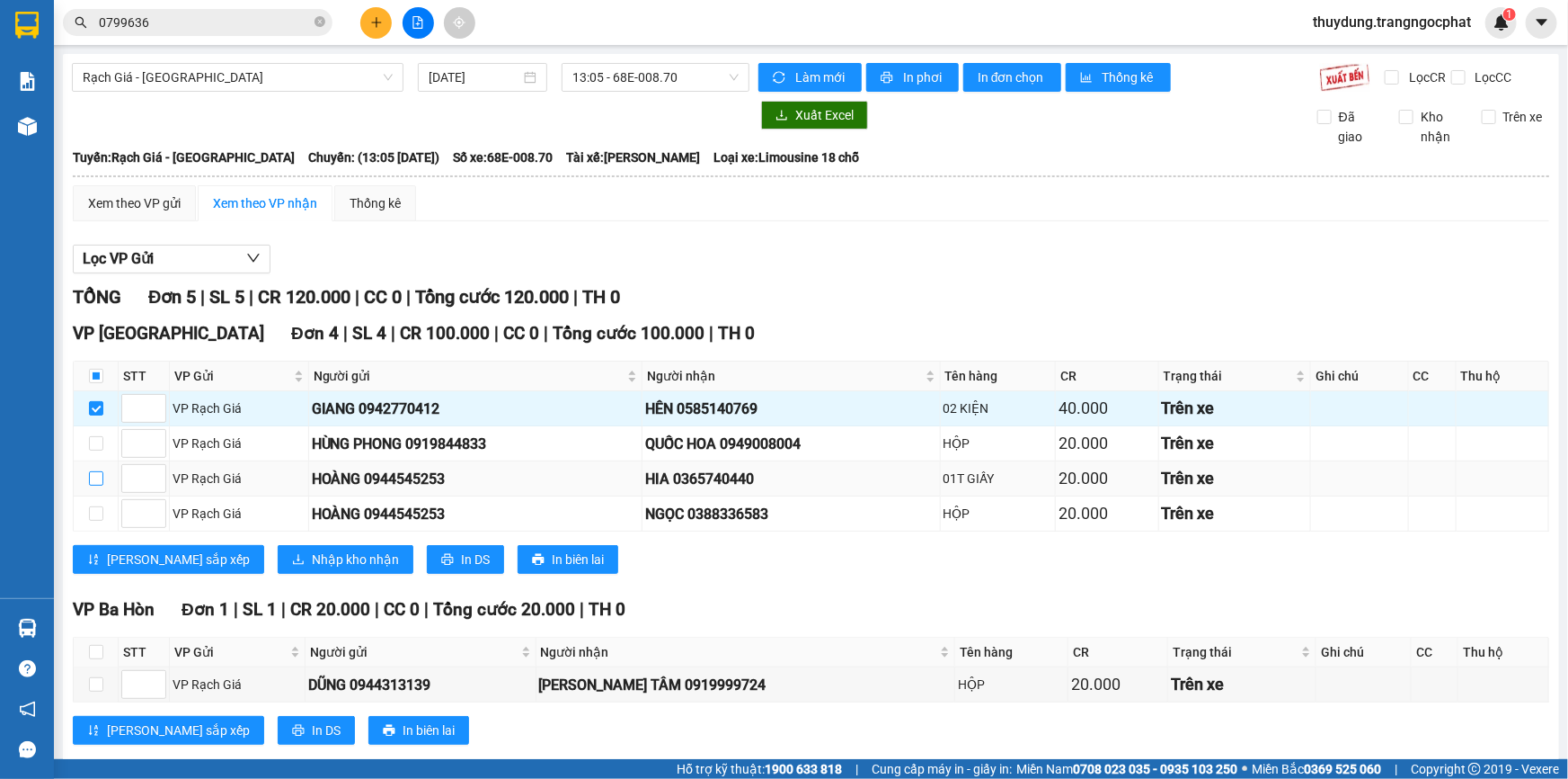
click at [96, 477] on input "checkbox" at bounding box center [96, 478] width 14 height 14
checkbox input "true"
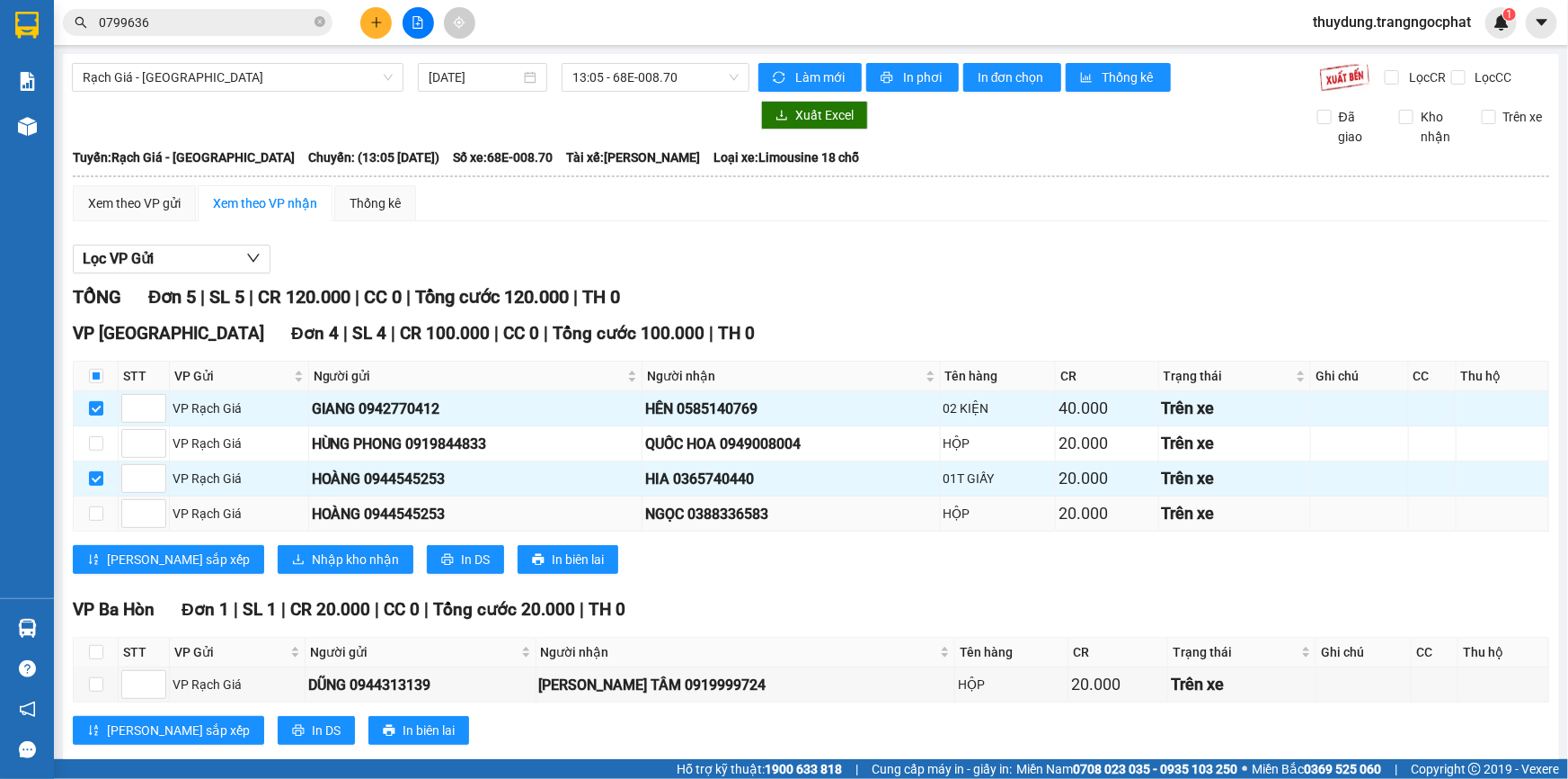
click at [98, 522] on td at bounding box center [96, 514] width 45 height 35
click at [95, 507] on input "checkbox" at bounding box center [96, 514] width 14 height 14
checkbox input "true"
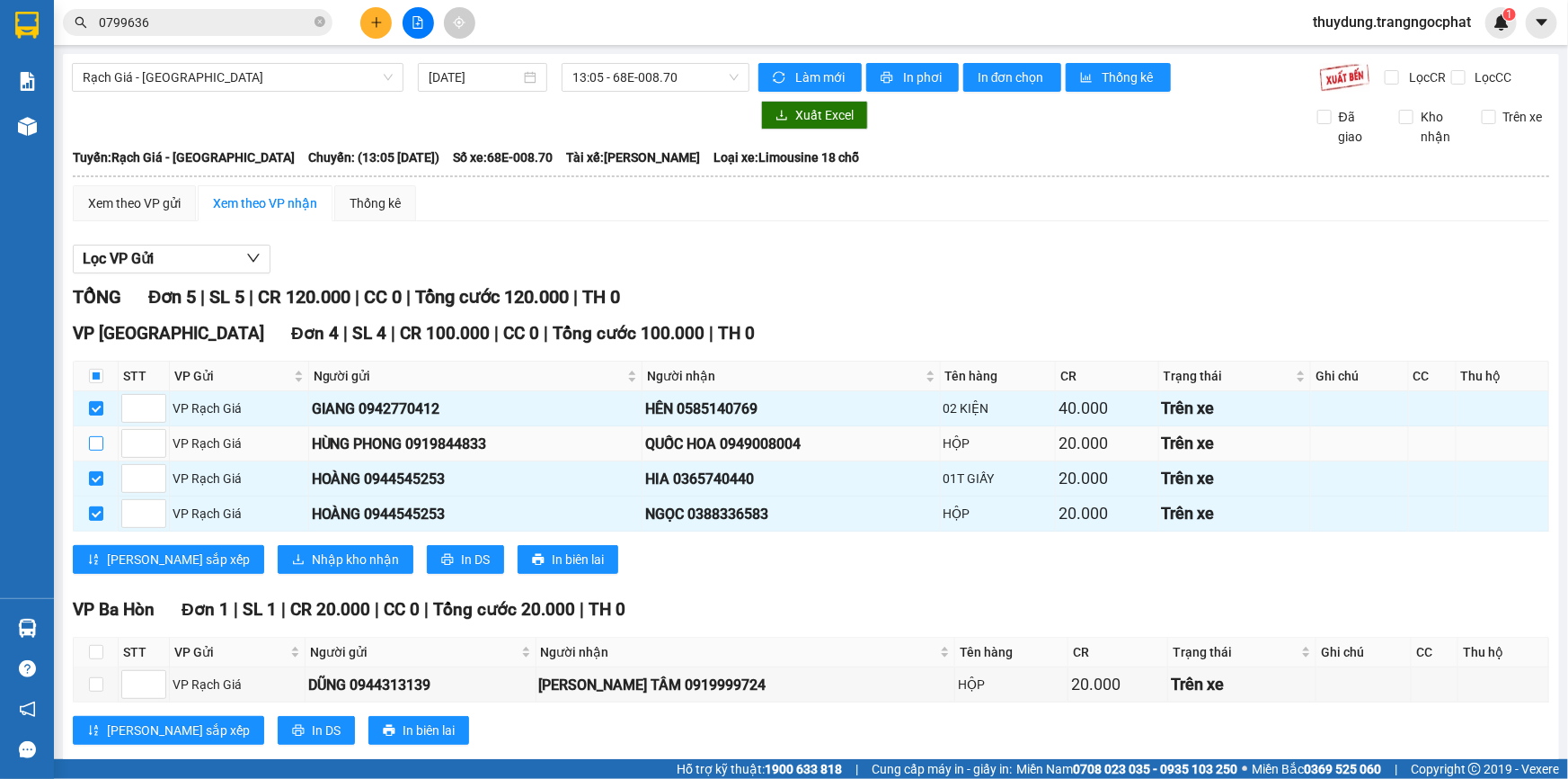
click at [90, 433] on label at bounding box center [96, 443] width 14 height 20
click at [90, 436] on input "checkbox" at bounding box center [96, 443] width 14 height 14
checkbox input "true"
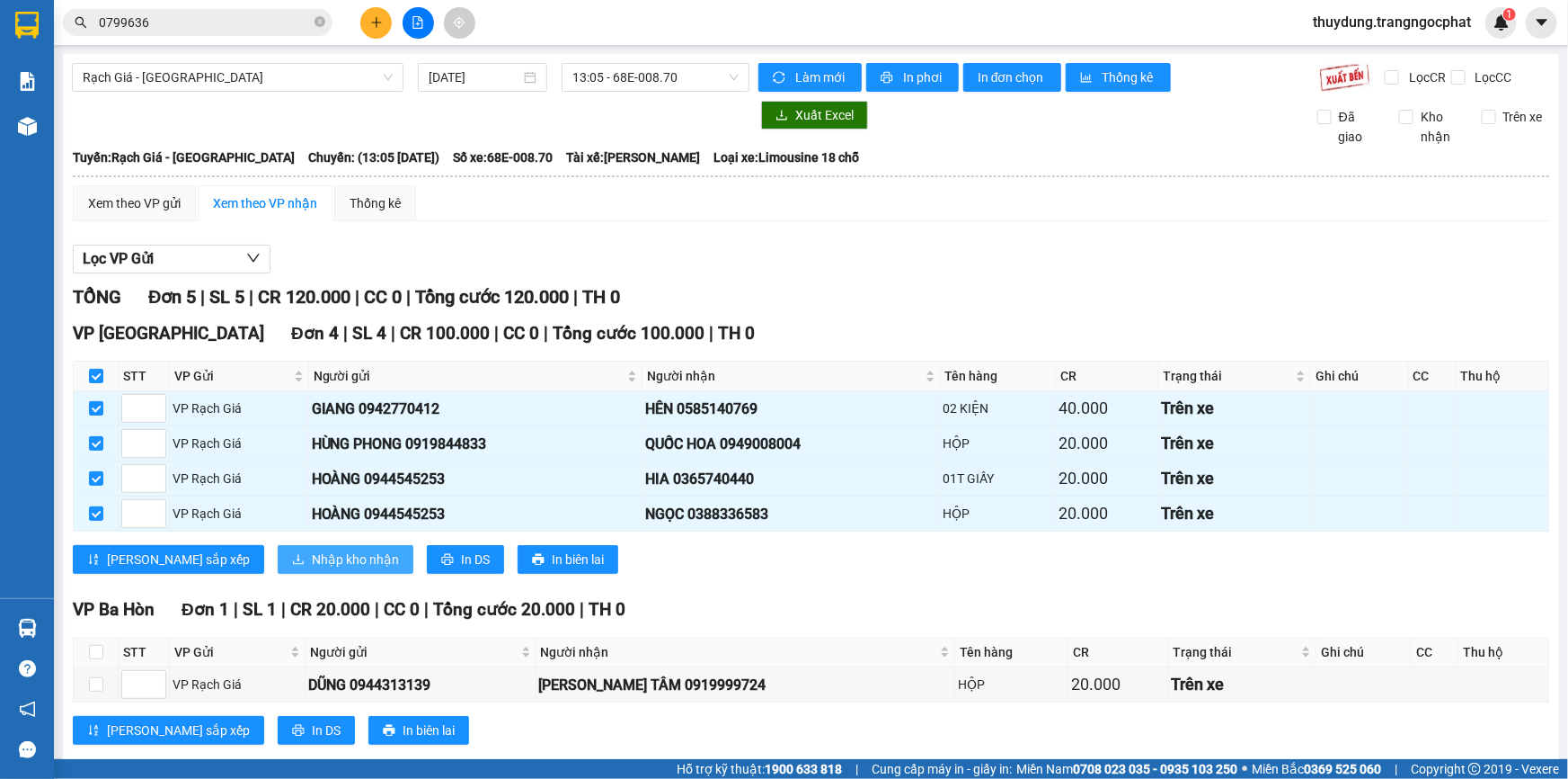
click at [312, 554] on span "Nhập kho nhận" at bounding box center [355, 560] width 87 height 20
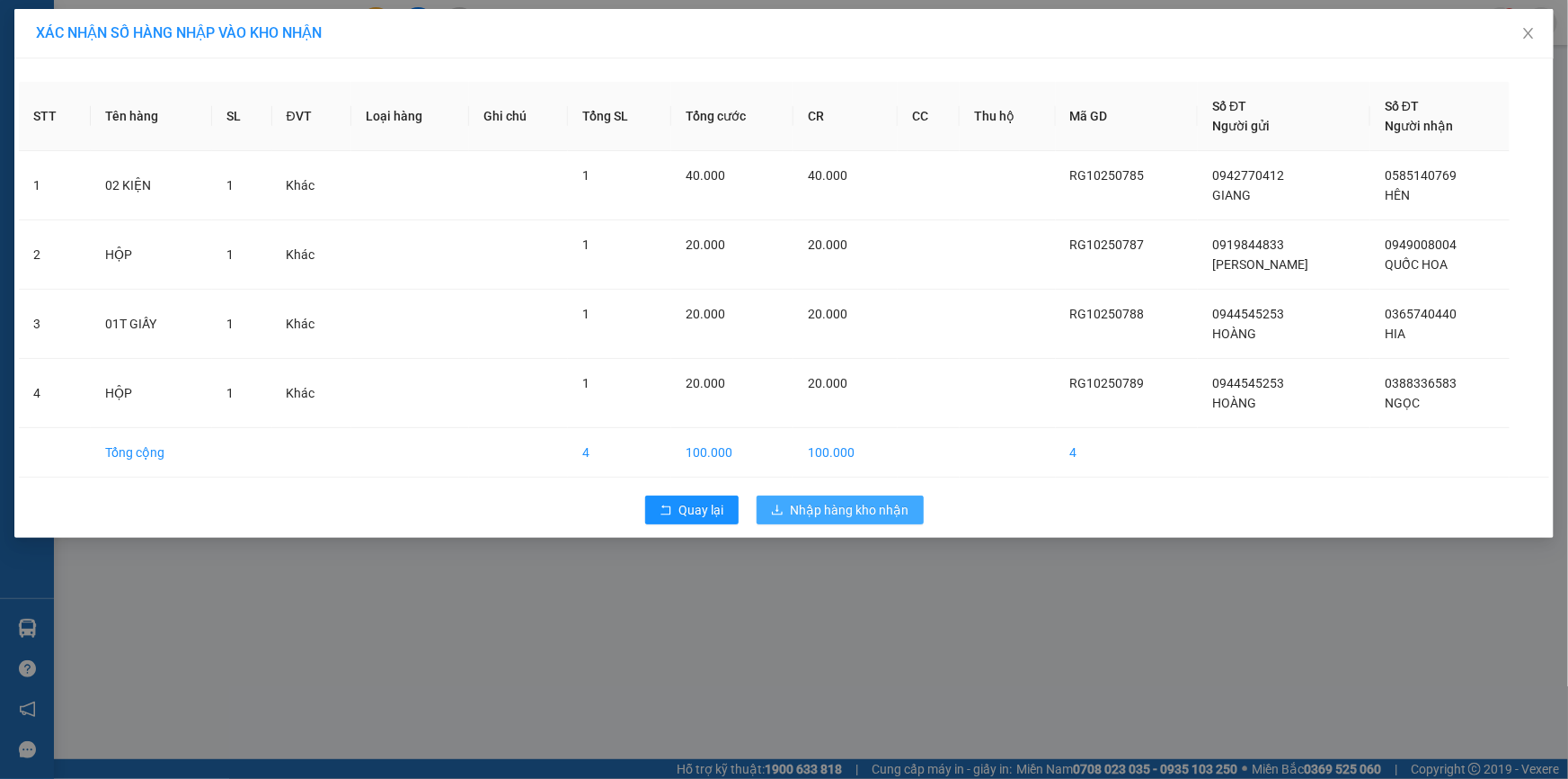
click at [898, 506] on span "Nhập hàng kho nhận" at bounding box center [849, 510] width 119 height 20
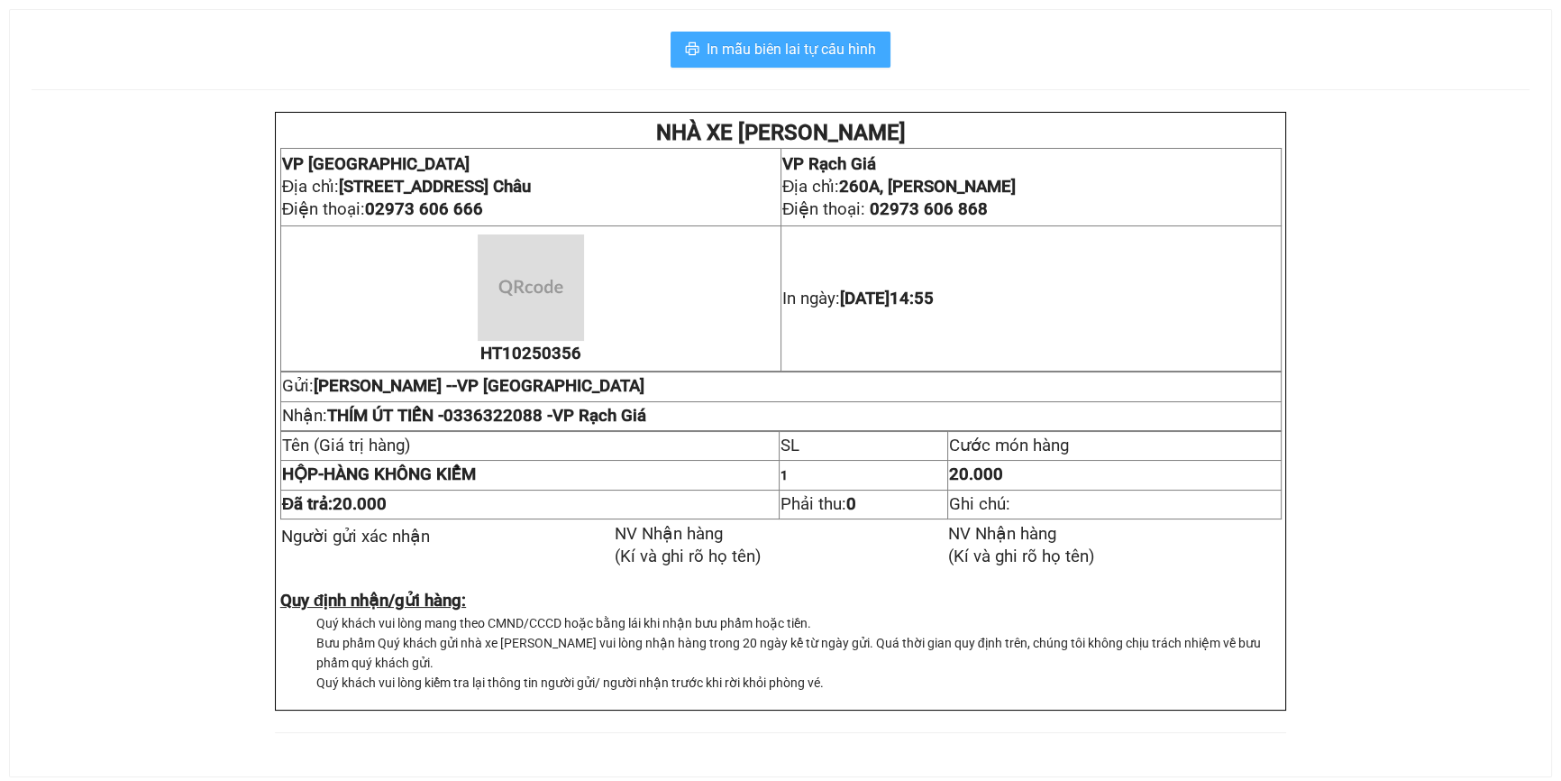
click at [831, 59] on span "In mẫu biên lai tự cấu hình" at bounding box center [791, 49] width 169 height 23
click at [846, 36] on button "In mẫu biên lai tự cấu hình" at bounding box center [781, 50] width 220 height 36
